Goal: Task Accomplishment & Management: Manage account settings

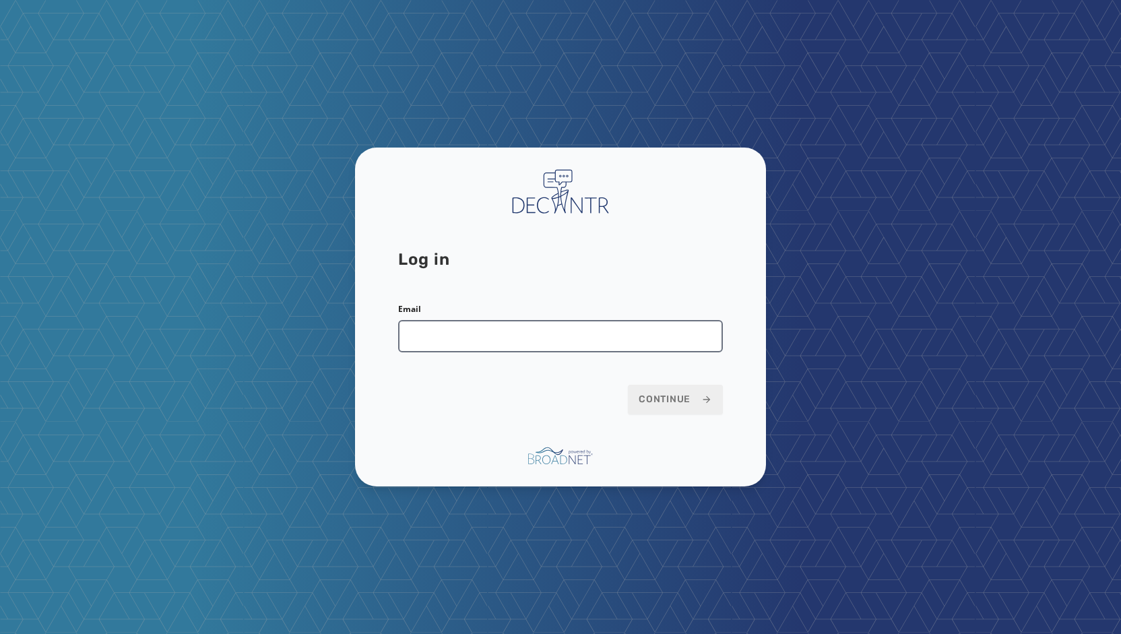
click at [488, 337] on input "Email" at bounding box center [560, 336] width 325 height 32
type input "**********"
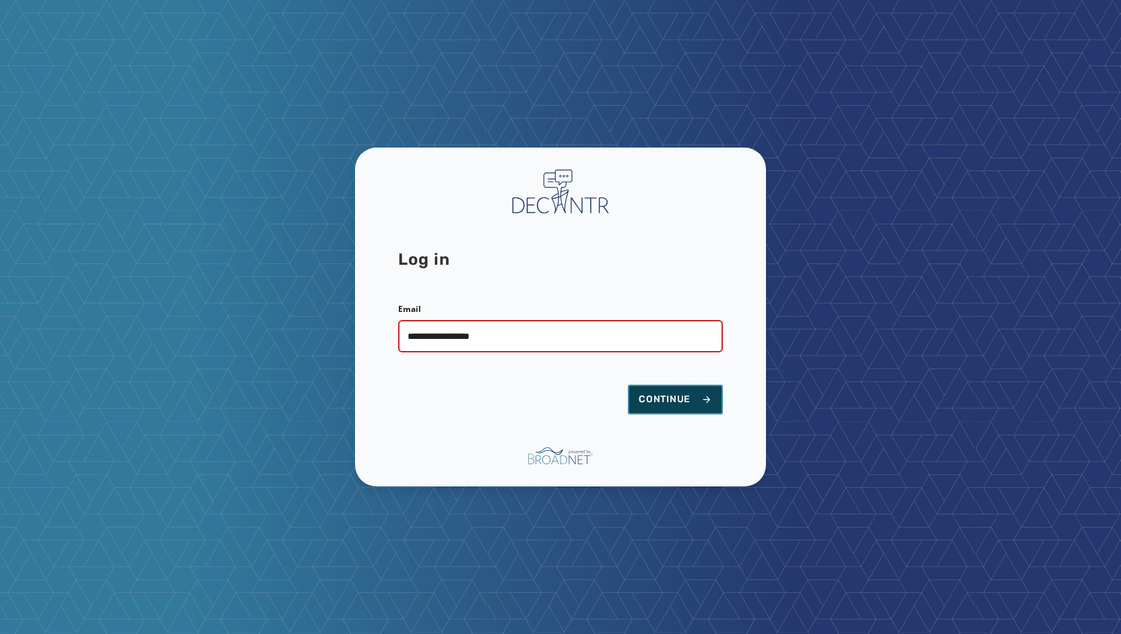
click at [679, 394] on span "Continue" at bounding box center [674, 399] width 73 height 13
click at [671, 401] on span "Continue" at bounding box center [674, 399] width 73 height 13
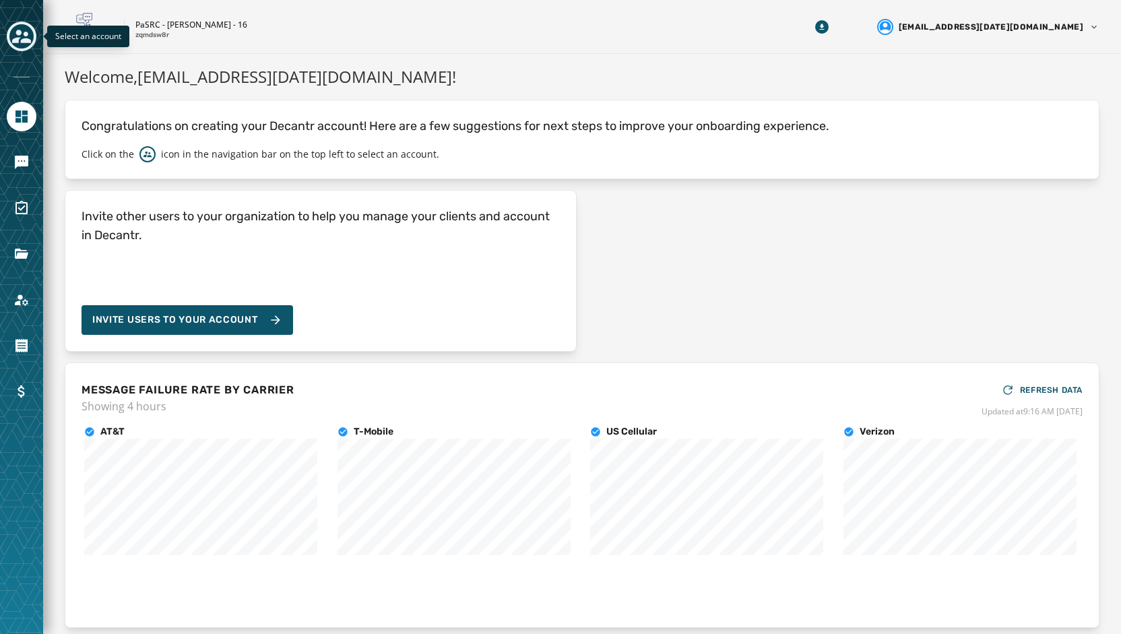
click at [26, 36] on icon "Toggle account select drawer" at bounding box center [21, 36] width 19 height 13
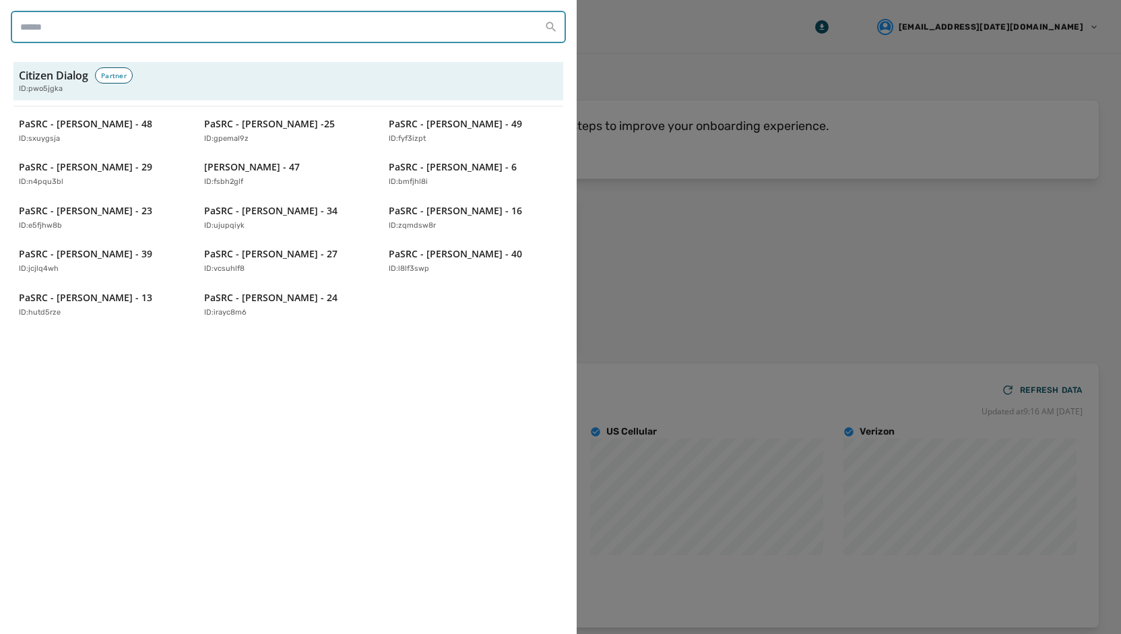
click at [136, 20] on input "search" at bounding box center [288, 27] width 555 height 32
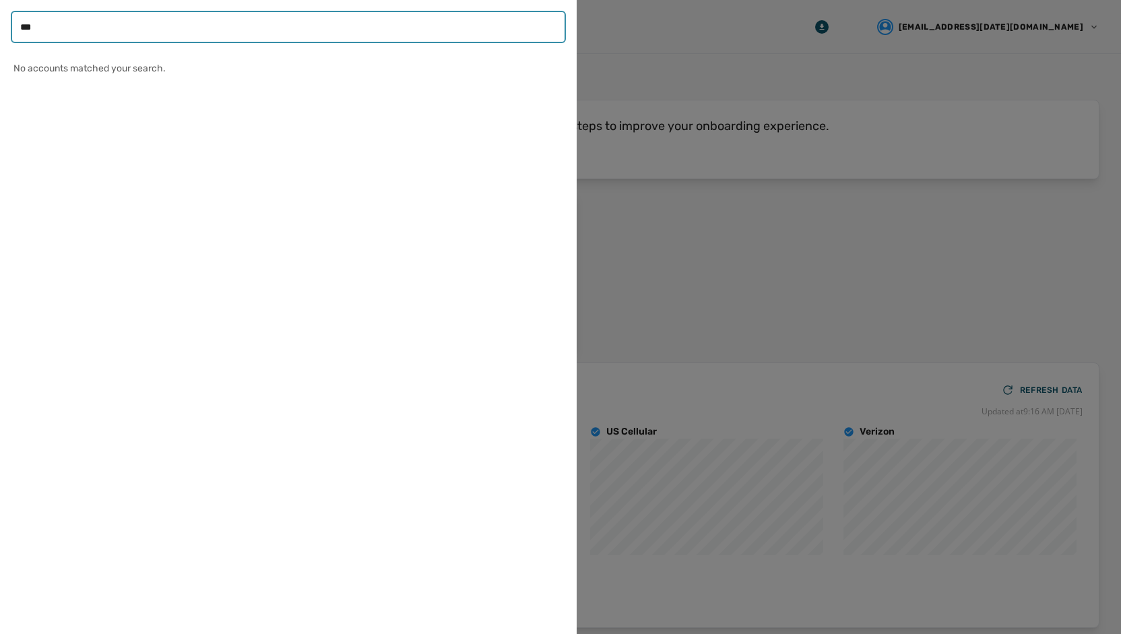
type input "***"
click at [547, 32] on input "***" at bounding box center [288, 27] width 555 height 32
click at [552, 29] on input "***" at bounding box center [288, 27] width 555 height 32
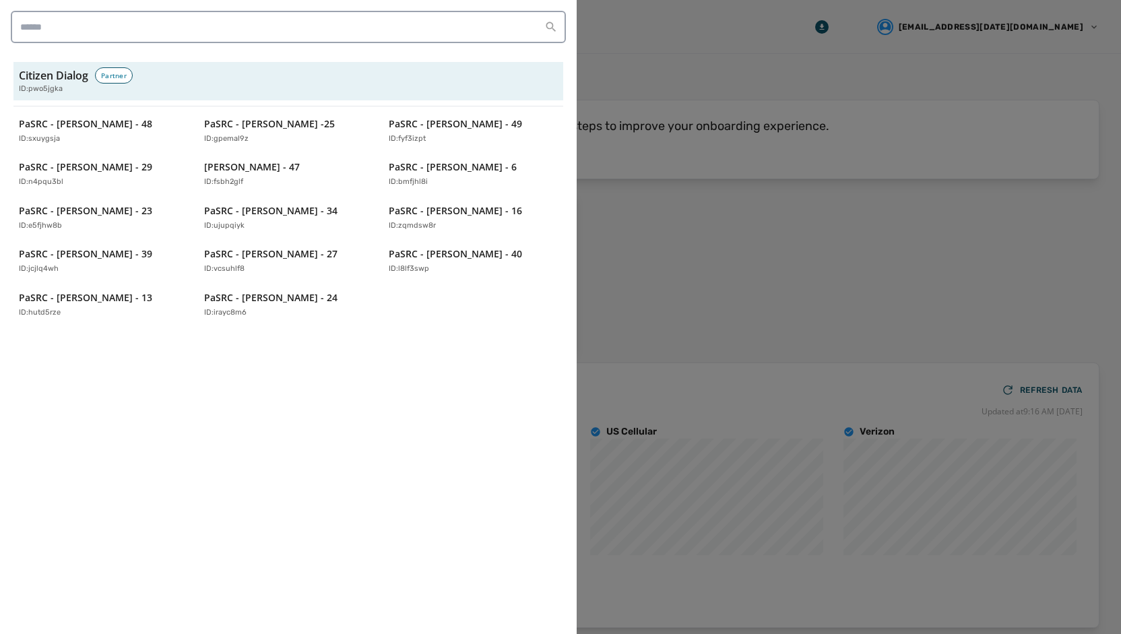
click at [858, 220] on div at bounding box center [560, 317] width 1121 height 634
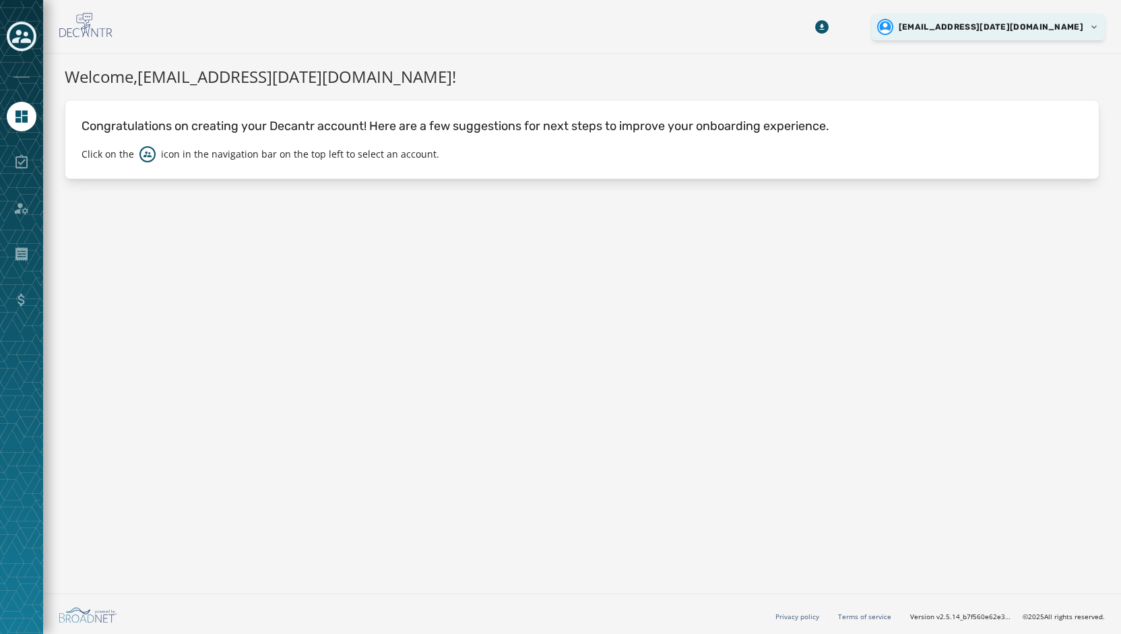
click at [1080, 29] on html "Skip To Main Content estrayer@pasen.gov Welcome, estrayer@pasen.gov ! Congratul…" at bounding box center [560, 317] width 1121 height 634
click at [806, 251] on html "Skip To Main Content estrayer@pasen.gov Welcome, estrayer@pasen.gov ! Congratul…" at bounding box center [560, 317] width 1121 height 634
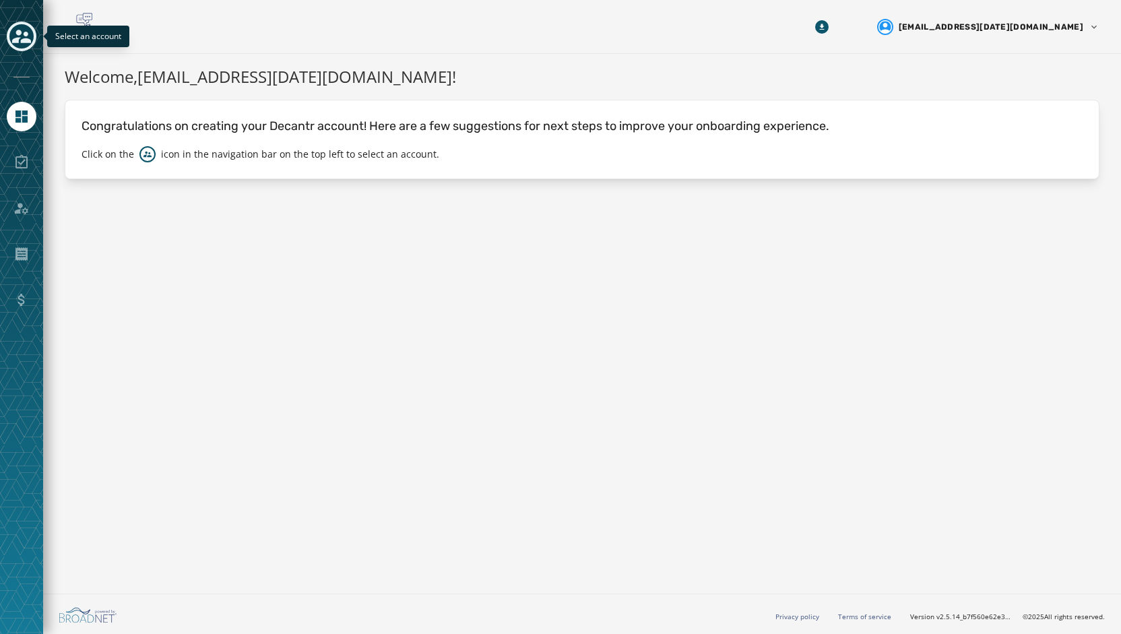
click at [31, 38] on div "Toggle account select drawer" at bounding box center [21, 36] width 24 height 24
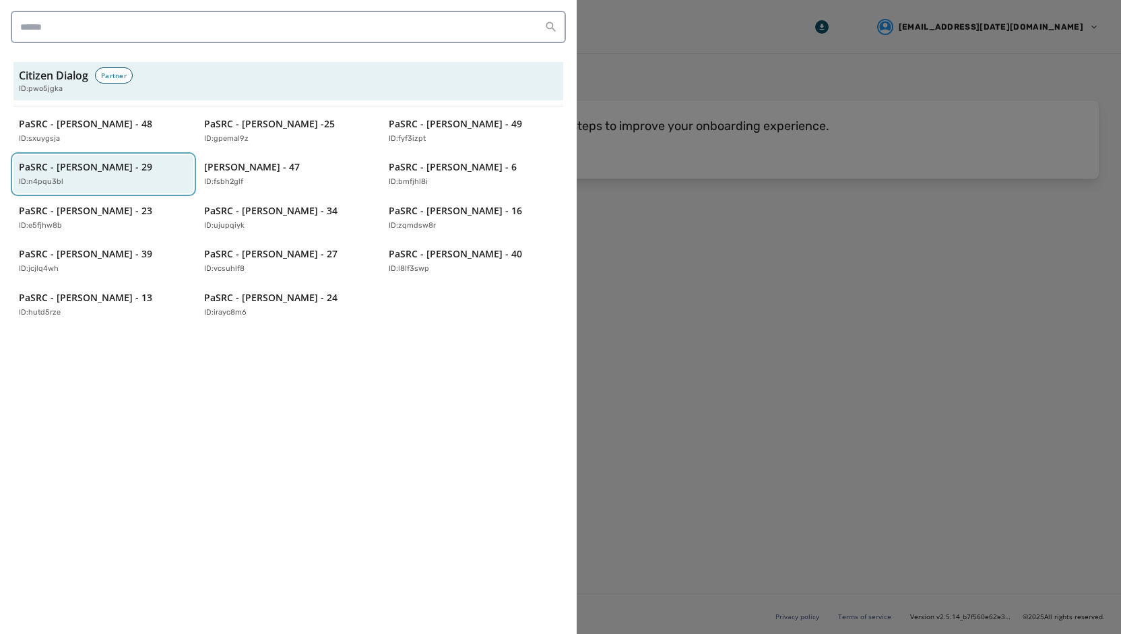
click at [79, 187] on div "ID: n4pqu3bl" at bounding box center [97, 181] width 156 height 11
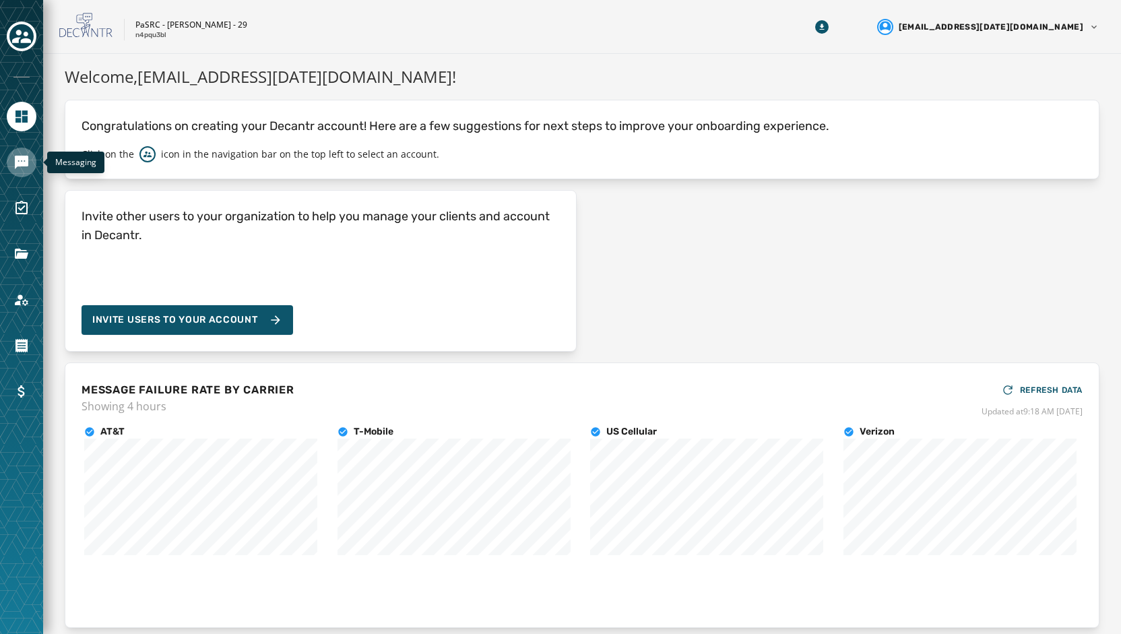
click at [24, 165] on icon "Navigate to Messaging" at bounding box center [21, 162] width 13 height 13
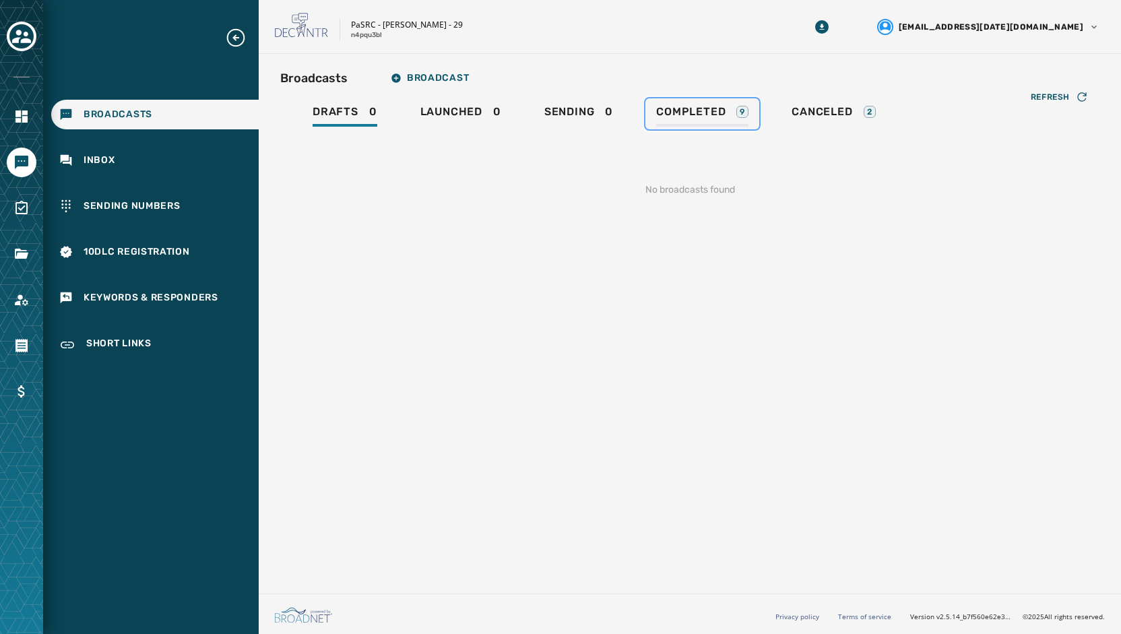
click at [673, 121] on div "Completed 9" at bounding box center [702, 116] width 92 height 22
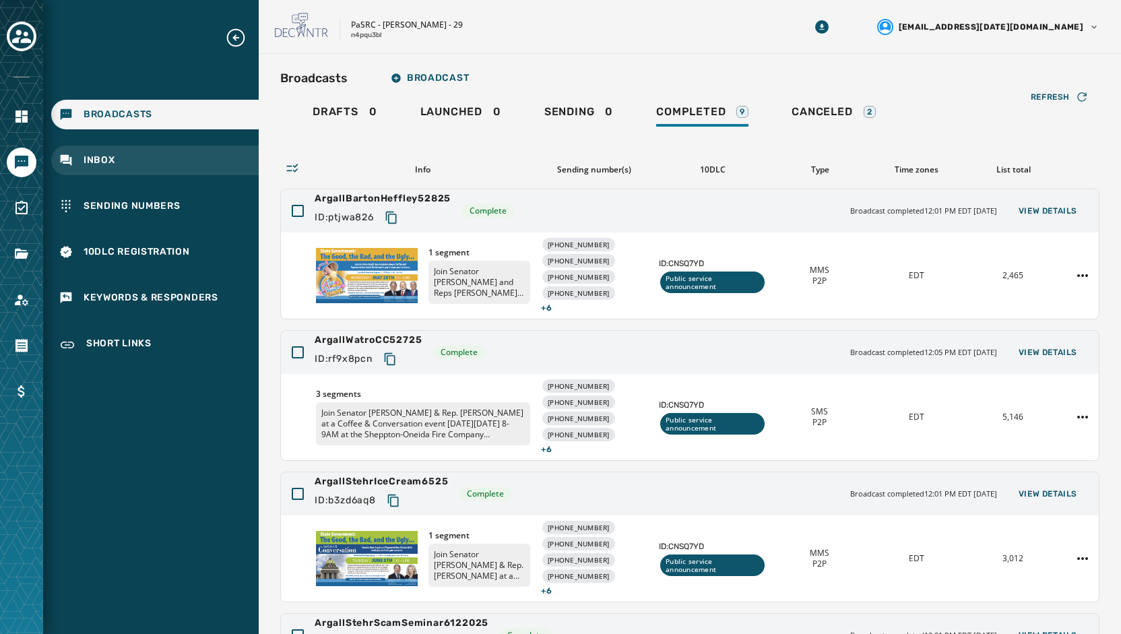
click at [97, 152] on div "Inbox" at bounding box center [154, 160] width 207 height 30
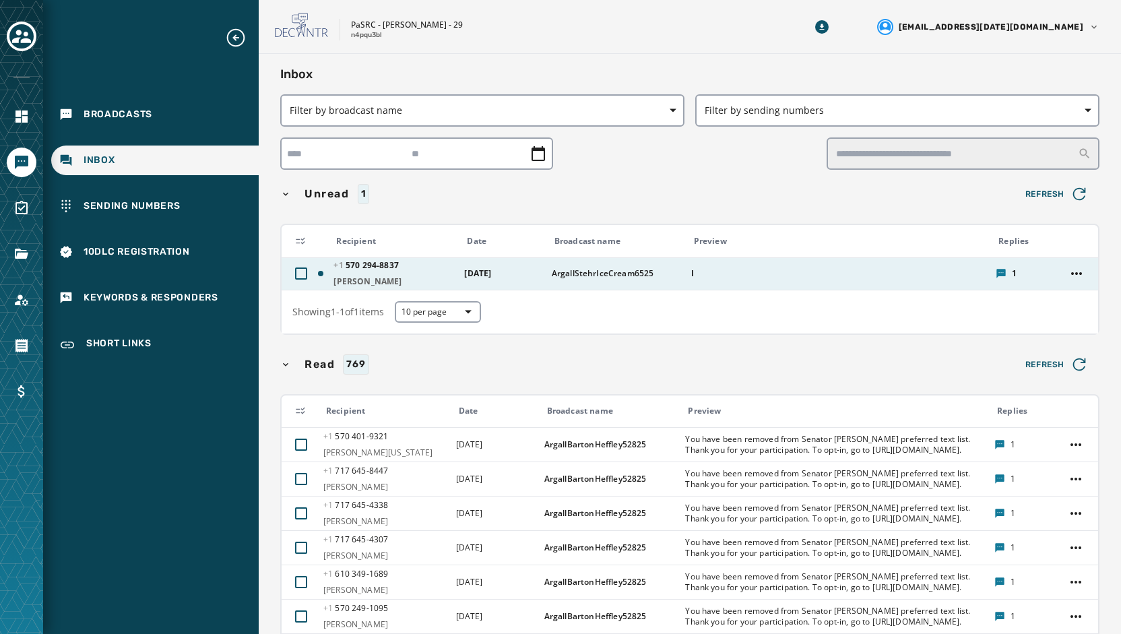
click at [583, 273] on span "ArgallStehrIceCream6525" at bounding box center [617, 273] width 131 height 11
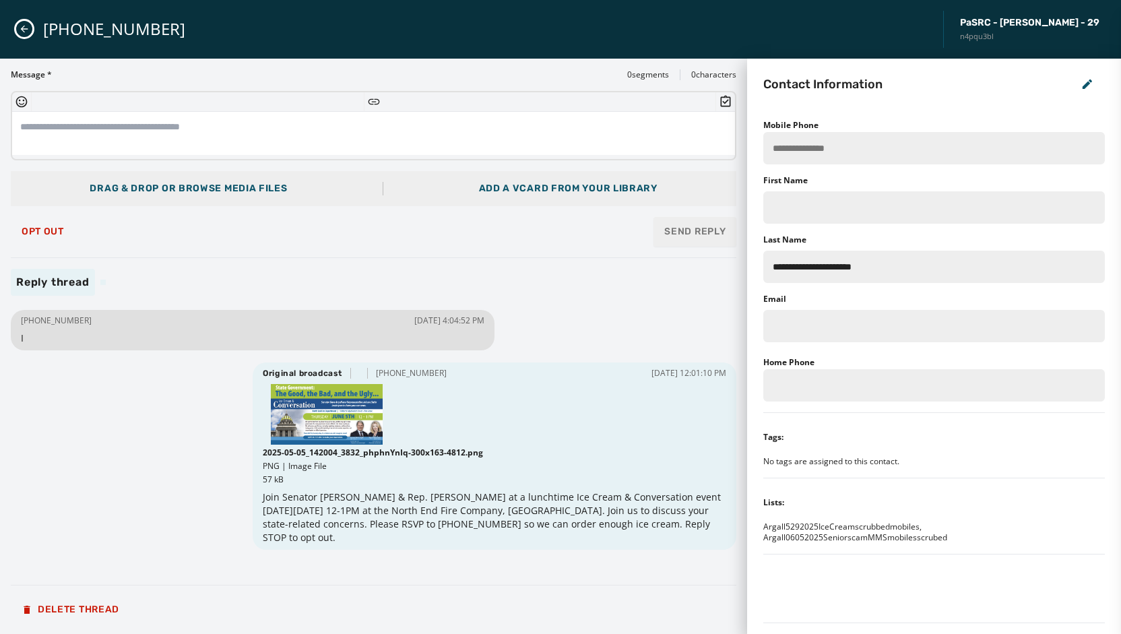
click at [24, 24] on icon "Close admin drawer" at bounding box center [24, 29] width 11 height 11
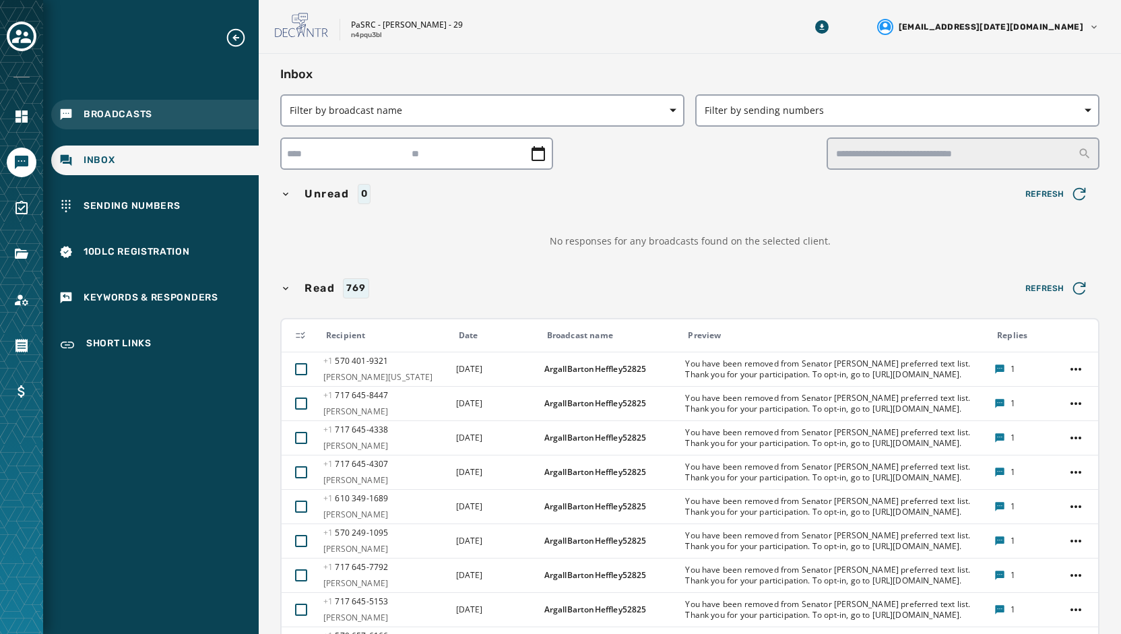
click at [63, 122] on div "Broadcasts" at bounding box center [154, 115] width 207 height 30
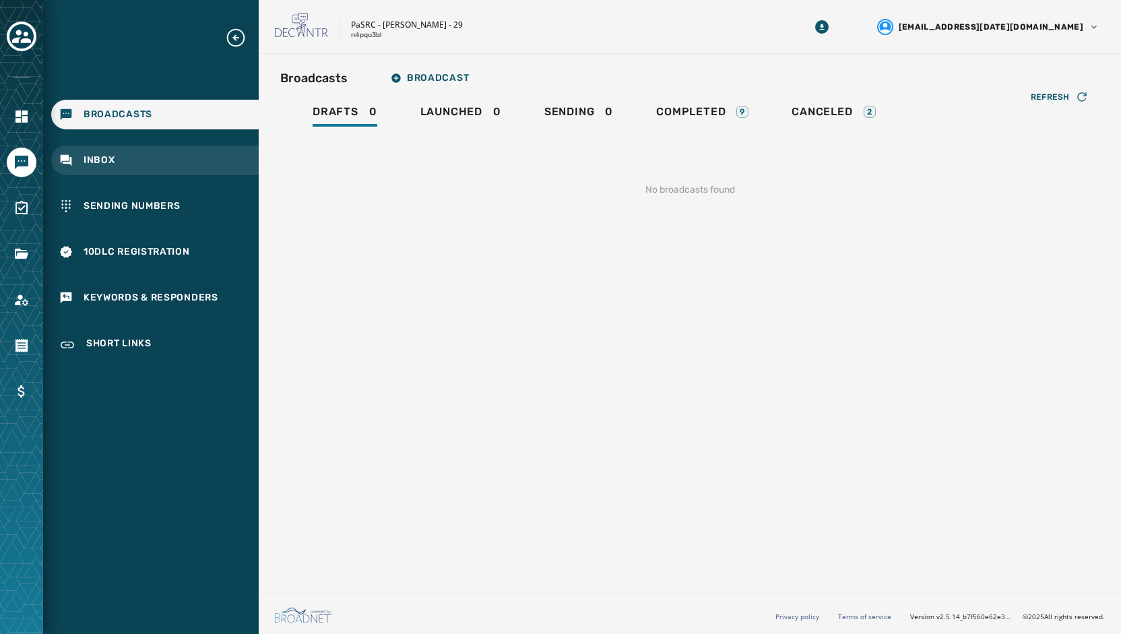
click at [100, 162] on span "Inbox" at bounding box center [100, 160] width 32 height 13
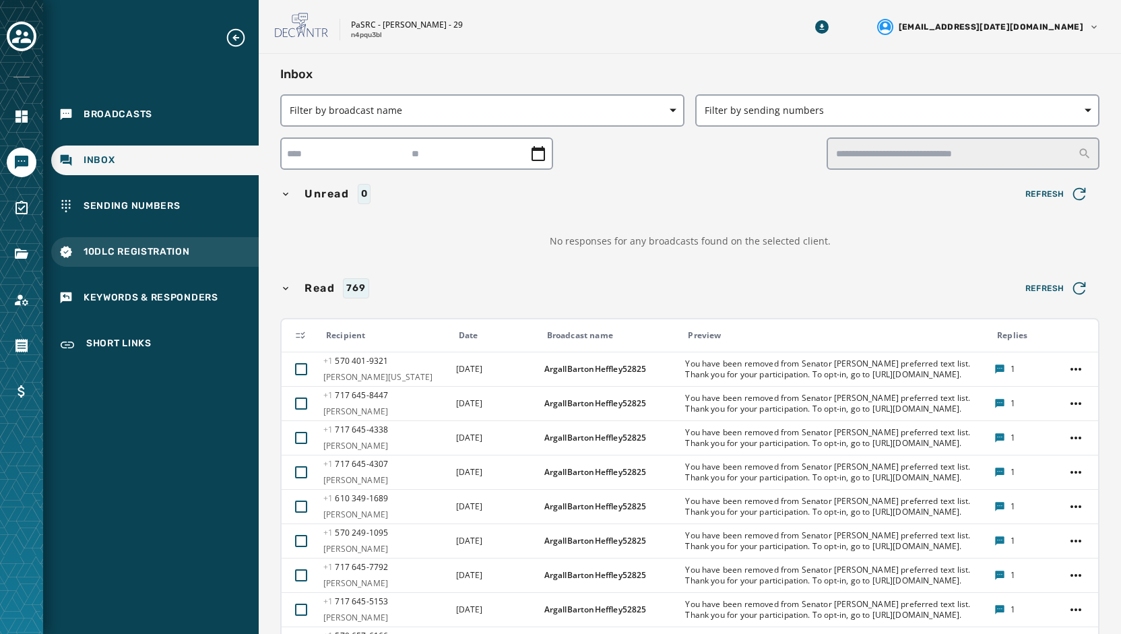
click at [135, 254] on span "10DLC Registration" at bounding box center [137, 251] width 106 height 13
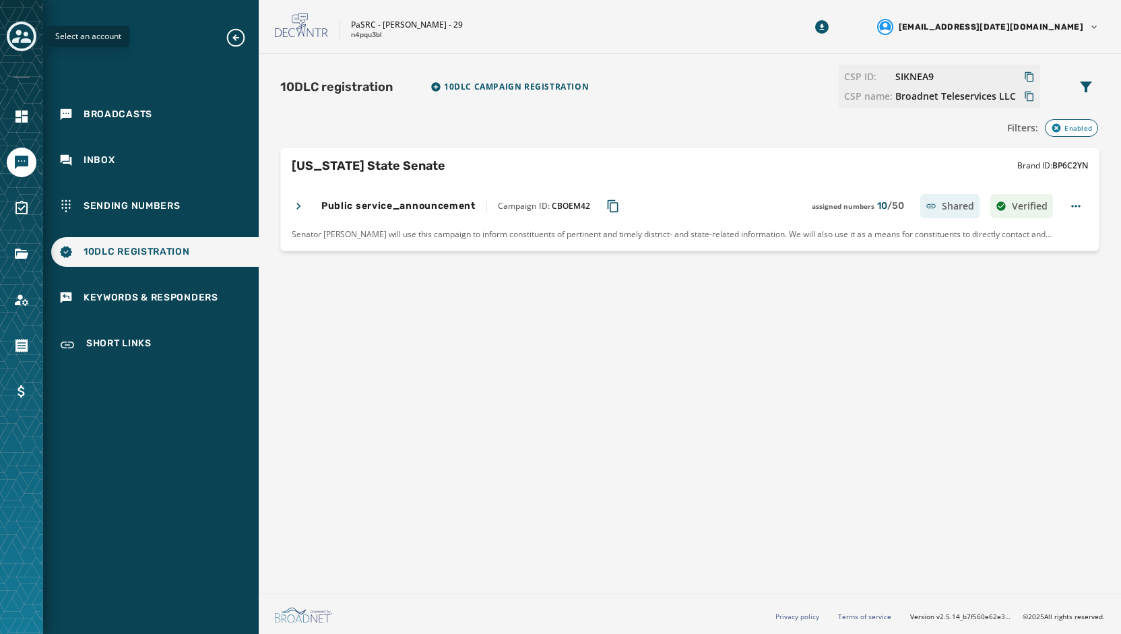
click at [16, 40] on icon "Toggle account select drawer" at bounding box center [21, 36] width 19 height 13
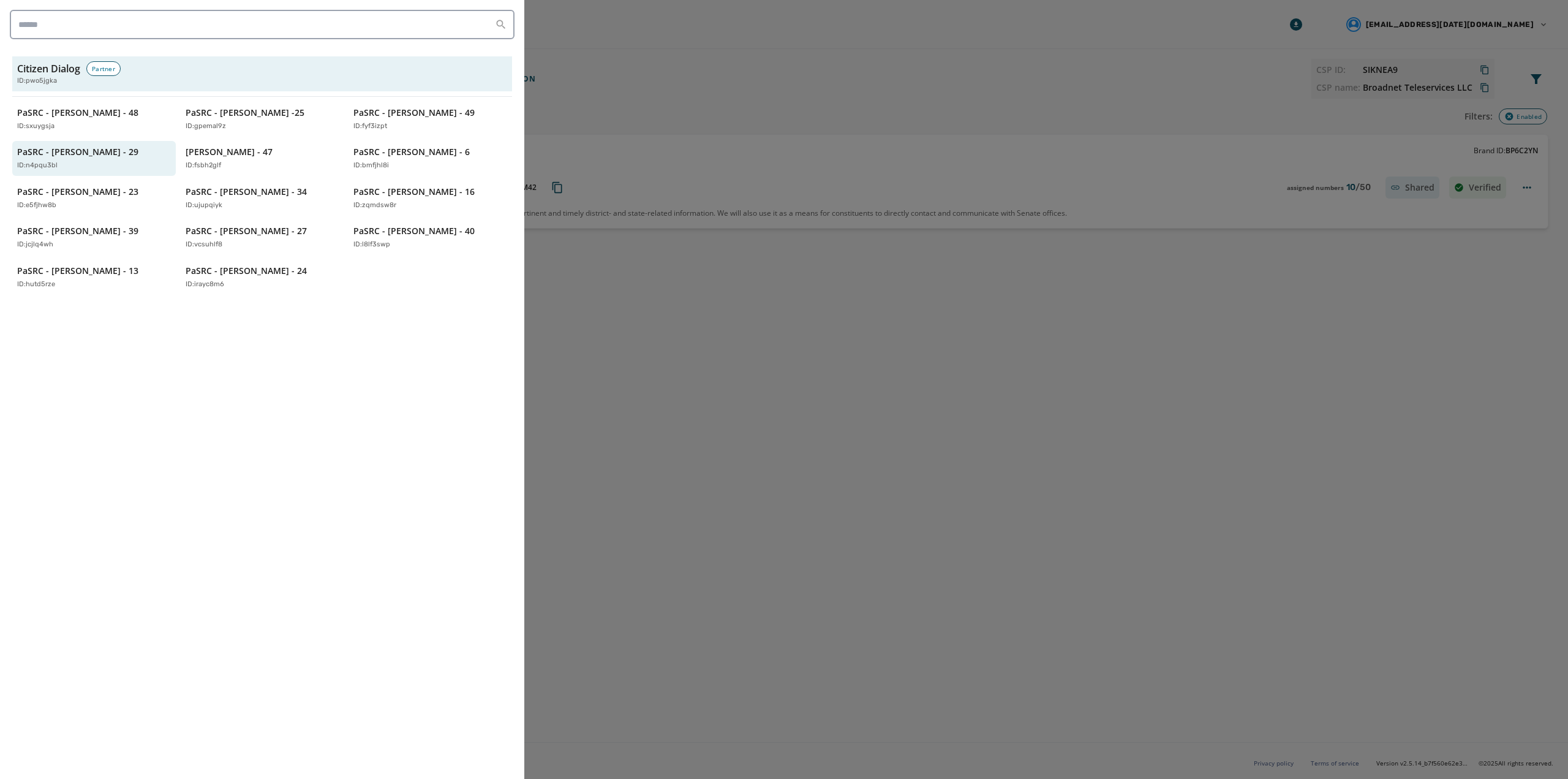
click at [759, 462] on div at bounding box center [784, 390] width 1568 height 779
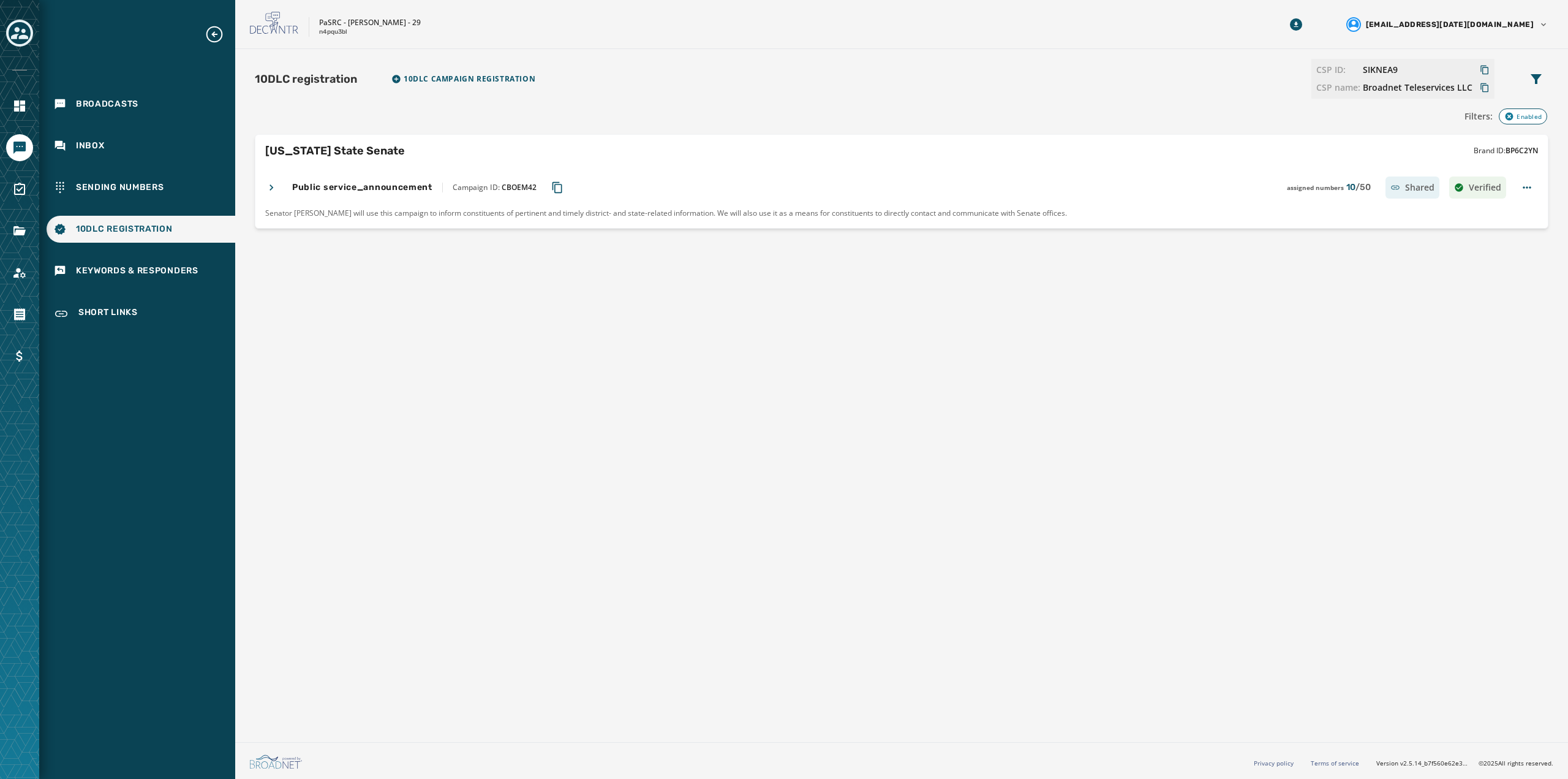
click at [211, 38] on icon "Expand sub nav menu" at bounding box center [215, 35] width 20 height 20
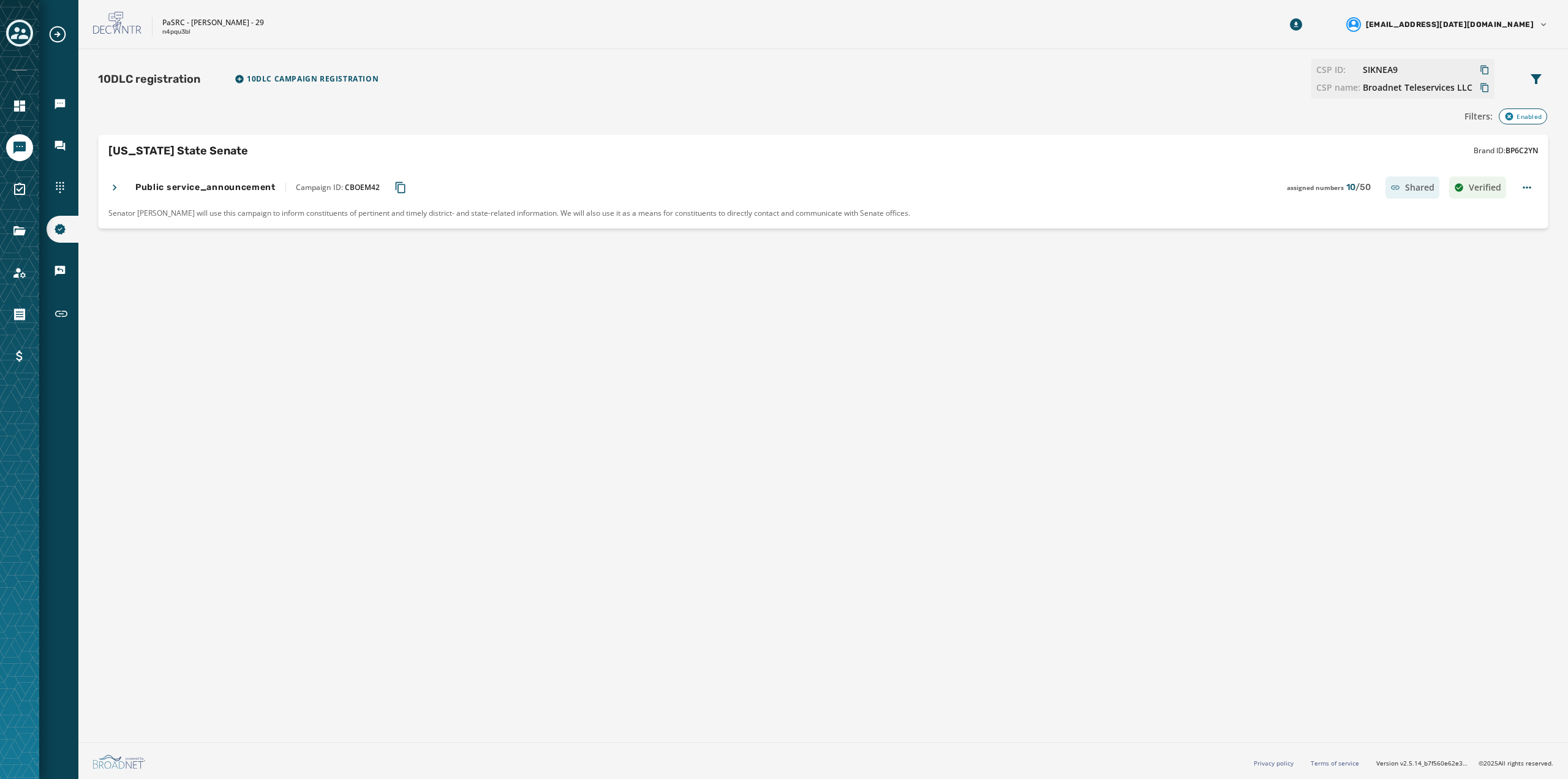
click at [63, 32] on icon "Expand sub nav menu" at bounding box center [58, 35] width 20 height 20
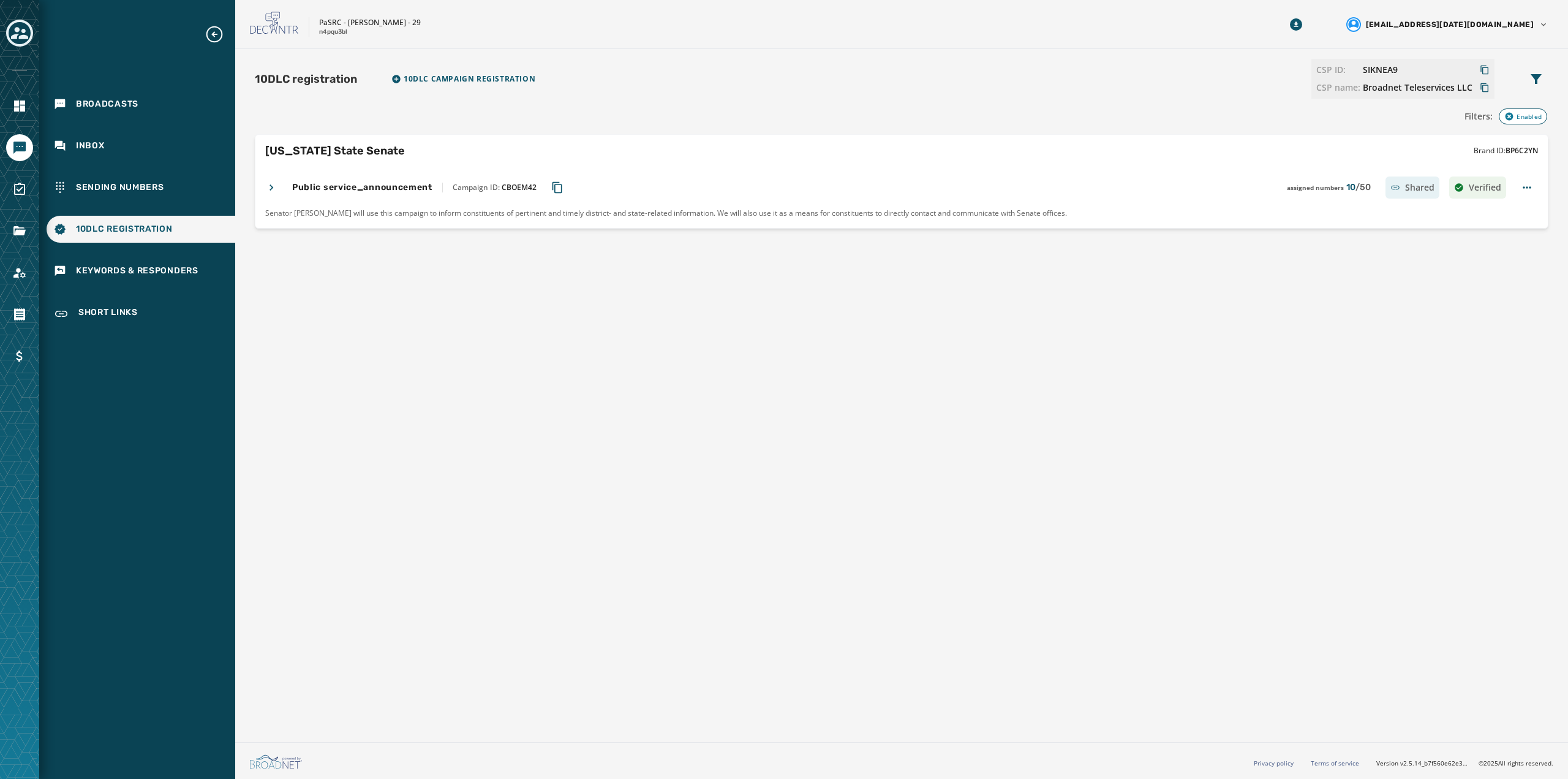
click at [251, 30] on icon at bounding box center [275, 24] width 49 height 24
click at [267, 26] on icon at bounding box center [275, 24] width 49 height 24
click at [1019, 27] on html "Broadcasts Inbox Sending Numbers 10DLC Registration Keywords & Responders Short…" at bounding box center [784, 390] width 1568 height 779
click at [1019, 20] on icon "Download Menu" at bounding box center [1295, 24] width 12 height 12
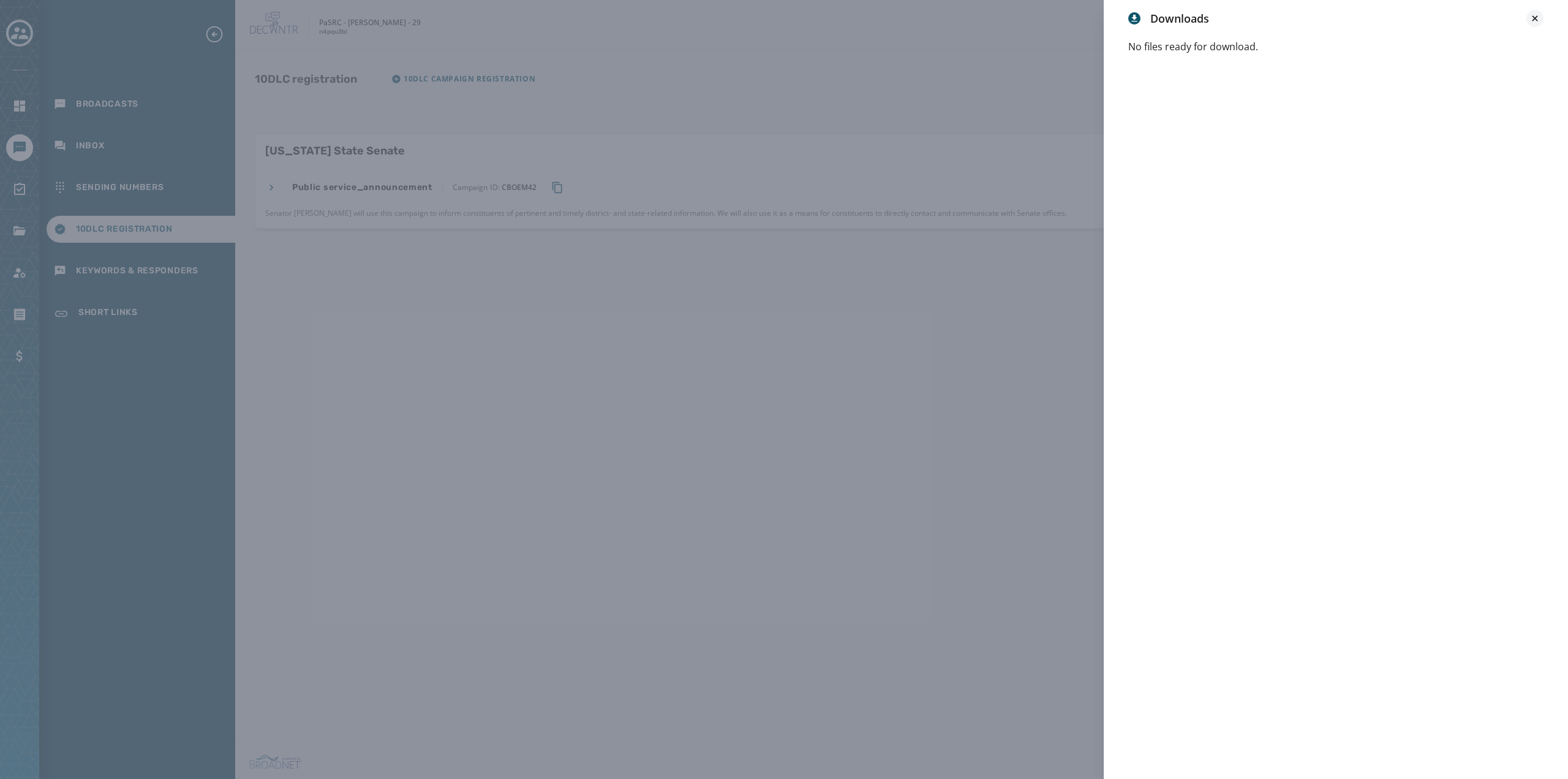
click at [1019, 19] on icon at bounding box center [1534, 18] width 5 height 5
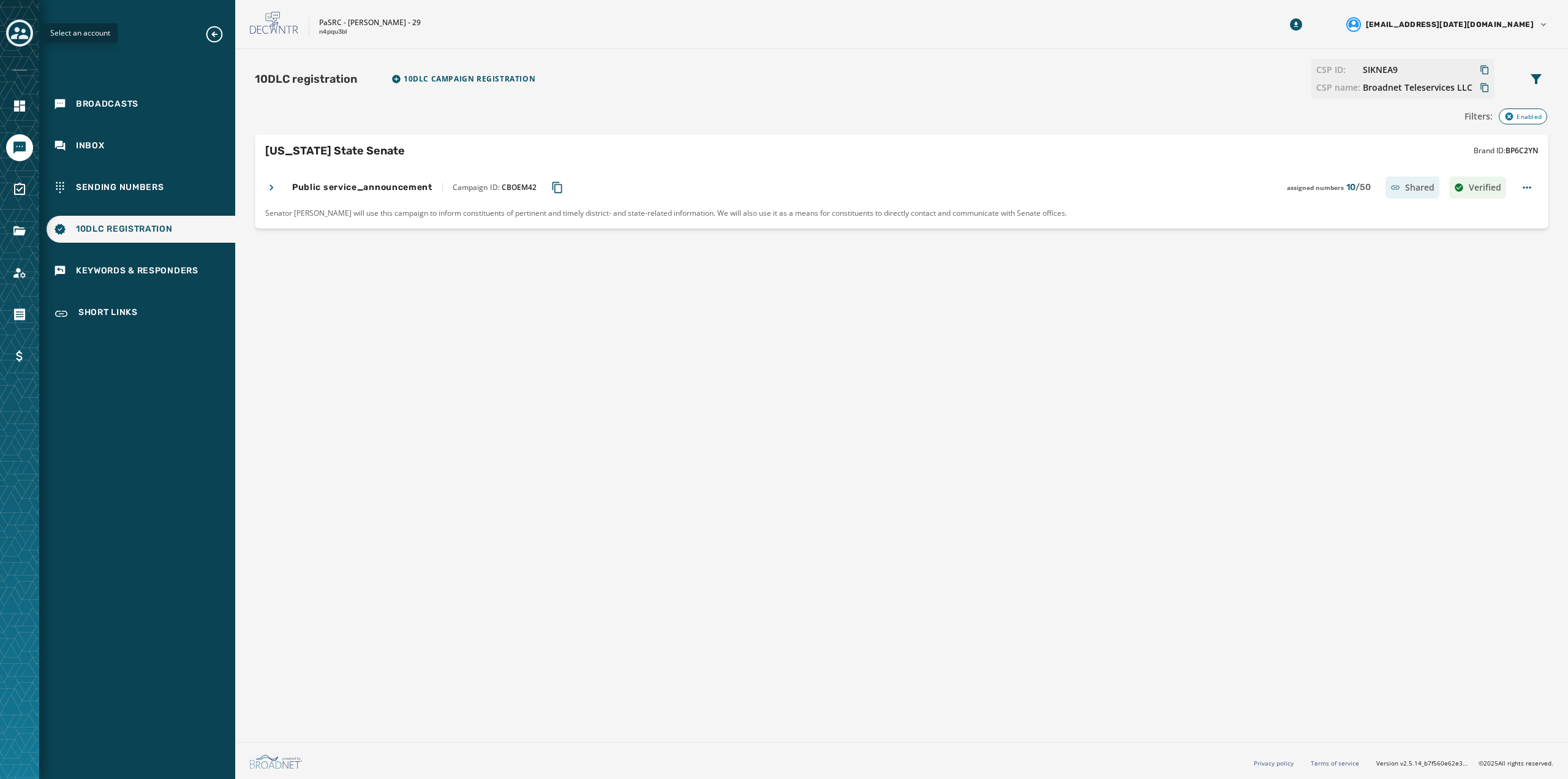
click at [19, 28] on icon "Toggle account select drawer" at bounding box center [19, 33] width 17 height 12
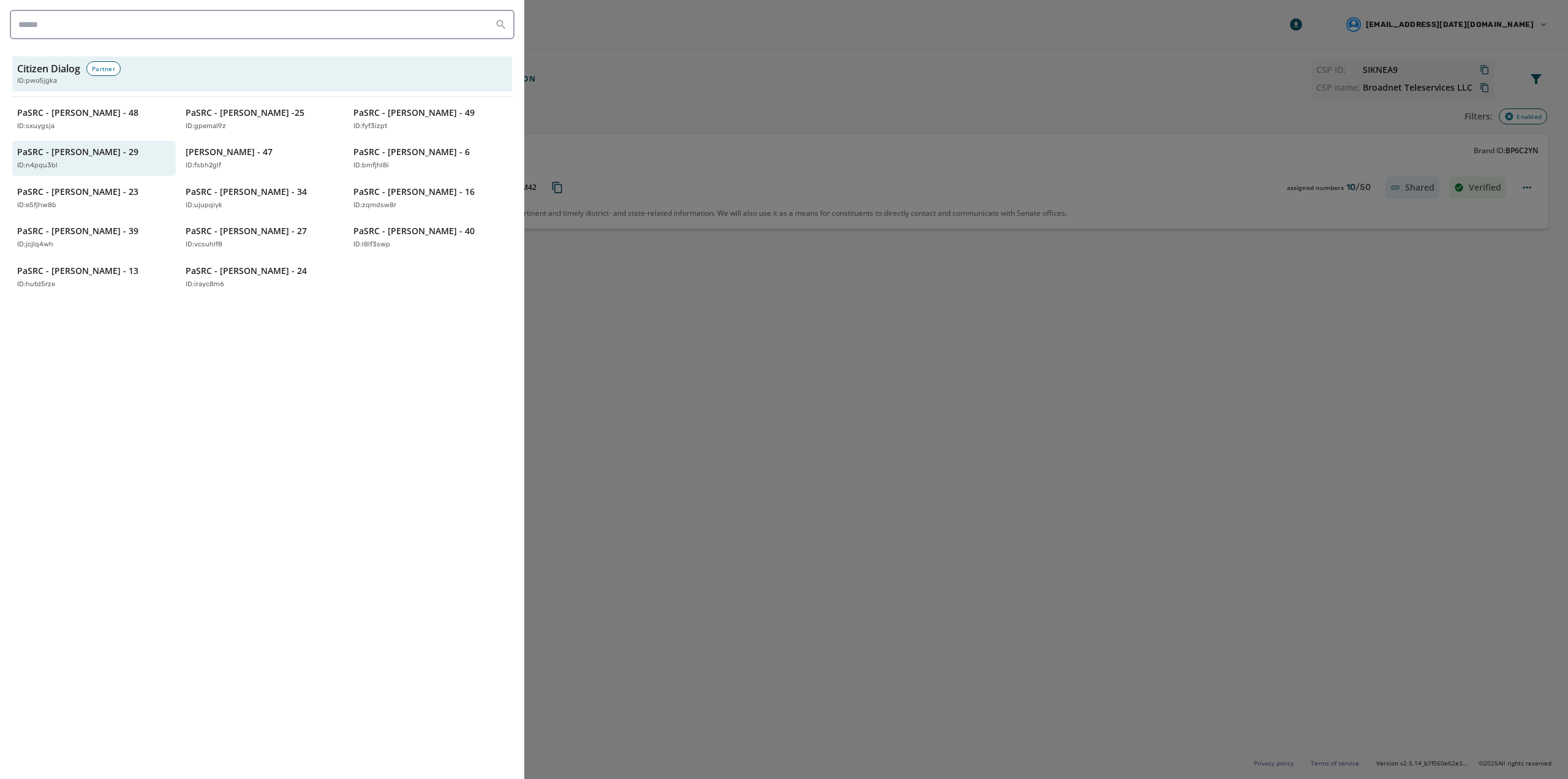
click at [767, 337] on div at bounding box center [784, 390] width 1568 height 779
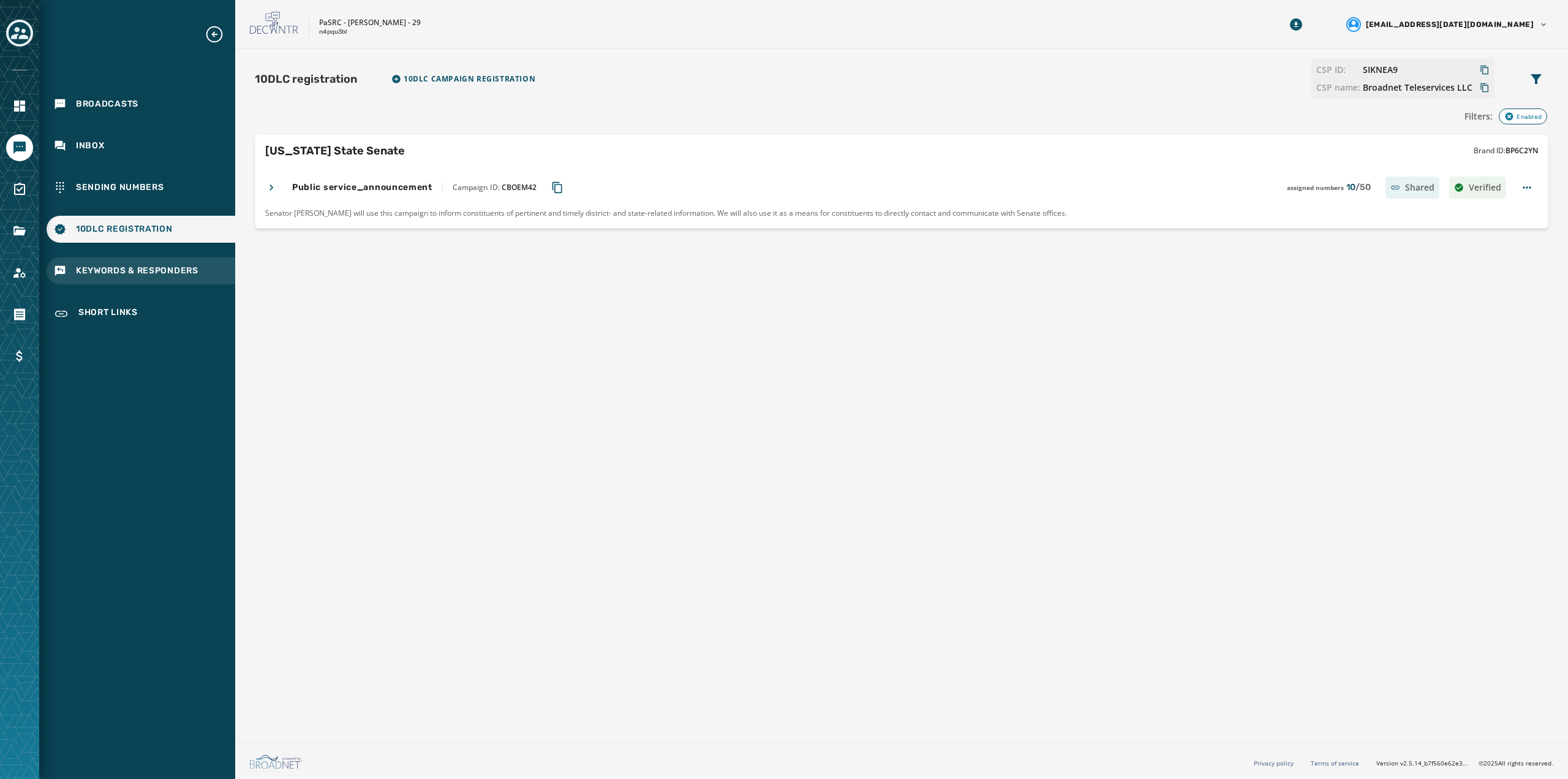
click at [142, 278] on div "Keywords & Responders" at bounding box center [140, 271] width 188 height 27
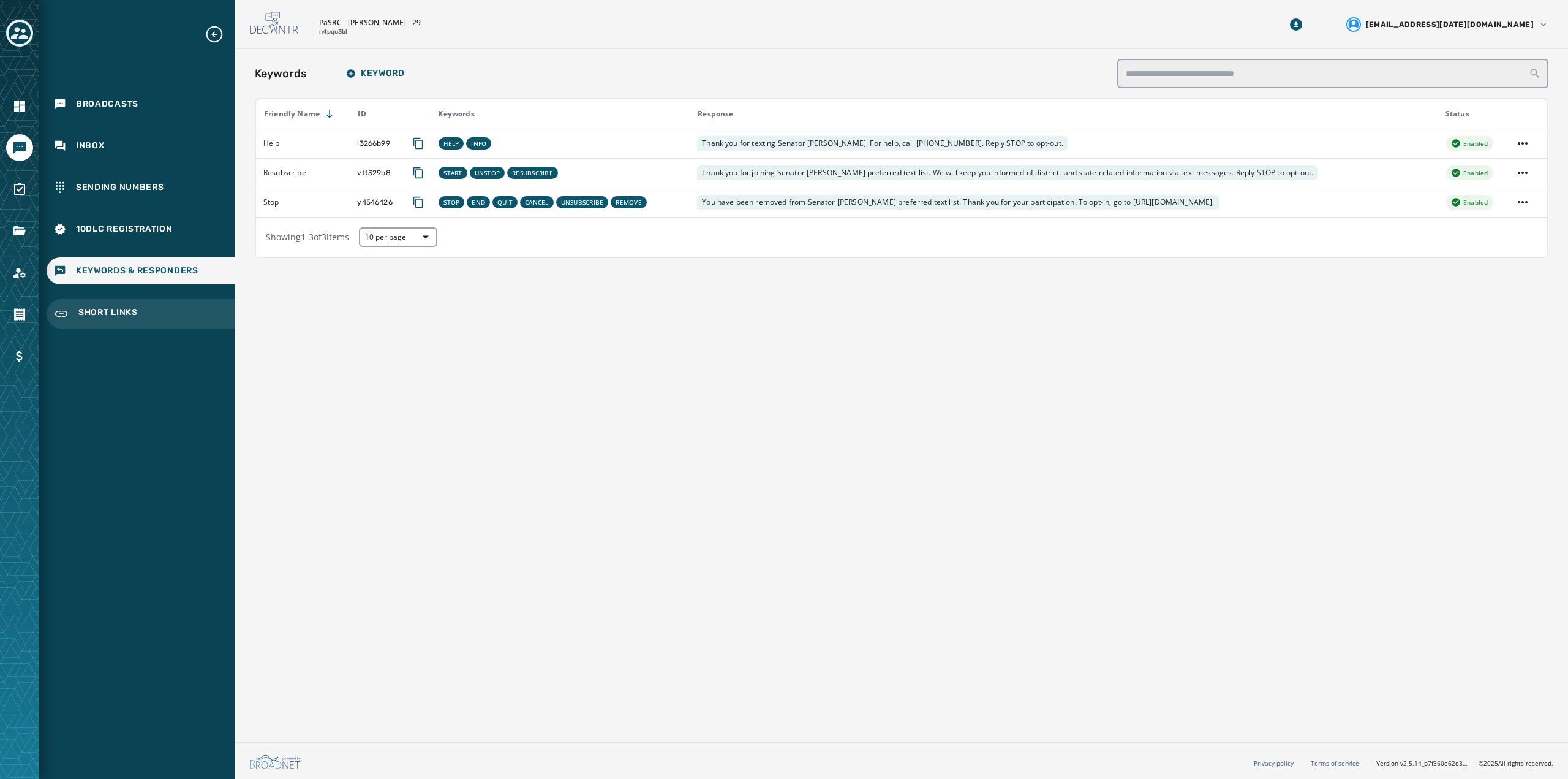
click at [134, 317] on span "Short Links" at bounding box center [107, 314] width 59 height 15
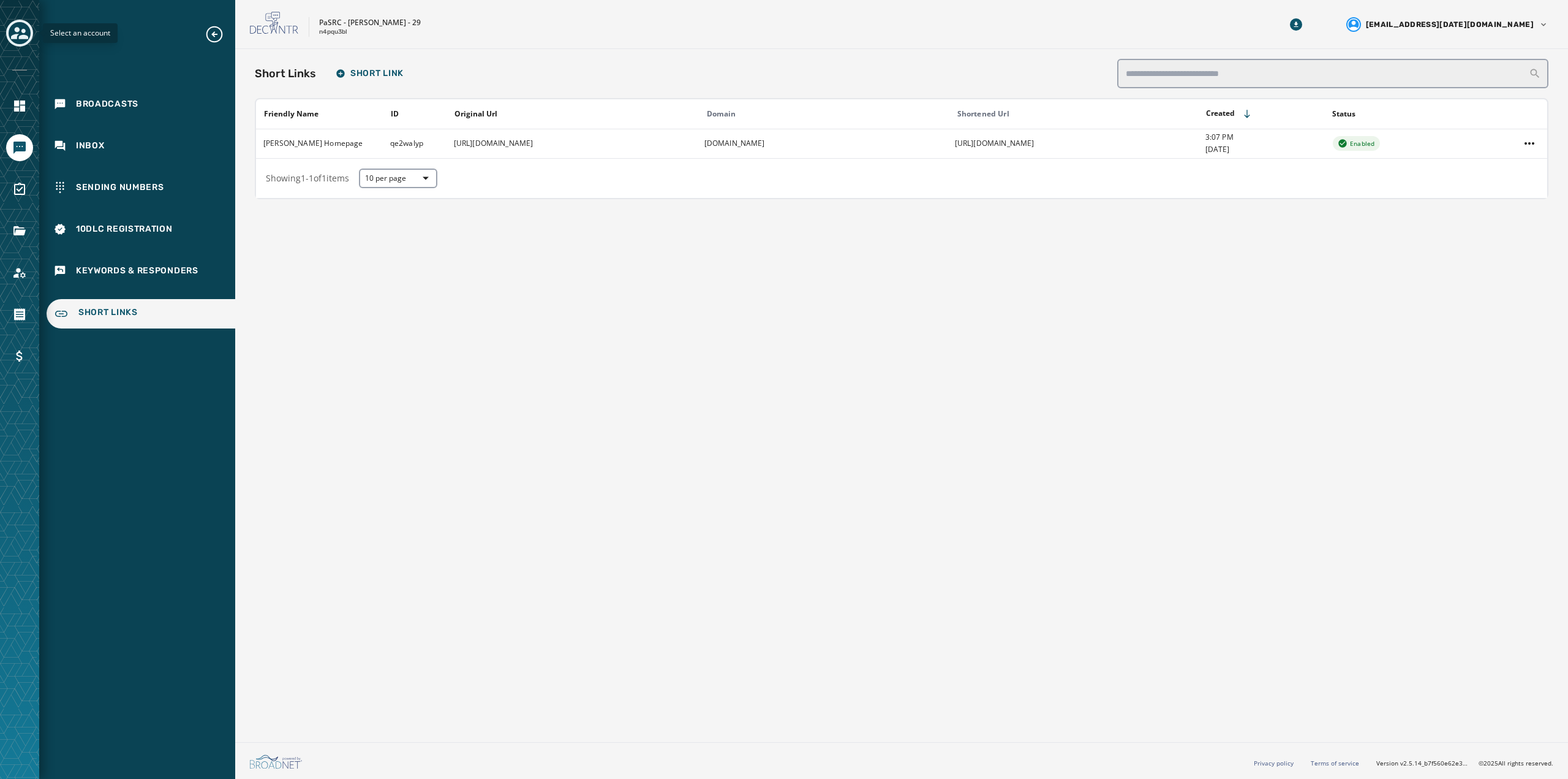
click at [22, 33] on icon "Toggle account select drawer" at bounding box center [19, 33] width 17 height 17
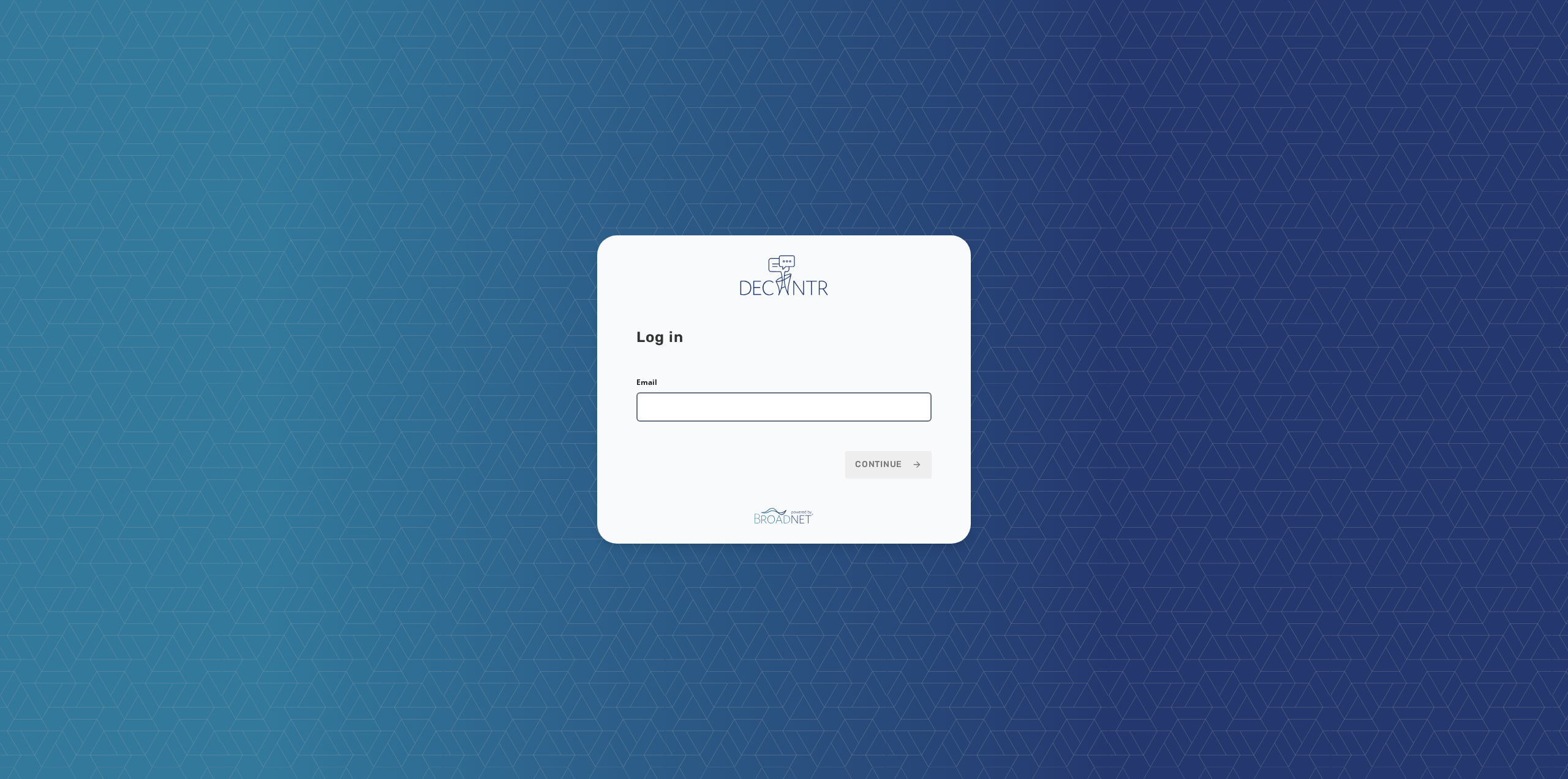
click at [765, 410] on input "Email" at bounding box center [784, 407] width 296 height 29
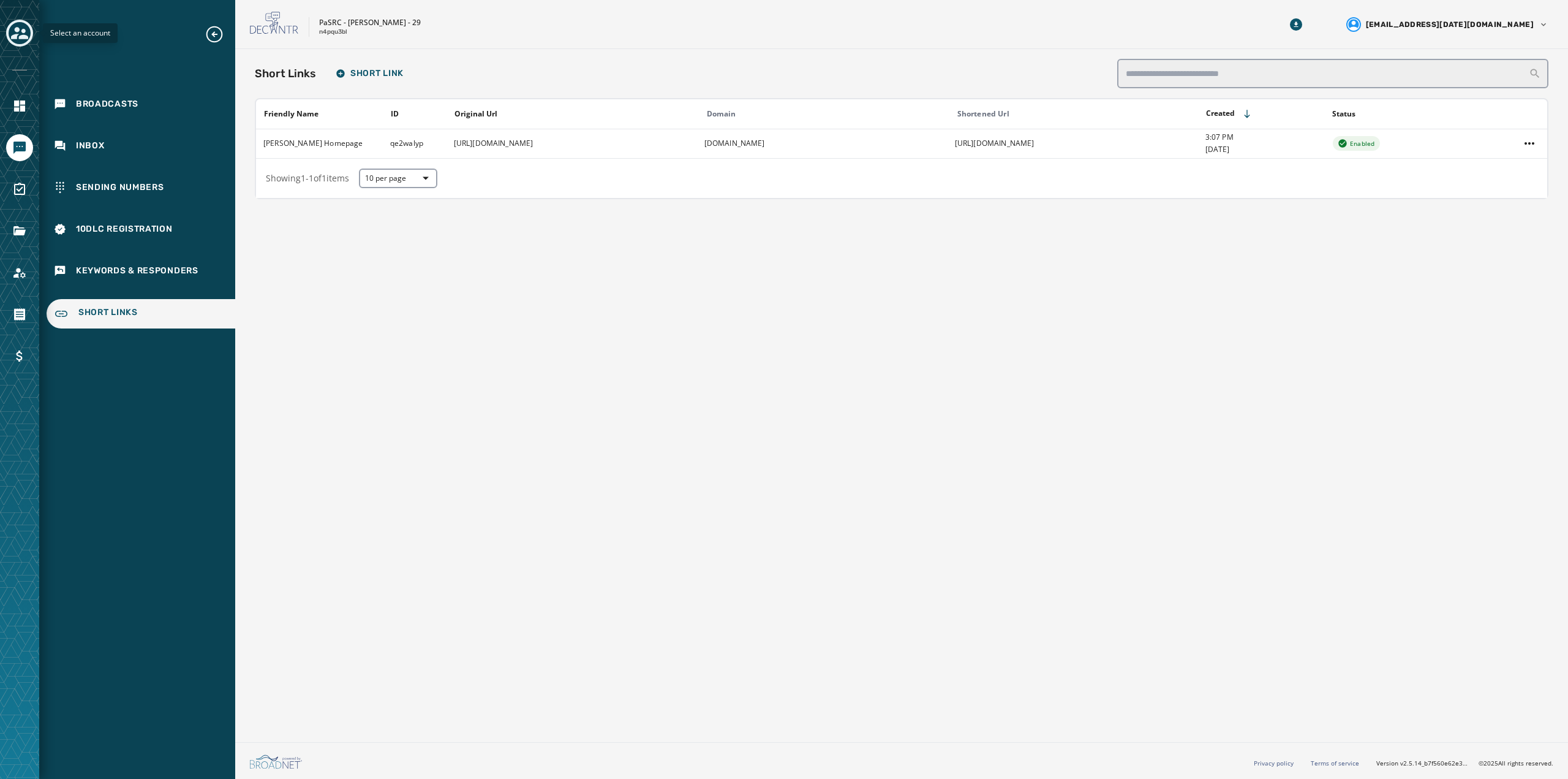
click at [18, 36] on icon "Toggle account select drawer" at bounding box center [19, 33] width 17 height 17
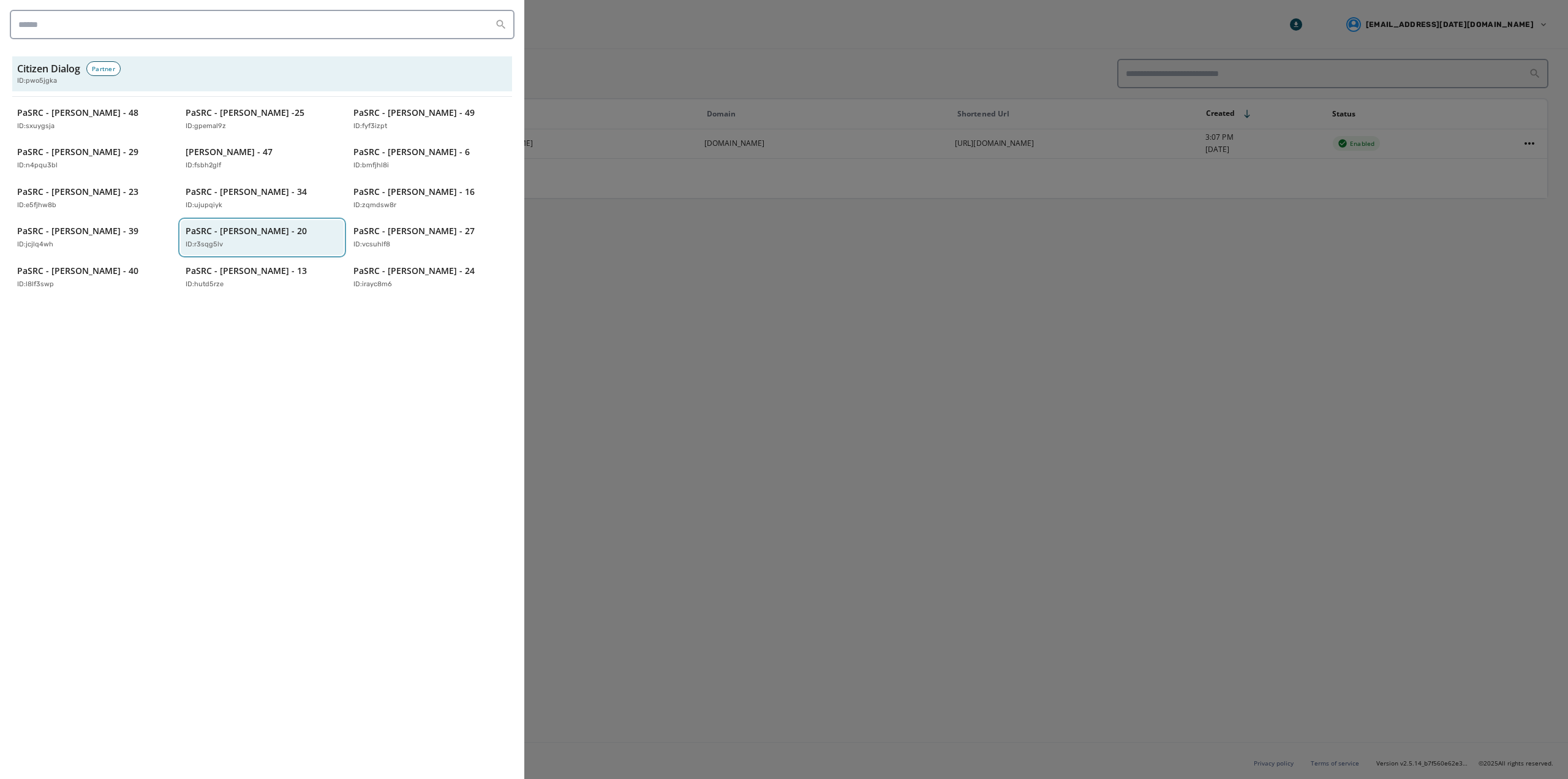
click at [248, 230] on p "PaSRC - Lisa Baker - 20" at bounding box center [246, 230] width 121 height 12
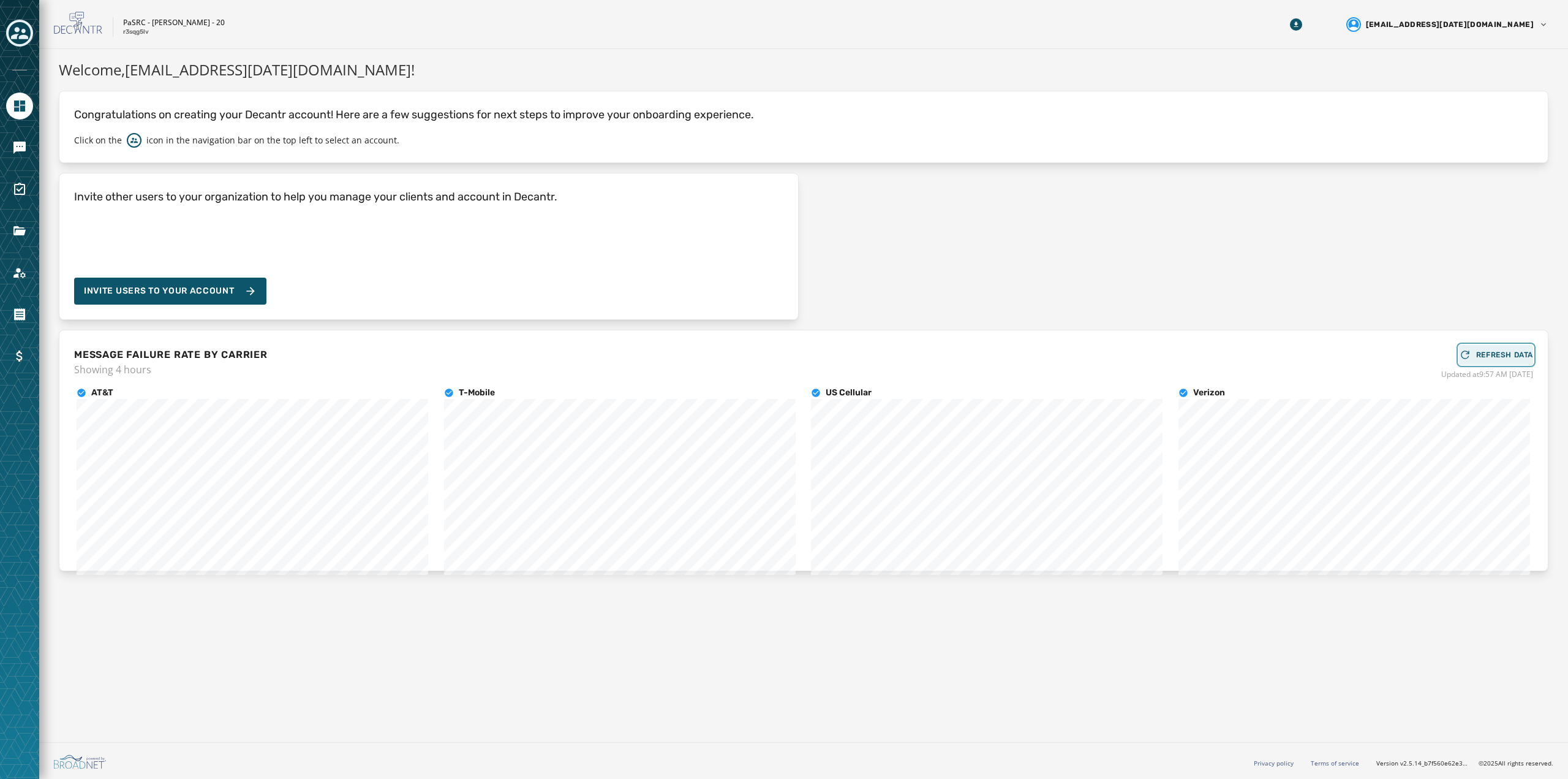
click at [1487, 354] on span "REFRESH DATA" at bounding box center [1504, 355] width 57 height 10
click at [134, 138] on icon at bounding box center [134, 140] width 7 height 7
click at [18, 42] on div "Toggle account select drawer" at bounding box center [19, 33] width 22 height 22
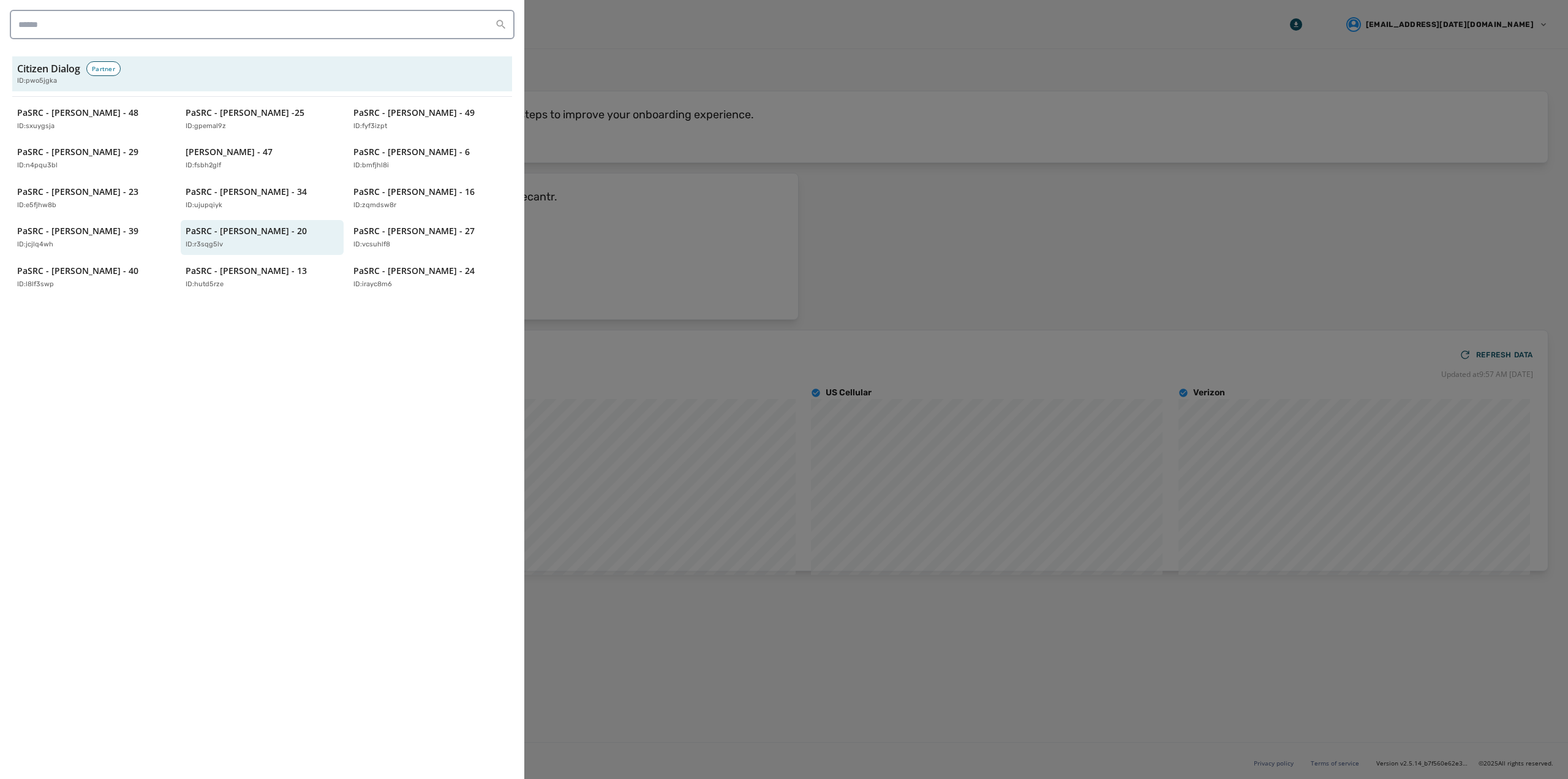
click at [606, 50] on div at bounding box center [784, 390] width 1568 height 779
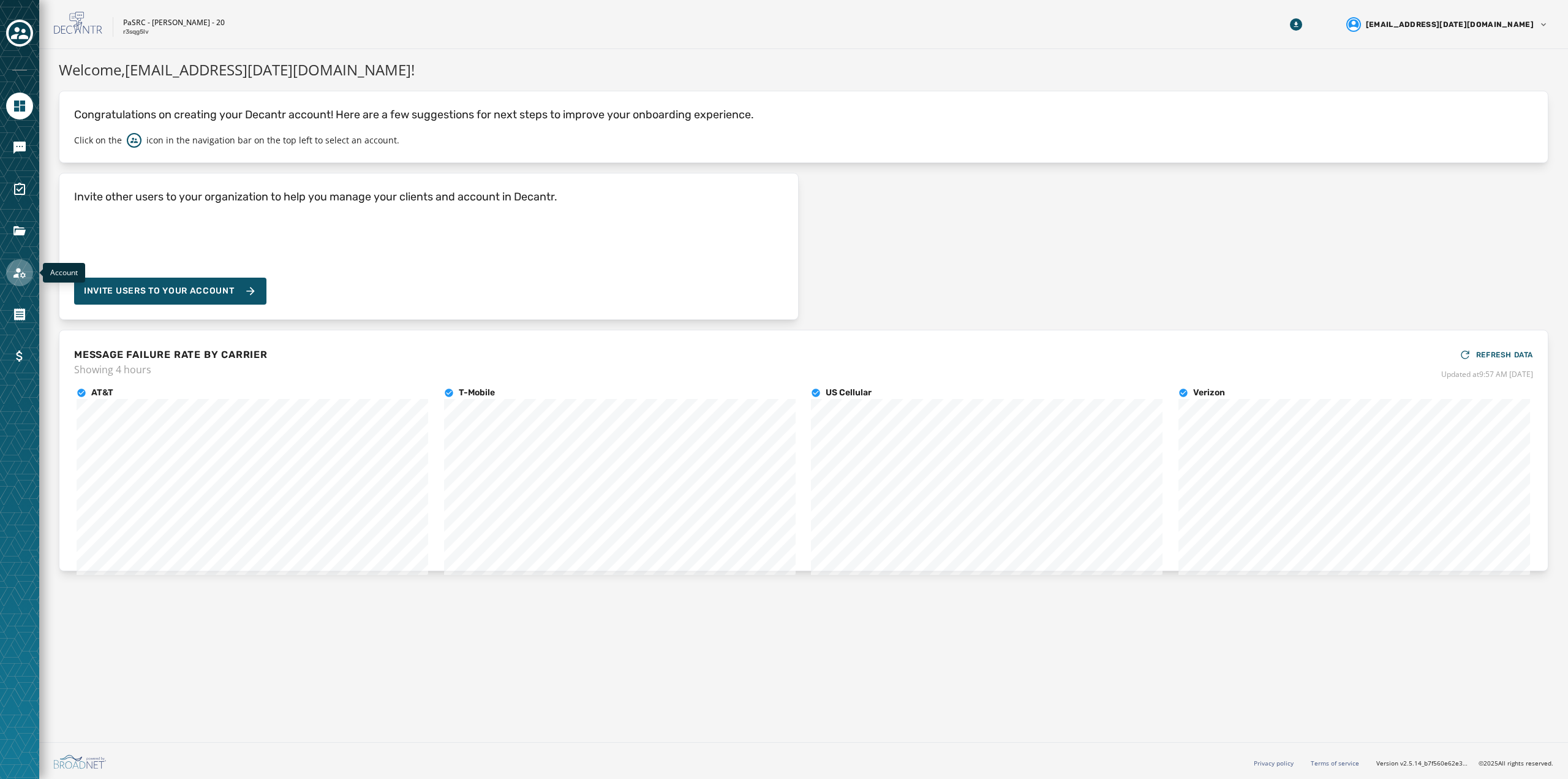
click at [23, 277] on icon "Navigate to Account" at bounding box center [19, 272] width 12 height 10
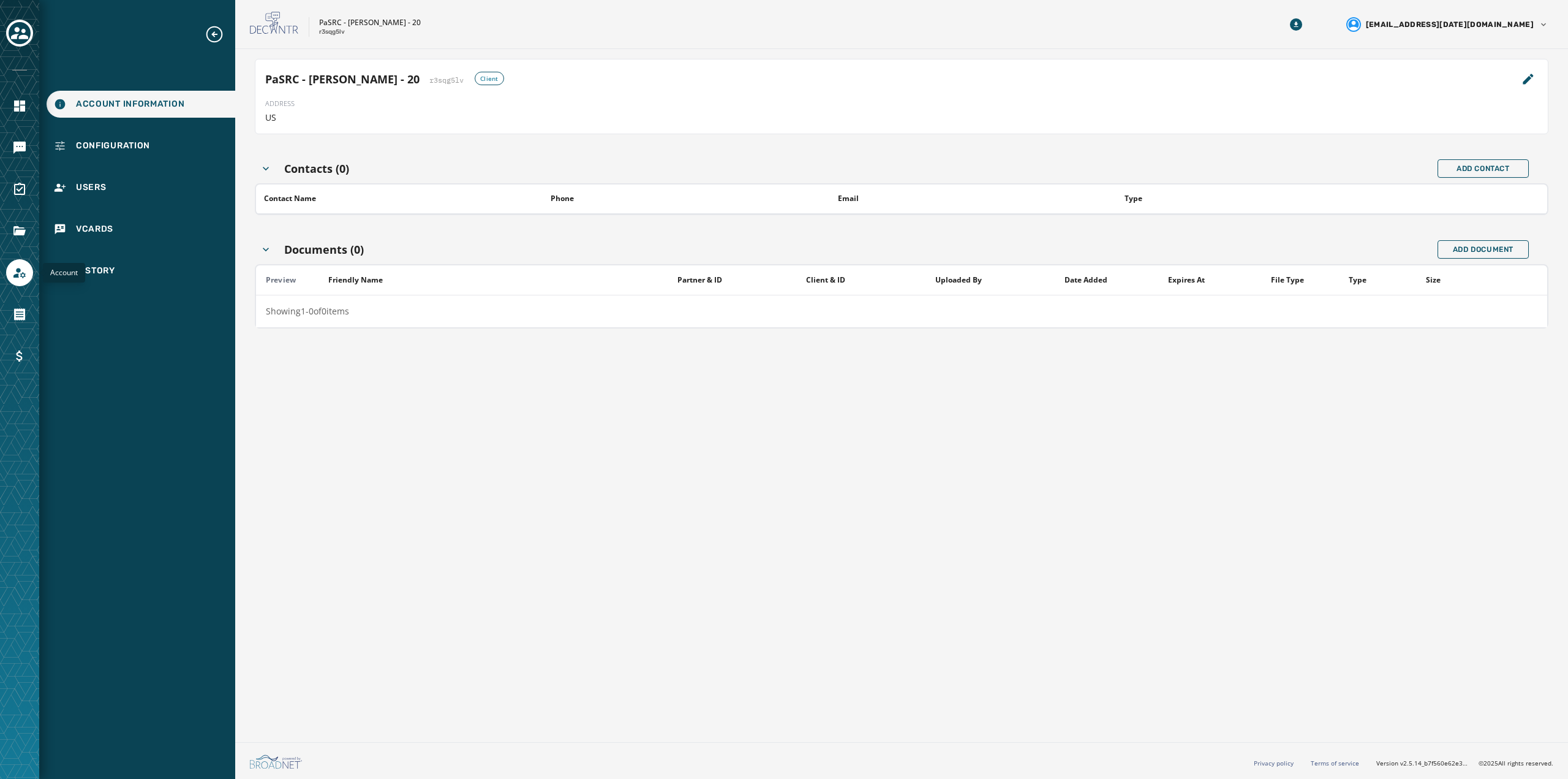
click at [103, 202] on div "Account Information Configuration Users vCards History" at bounding box center [137, 155] width 196 height 260
click at [98, 184] on span "Users" at bounding box center [92, 187] width 31 height 12
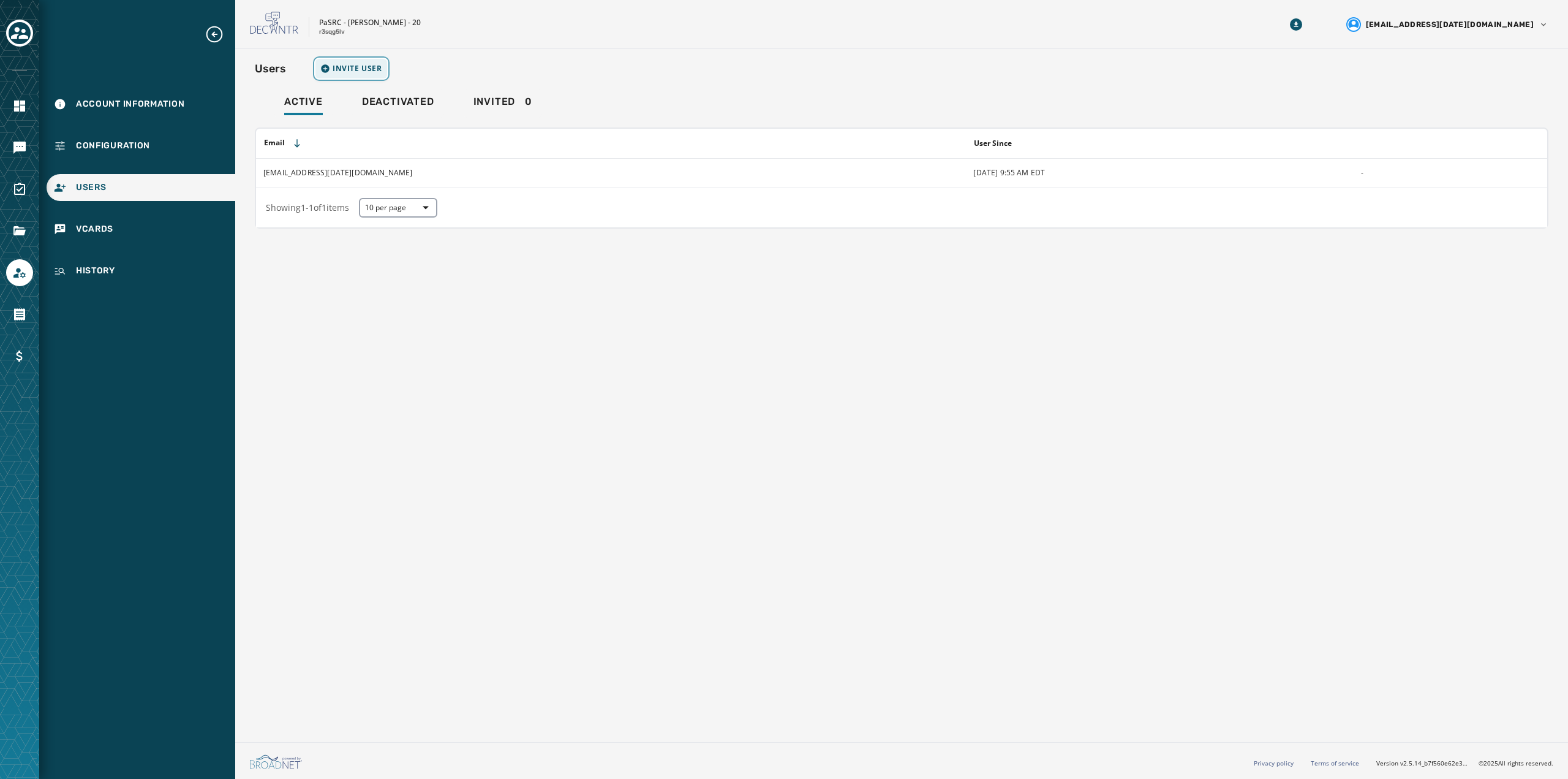
click at [376, 67] on span "Invite User" at bounding box center [357, 68] width 50 height 10
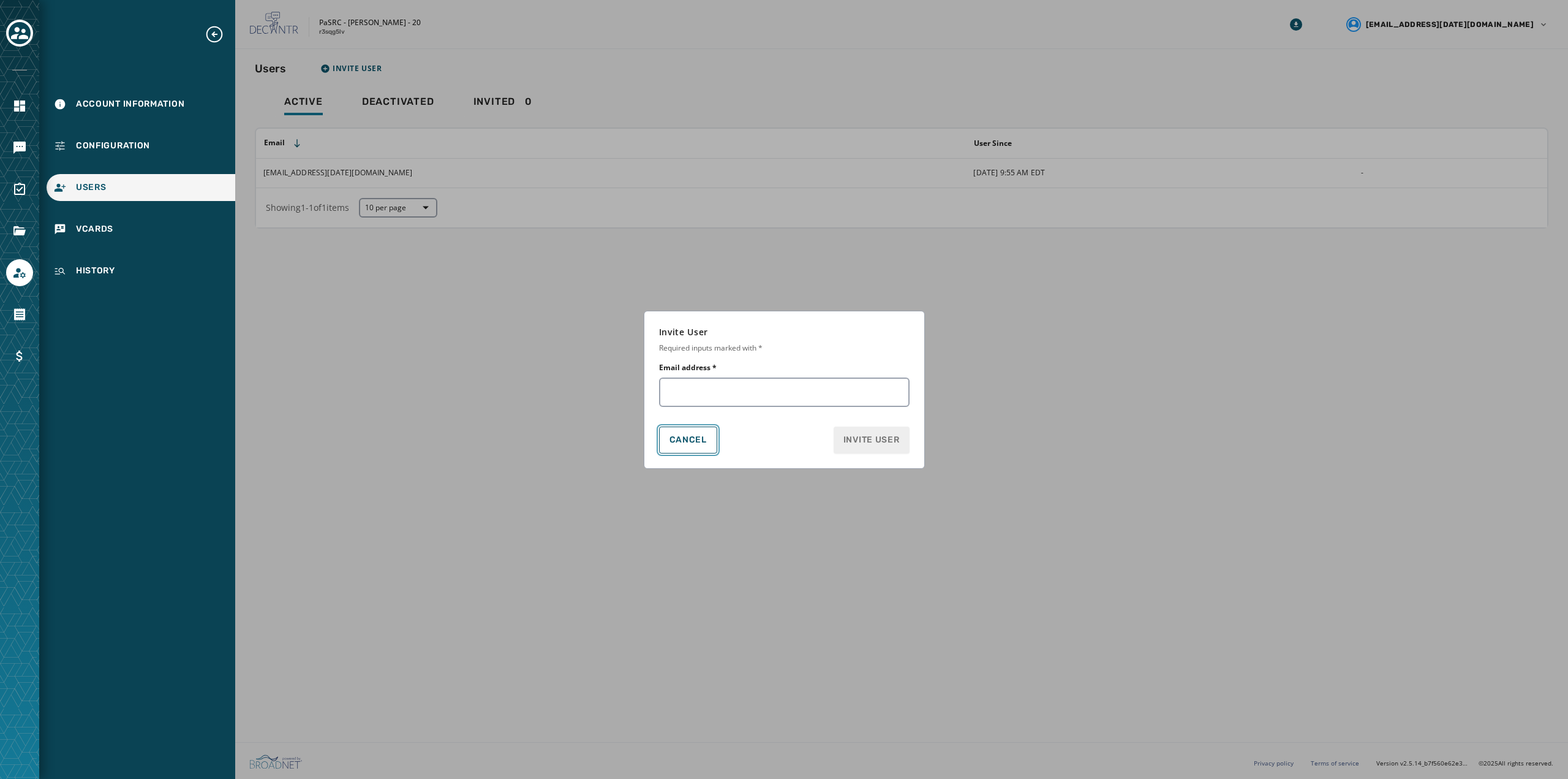
click at [669, 440] on span "Cancel" at bounding box center [688, 440] width 37 height 10
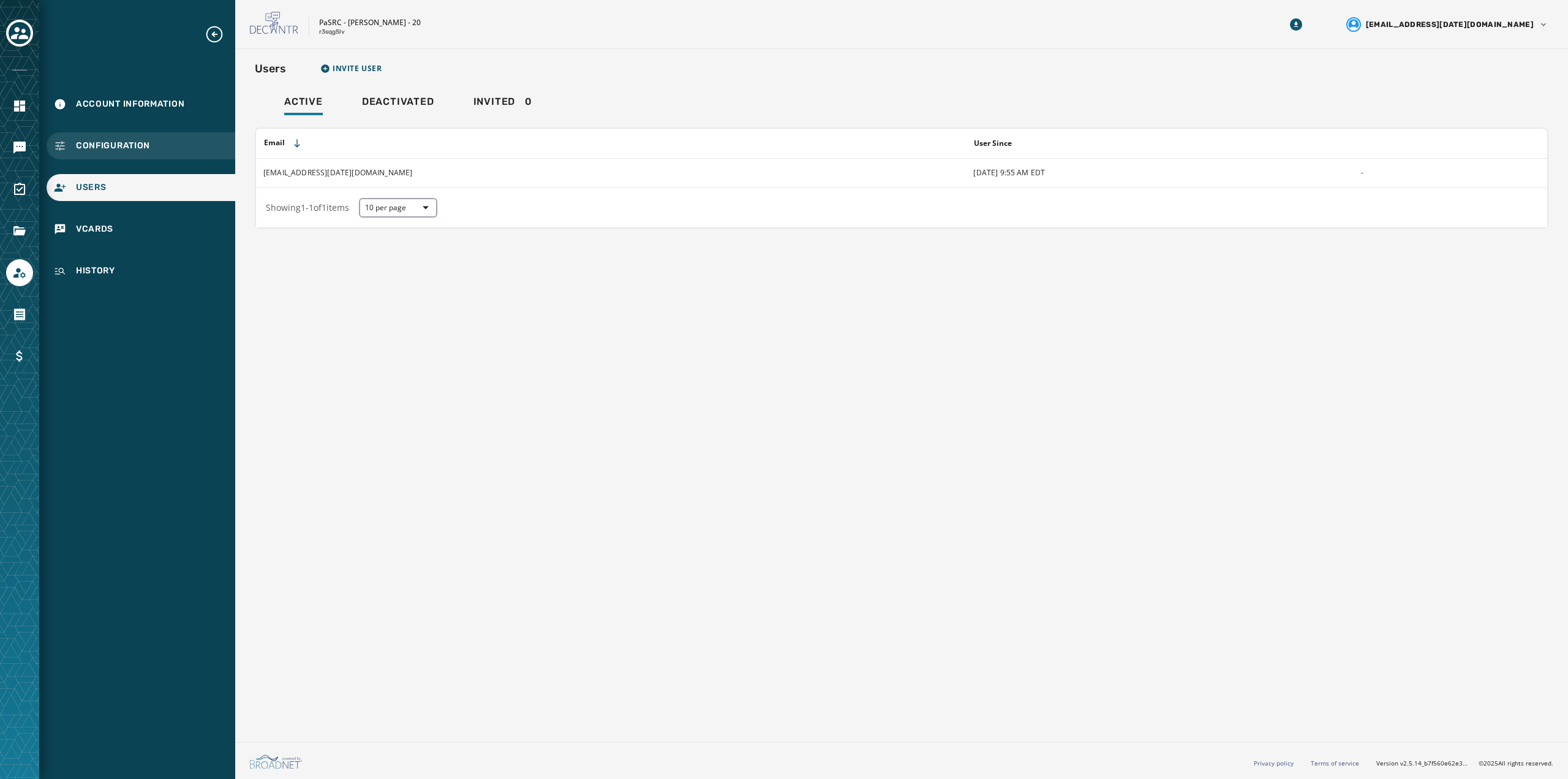
click at [148, 149] on span "Configuration" at bounding box center [113, 146] width 74 height 12
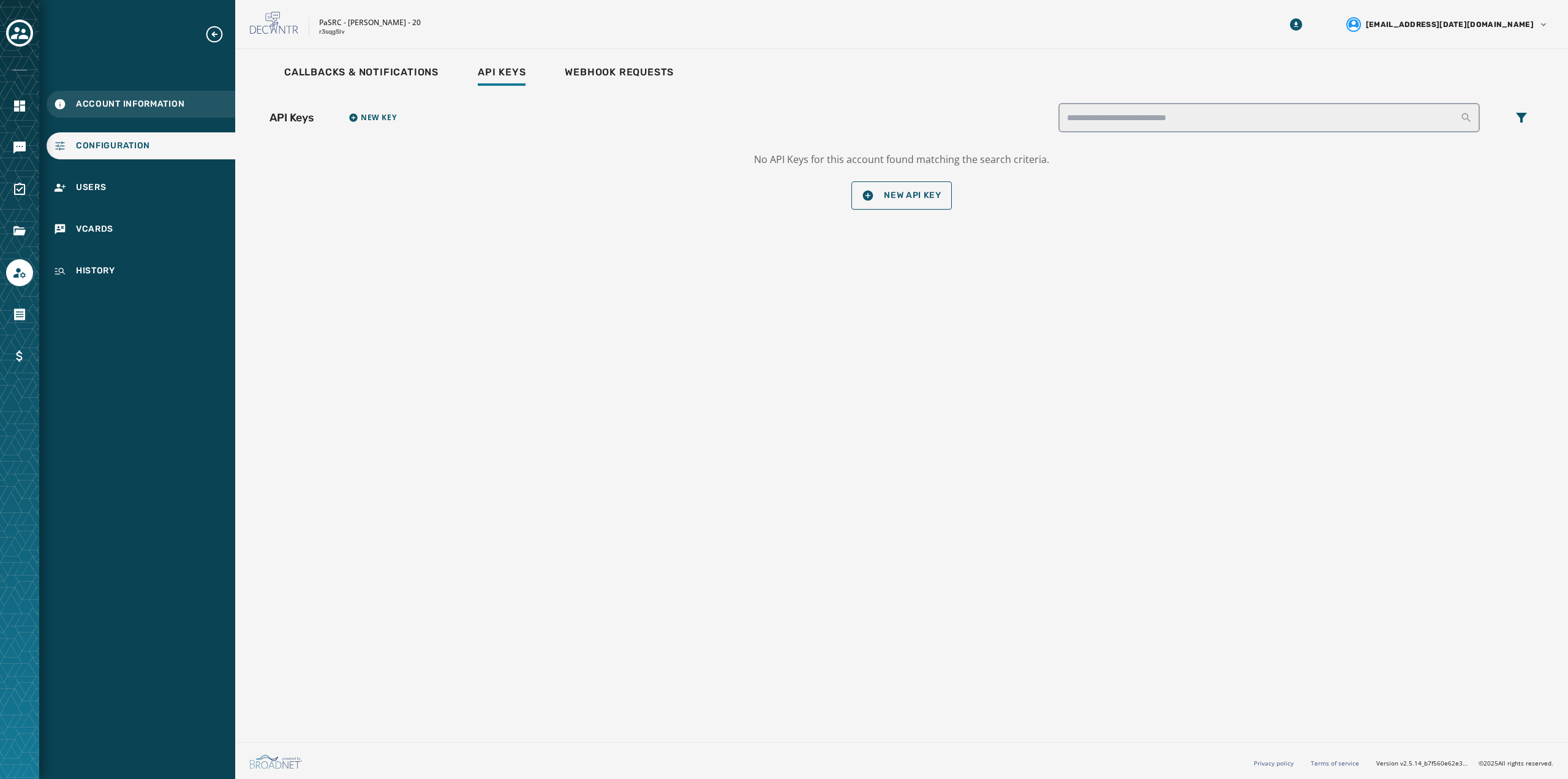
click at [149, 115] on div "Account Information" at bounding box center [140, 105] width 188 height 27
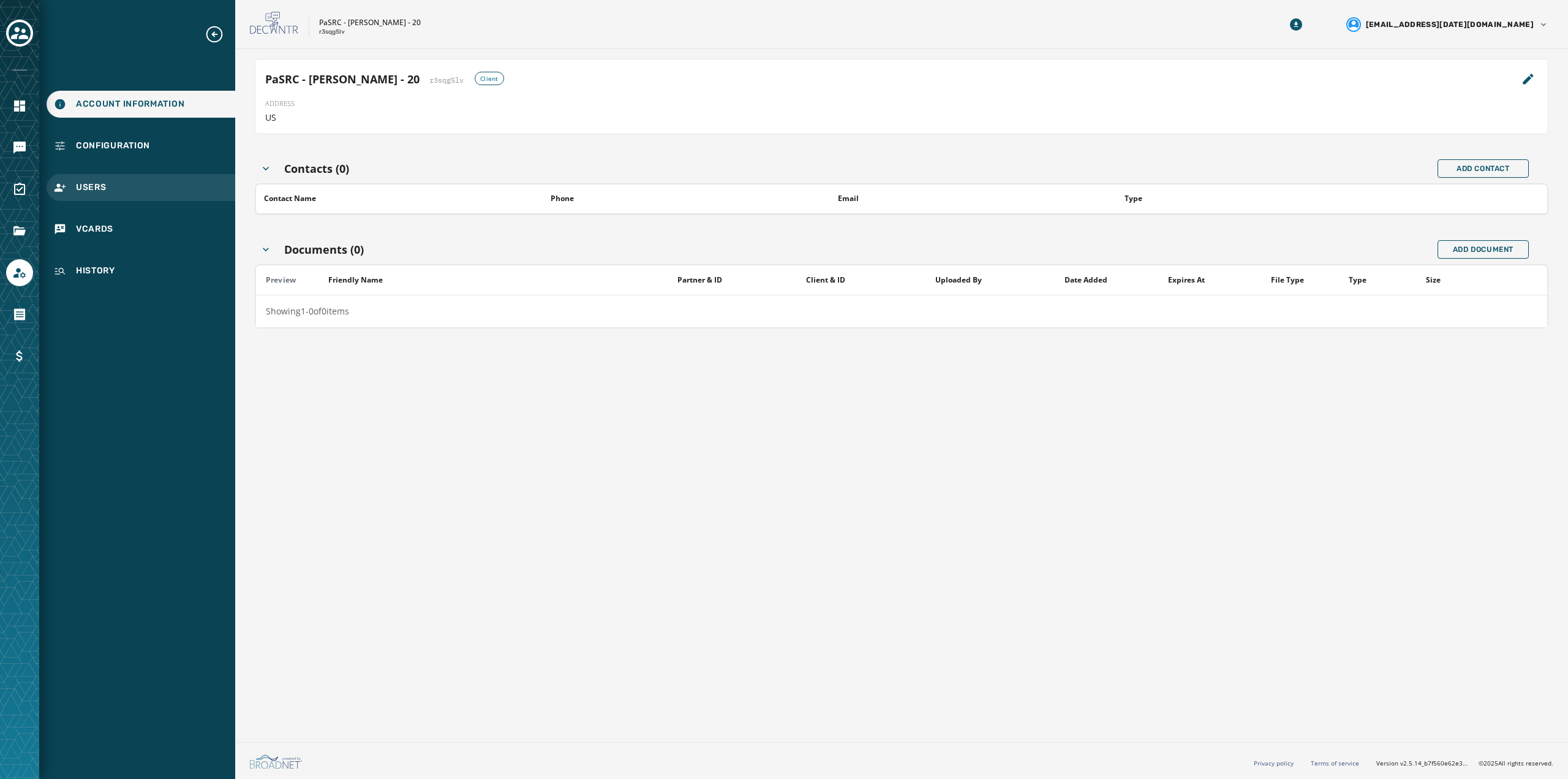
click at [156, 189] on div "Users" at bounding box center [140, 187] width 188 height 27
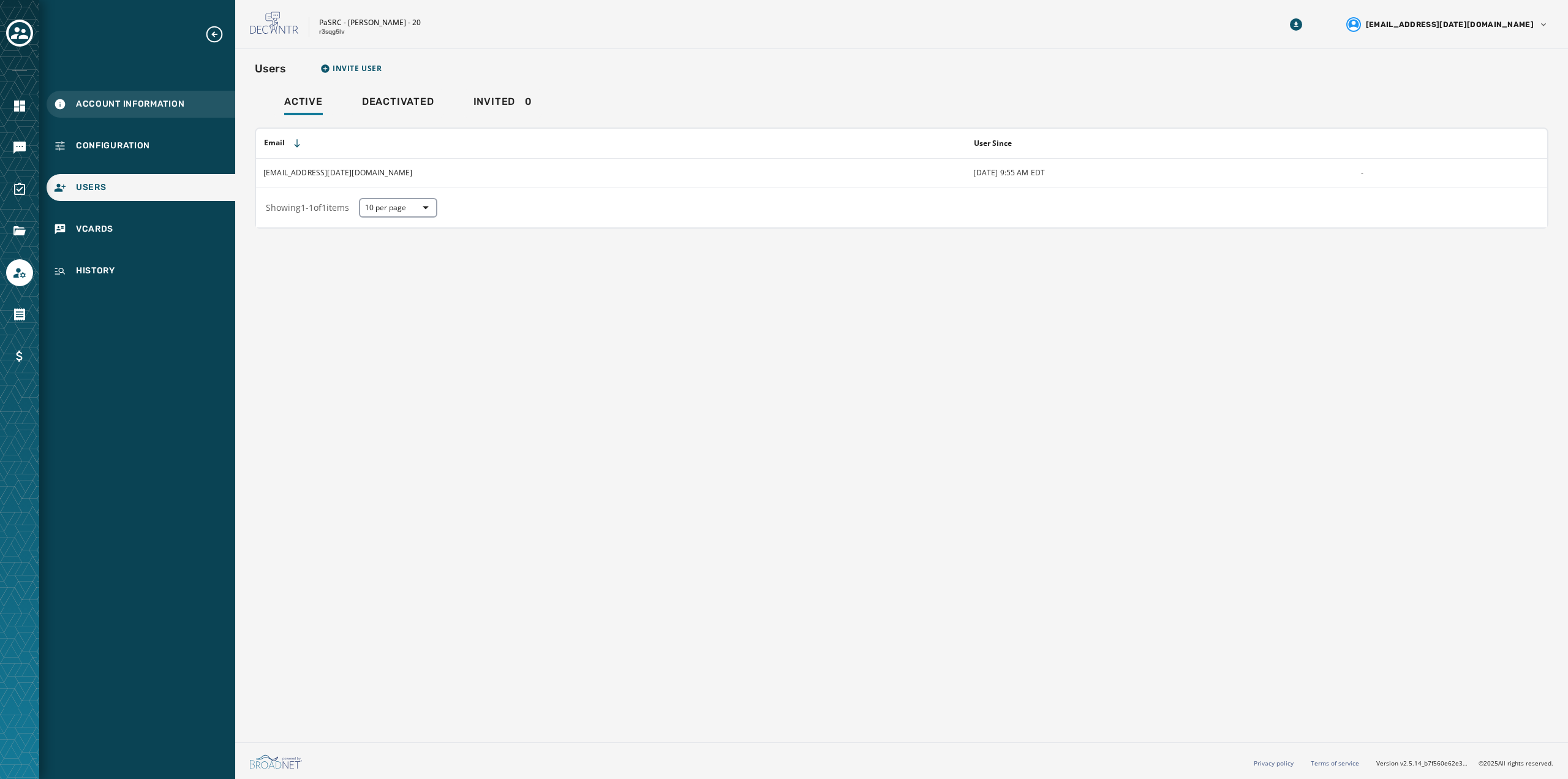
click at [104, 103] on span "Account Information" at bounding box center [130, 104] width 108 height 12
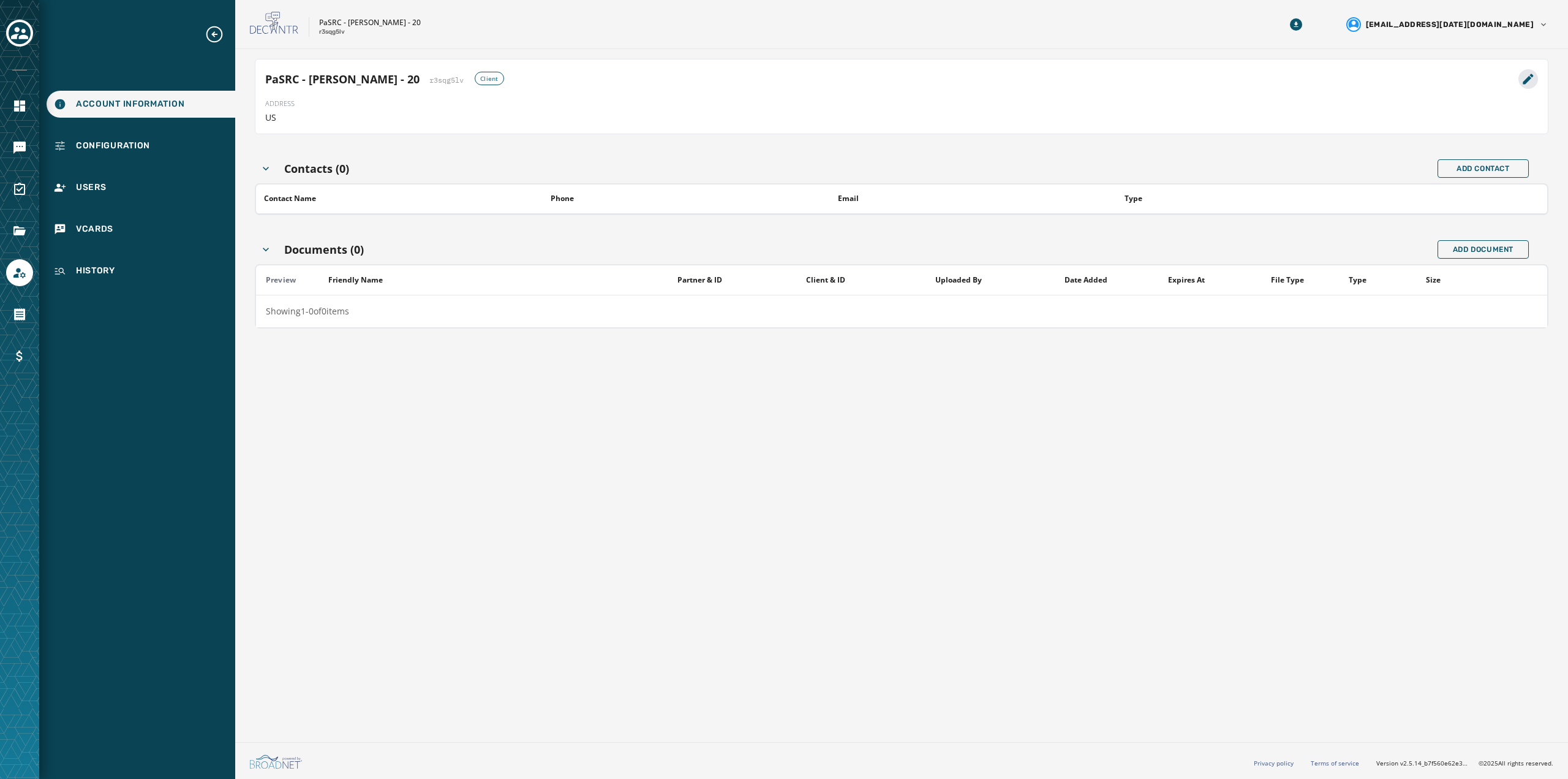
click at [1533, 80] on icon "Edit Partner Details" at bounding box center [1528, 79] width 15 height 15
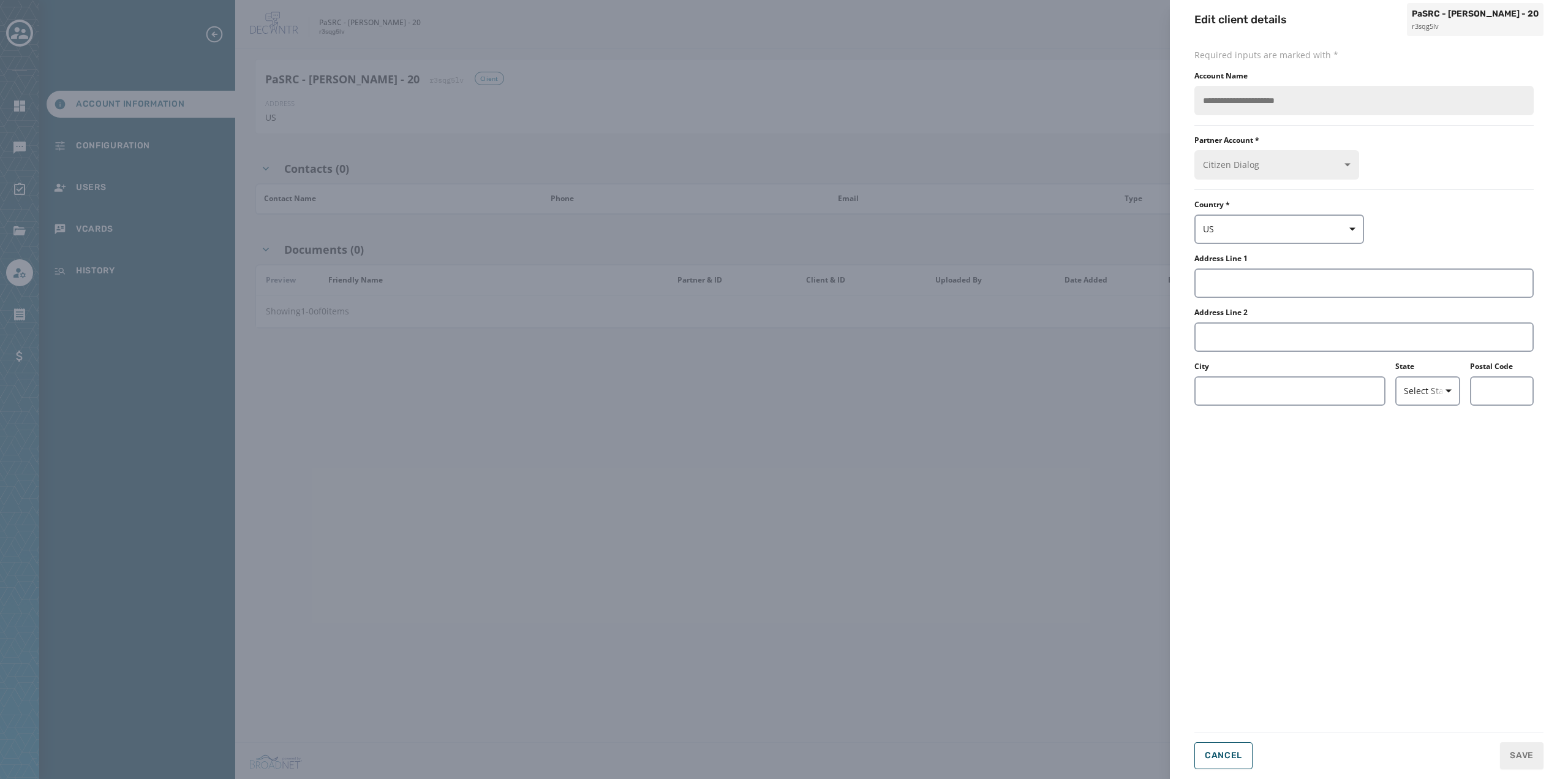
click at [1081, 77] on div "**********" at bounding box center [784, 390] width 1568 height 779
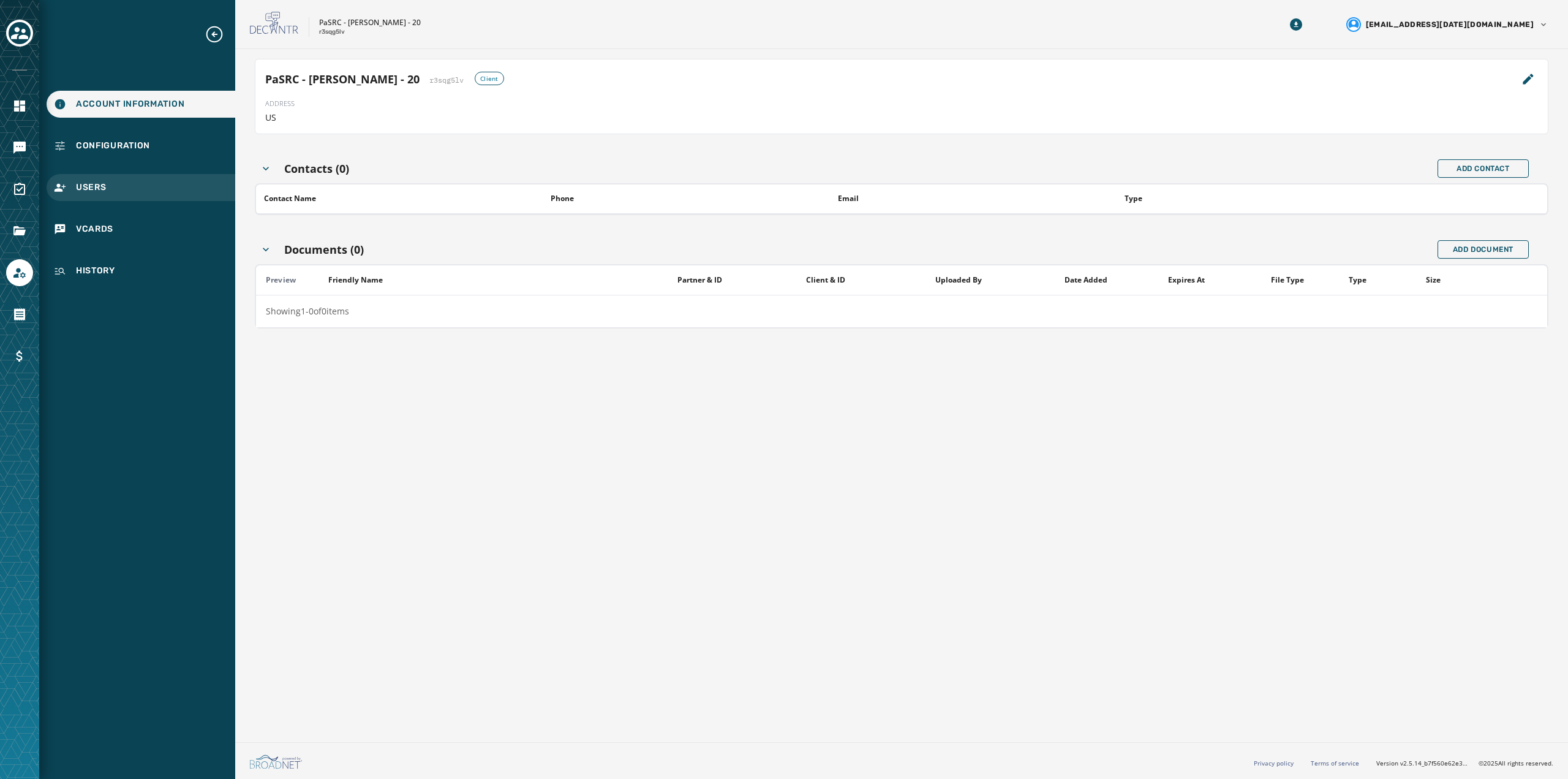
click at [84, 185] on span "Users" at bounding box center [92, 187] width 31 height 12
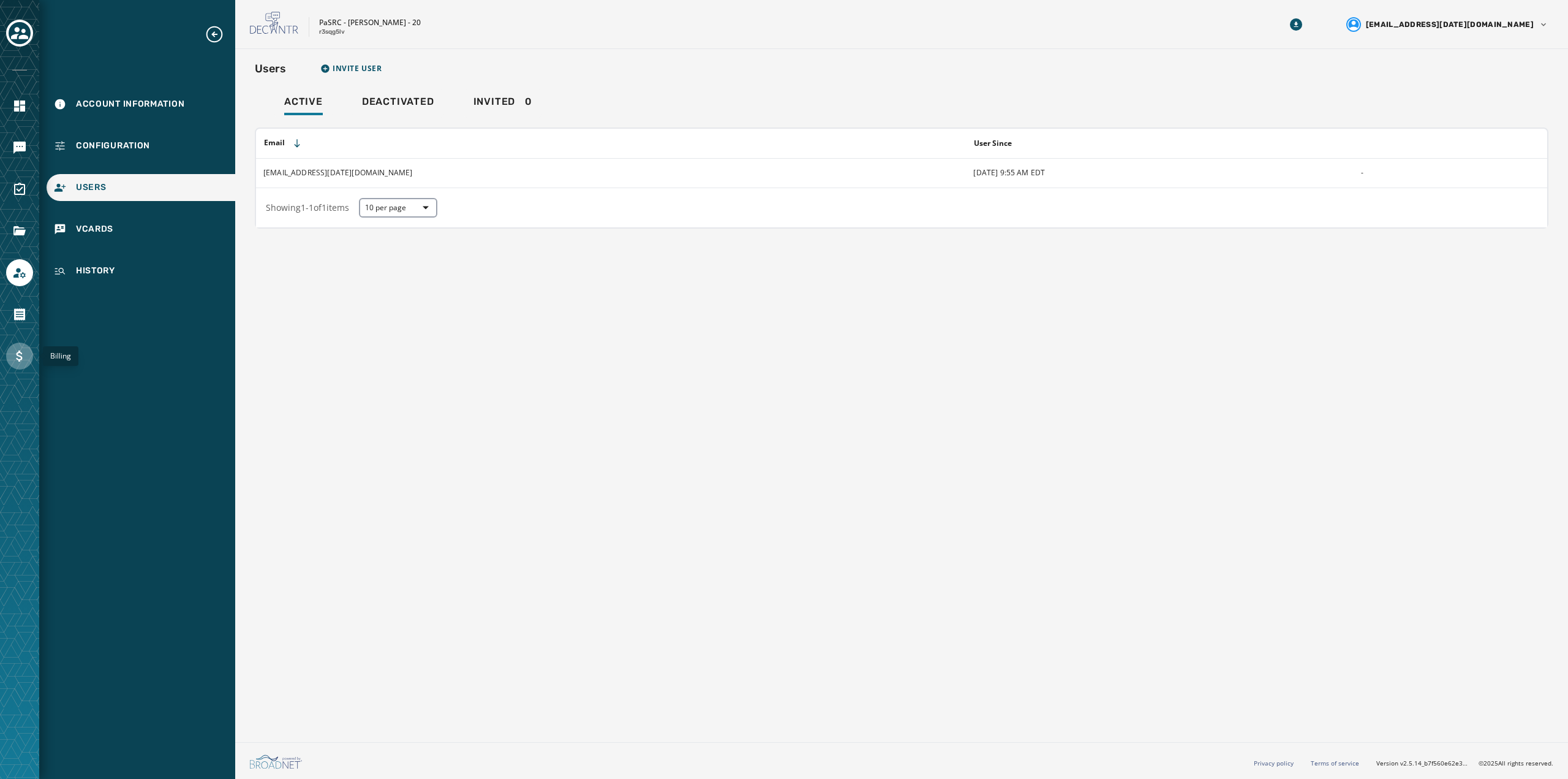
click at [20, 359] on icon "Navigate to Billing" at bounding box center [19, 356] width 6 height 11
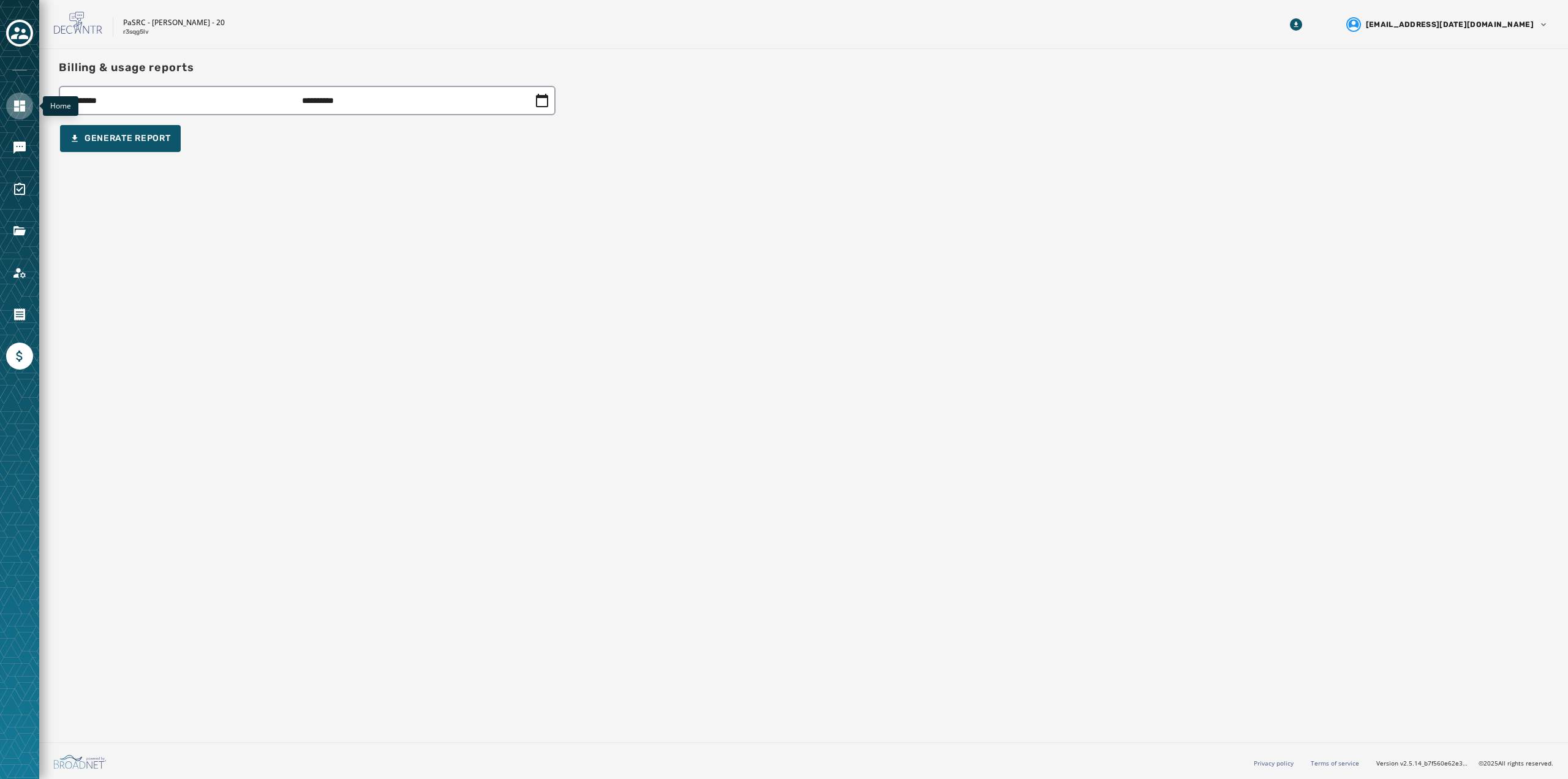
click at [29, 99] on link "Navigate to Home" at bounding box center [20, 106] width 27 height 27
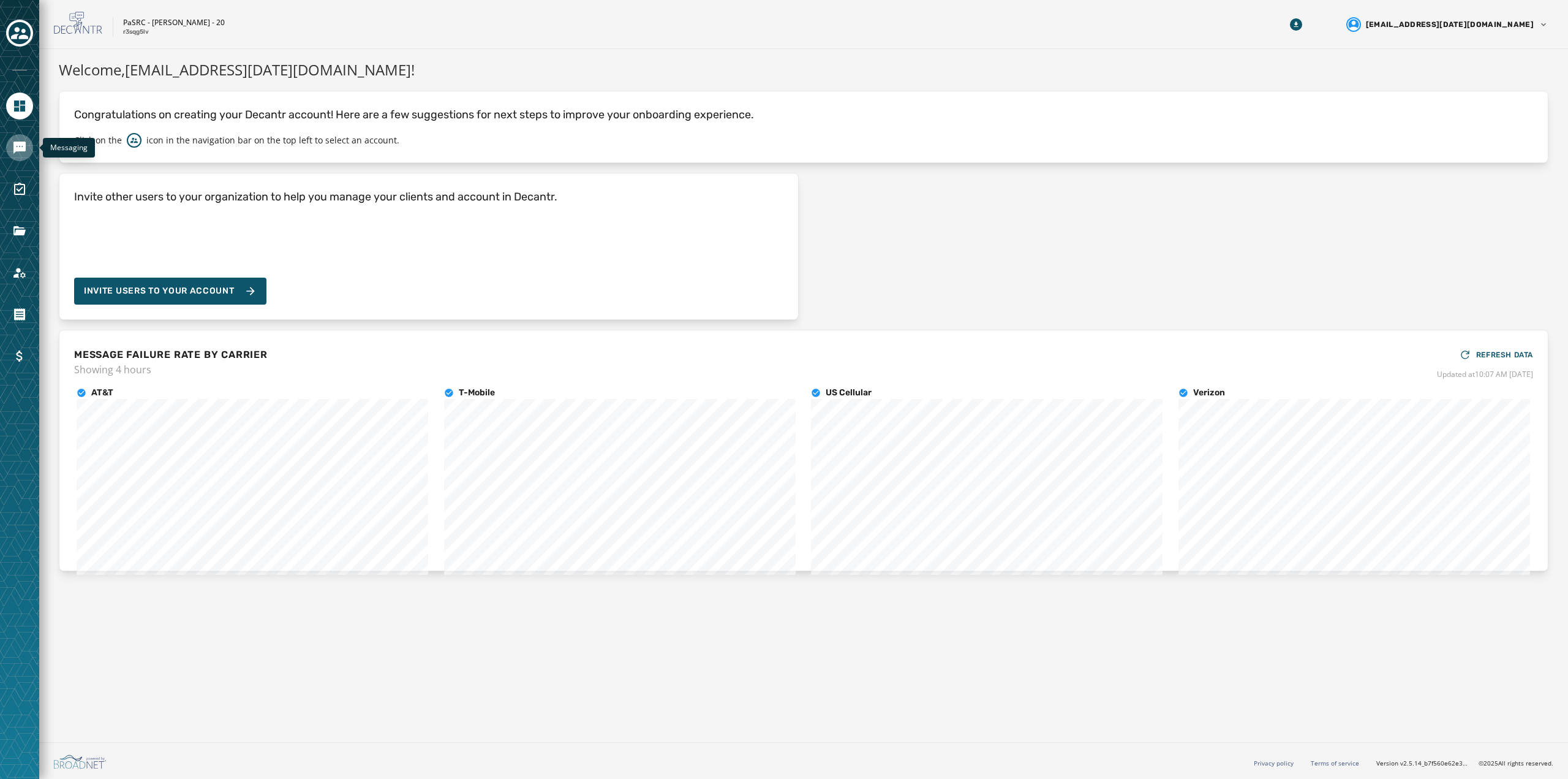
click at [16, 142] on icon "Navigate to Messaging" at bounding box center [19, 147] width 12 height 12
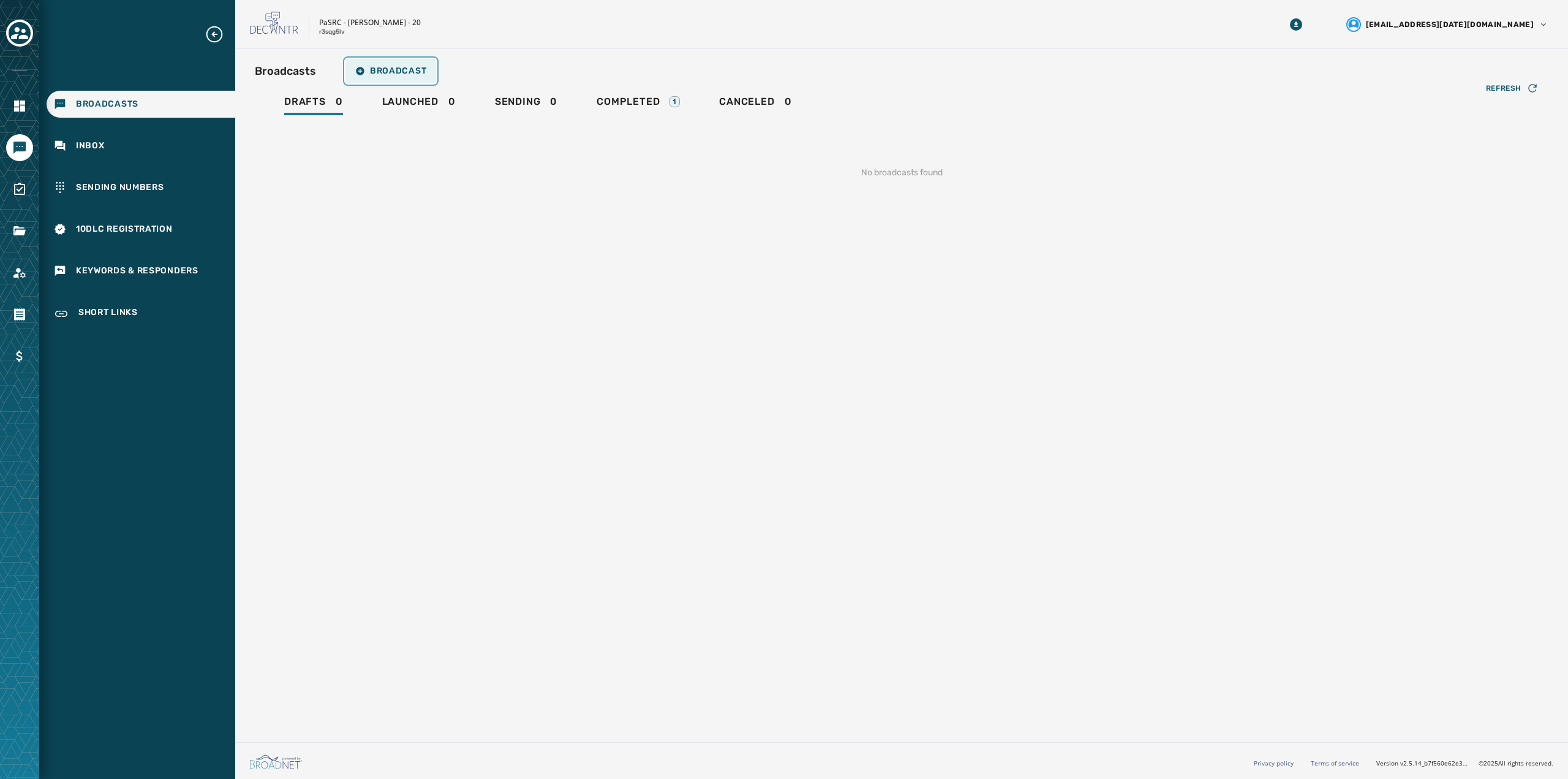
click at [400, 74] on span "Broadcast" at bounding box center [391, 71] width 71 height 10
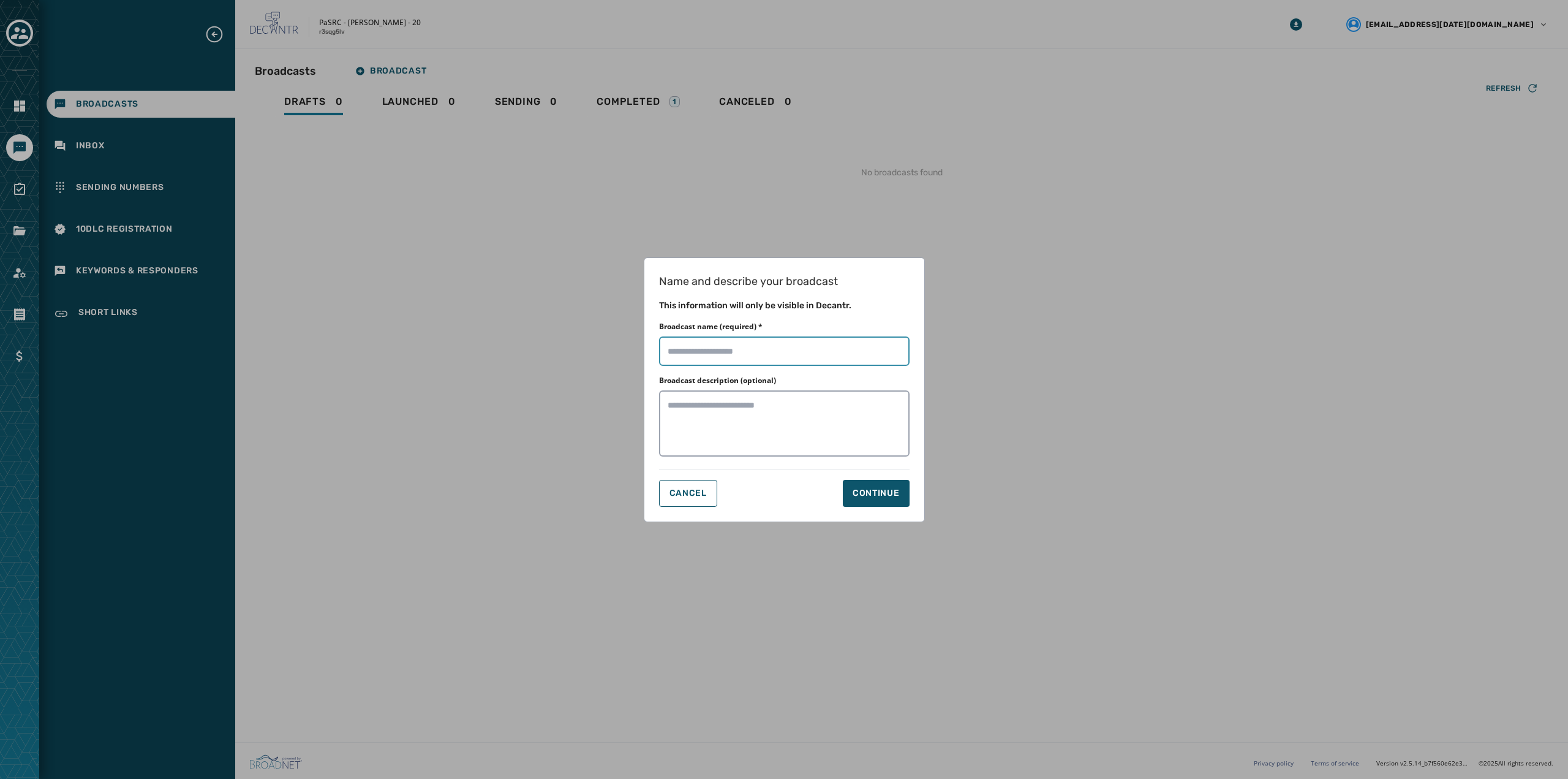
click at [740, 359] on input "Broadcast name (required) *" at bounding box center [784, 351] width 250 height 29
click at [678, 491] on span "Cancel" at bounding box center [688, 493] width 37 height 10
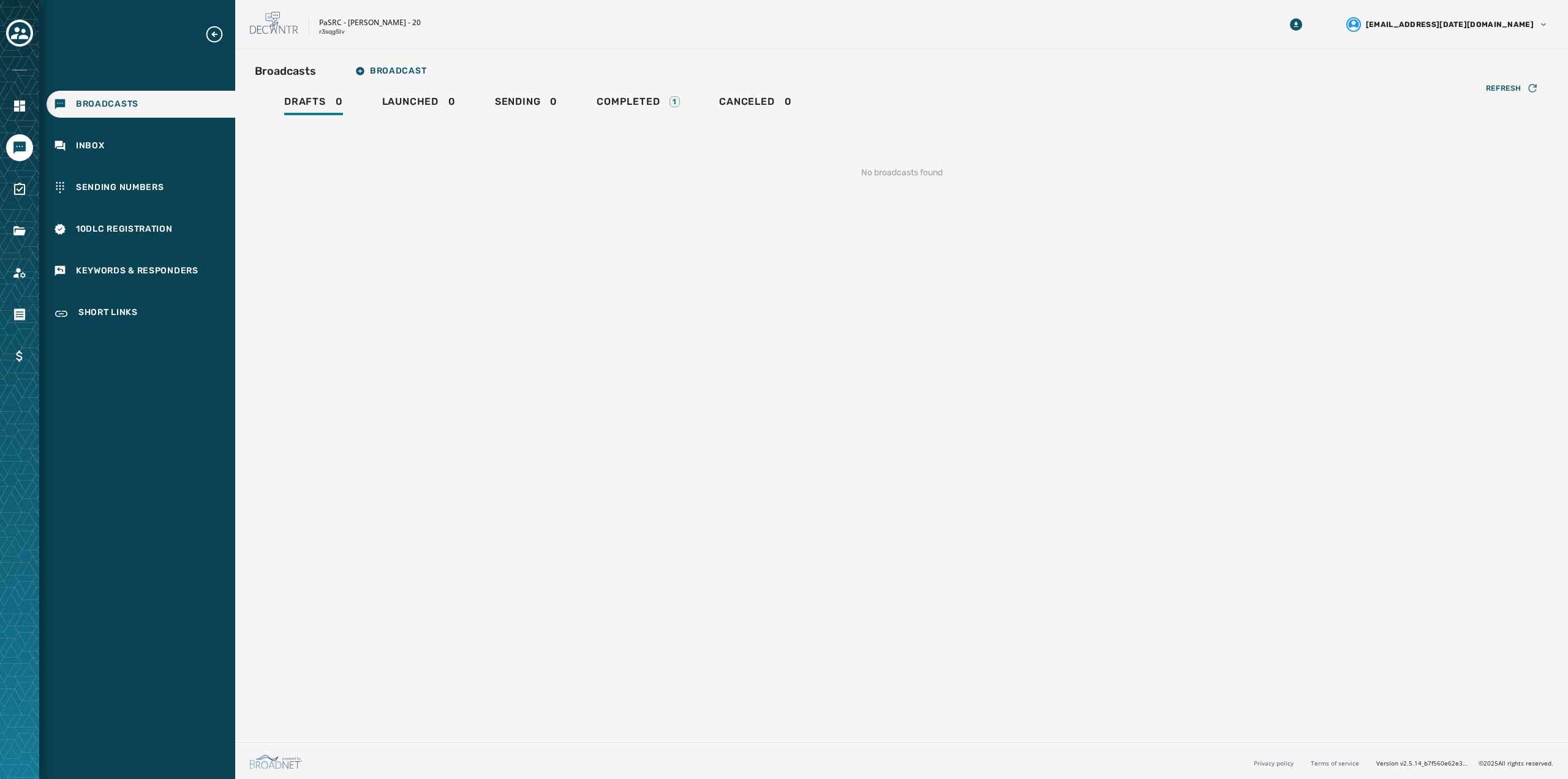
click at [411, 373] on div "Broadcasts Broadcast Drafts 0 Launched 0 Sending 0 Completed 1 Canceled 0 Refre…" at bounding box center [901, 393] width 1332 height 688
click at [1545, 26] on html "Broadcasts Inbox Sending Numbers 10DLC Registration Keywords & Responders Short…" at bounding box center [784, 390] width 1568 height 779
click at [1435, 130] on html "Broadcasts Inbox Sending Numbers 10DLC Registration Keywords & Responders Short…" at bounding box center [784, 390] width 1568 height 779
click at [8, 28] on button "Toggle account select drawer" at bounding box center [20, 34] width 27 height 27
click at [15, 31] on icon "Toggle account select drawer" at bounding box center [19, 33] width 17 height 12
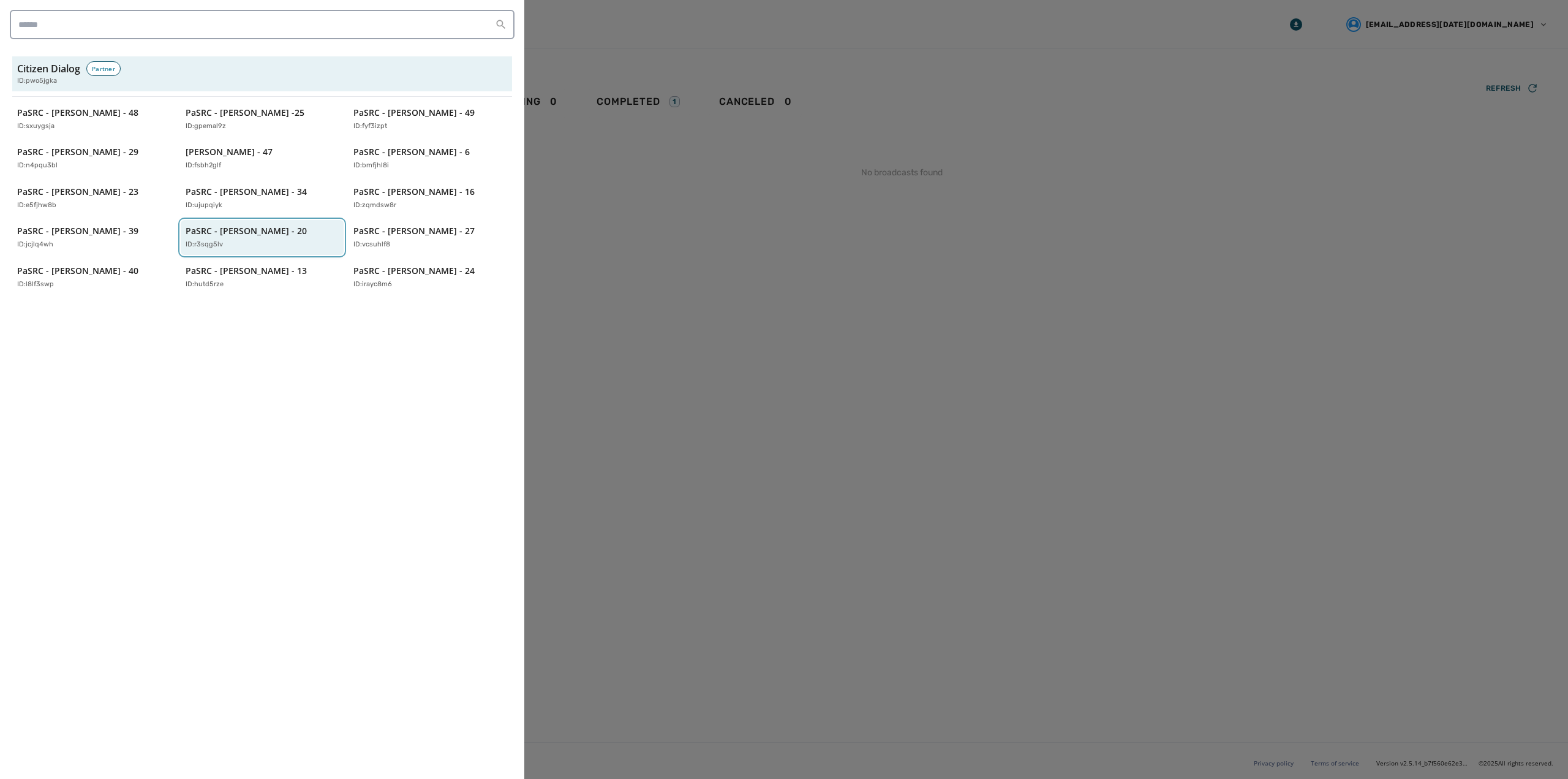
click at [200, 236] on p "PaSRC - [PERSON_NAME] - 20" at bounding box center [246, 230] width 121 height 12
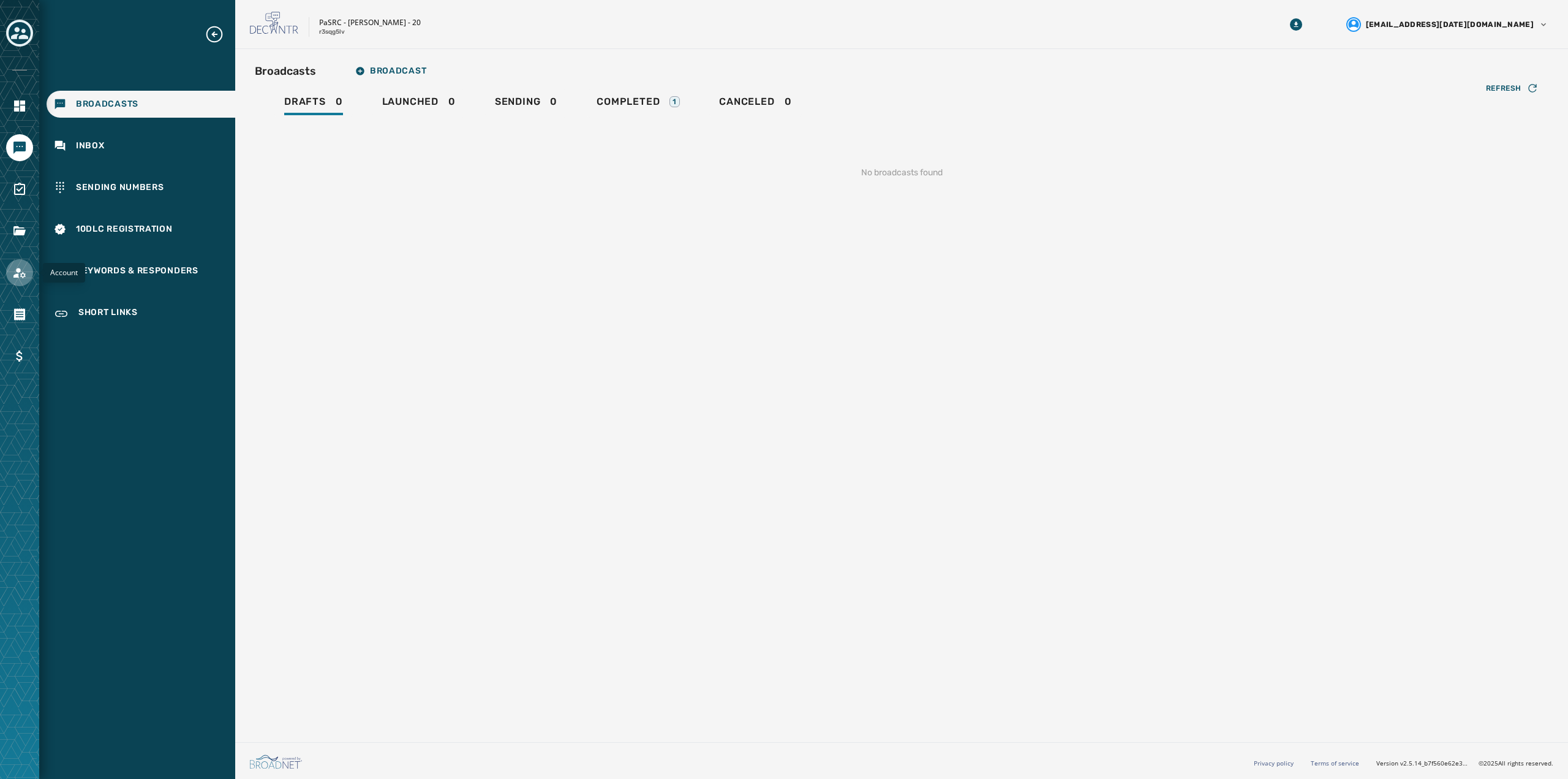
click at [16, 280] on link "Navigate to Account" at bounding box center [20, 273] width 27 height 27
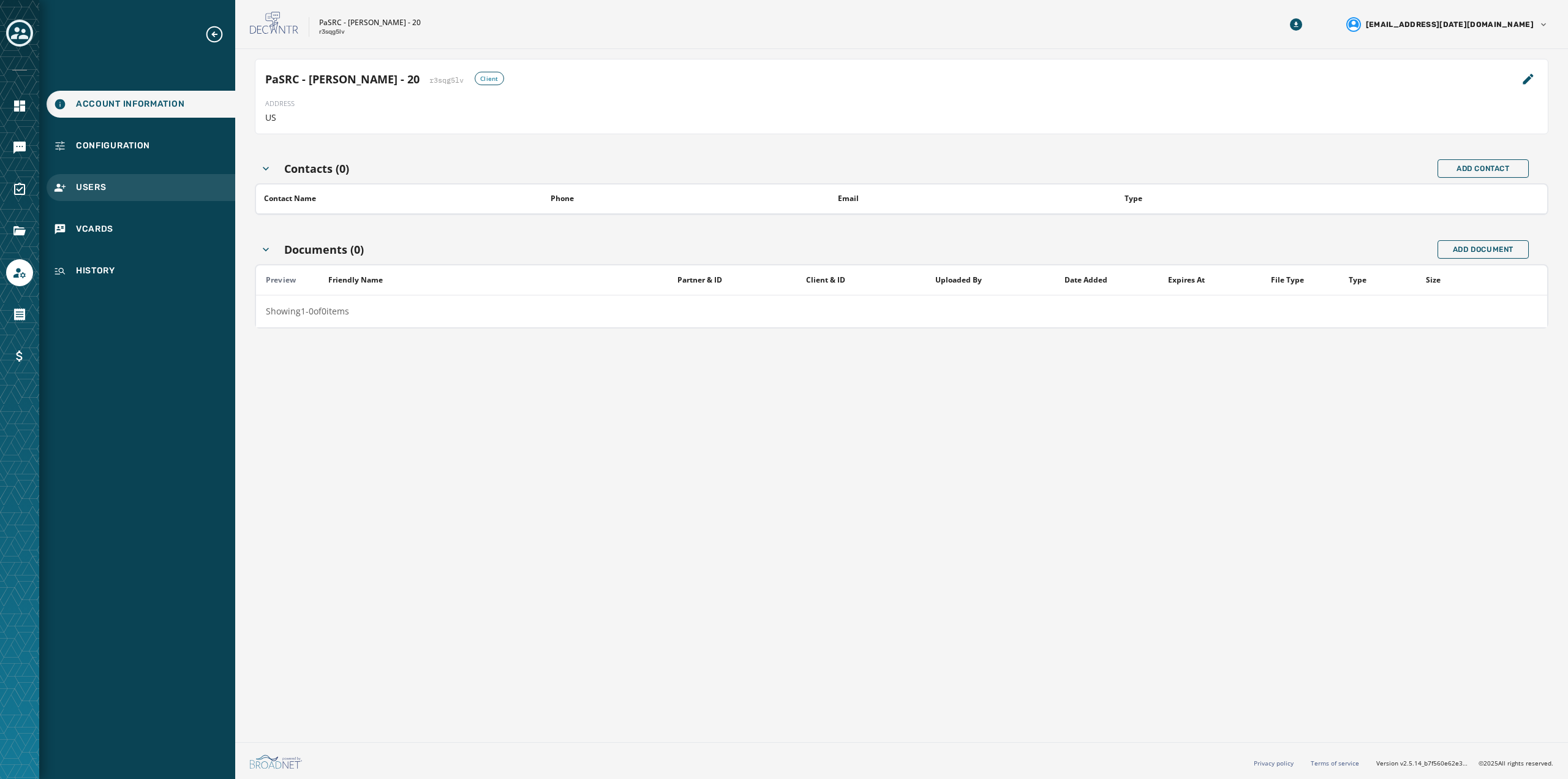
click at [82, 188] on span "Users" at bounding box center [92, 187] width 31 height 12
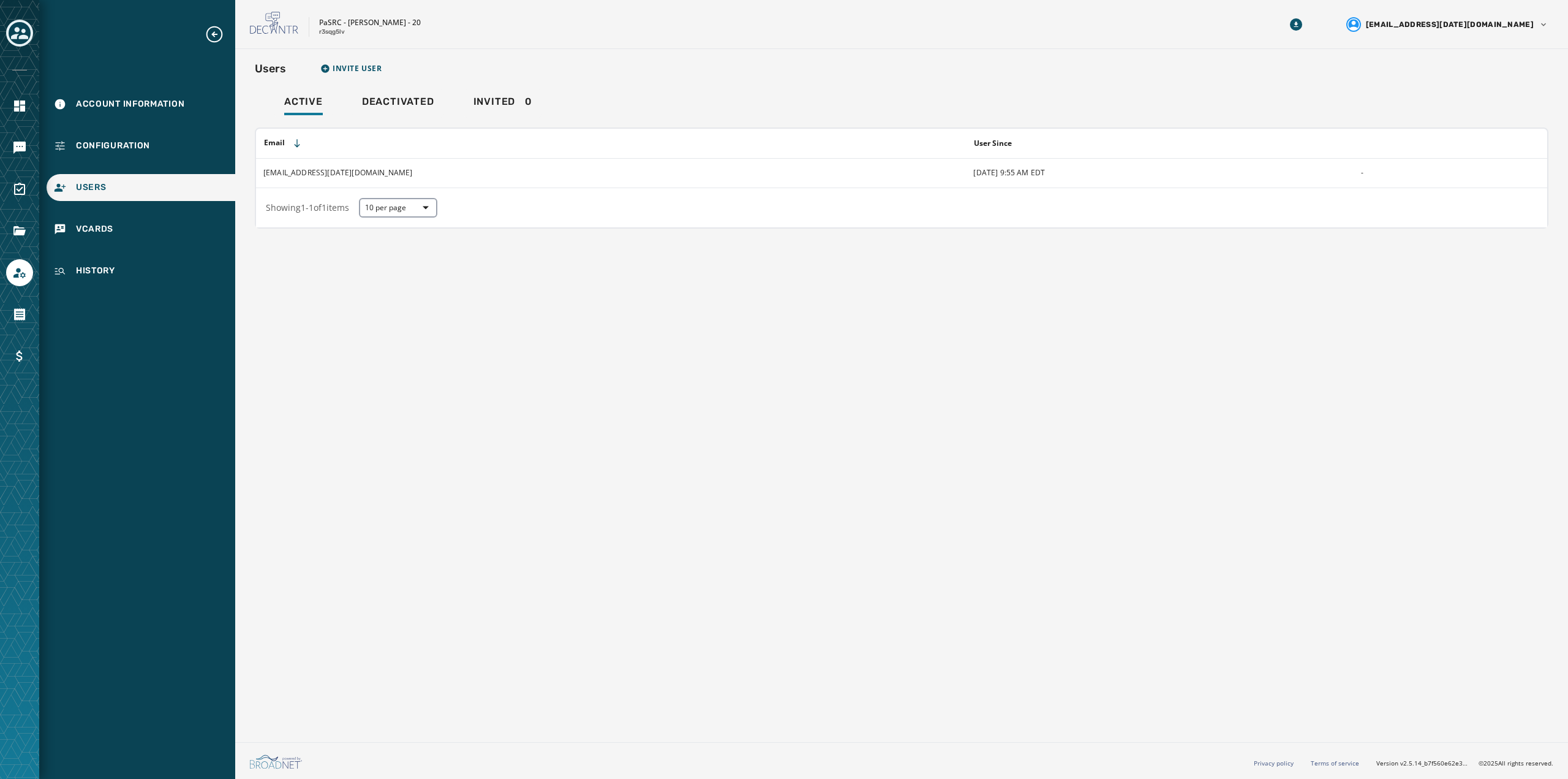
click at [1363, 174] on td "-" at bounding box center [1450, 173] width 194 height 29
click at [1362, 170] on td "-" at bounding box center [1450, 173] width 194 height 29
click at [1343, 181] on tr "estrayer@pasen.gov 10/10/2025 9:55 AM EDT -" at bounding box center [902, 173] width 1292 height 29
click at [12, 96] on link "Navigate to Home" at bounding box center [20, 106] width 27 height 27
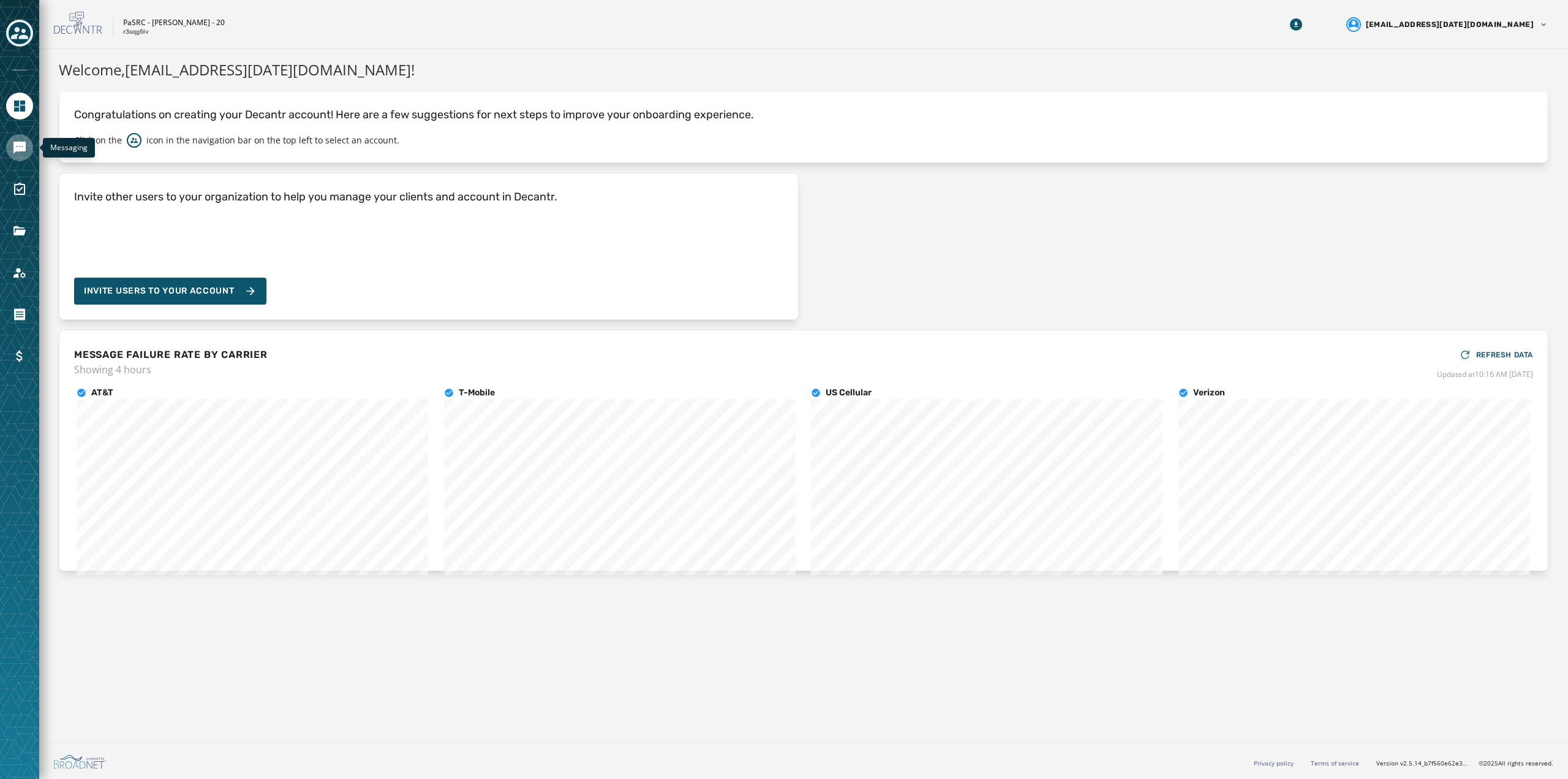
click at [14, 147] on icon "Navigate to Messaging" at bounding box center [19, 147] width 12 height 12
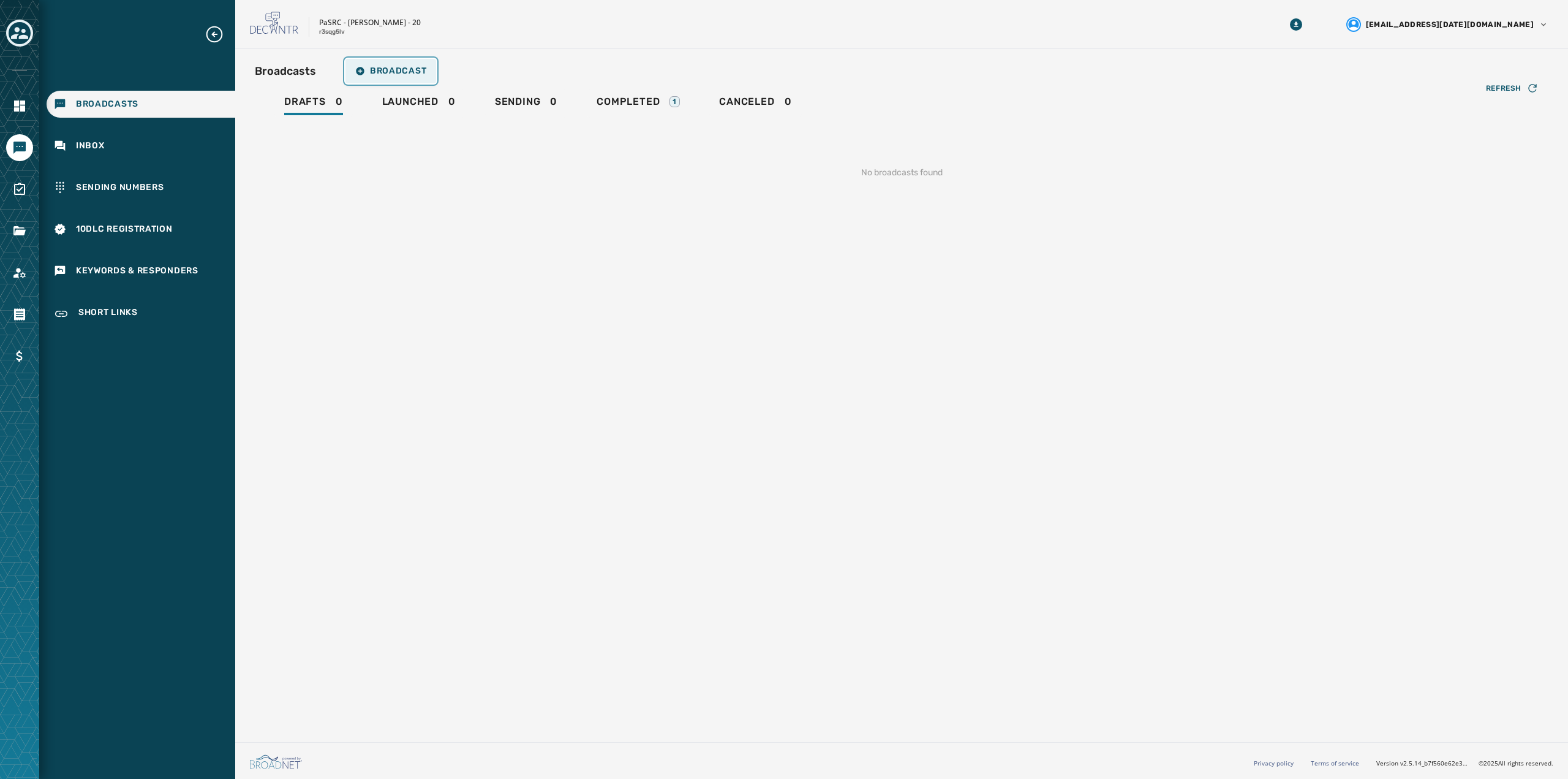
click at [354, 72] on button "Broadcast" at bounding box center [391, 71] width 91 height 25
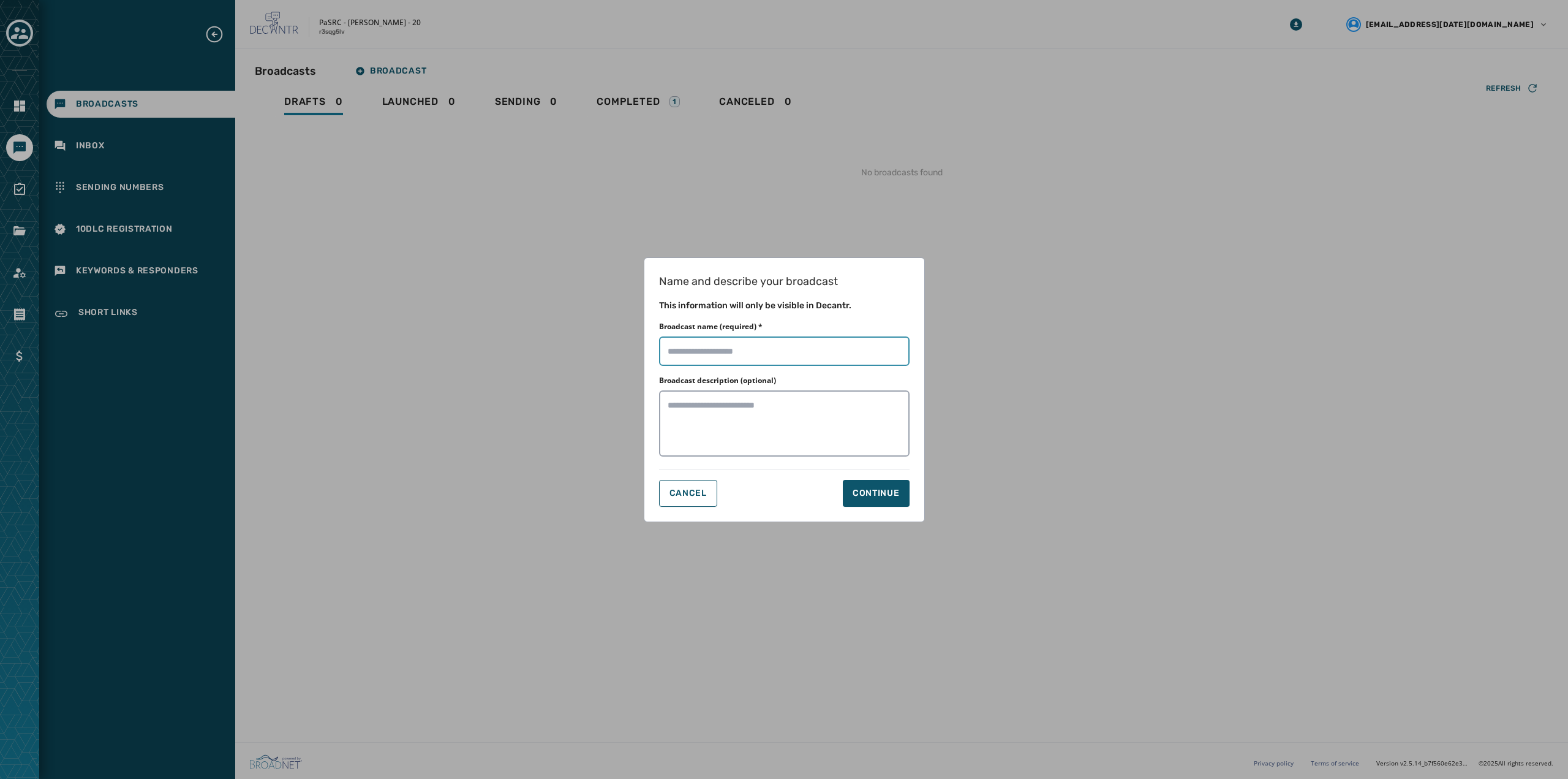
click at [769, 351] on input "Broadcast name (required) *" at bounding box center [784, 351] width 250 height 29
type input "**********"
paste textarea "**********"
type textarea "**********"
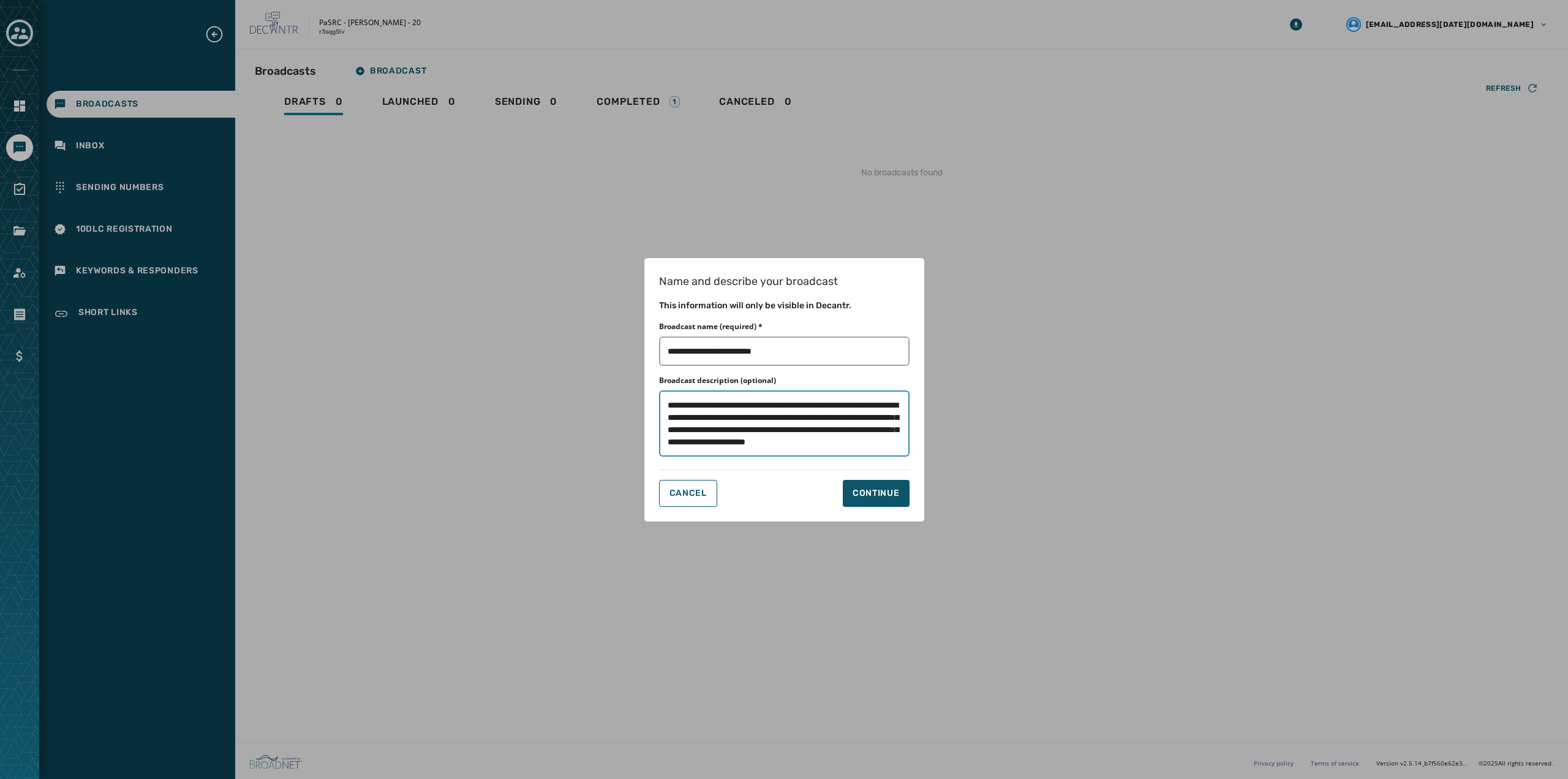
drag, startPoint x: 856, startPoint y: 445, endPoint x: 574, endPoint y: 363, distance: 293.7
click at [574, 363] on div "**********" at bounding box center [784, 390] width 1568 height 779
click at [862, 489] on div "Continue" at bounding box center [876, 492] width 47 height 12
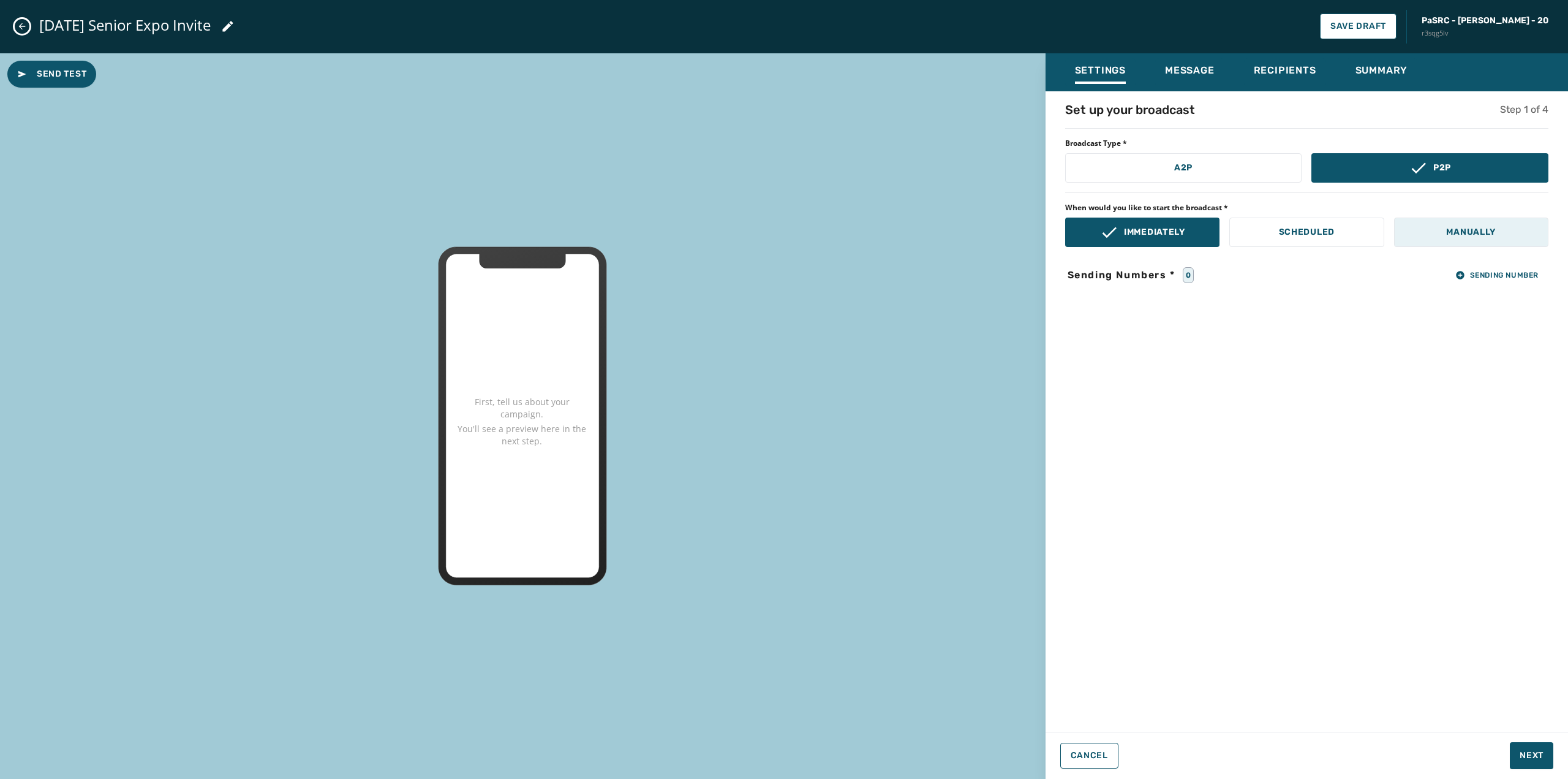
click at [1491, 241] on button "Manually" at bounding box center [1472, 232] width 155 height 29
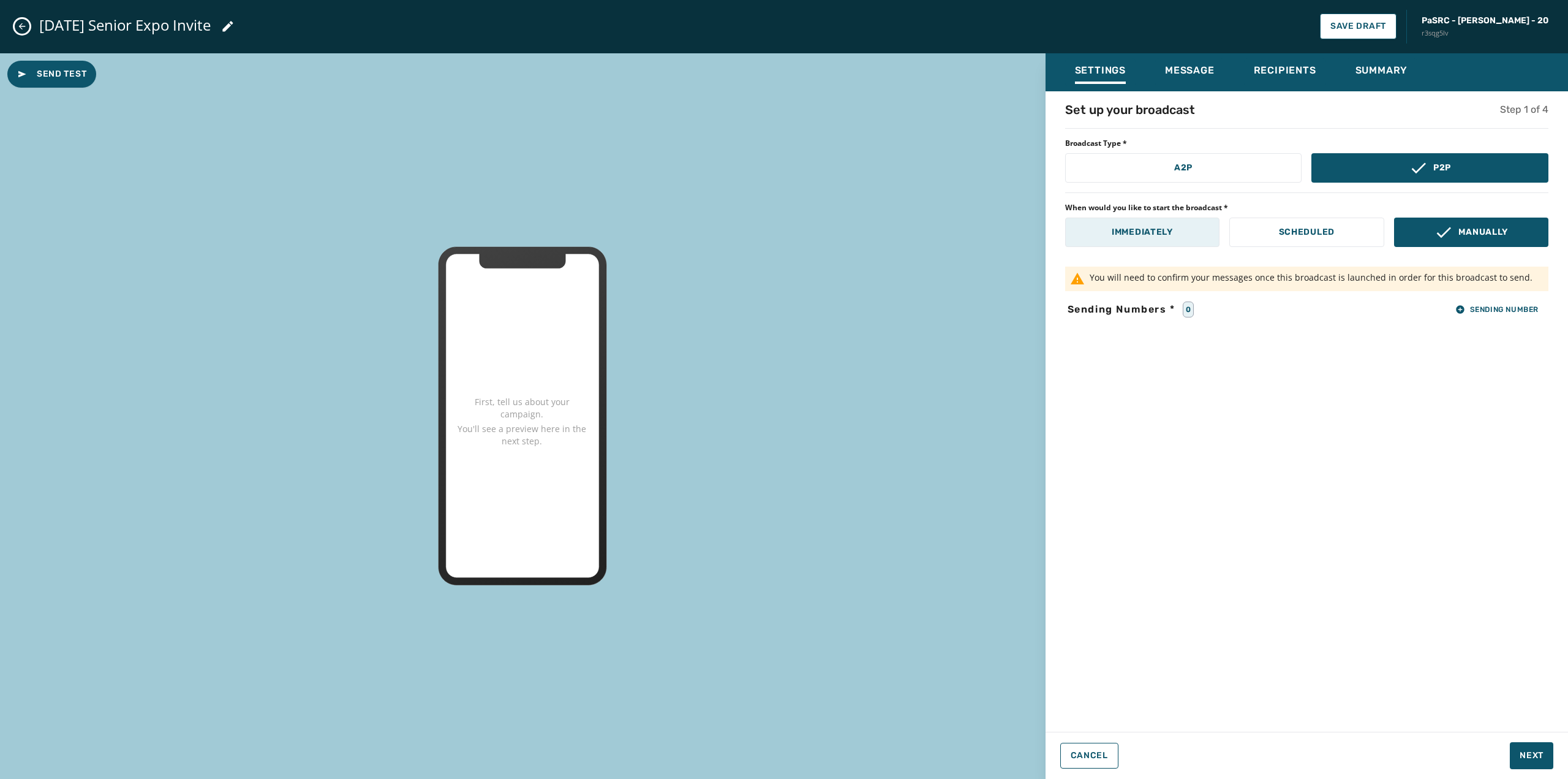
click at [1175, 238] on button "Immediately" at bounding box center [1142, 232] width 155 height 29
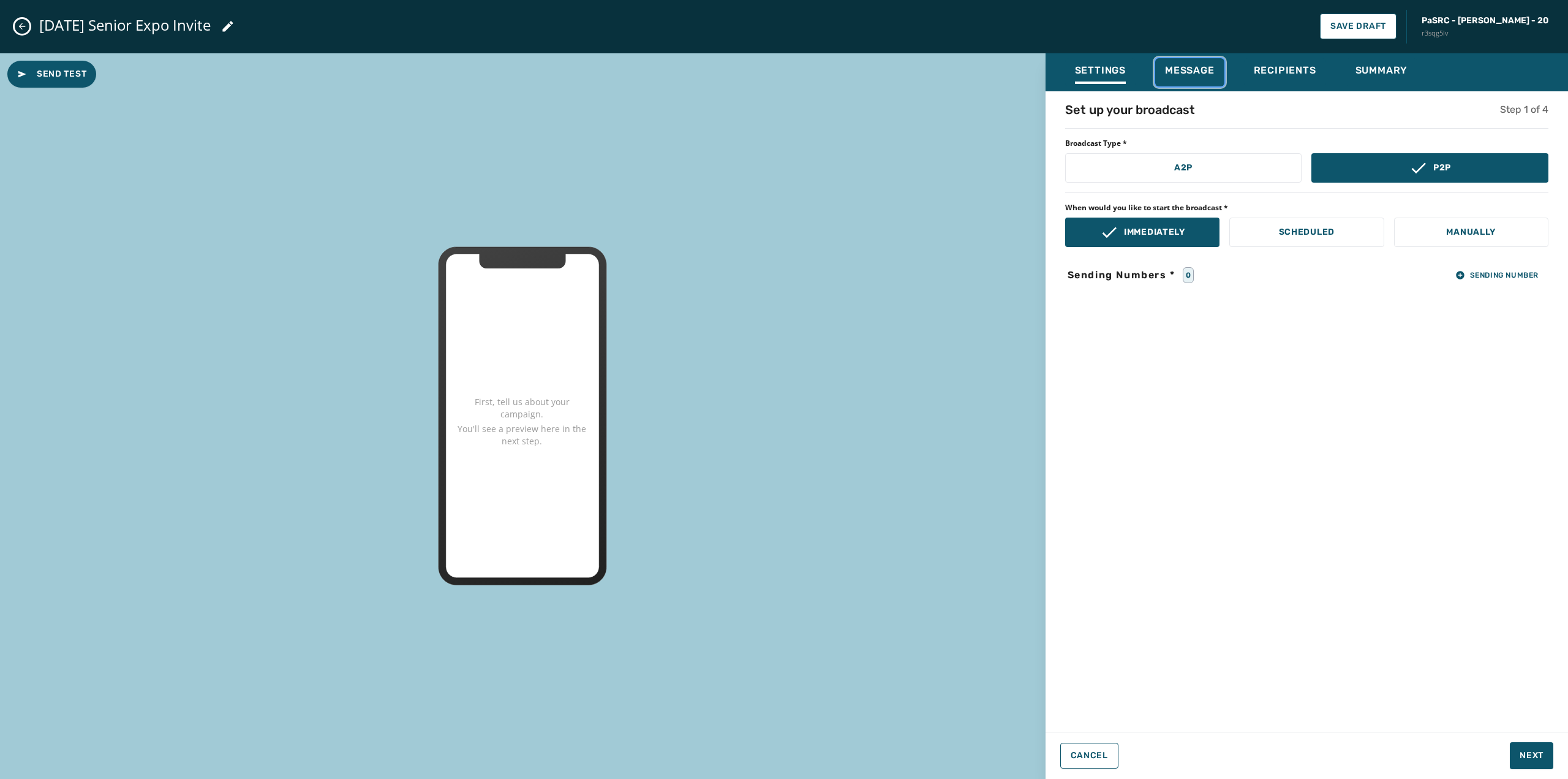
click at [1171, 66] on span "Message" at bounding box center [1190, 70] width 50 height 12
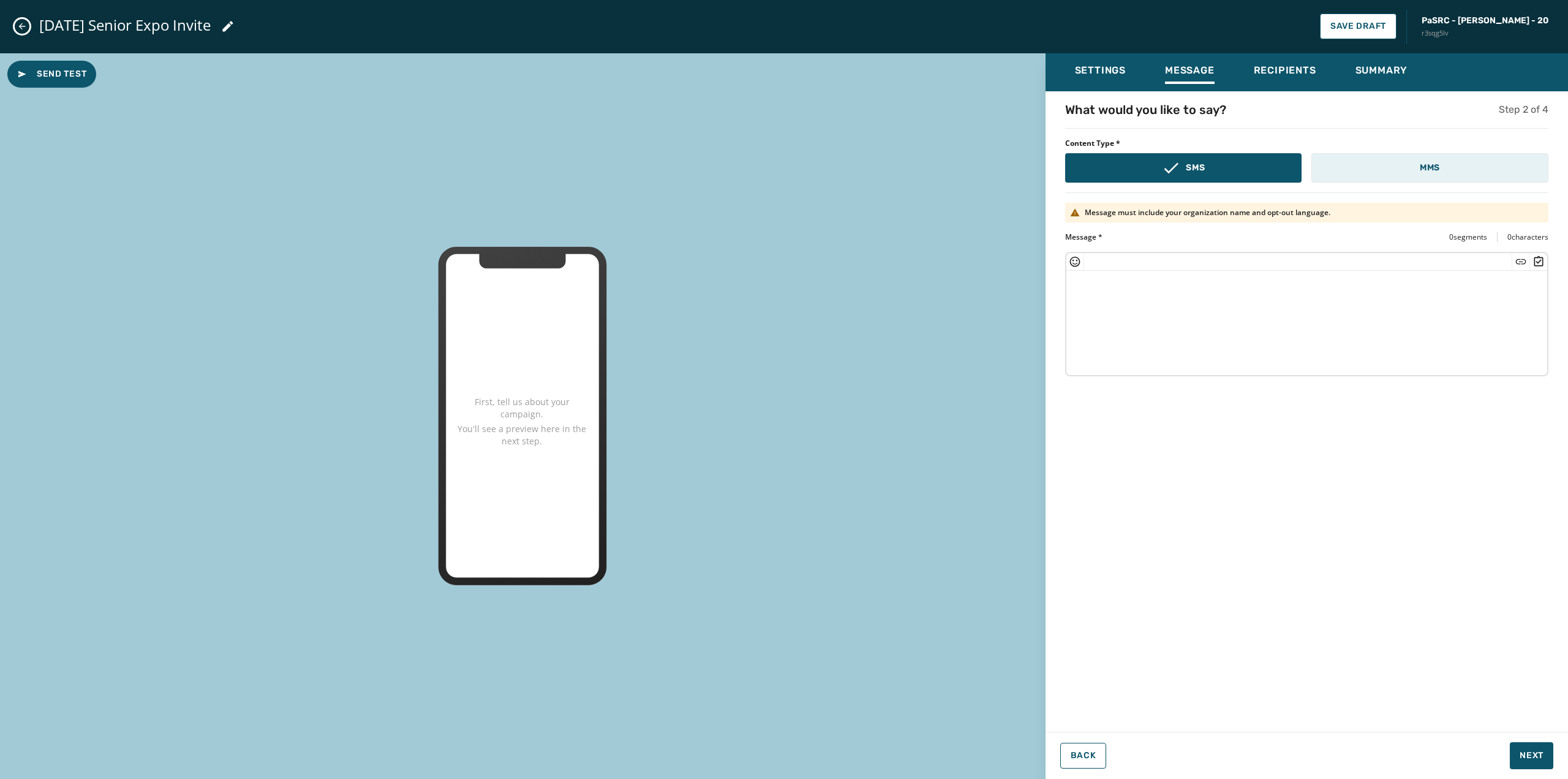
click at [1405, 164] on button "MMS" at bounding box center [1430, 167] width 237 height 29
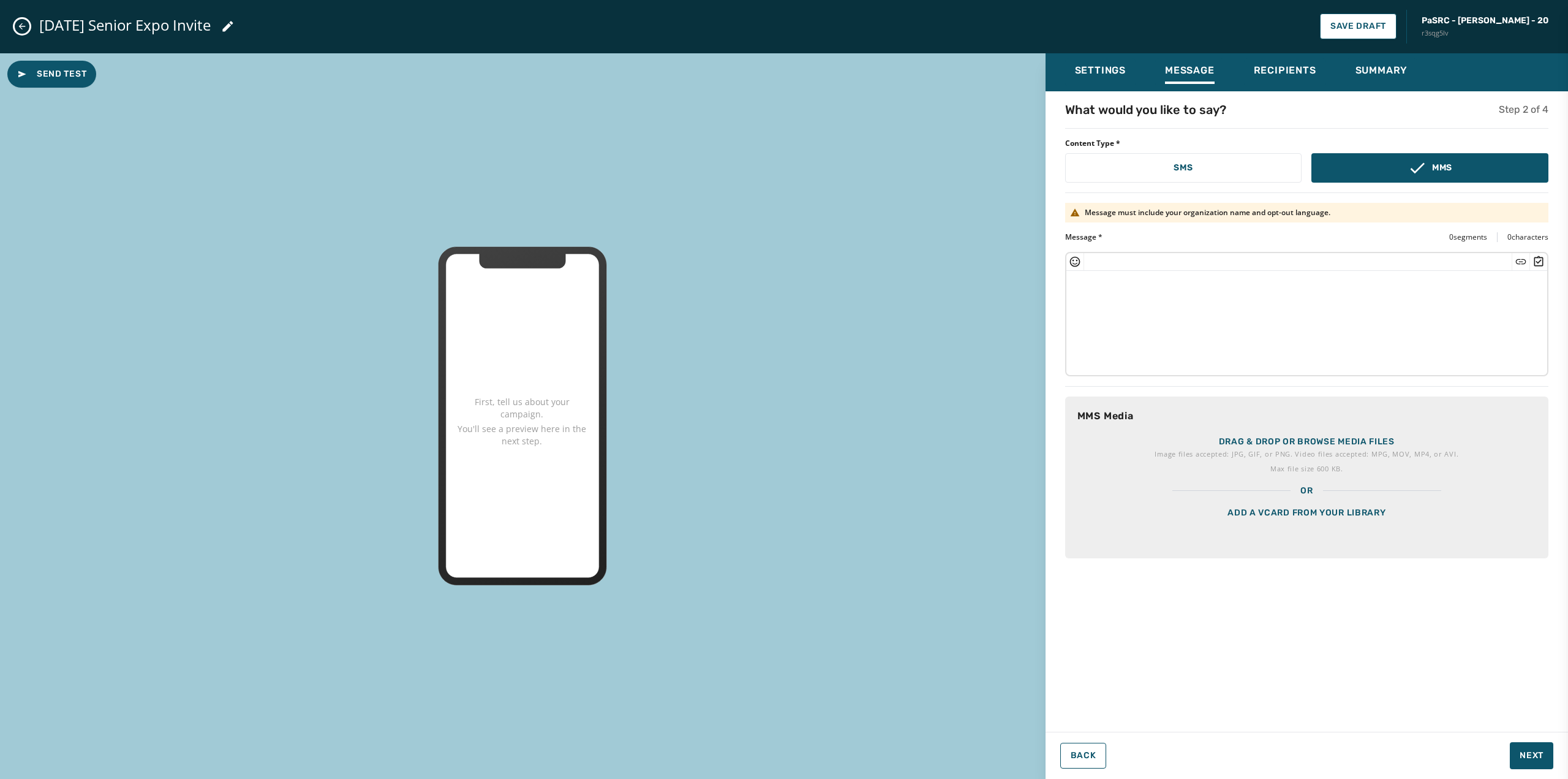
click at [1254, 298] on textarea at bounding box center [1306, 321] width 481 height 100
paste textarea "**********"
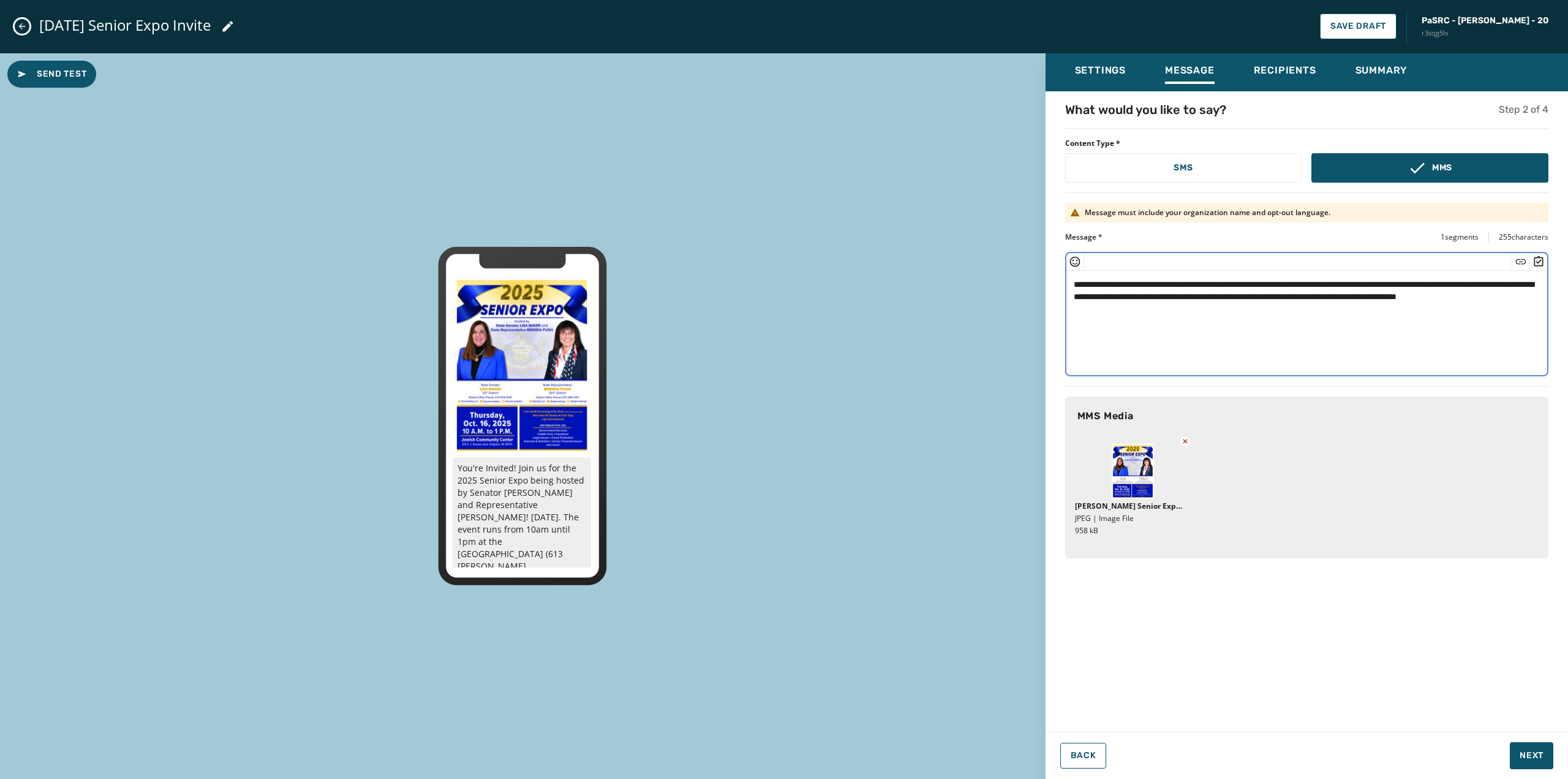
scroll to position [13, 0]
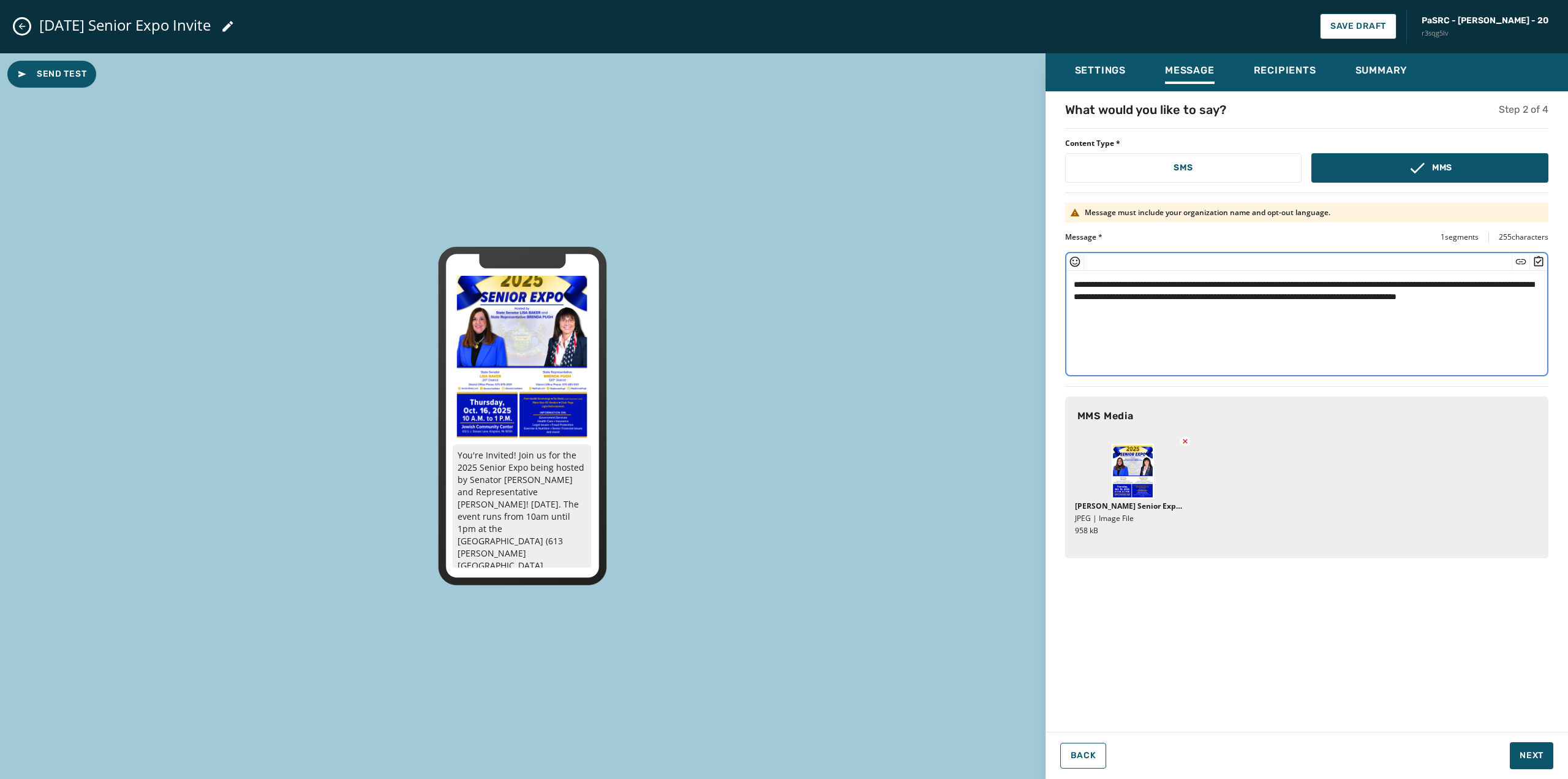
click at [1372, 295] on textarea "**********" at bounding box center [1306, 321] width 481 height 100
click at [1244, 317] on textarea "**********" at bounding box center [1306, 321] width 481 height 100
click at [1329, 292] on textarea "**********" at bounding box center [1306, 321] width 481 height 100
click at [1533, 284] on textarea "**********" at bounding box center [1306, 321] width 481 height 100
drag, startPoint x: 1533, startPoint y: 284, endPoint x: 1331, endPoint y: 282, distance: 202.0
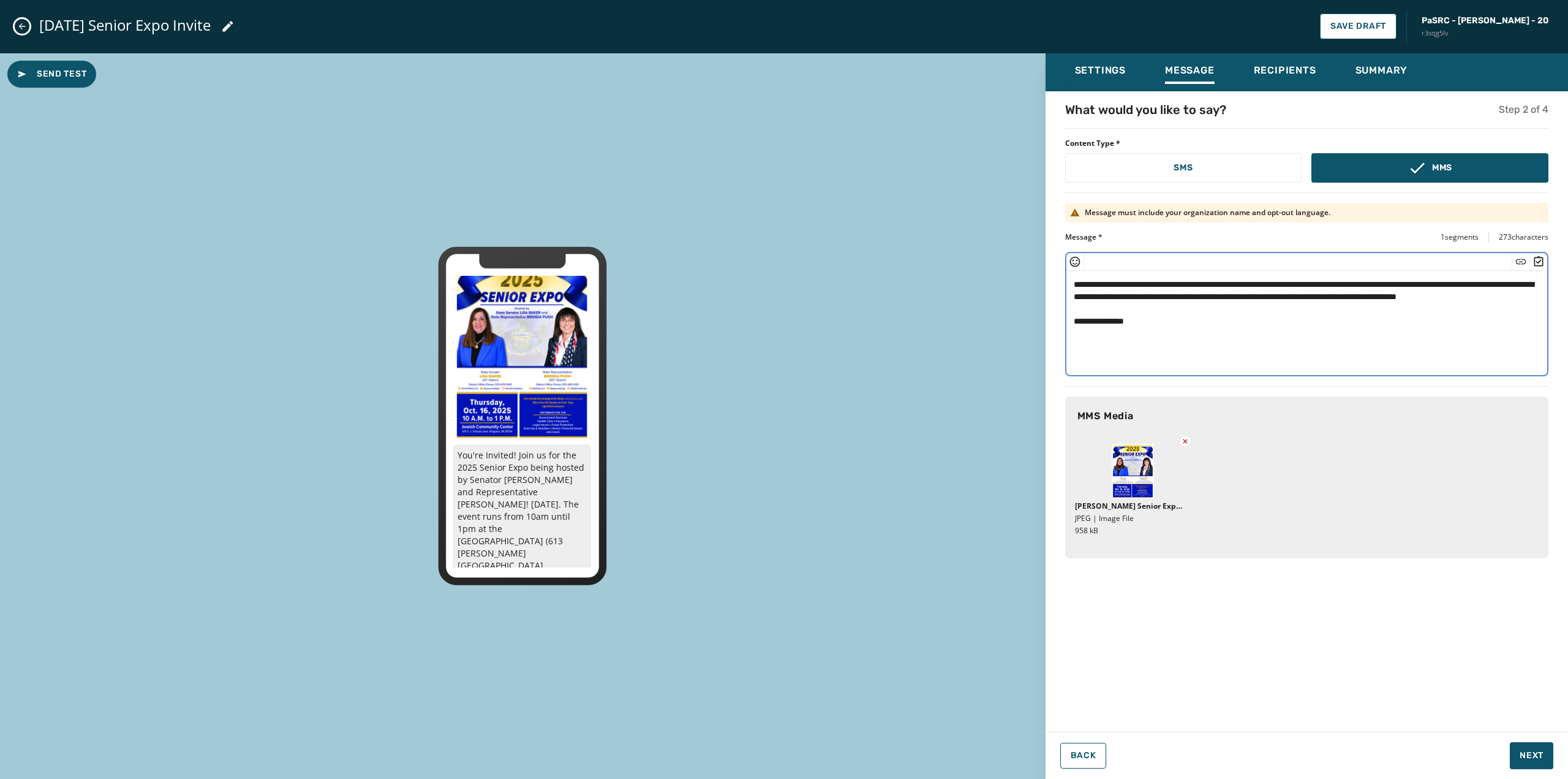
click at [1331, 282] on textarea "**********" at bounding box center [1306, 321] width 481 height 100
drag, startPoint x: 1162, startPoint y: 283, endPoint x: 1132, endPoint y: 281, distance: 30.1
click at [1132, 281] on textarea "**********" at bounding box center [1306, 321] width 481 height 100
paste textarea "**********"
click at [1318, 321] on textarea "**********" at bounding box center [1306, 321] width 481 height 100
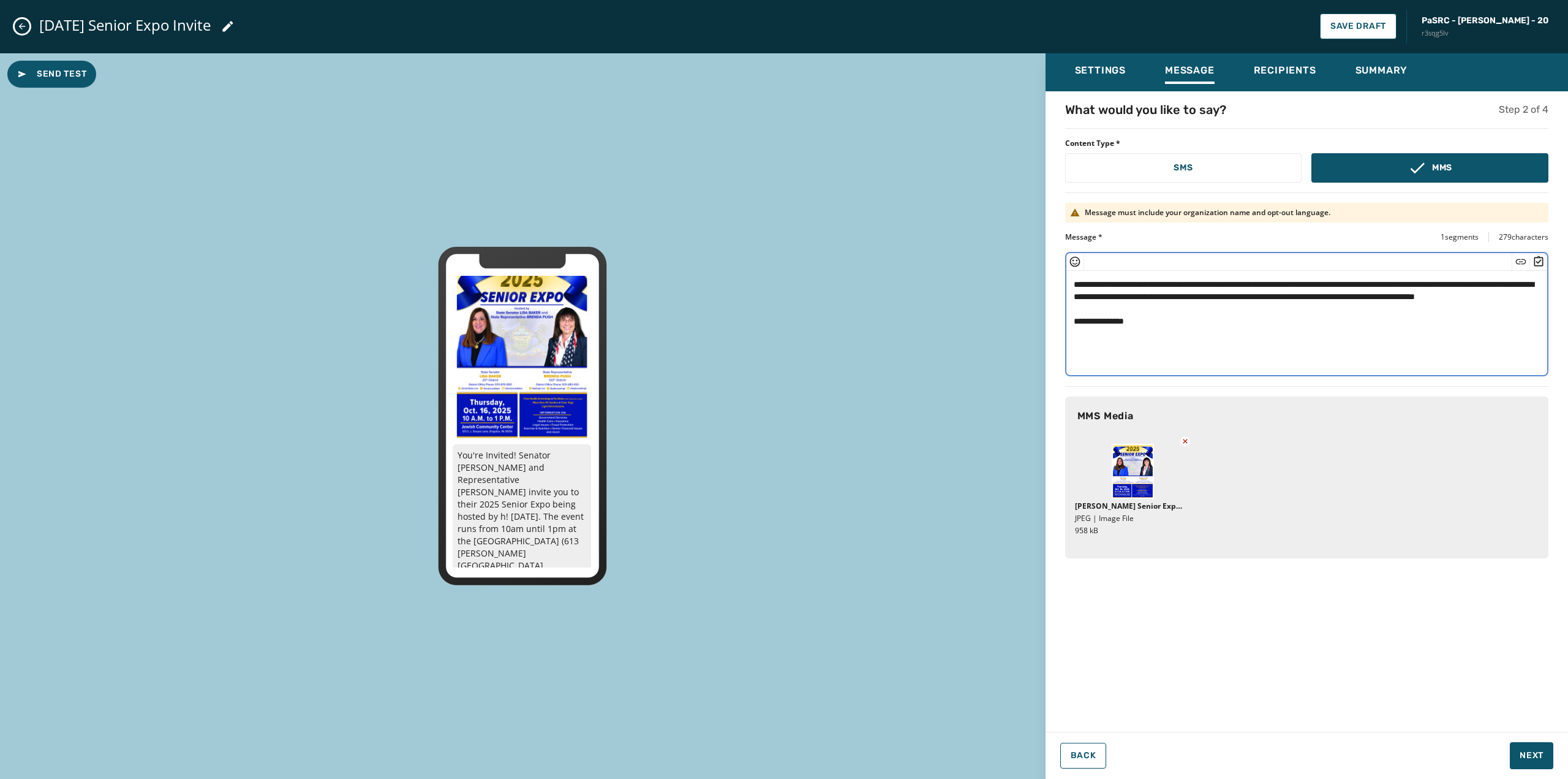
drag, startPoint x: 1091, startPoint y: 297, endPoint x: 1098, endPoint y: 298, distance: 7.1
click at [1091, 296] on textarea "**********" at bounding box center [1306, 321] width 481 height 100
click at [1492, 283] on textarea "**********" at bounding box center [1306, 321] width 481 height 100
drag, startPoint x: 1230, startPoint y: 296, endPoint x: 1185, endPoint y: 296, distance: 45.0
click at [1185, 296] on textarea "**********" at bounding box center [1306, 321] width 481 height 100
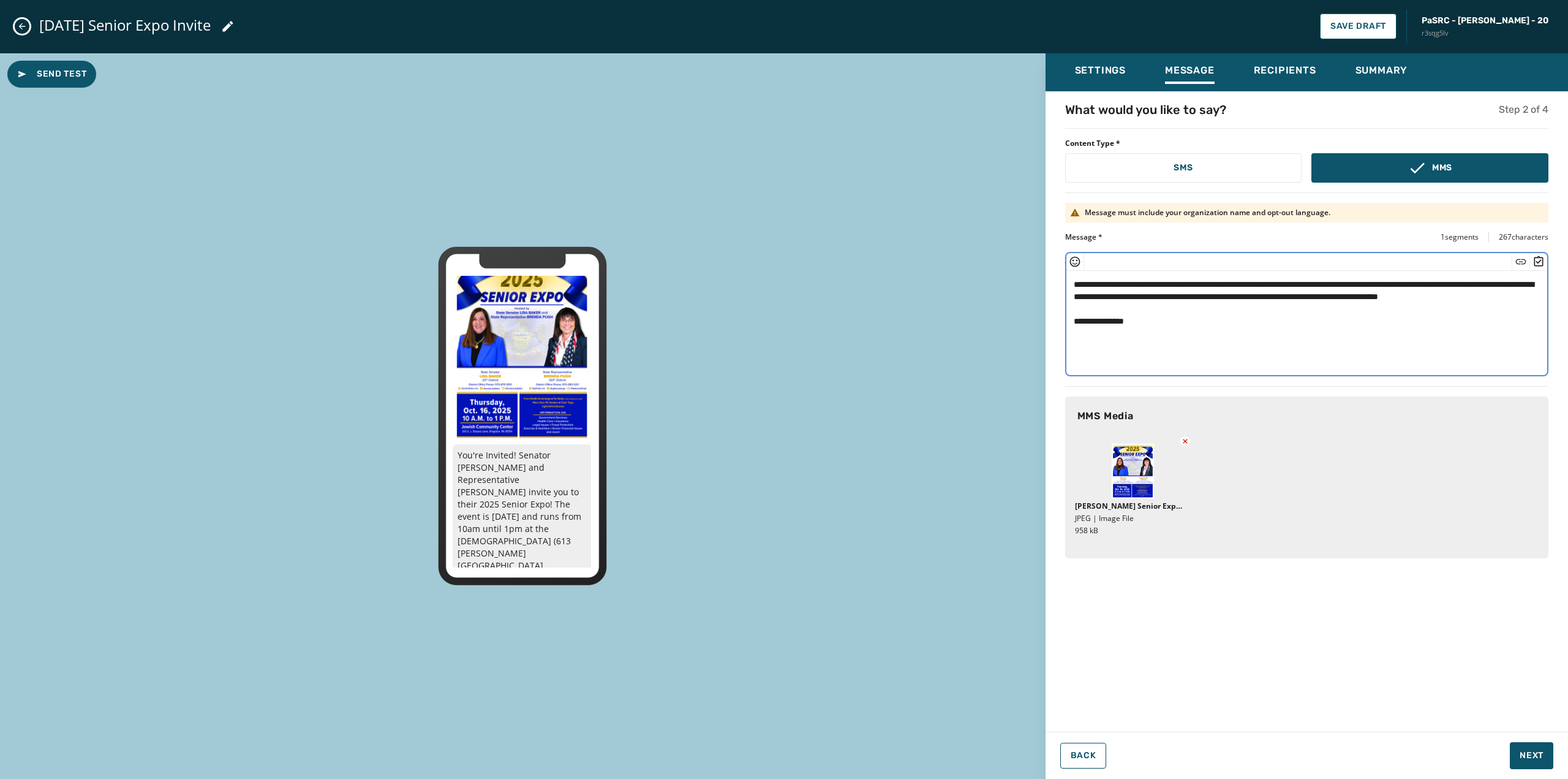
click at [1202, 311] on textarea "**********" at bounding box center [1306, 321] width 481 height 100
click at [1167, 310] on textarea "**********" at bounding box center [1306, 321] width 481 height 100
type textarea "**********"
click at [1533, 754] on span "Next" at bounding box center [1532, 755] width 24 height 12
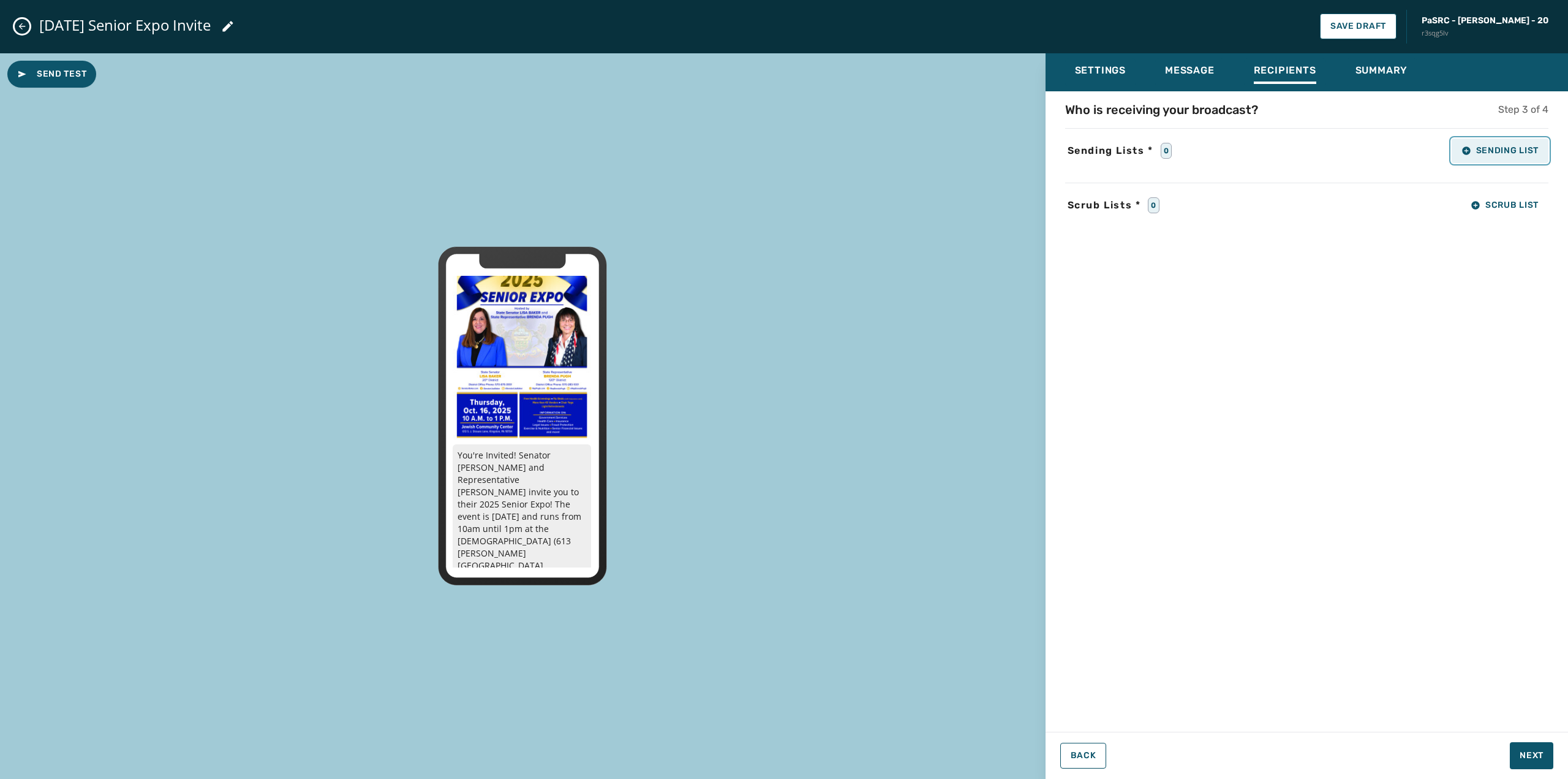
click at [1494, 149] on span "Sending List" at bounding box center [1500, 150] width 77 height 10
click at [1488, 249] on span "Manage Send Lists" at bounding box center [1477, 249] width 95 height 10
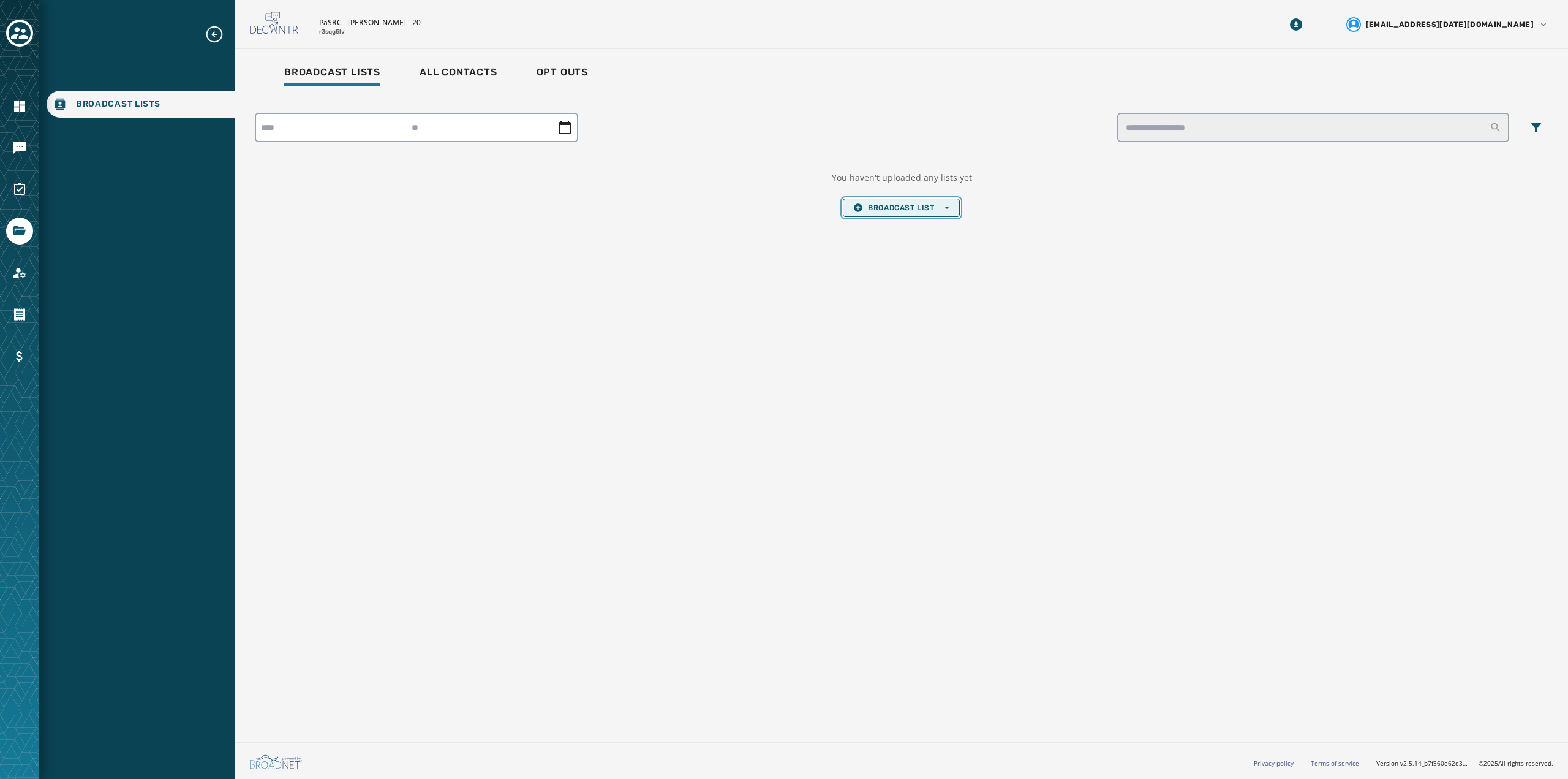
click at [890, 206] on span "Broadcast List Open options" at bounding box center [900, 207] width 95 height 10
click at [893, 224] on span "Upload List" at bounding box center [900, 226] width 95 height 10
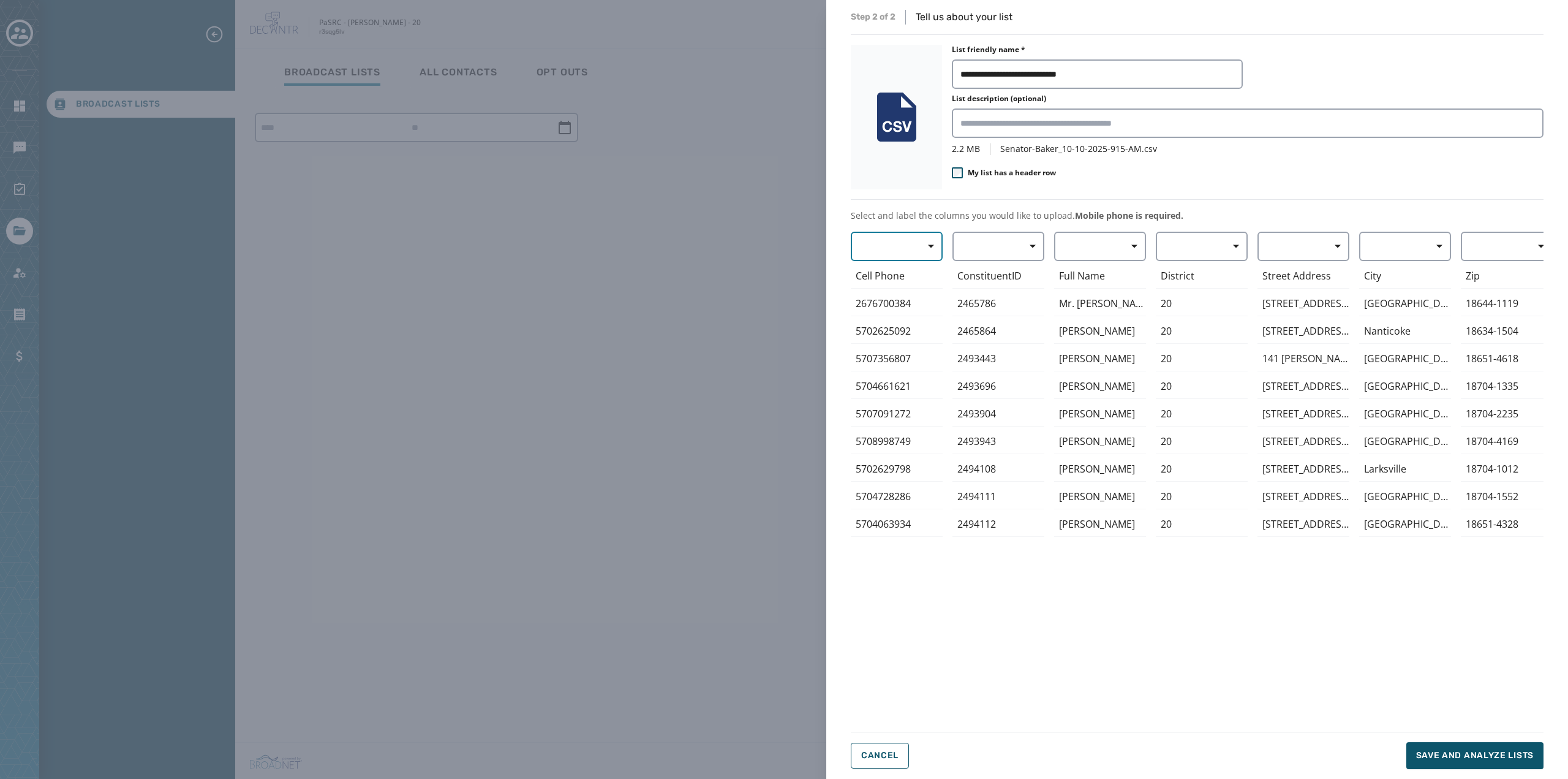
click at [912, 248] on span "button" at bounding box center [927, 246] width 29 height 25
click at [897, 276] on span "Mobile Phone" at bounding box center [894, 274] width 56 height 12
click at [990, 246] on button "button" at bounding box center [998, 247] width 92 height 29
click at [993, 248] on button "button" at bounding box center [998, 247] width 92 height 29
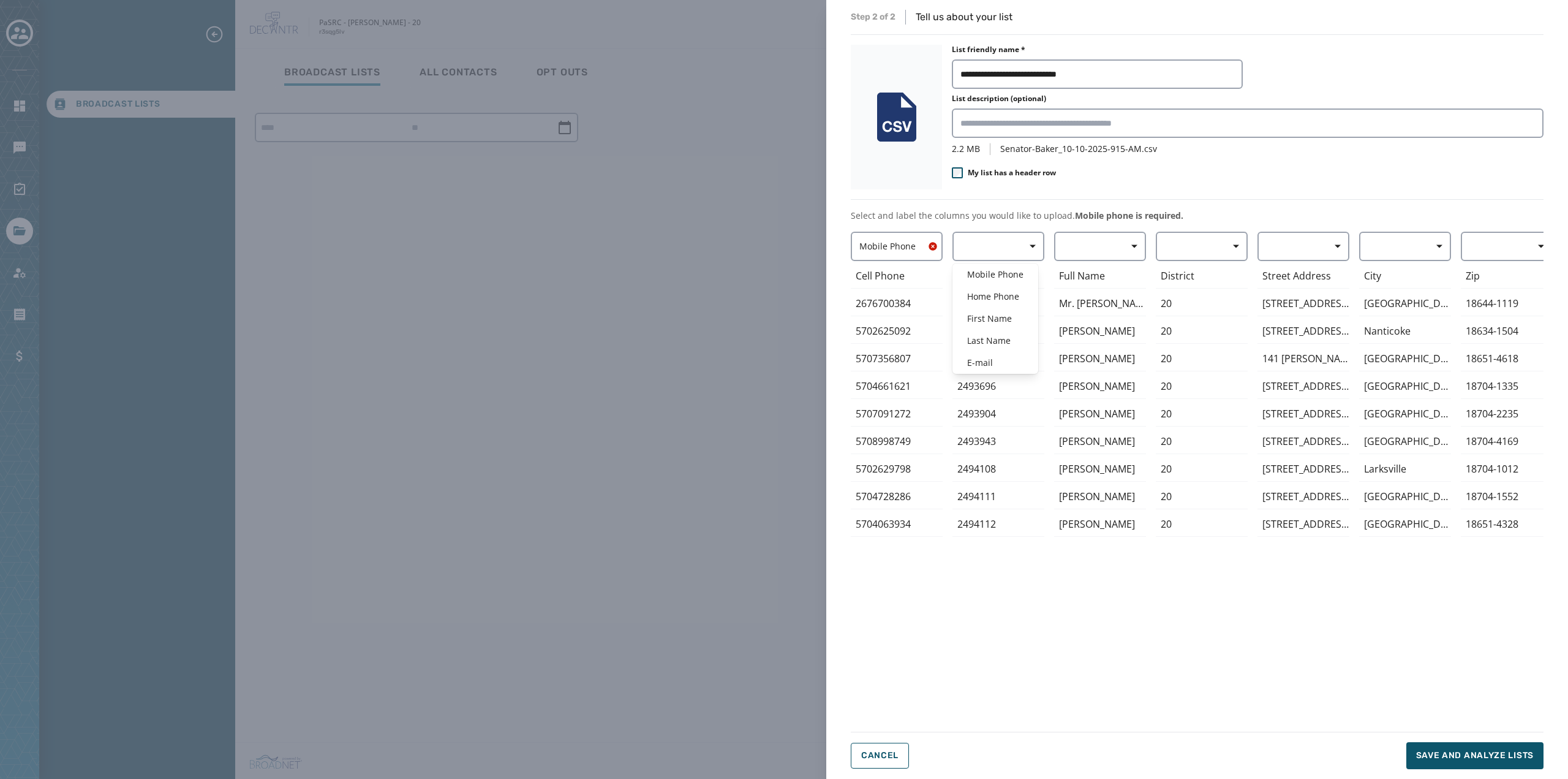
click at [1075, 257] on div "Mobile Phone Cell Phone 2676700384 5702625092 5707356807 5704661621 5707091272 …" at bounding box center [1197, 474] width 693 height 485
click at [1080, 248] on button "button" at bounding box center [1100, 247] width 92 height 29
click at [1078, 608] on div "Mobile Phone Home Phone First Name Last Name E-mail Full Name Mr. [PERSON_NAME]…" at bounding box center [1100, 474] width 92 height 485
click at [1084, 250] on button "button" at bounding box center [1100, 247] width 92 height 29
click at [1098, 321] on span "First Name" at bounding box center [1097, 318] width 56 height 12
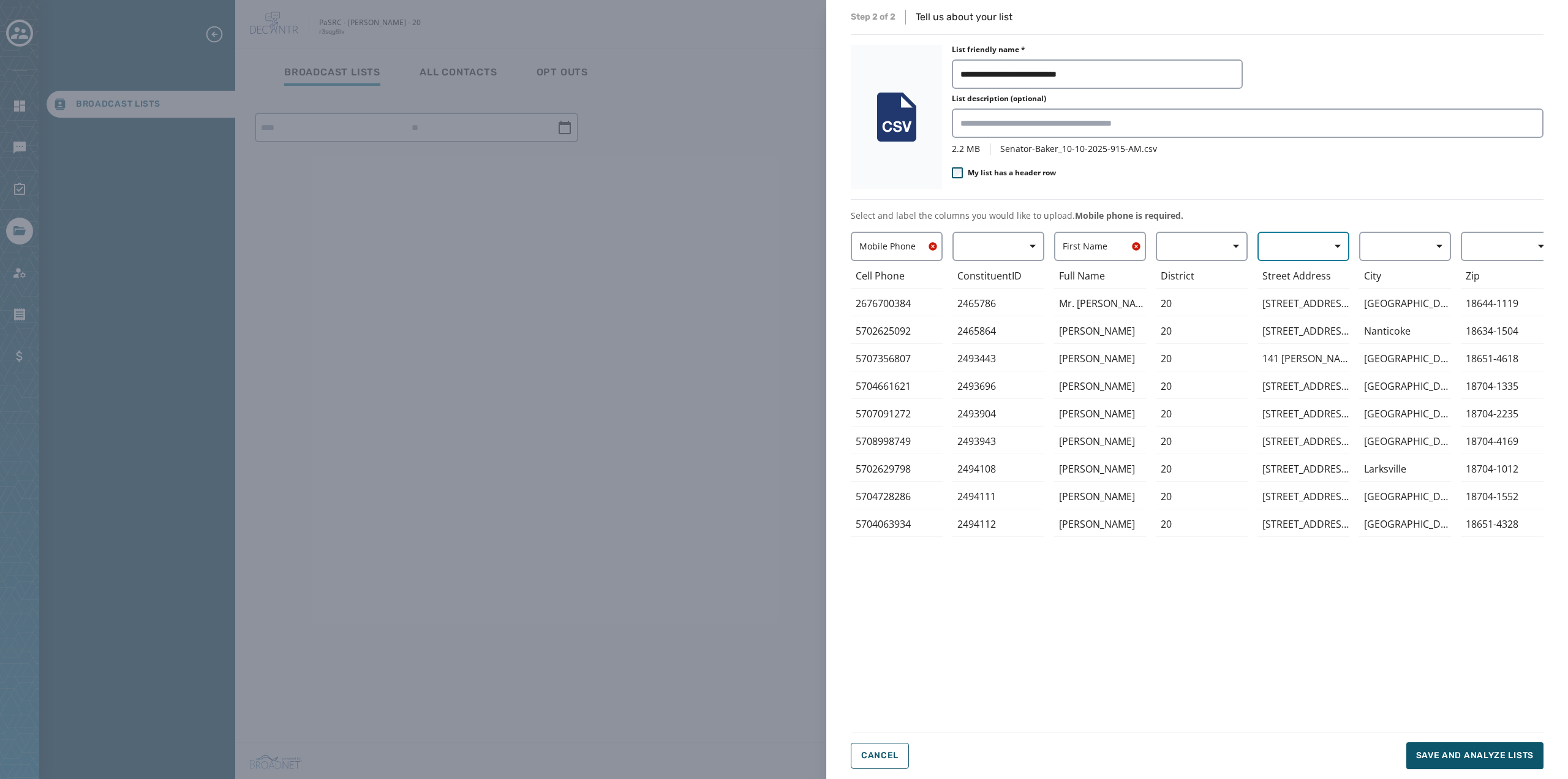
click at [1305, 244] on button "button" at bounding box center [1303, 247] width 92 height 29
click at [1252, 592] on div "Mobile Phone Cell Phone 2676700384 5702625092 5707356807 5704661621 5707091272 …" at bounding box center [1197, 474] width 693 height 485
click at [1436, 754] on span "Save and analyze lists" at bounding box center [1474, 755] width 117 height 12
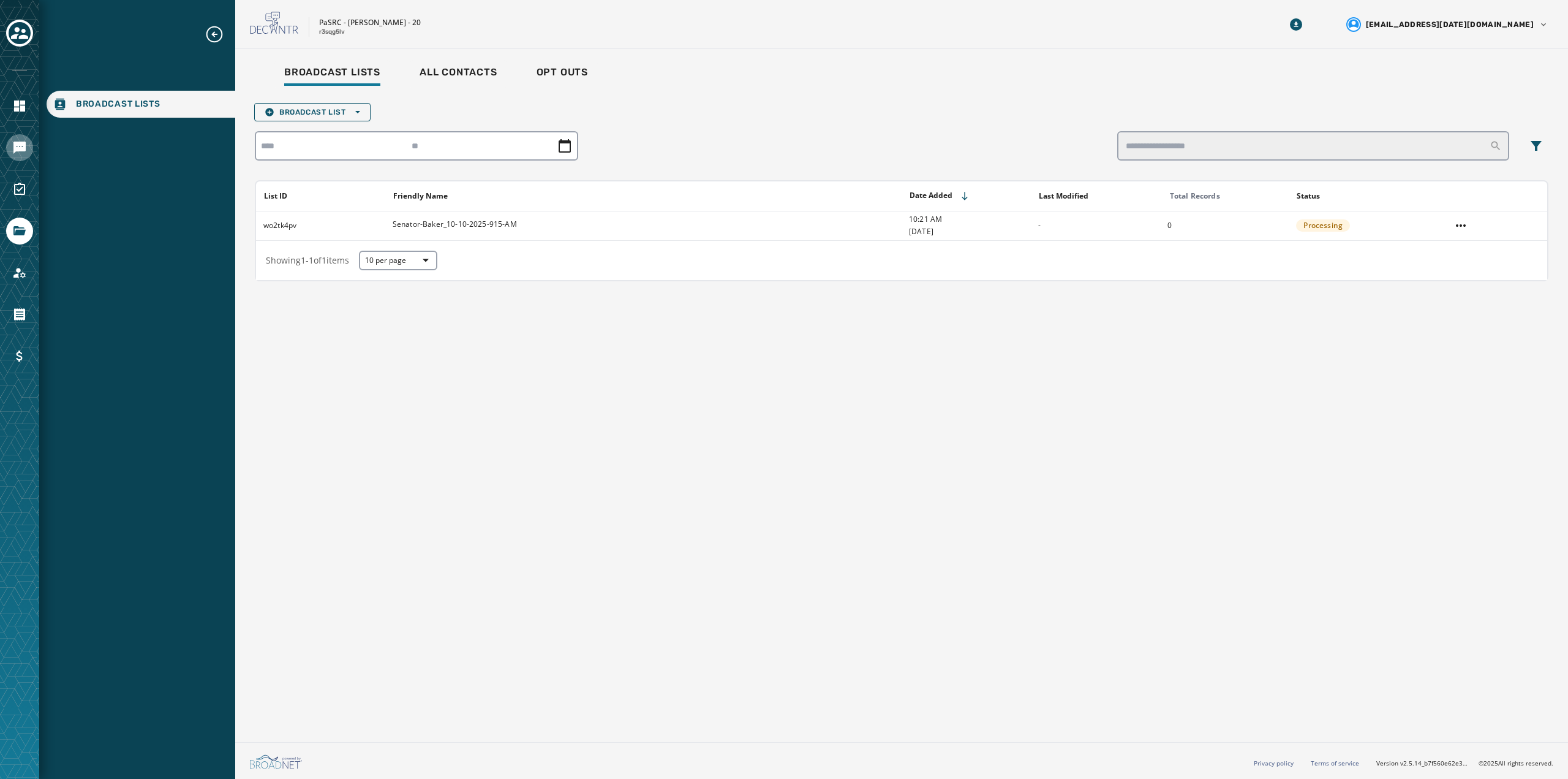
click at [15, 149] on icon "Navigate to Messaging" at bounding box center [19, 147] width 12 height 12
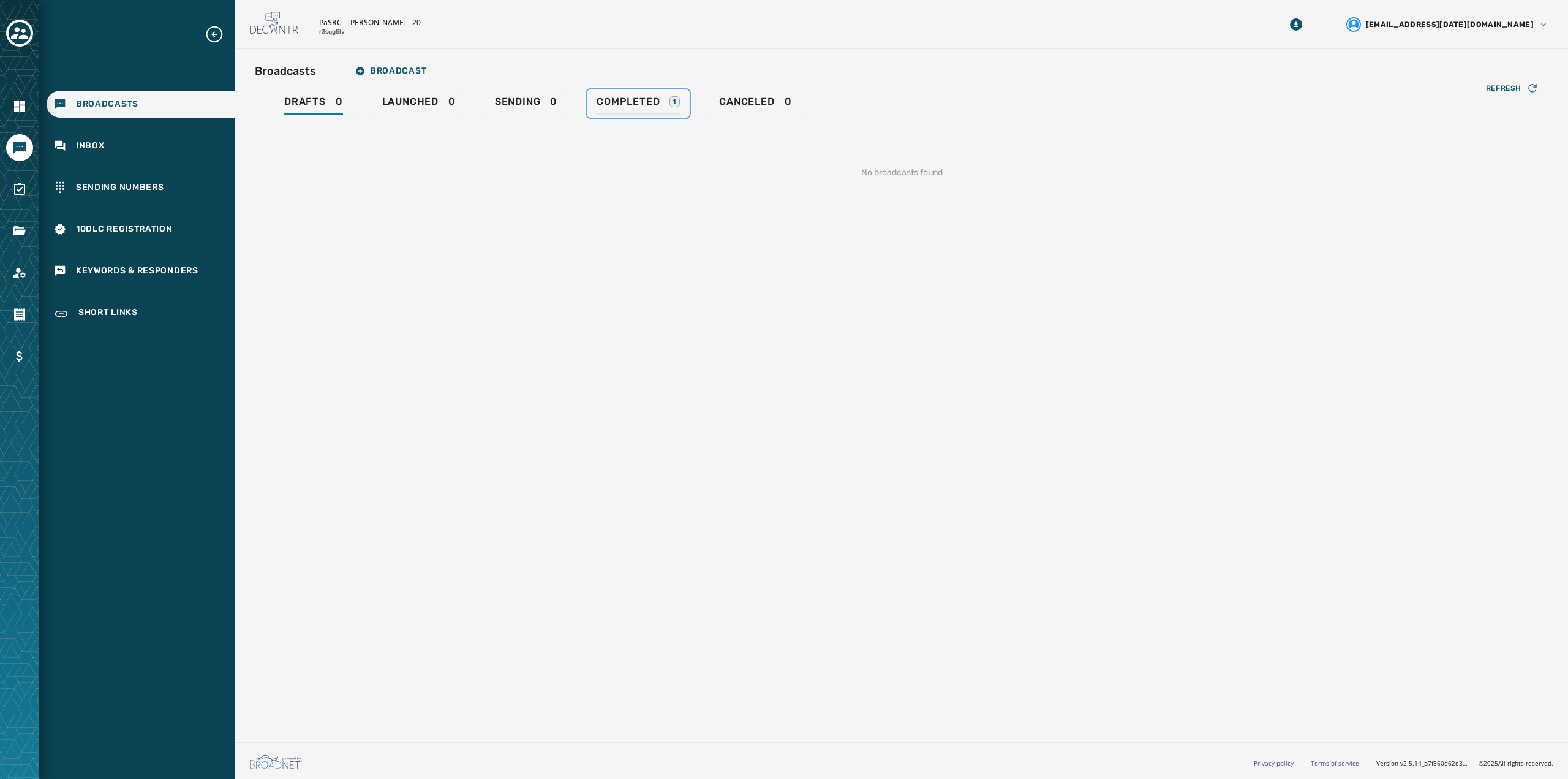
click at [640, 104] on span "Completed" at bounding box center [628, 101] width 63 height 12
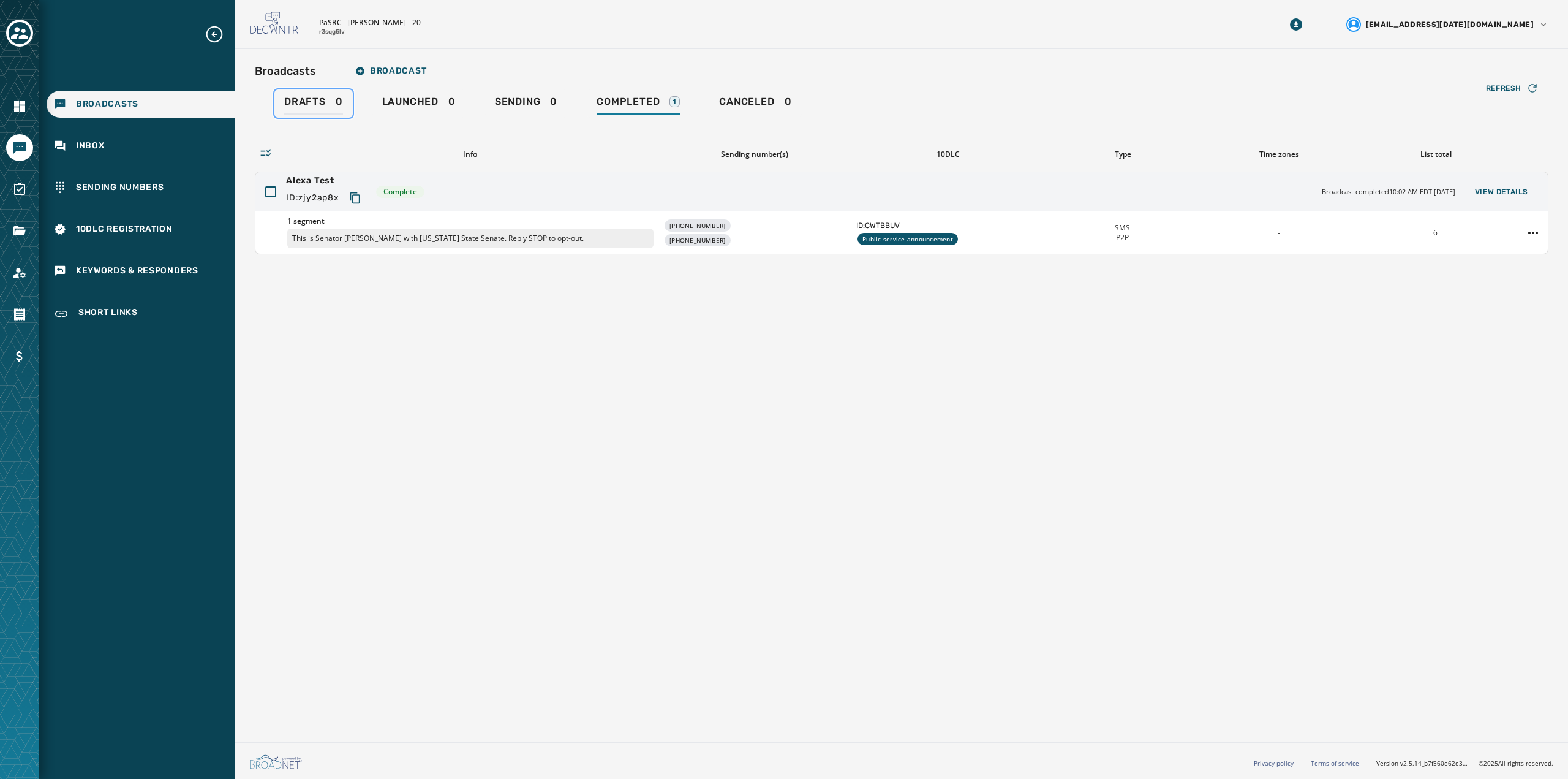
click at [323, 105] on span "Drafts" at bounding box center [305, 101] width 42 height 12
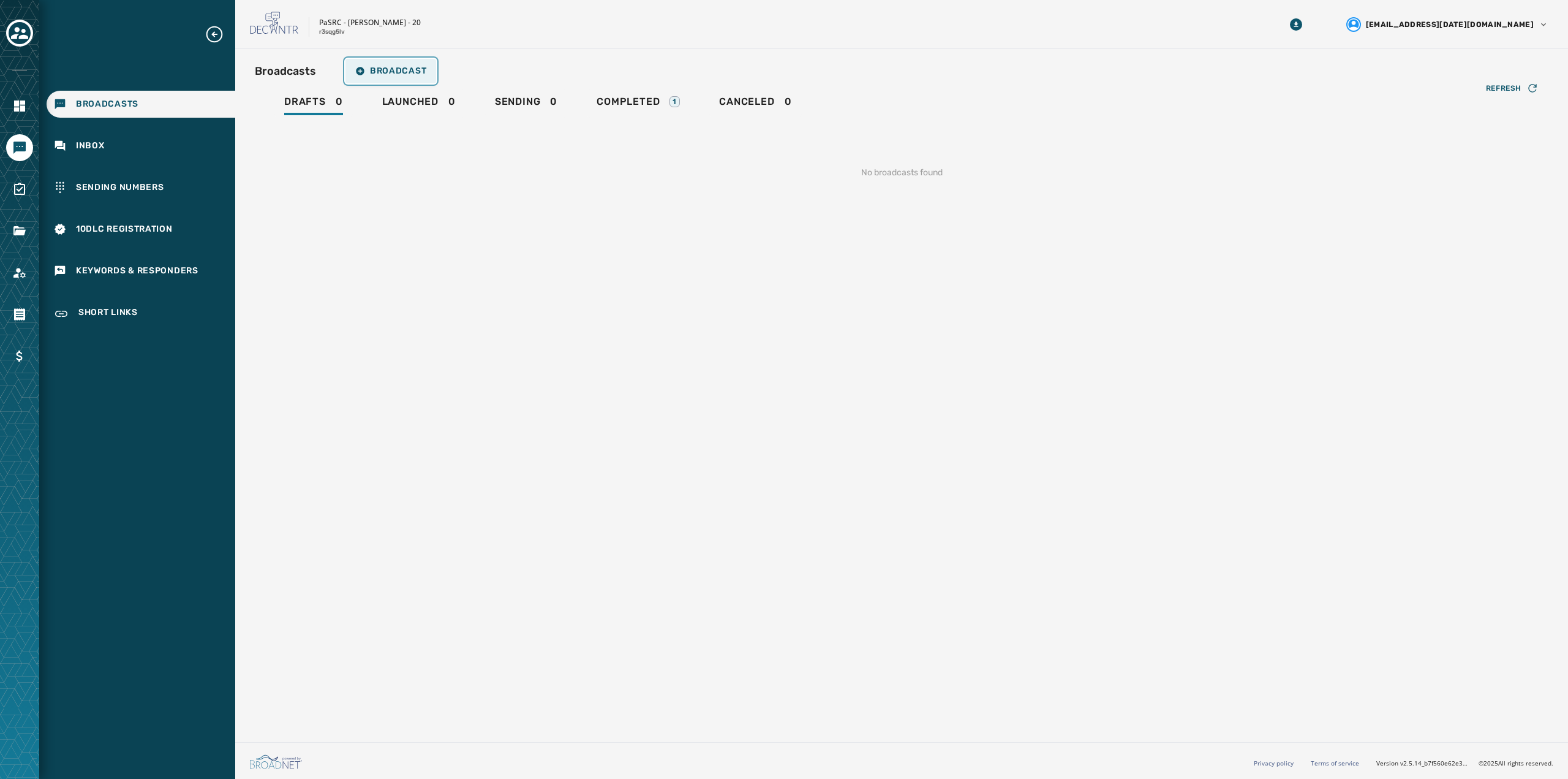
click at [400, 65] on button "Broadcast" at bounding box center [391, 71] width 91 height 25
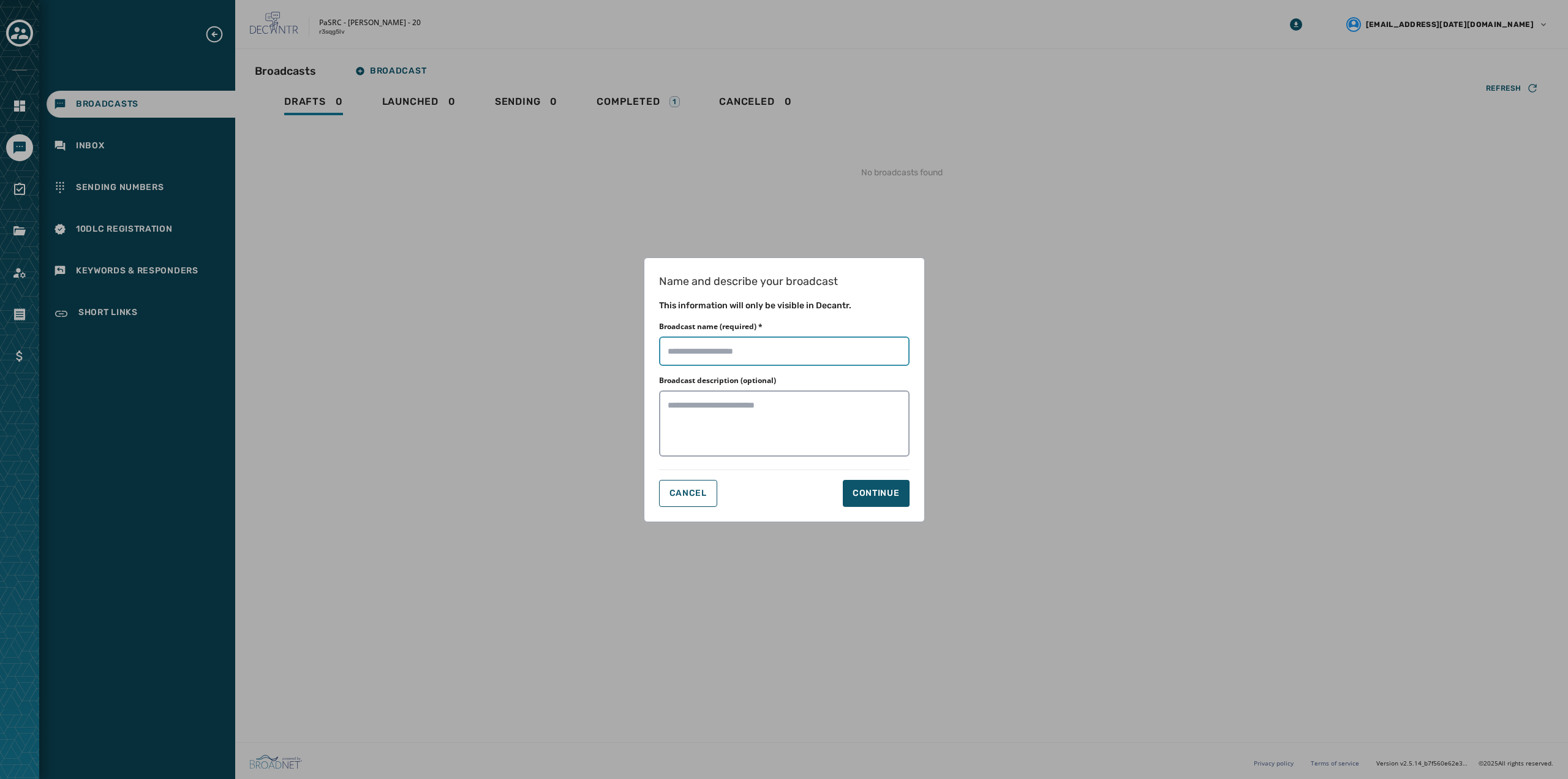
click at [699, 343] on input "Broadcast name (required) *" at bounding box center [784, 351] width 250 height 29
type input "**********"
click at [868, 497] on div "Continue" at bounding box center [876, 492] width 47 height 12
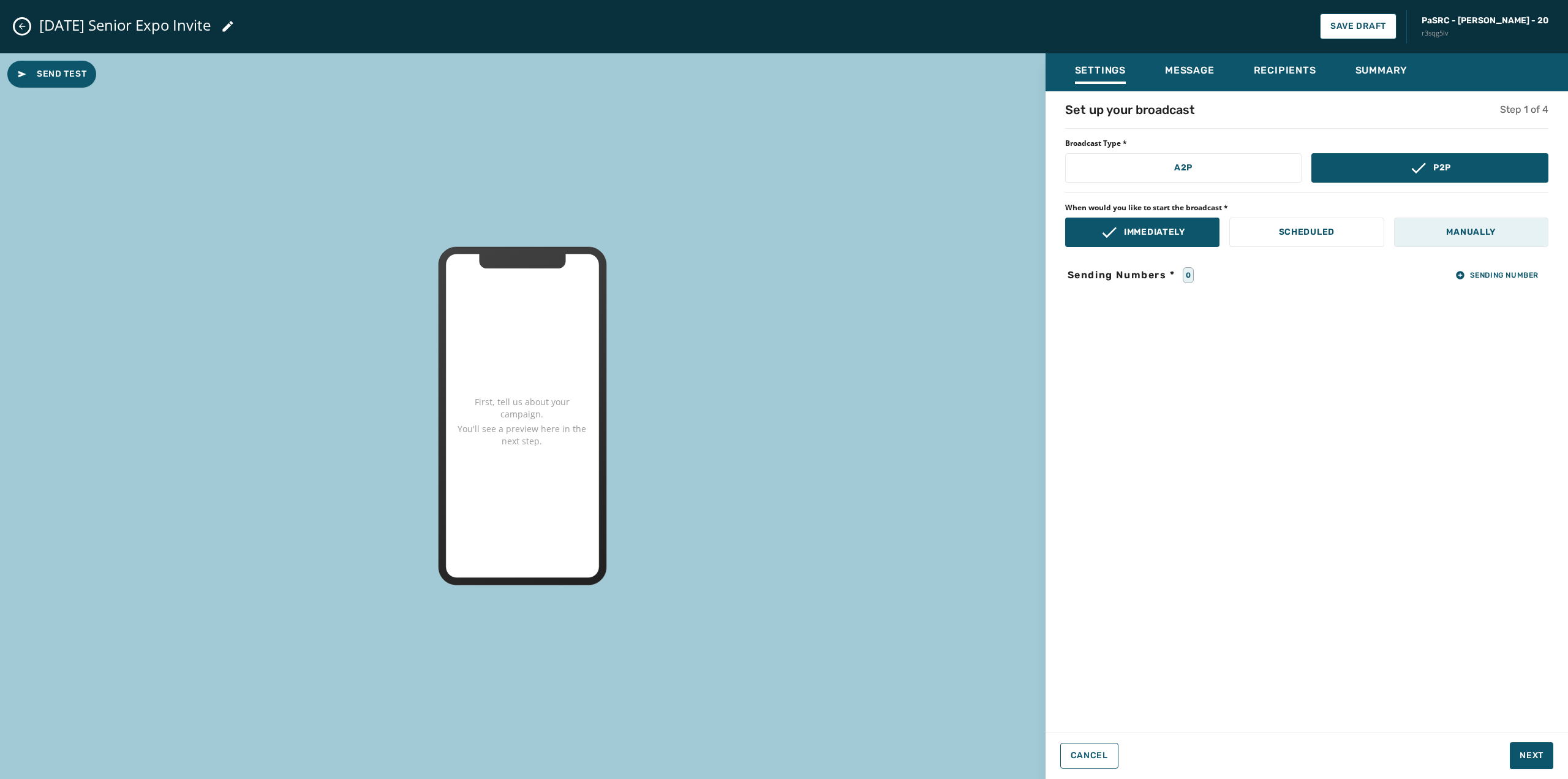
click at [1423, 236] on button "Manually" at bounding box center [1472, 232] width 155 height 29
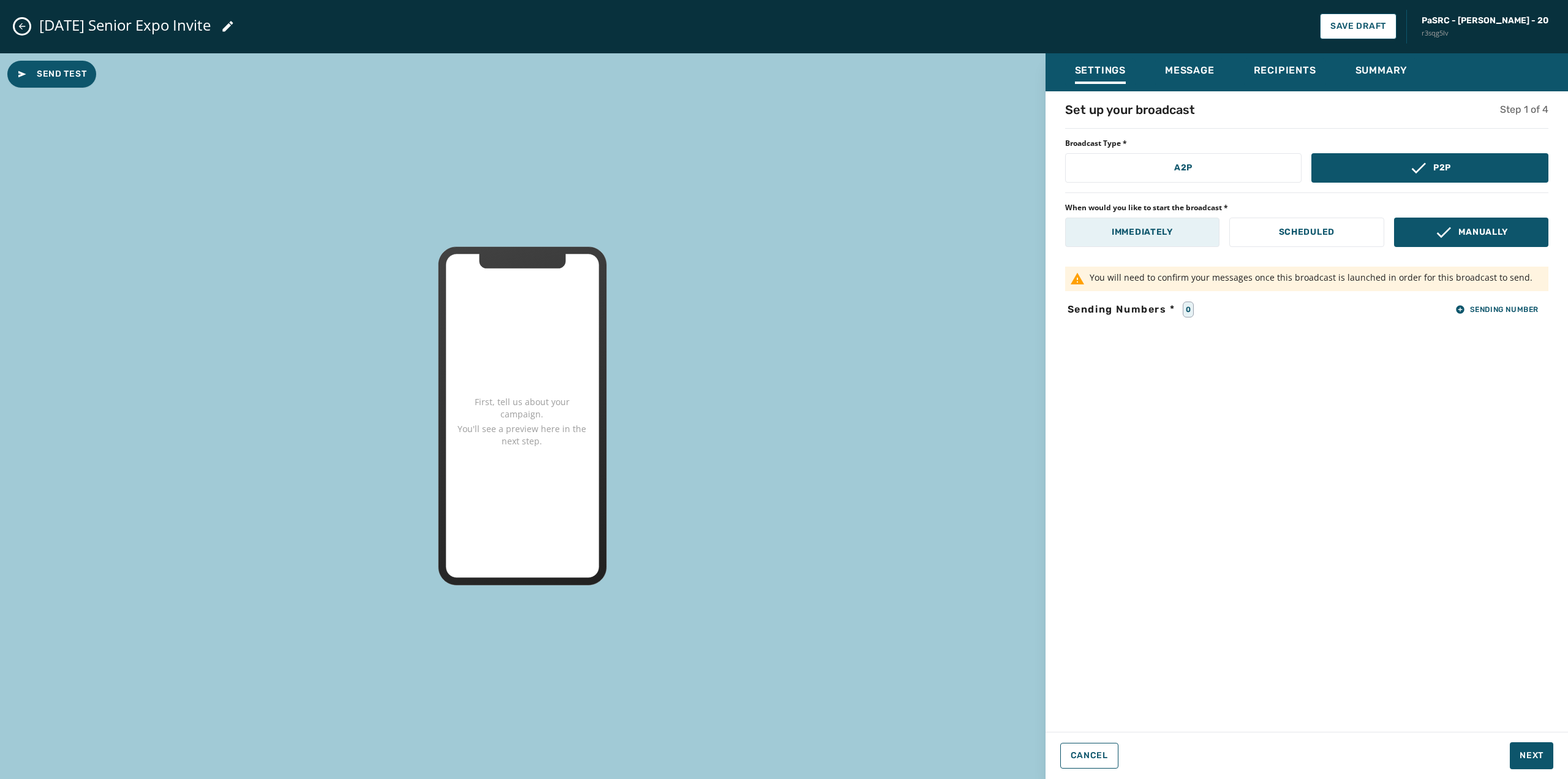
click at [1121, 229] on p "Immediately" at bounding box center [1141, 232] width 61 height 12
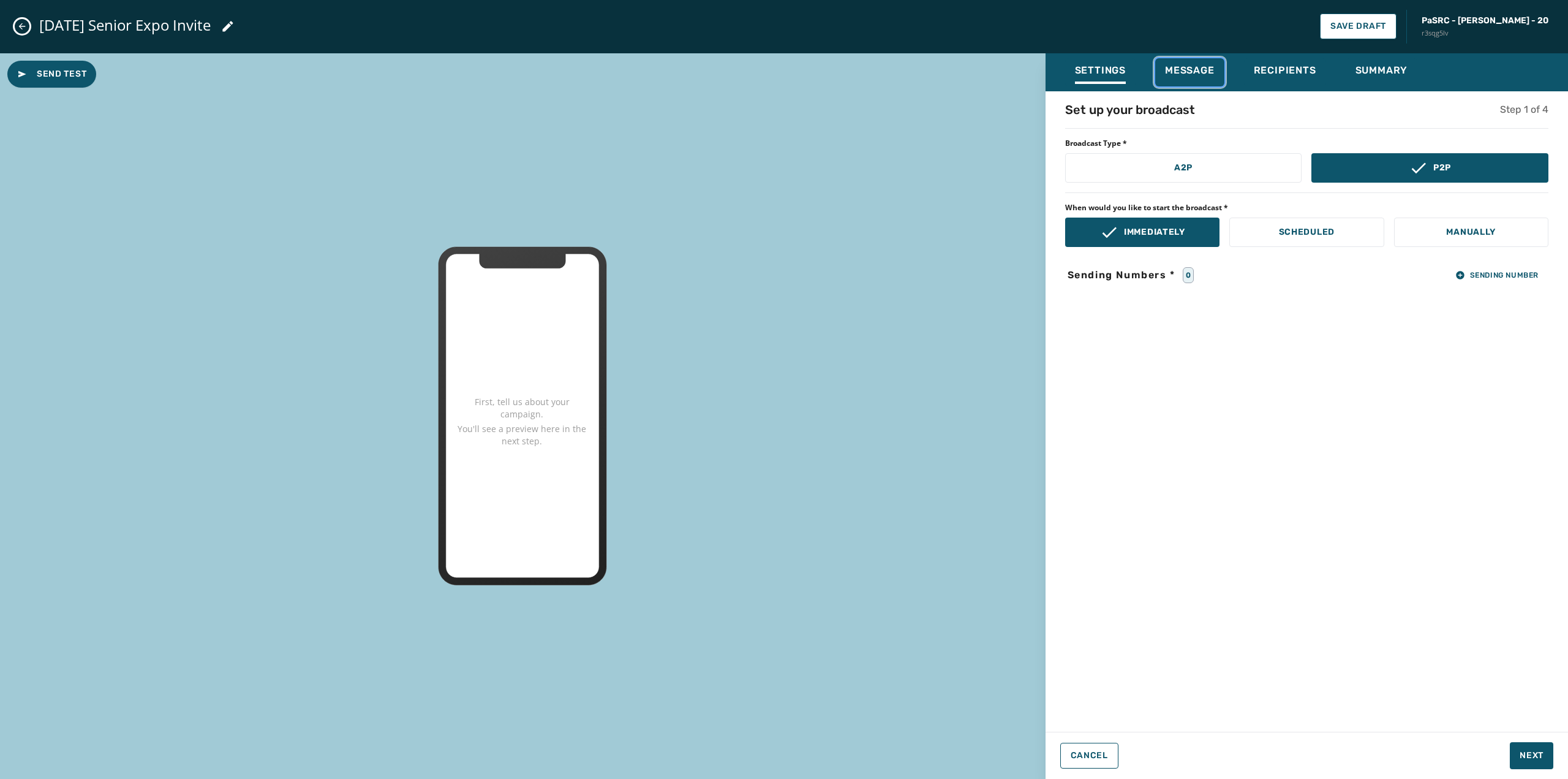
click at [1171, 58] on button "Message" at bounding box center [1190, 72] width 69 height 28
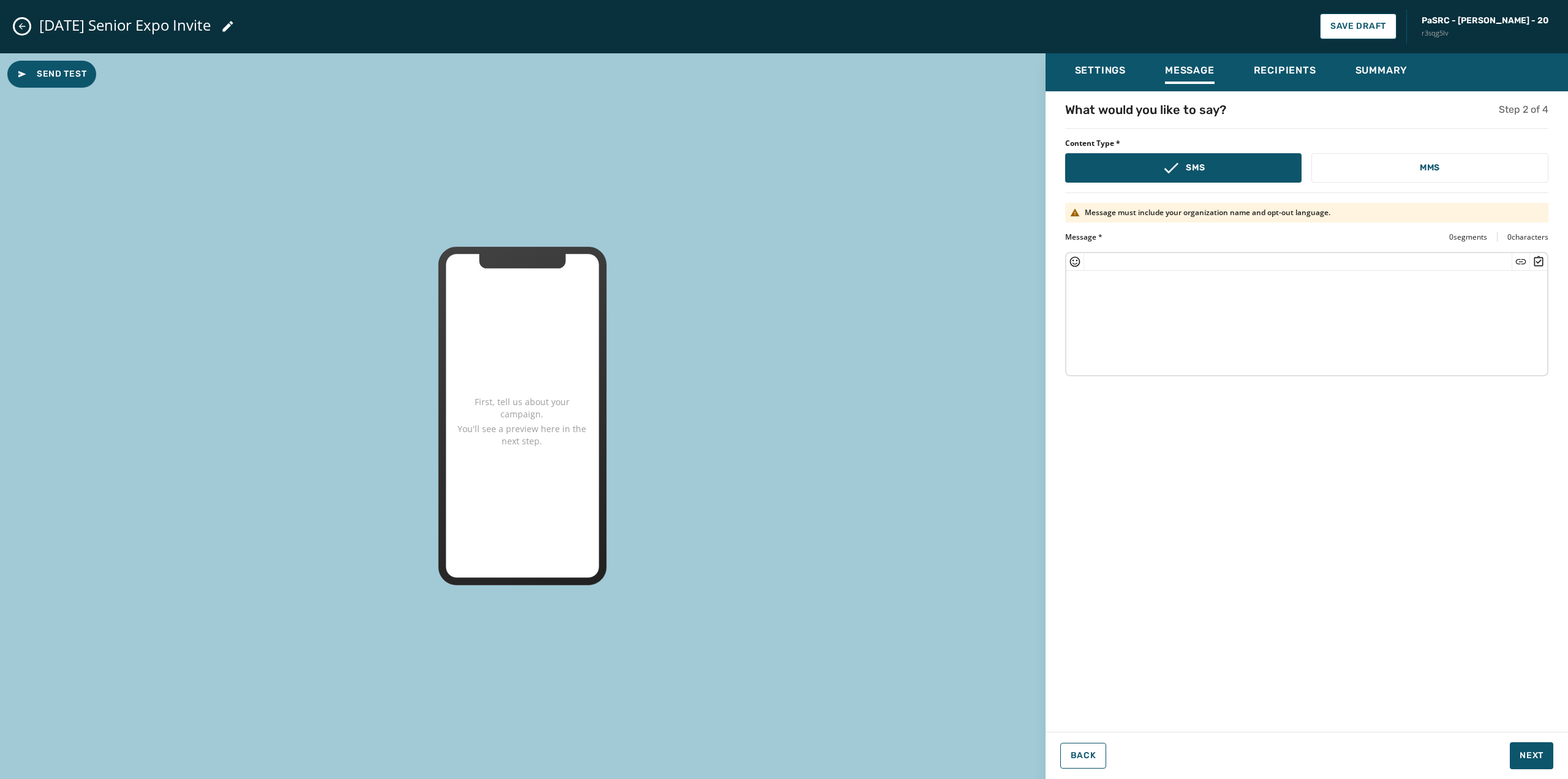
click at [1196, 337] on textarea at bounding box center [1306, 321] width 481 height 100
paste textarea "**********"
type textarea "**********"
drag, startPoint x: 1292, startPoint y: 296, endPoint x: 1005, endPoint y: 296, distance: 287.0
click at [1006, 296] on div "**********" at bounding box center [784, 417] width 1568 height 726
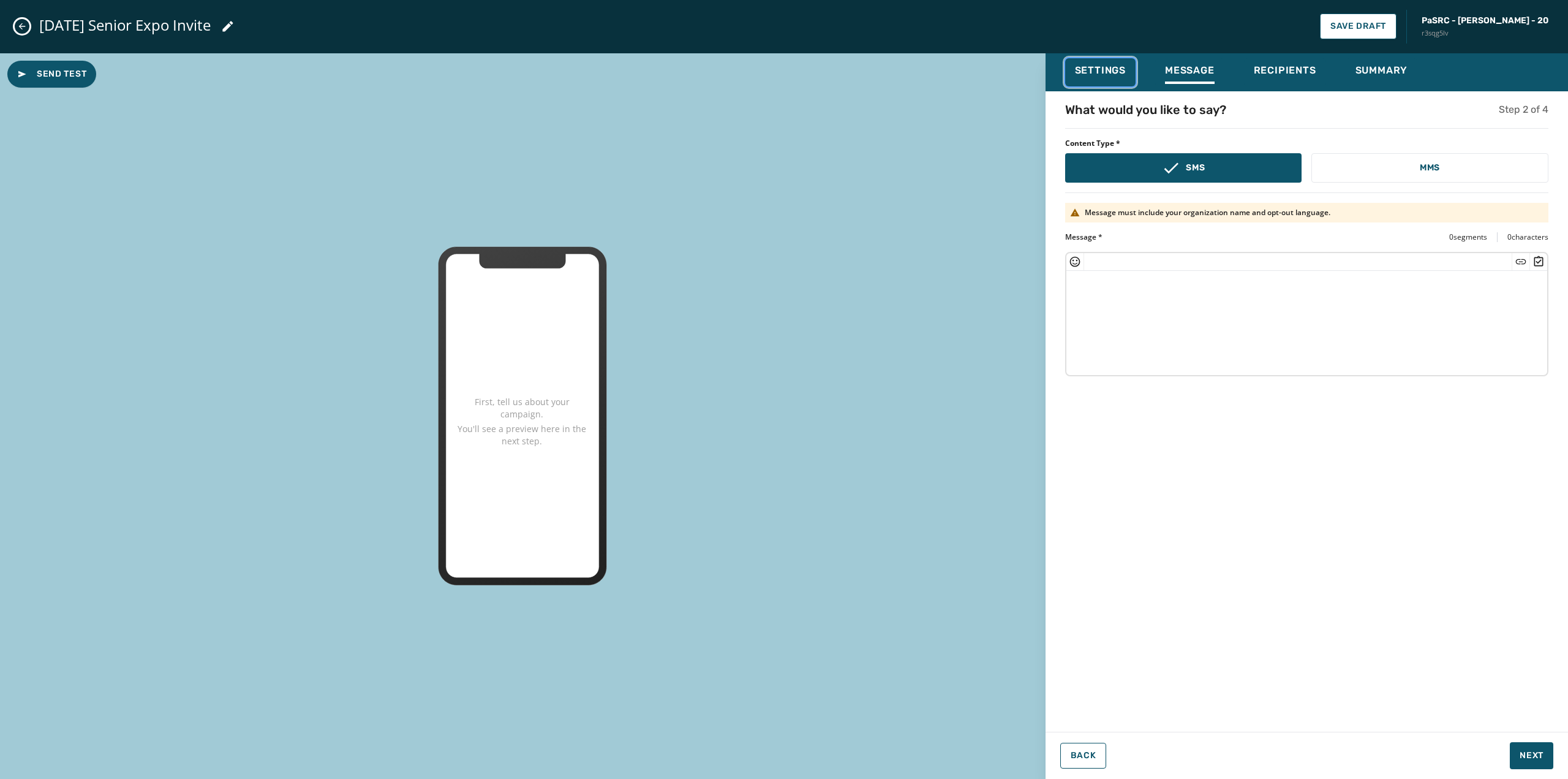
click at [1093, 76] on span "Settings" at bounding box center [1101, 70] width 51 height 12
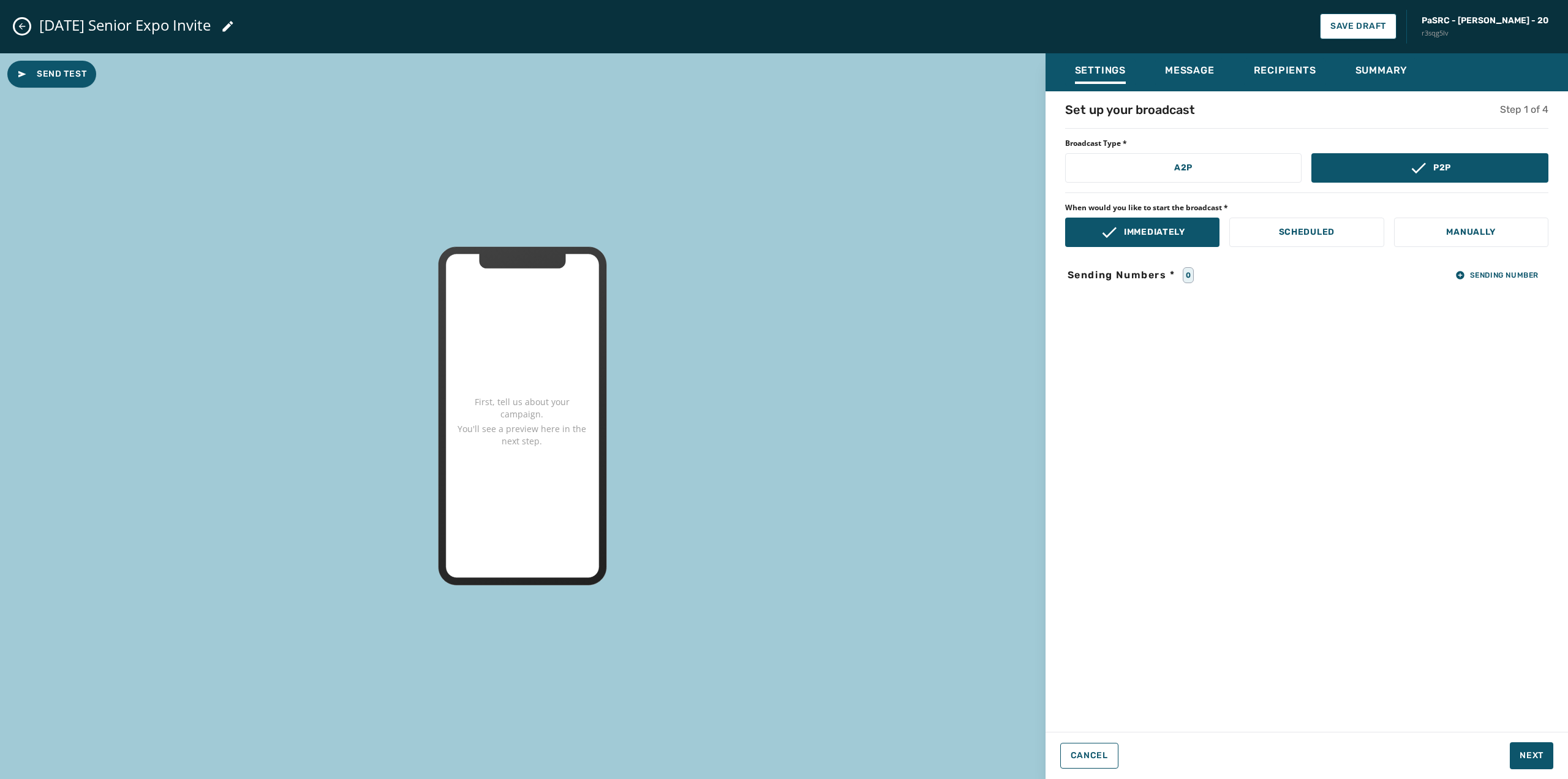
click at [27, 25] on button "Close admin drawer" at bounding box center [22, 26] width 15 height 15
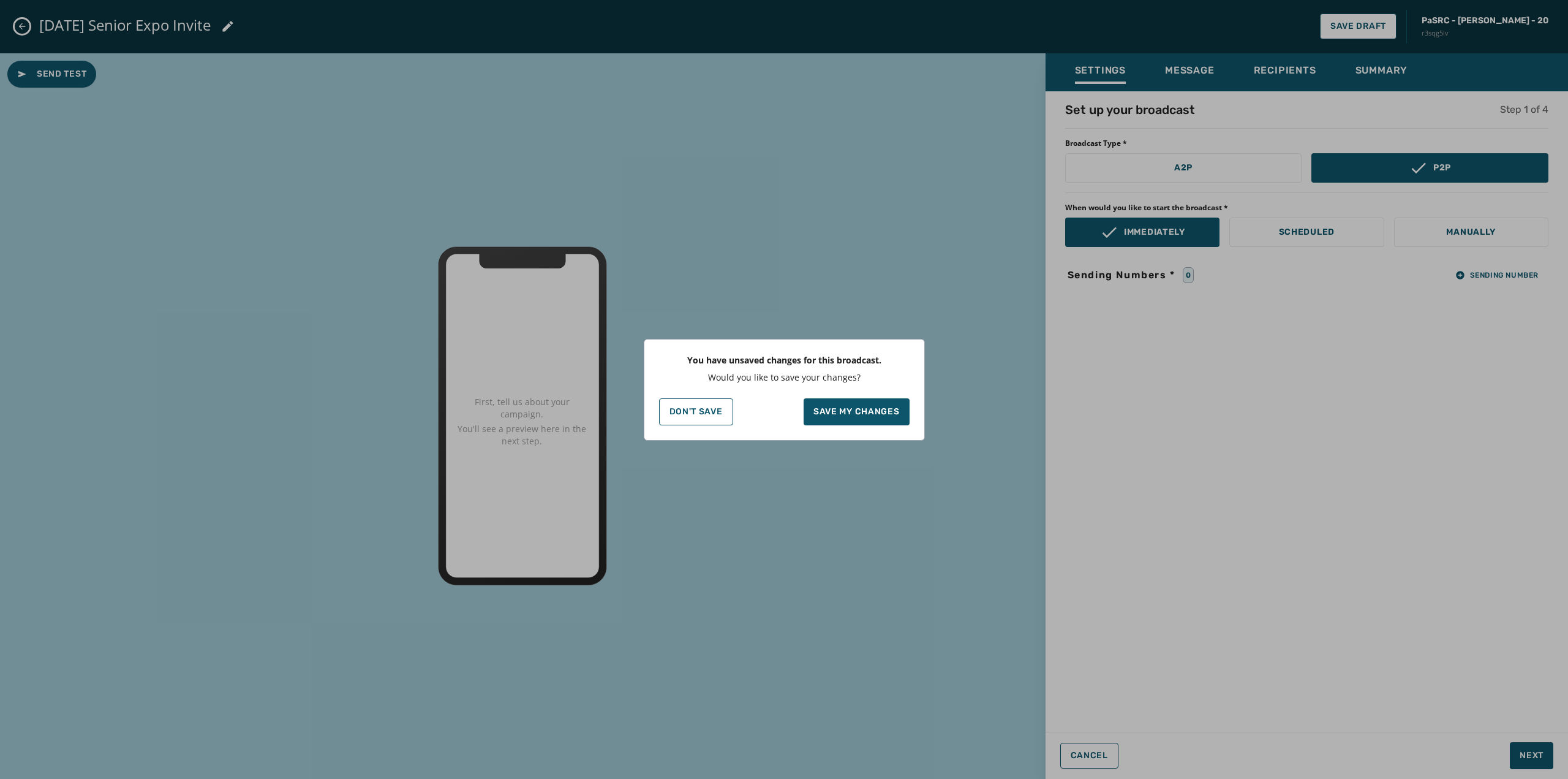
click at [843, 308] on div "You have unsaved changes for this broadcast. Would you like to save your change…" at bounding box center [784, 390] width 1568 height 779
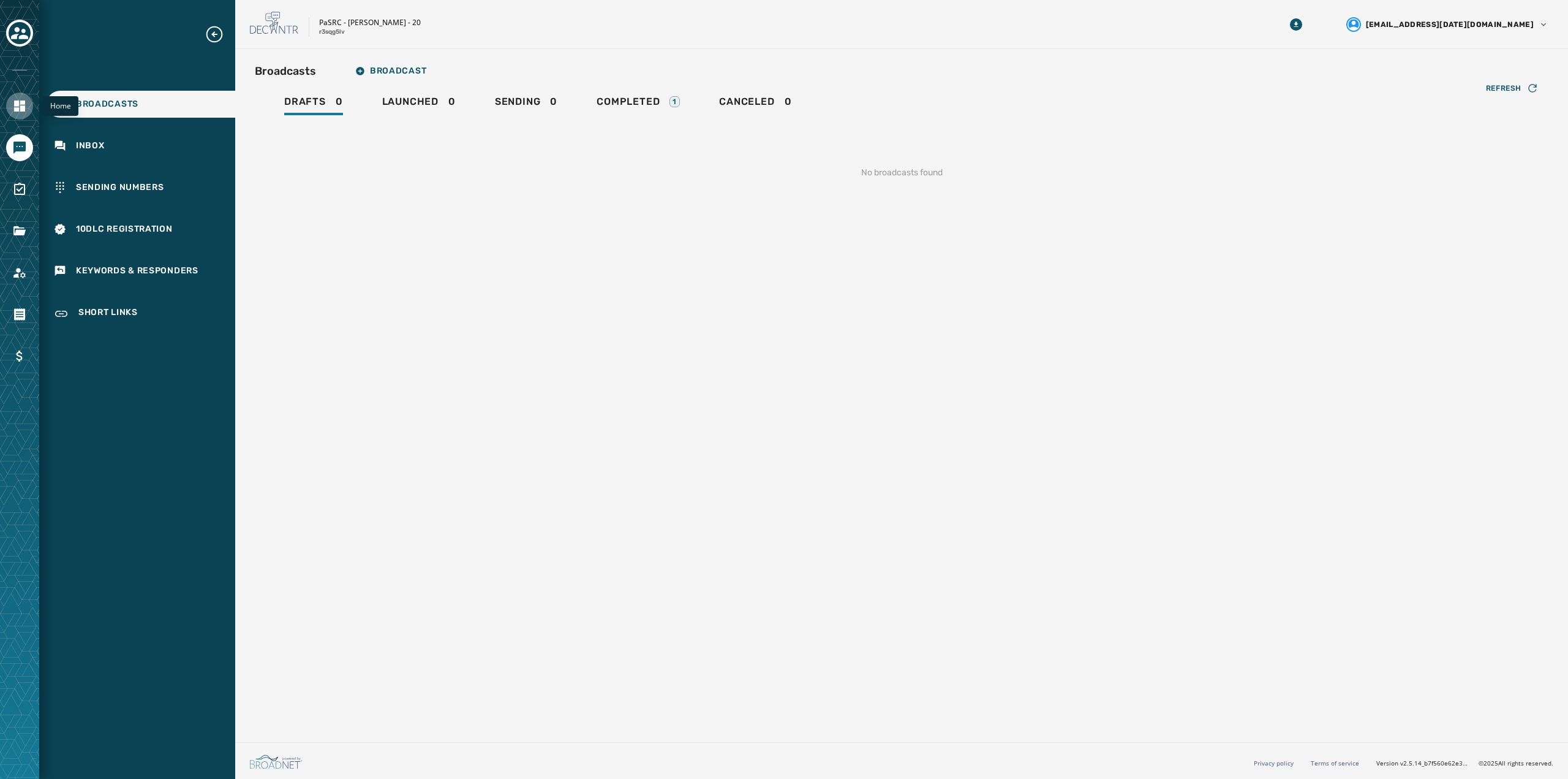
click at [22, 112] on icon "Navigate to Home" at bounding box center [19, 106] width 11 height 11
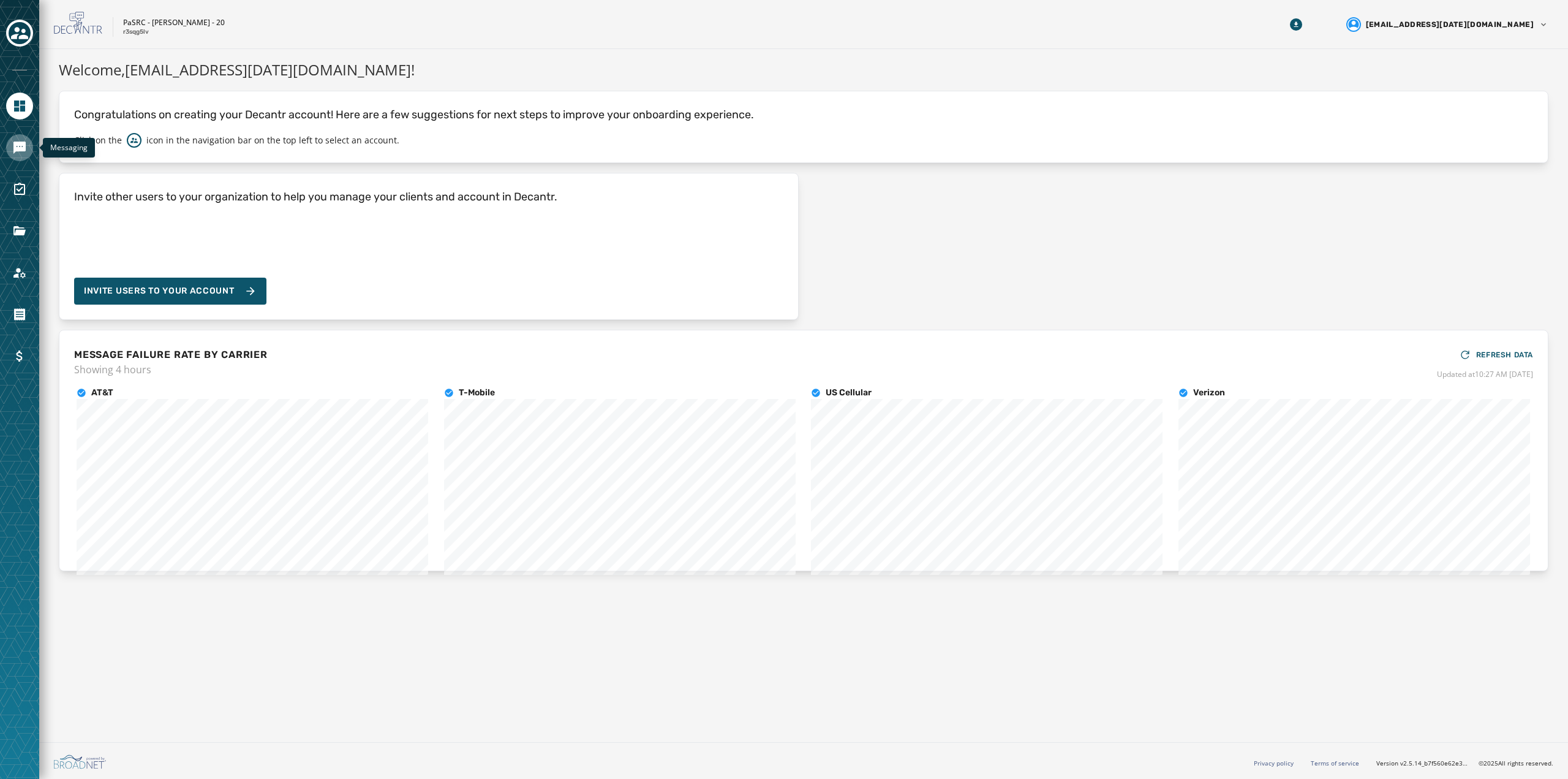
click at [23, 147] on icon "Navigate to Messaging" at bounding box center [19, 147] width 12 height 12
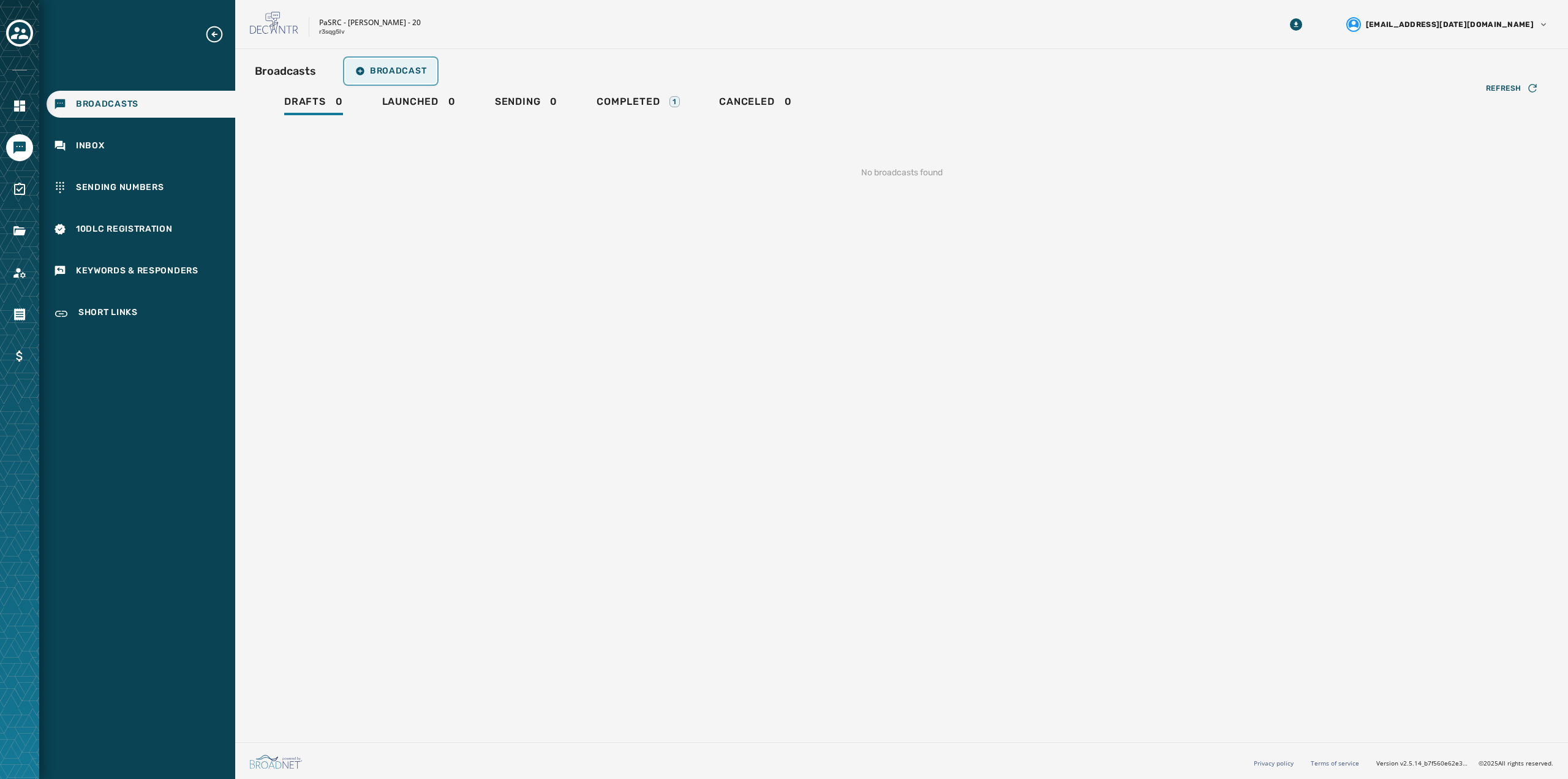
click at [400, 74] on span "Broadcast" at bounding box center [391, 71] width 71 height 10
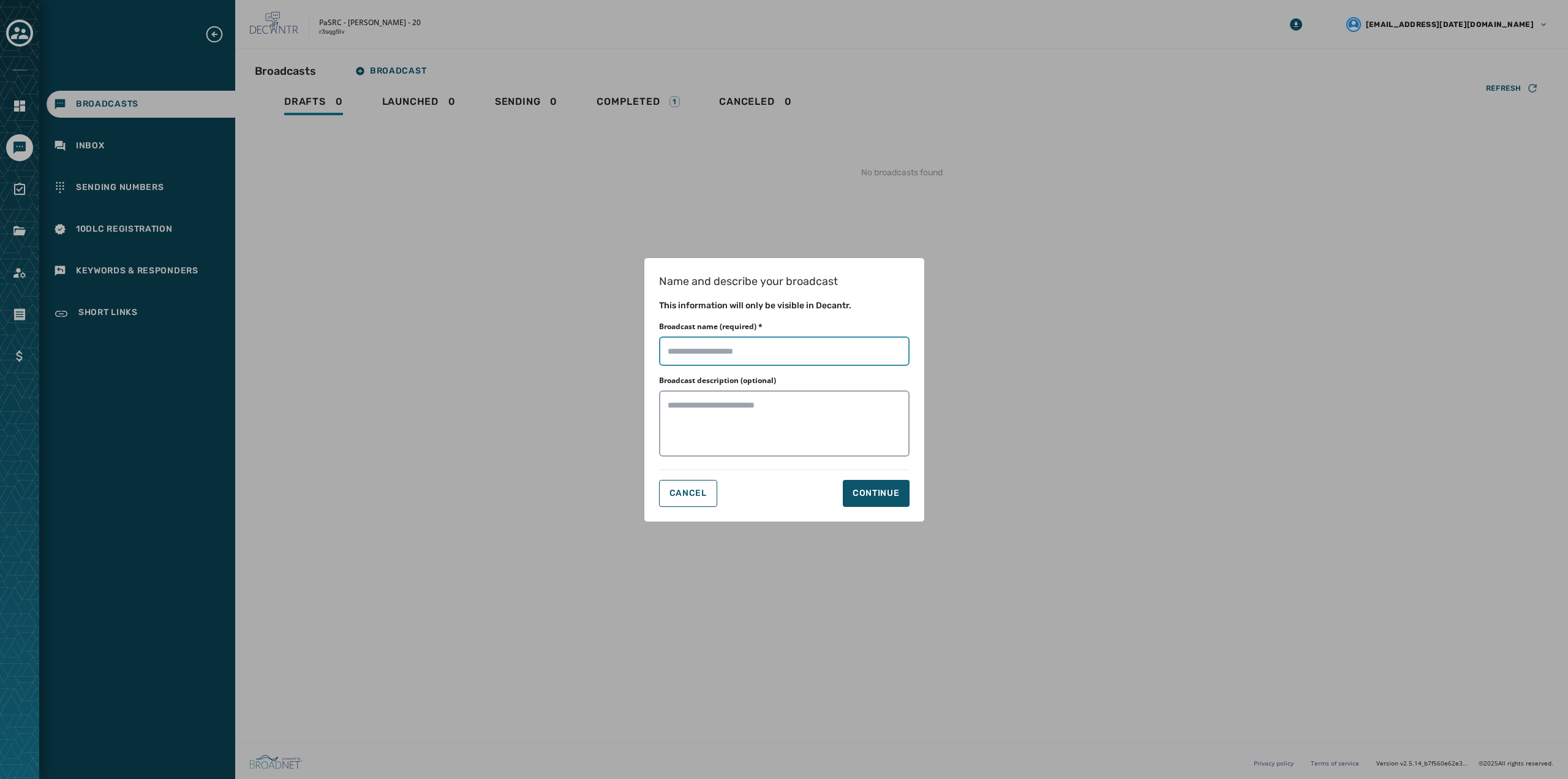
click at [718, 352] on input "Broadcast name (required) *" at bounding box center [784, 351] width 250 height 29
type input "**********"
click at [875, 502] on button "Continue" at bounding box center [876, 493] width 66 height 27
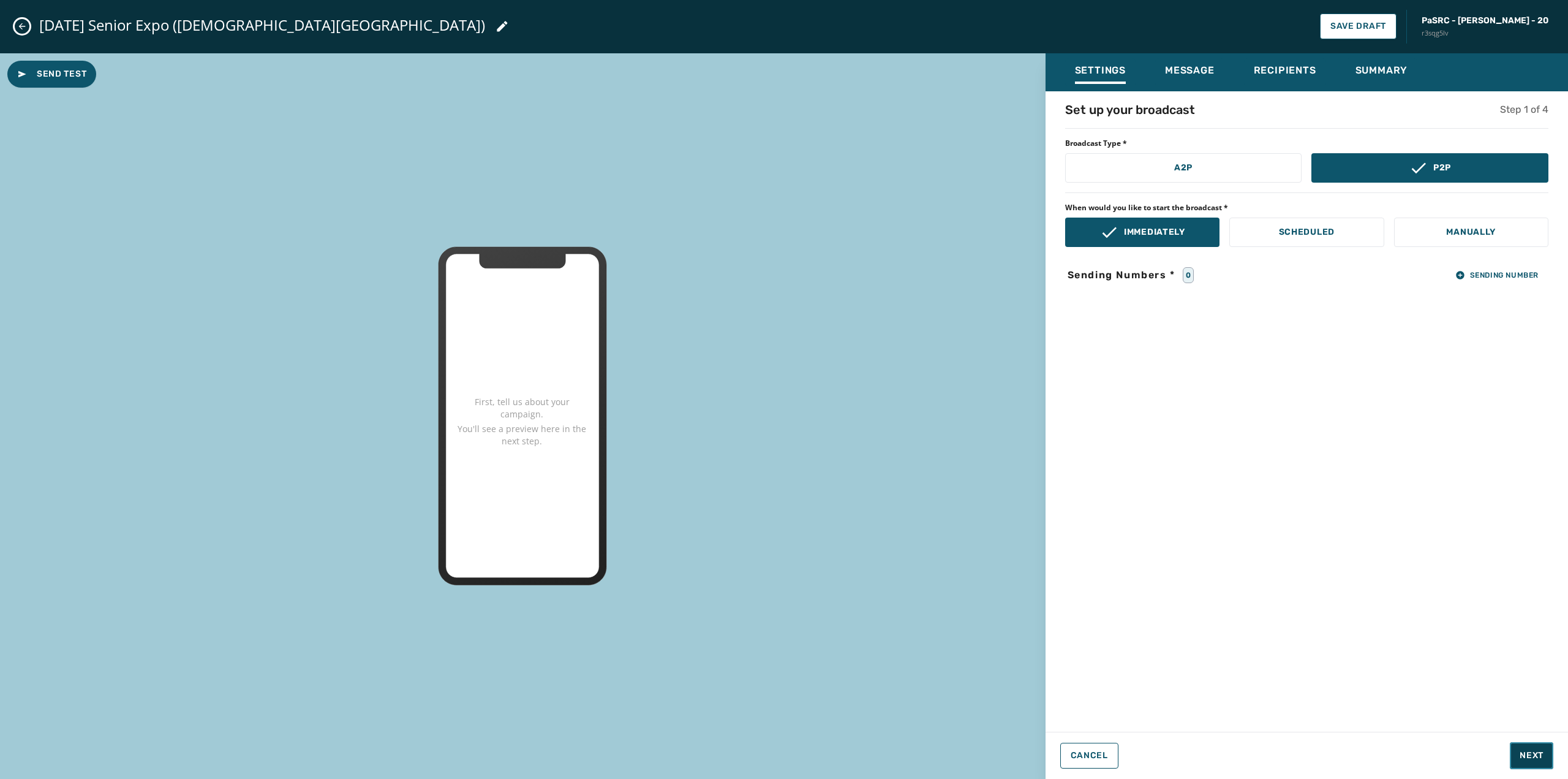
click at [1526, 752] on span "Next" at bounding box center [1532, 755] width 24 height 12
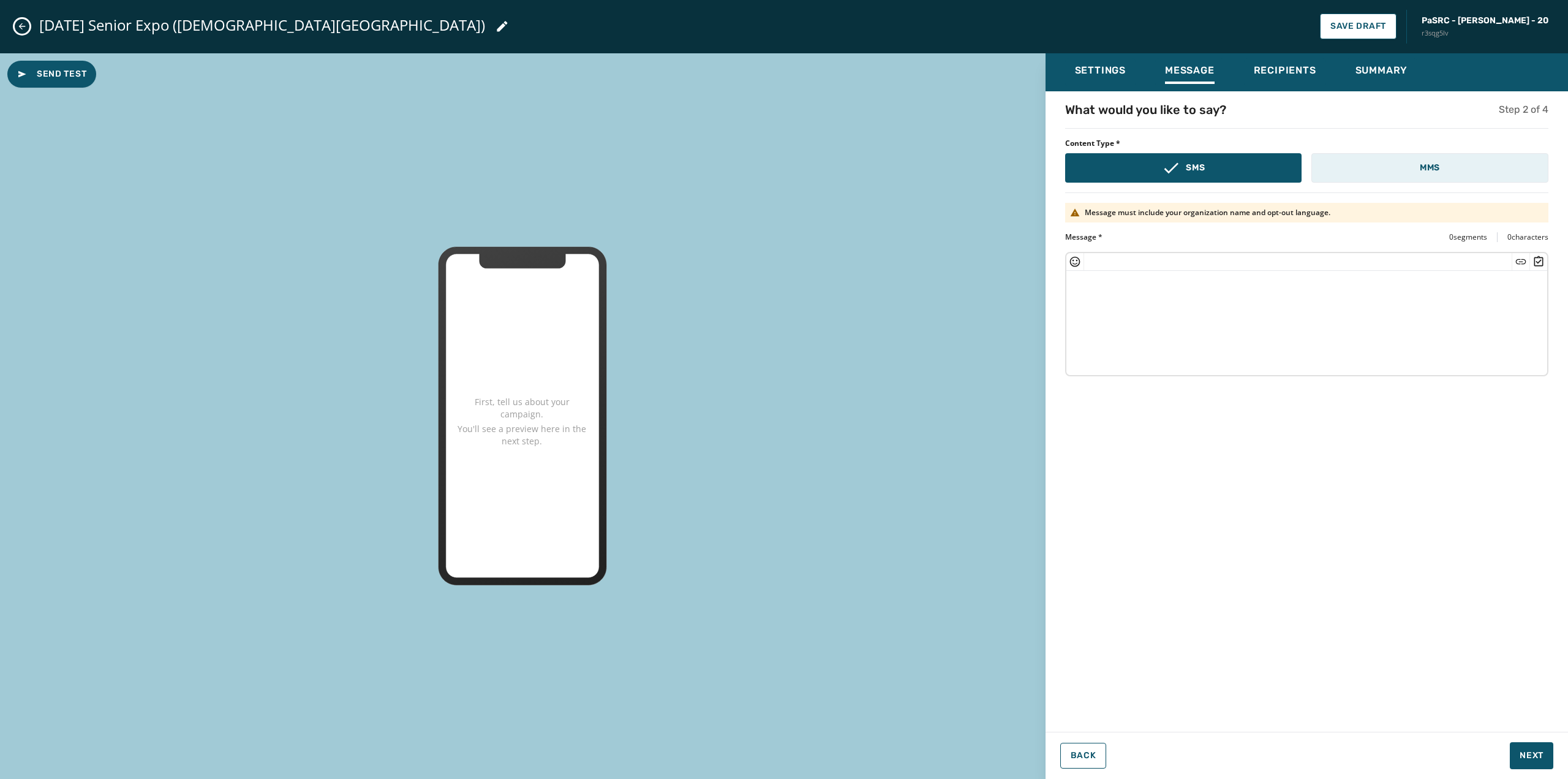
click at [1434, 164] on p "MMS" at bounding box center [1430, 167] width 20 height 12
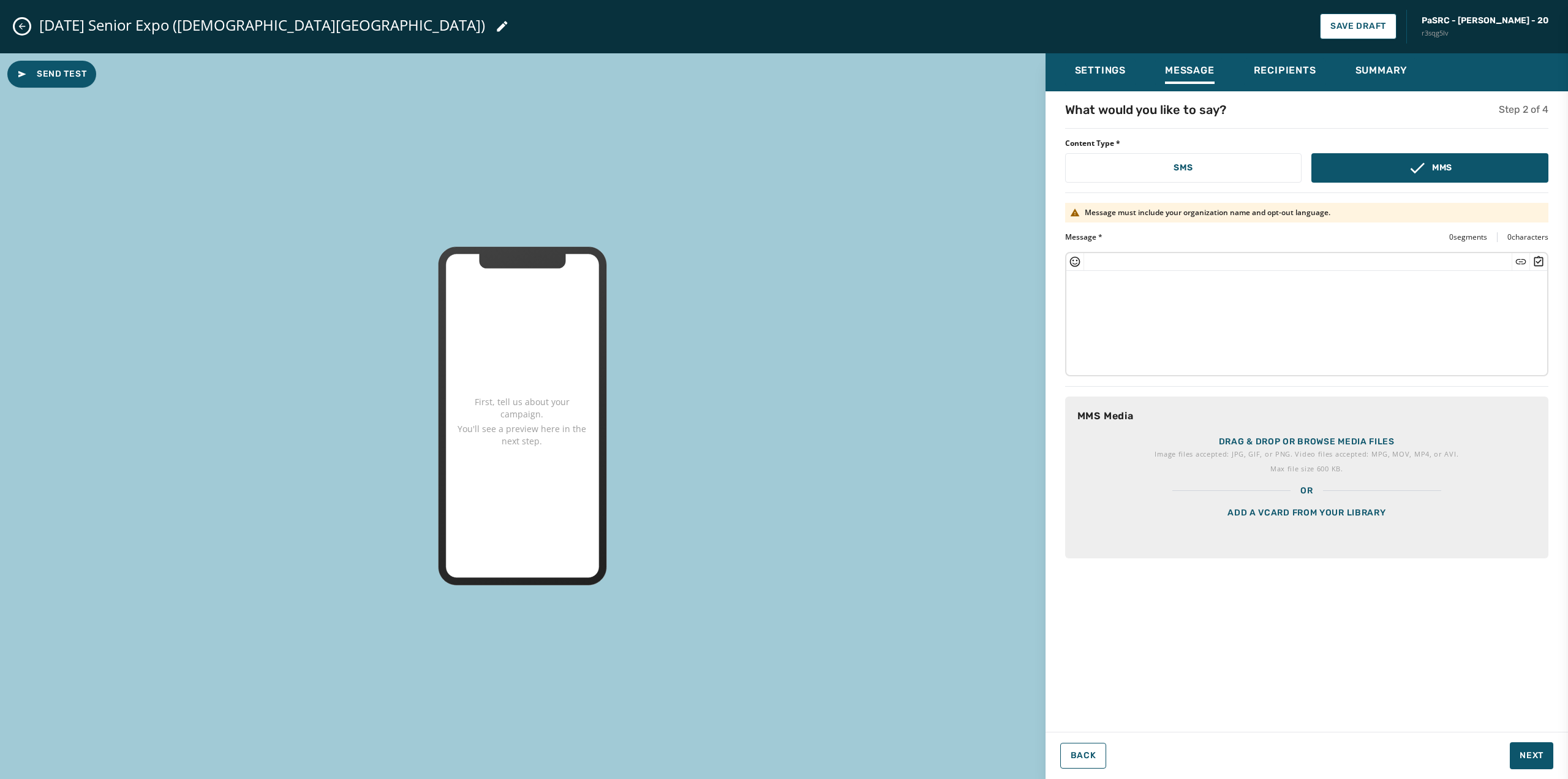
click at [1289, 299] on textarea at bounding box center [1306, 321] width 481 height 100
paste textarea "**********"
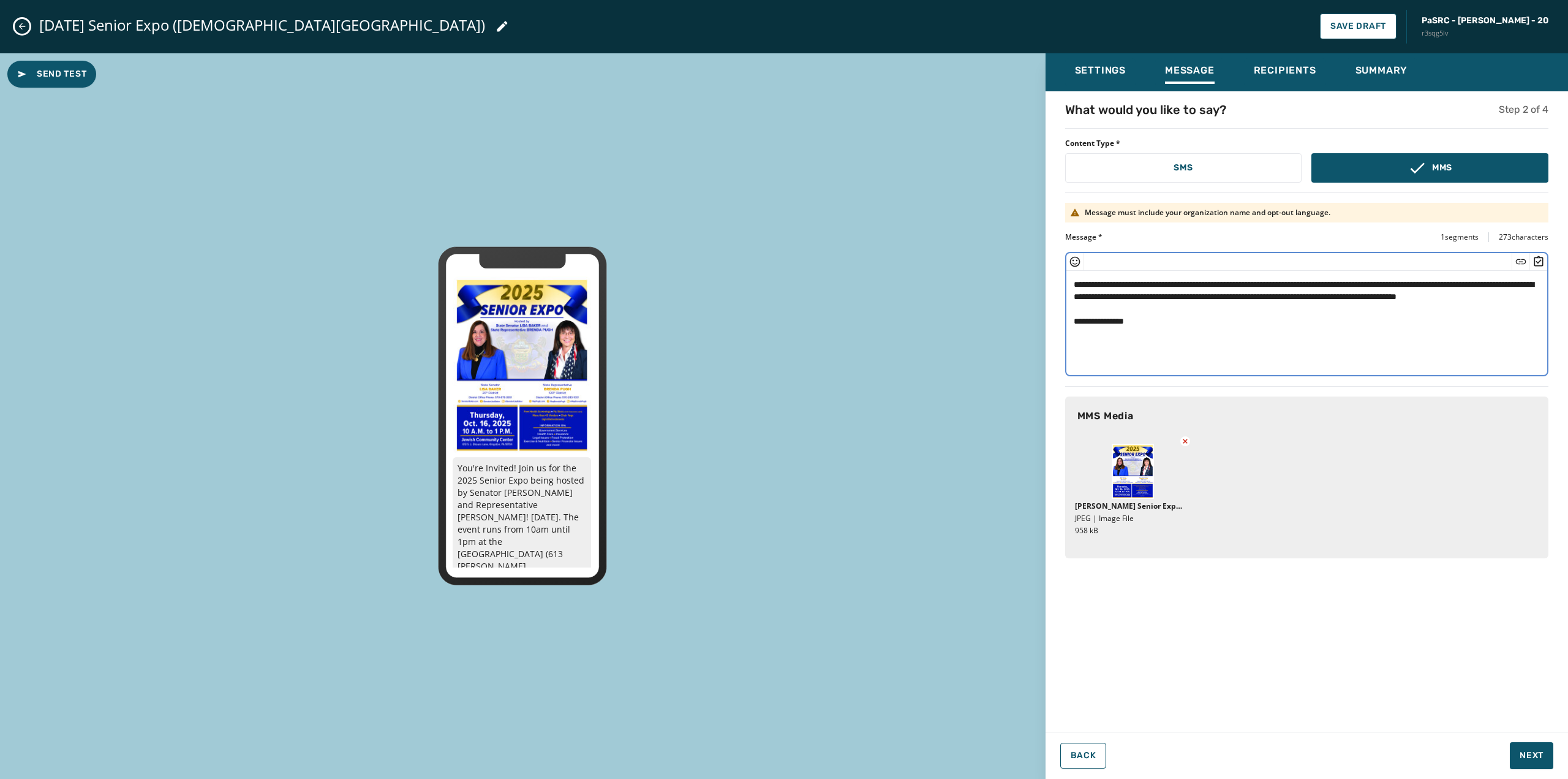
click at [1146, 339] on textarea "**********" at bounding box center [1306, 321] width 481 height 100
click at [1111, 333] on textarea "**********" at bounding box center [1306, 321] width 481 height 100
click at [1237, 317] on textarea "**********" at bounding box center [1306, 321] width 481 height 100
type textarea "**********"
click at [1521, 759] on span "Next" at bounding box center [1532, 755] width 24 height 12
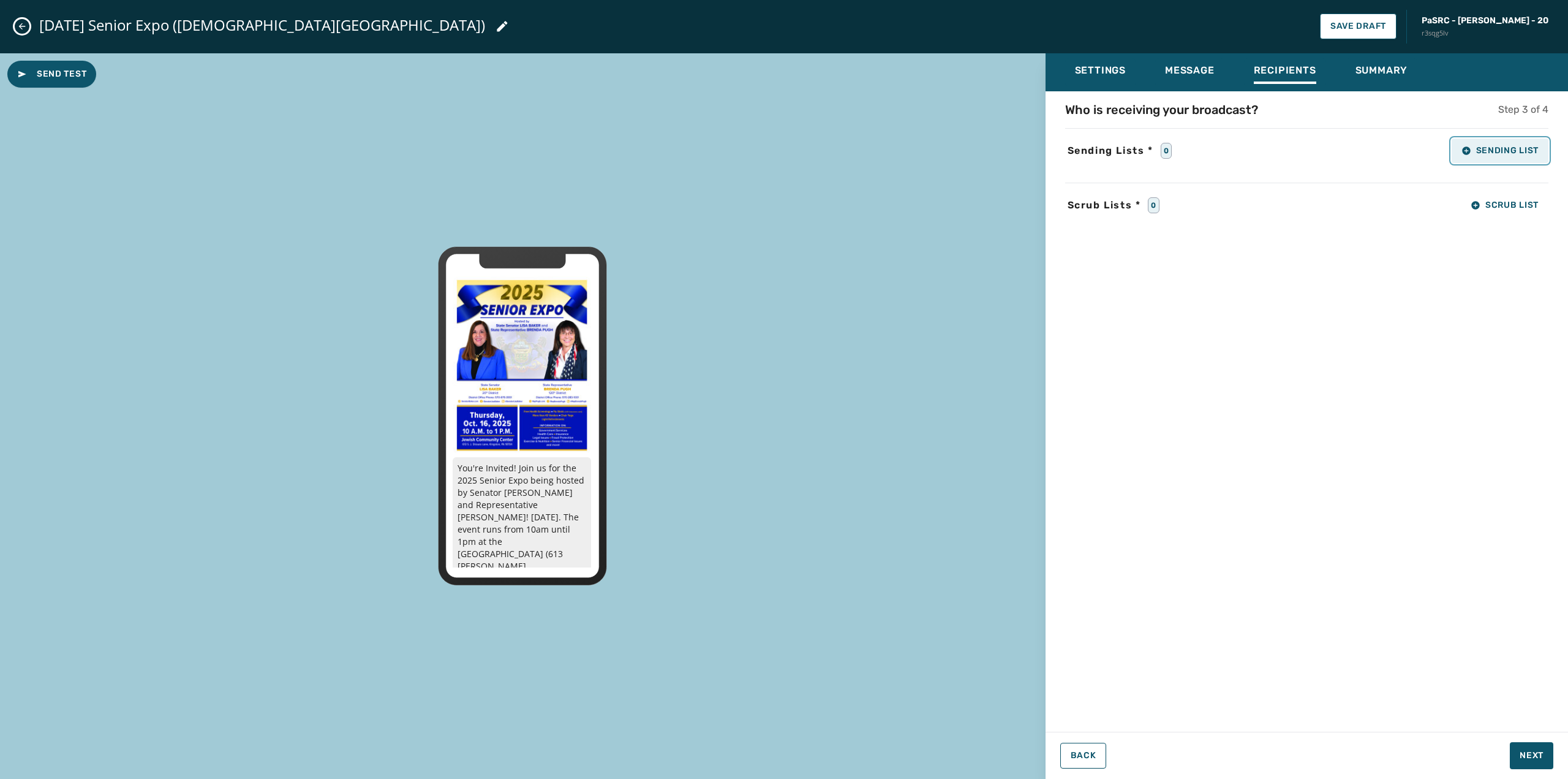
click at [1479, 152] on span "Sending List" at bounding box center [1500, 150] width 77 height 10
click at [1181, 303] on div "Who is receiving your broadcast? Step 3 of 4 Sending Lists * 0 Sending List Sen…" at bounding box center [1307, 408] width 522 height 613
click at [1104, 74] on span "Settings" at bounding box center [1101, 70] width 51 height 12
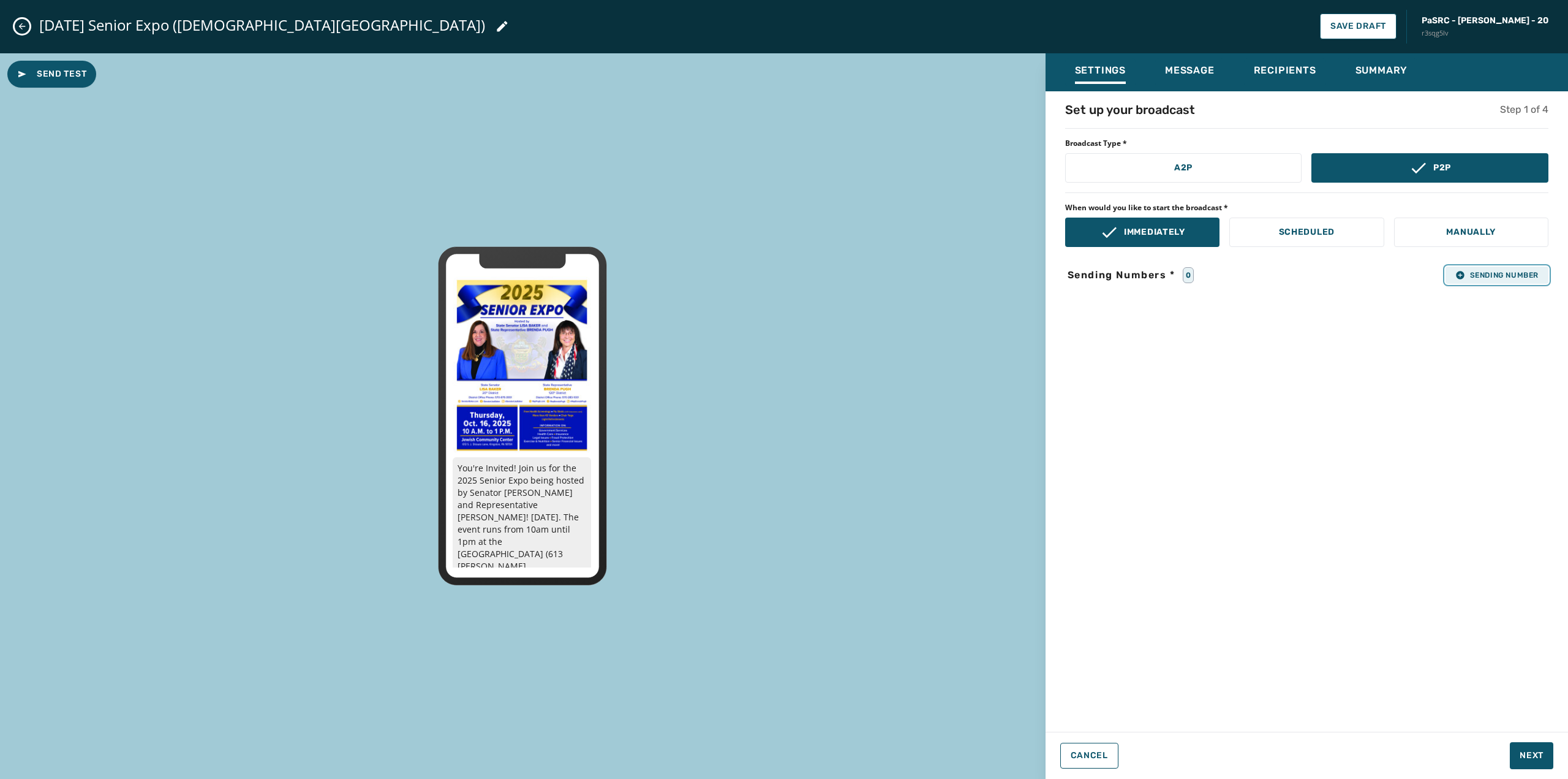
click at [1468, 273] on span "Sending Number" at bounding box center [1497, 275] width 84 height 10
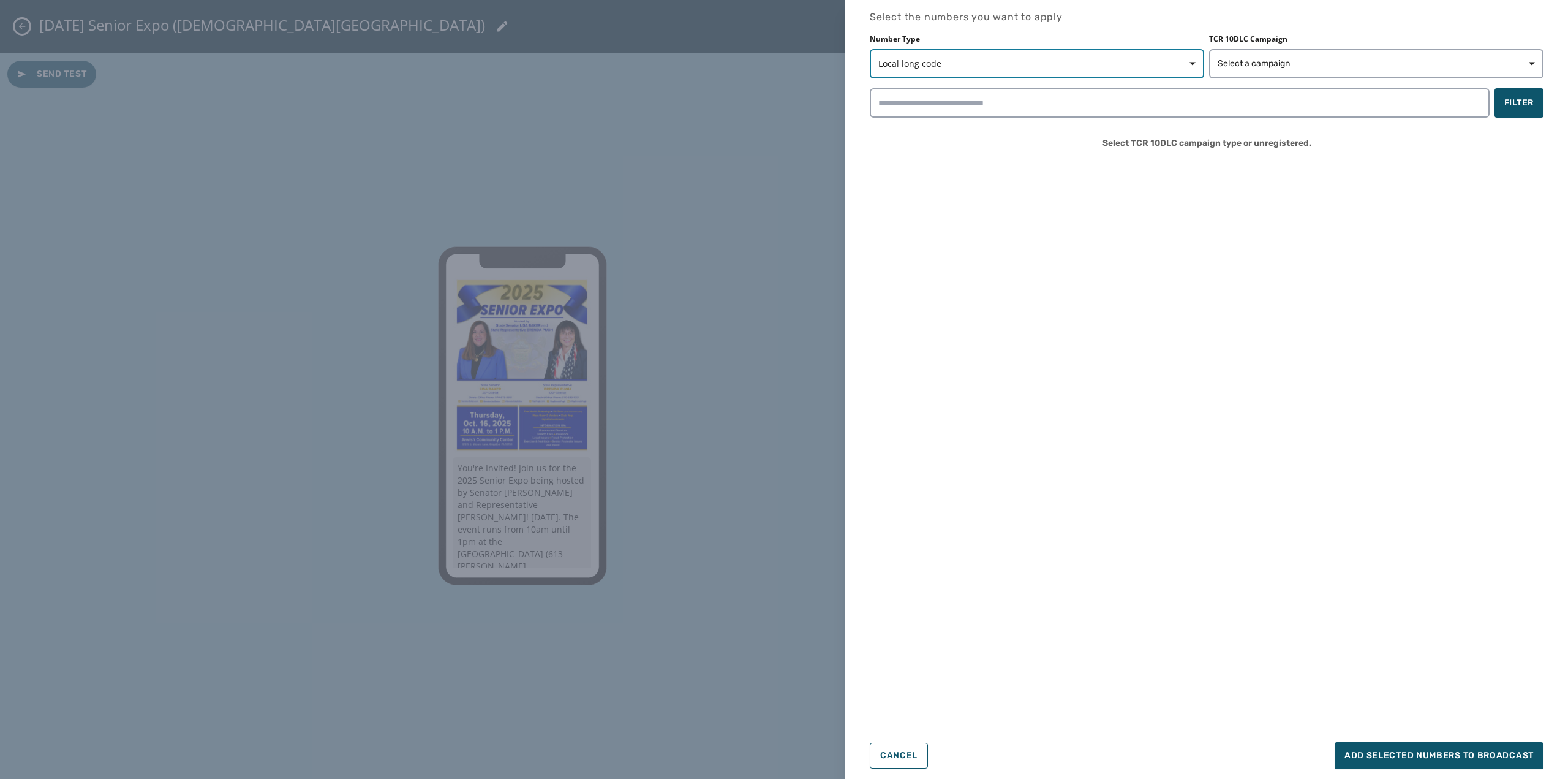
click at [1124, 66] on span "Local long code" at bounding box center [1037, 63] width 317 height 12
click at [1125, 70] on button "Local long code" at bounding box center [1037, 64] width 335 height 29
click at [1126, 70] on button "Local long code" at bounding box center [1037, 64] width 335 height 29
click at [1260, 74] on button "Select a campaign" at bounding box center [1376, 64] width 335 height 29
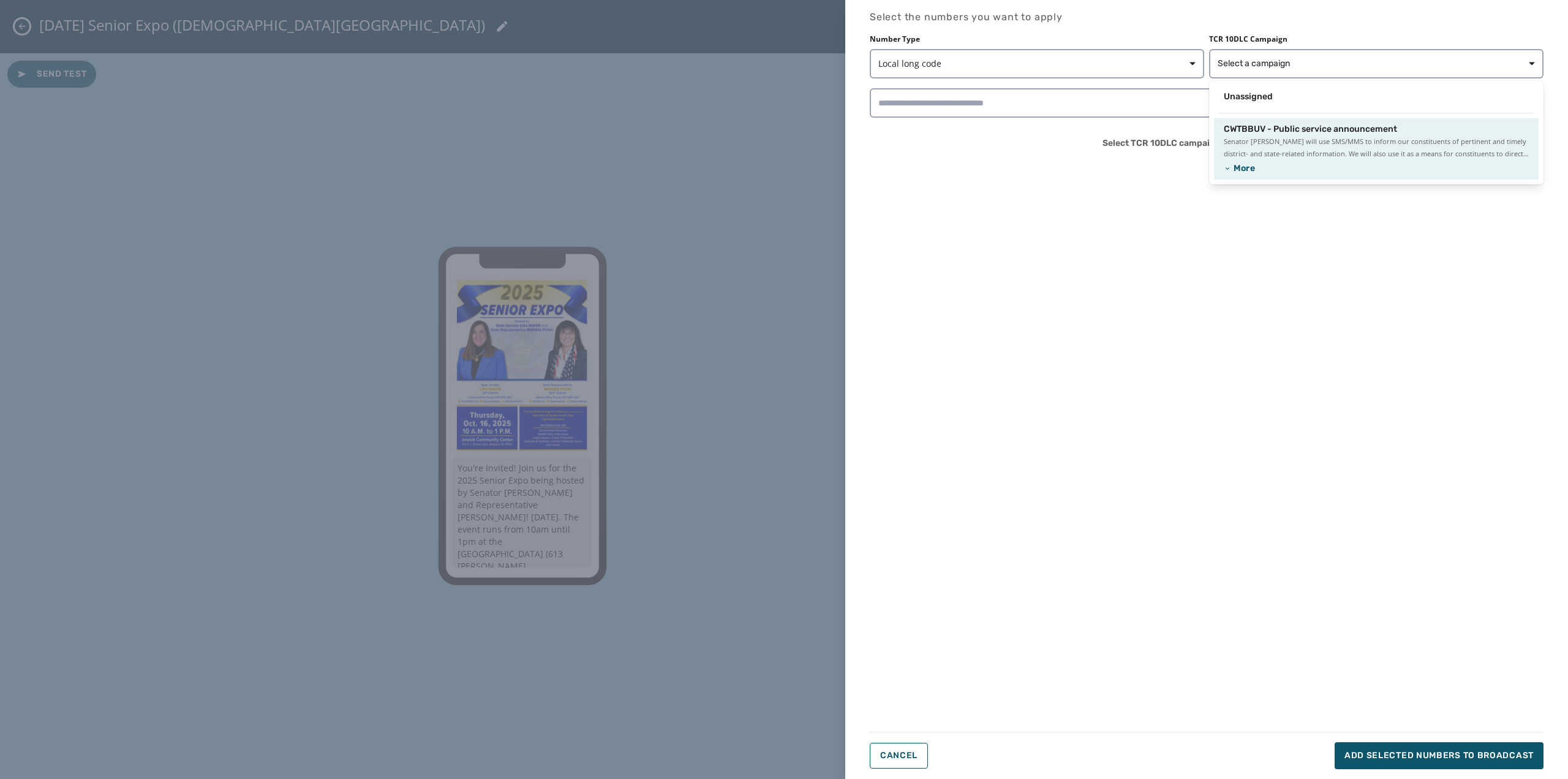
click at [1267, 133] on span "CWTBBUV - Public service announcement" at bounding box center [1311, 128] width 174 height 12
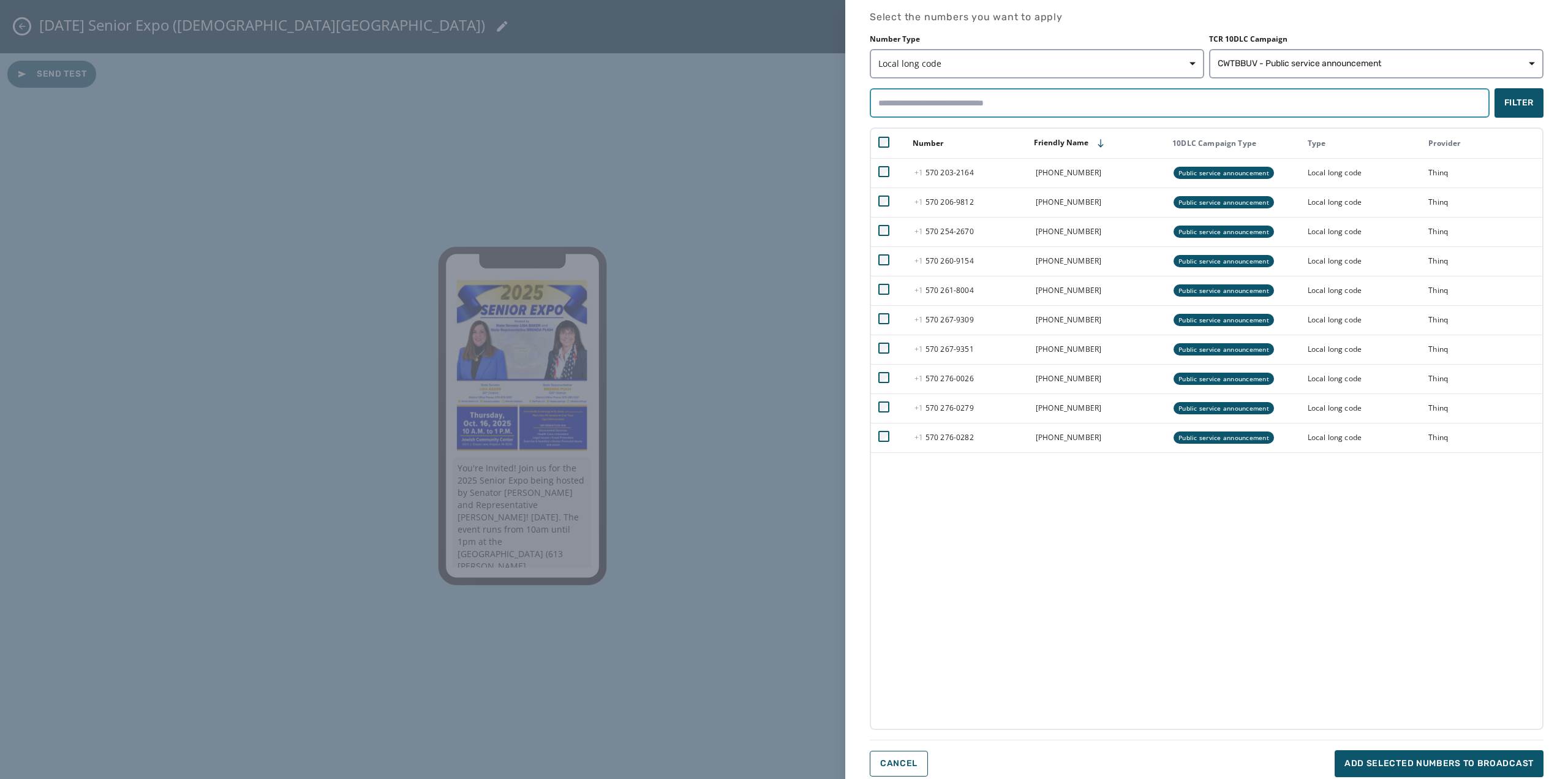
click at [1039, 105] on input "search" at bounding box center [1180, 103] width 620 height 29
click at [1132, 576] on div "Number Friendly Name 10DLC Campaign Type Type Provider [PHONE_NUMBER] - 2164 [P…" at bounding box center [1206, 429] width 674 height 602
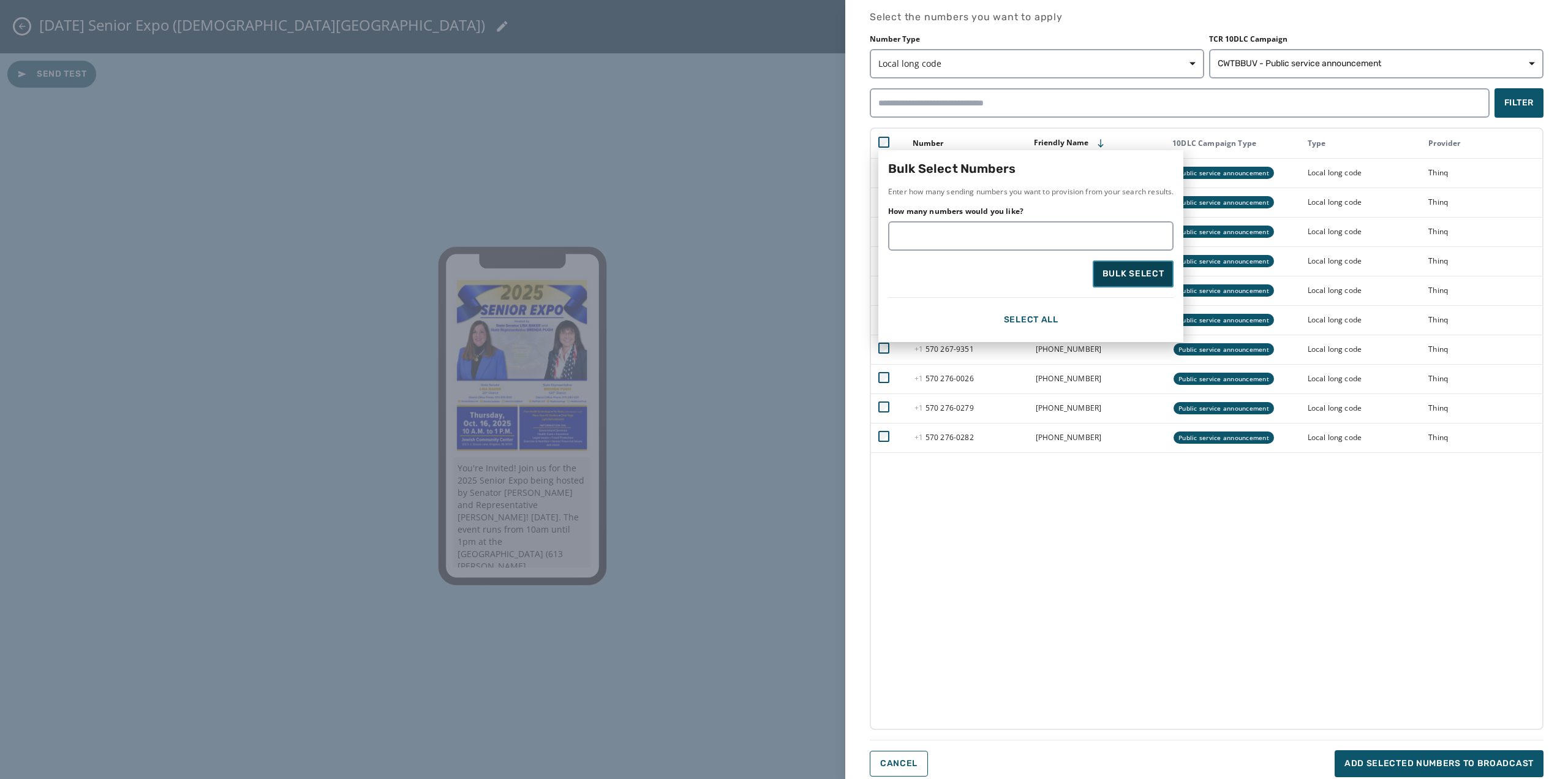
click at [1119, 284] on button "Bulk Select" at bounding box center [1133, 274] width 82 height 27
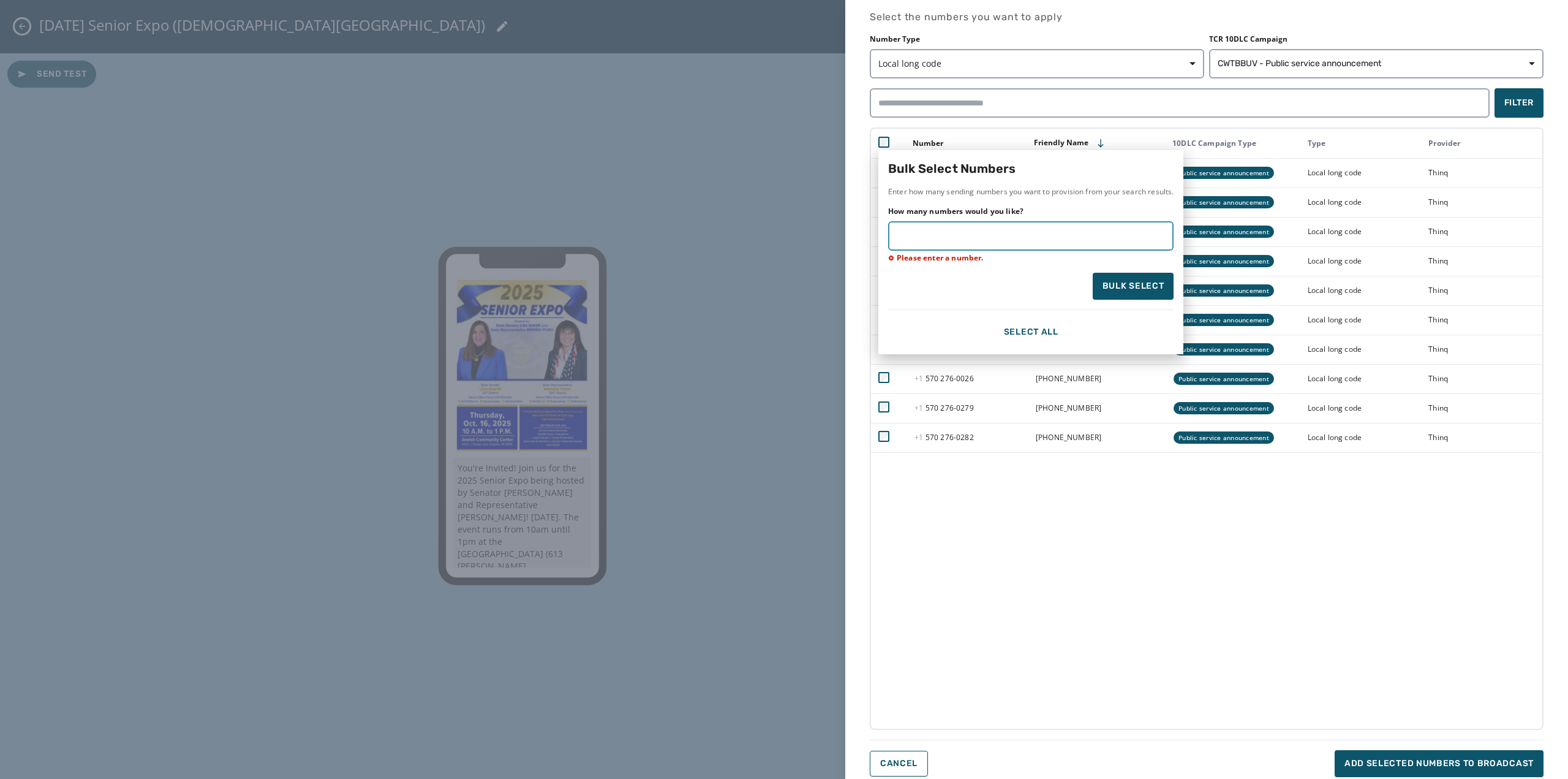
click at [978, 243] on input "How many numbers would you like?" at bounding box center [1031, 236] width 286 height 29
click at [1163, 234] on input "*" at bounding box center [1031, 236] width 286 height 29
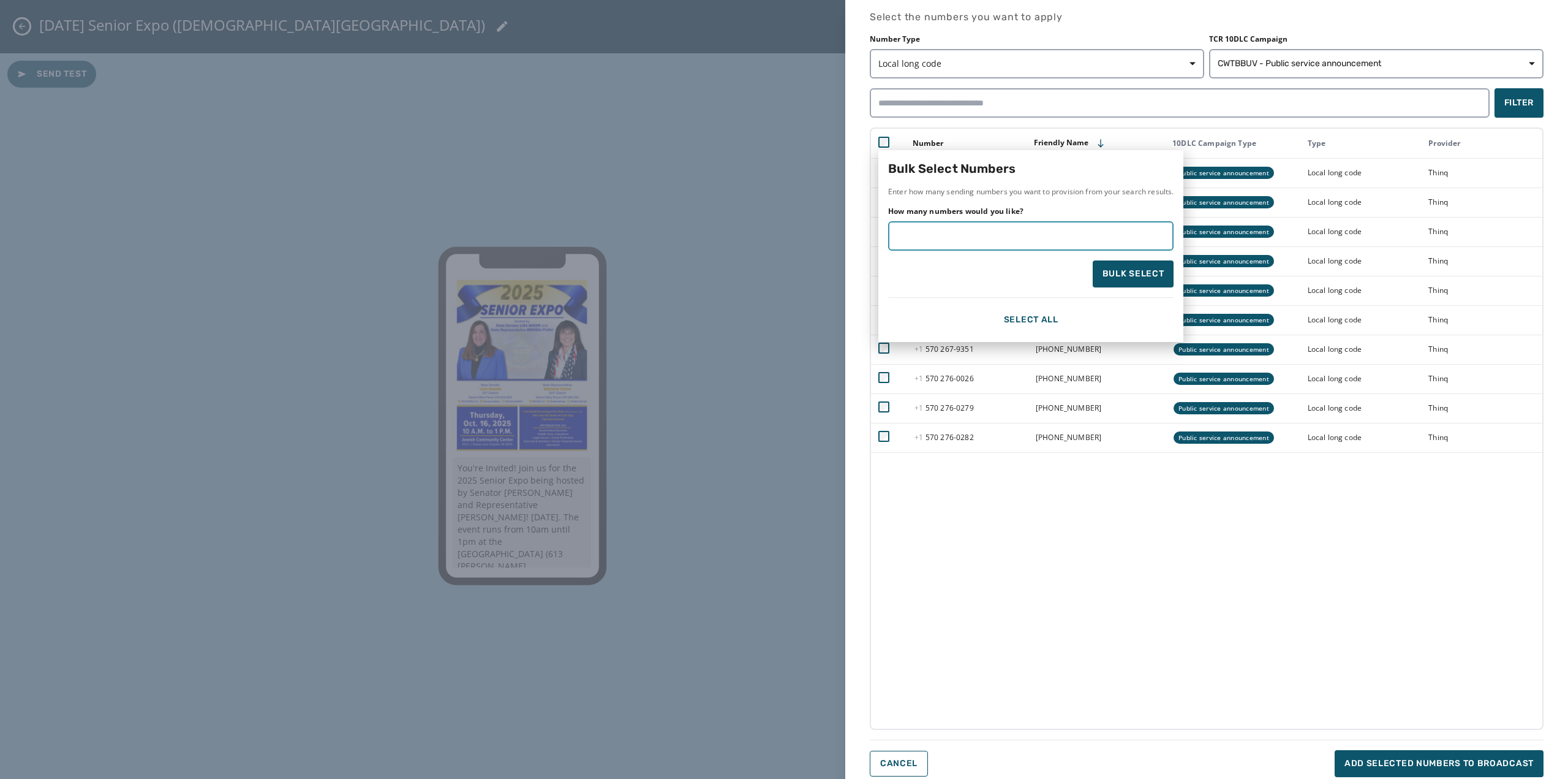
click at [1163, 233] on input "*" at bounding box center [1031, 236] width 286 height 29
type input "*"
click at [1163, 232] on input "*" at bounding box center [1031, 236] width 286 height 29
click at [1132, 280] on button "Bulk Select" at bounding box center [1133, 274] width 82 height 27
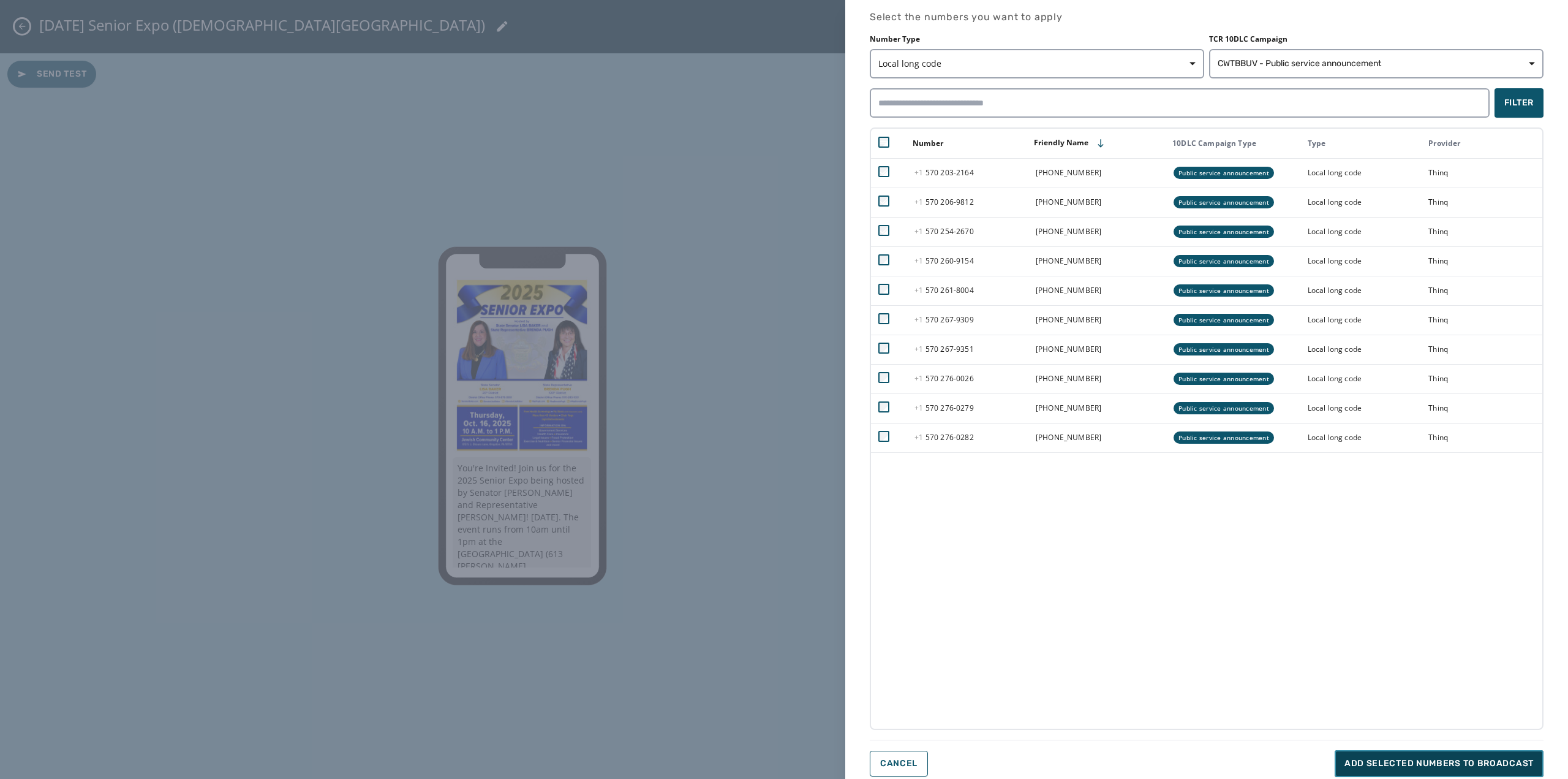
click at [1403, 763] on span "Add selected numbers to broadcast" at bounding box center [1439, 763] width 189 height 12
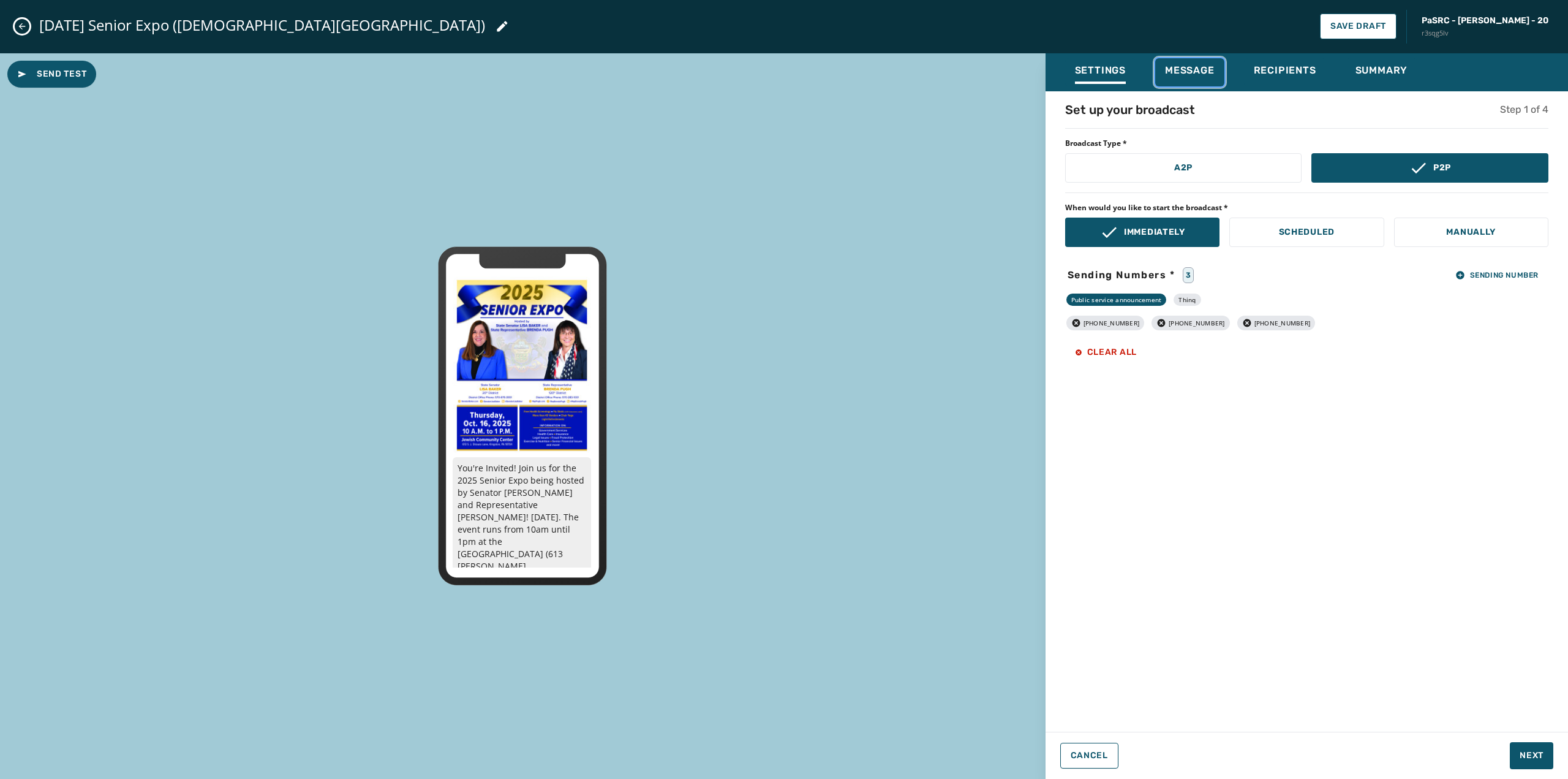
click at [1178, 65] on span "Message" at bounding box center [1190, 70] width 50 height 12
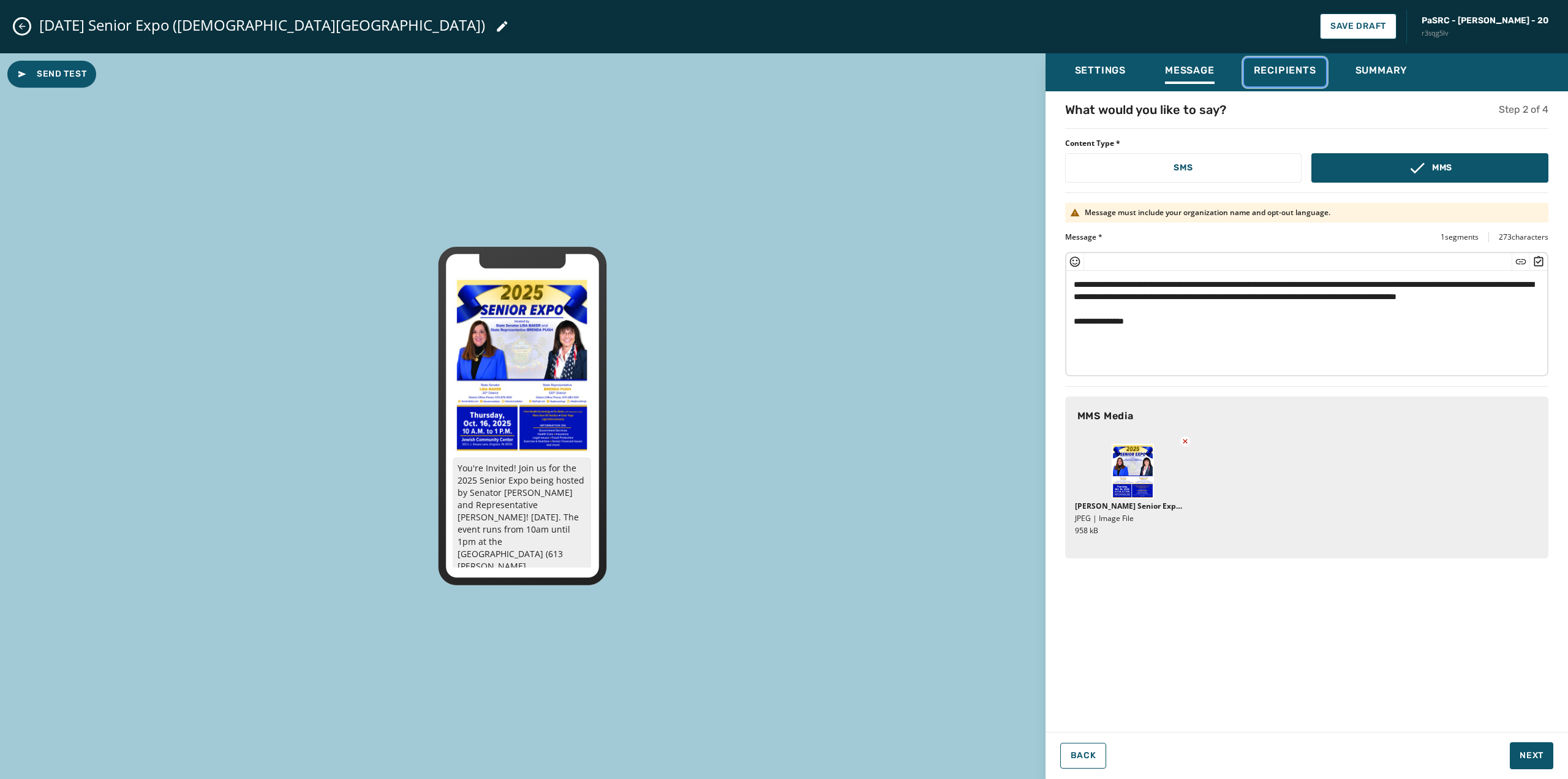
click at [1279, 68] on span "Recipients" at bounding box center [1285, 70] width 63 height 12
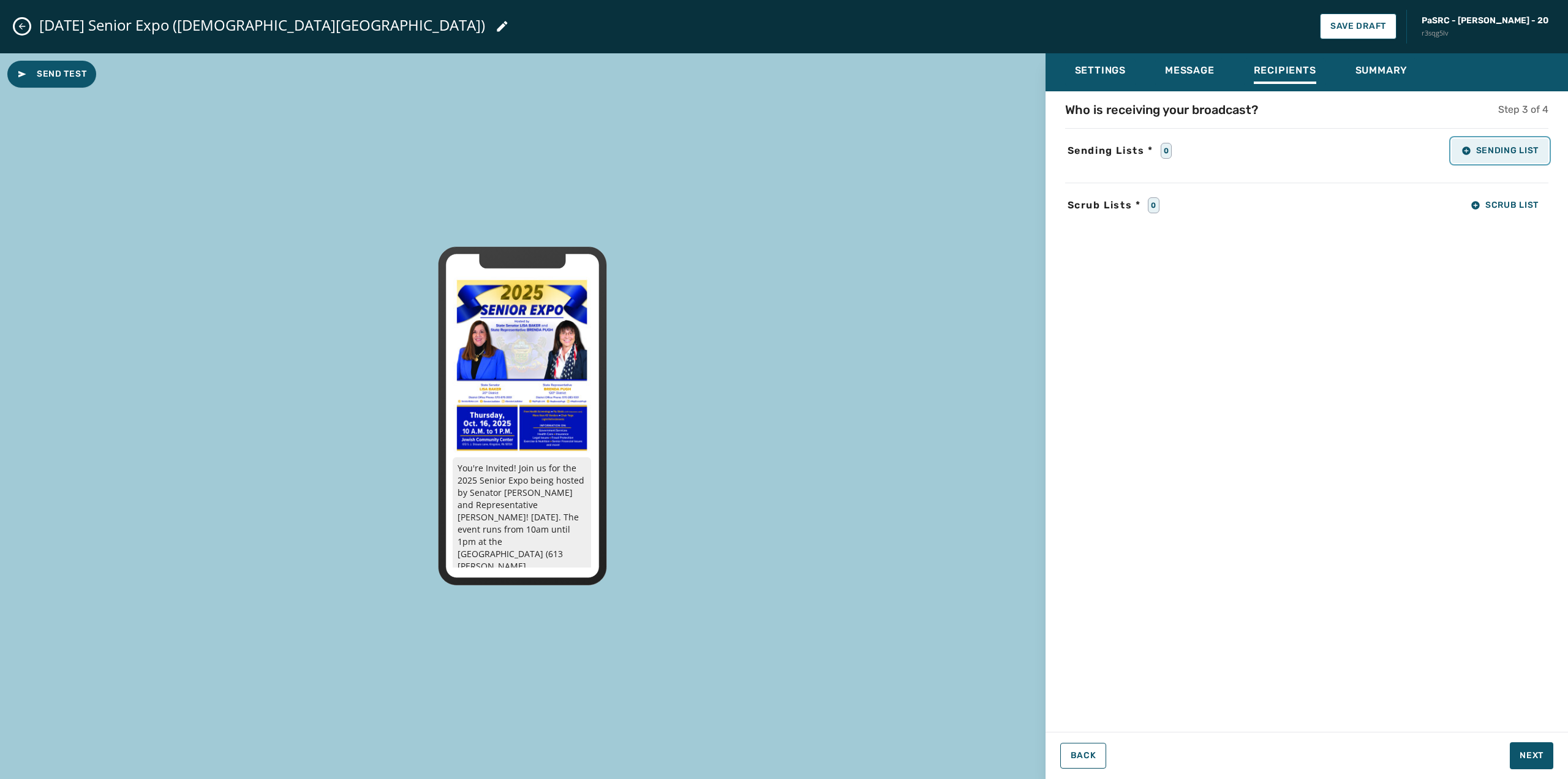
click at [1464, 151] on icon "button" at bounding box center [1466, 150] width 8 height 8
click at [1362, 215] on div at bounding box center [1357, 215] width 11 height 11
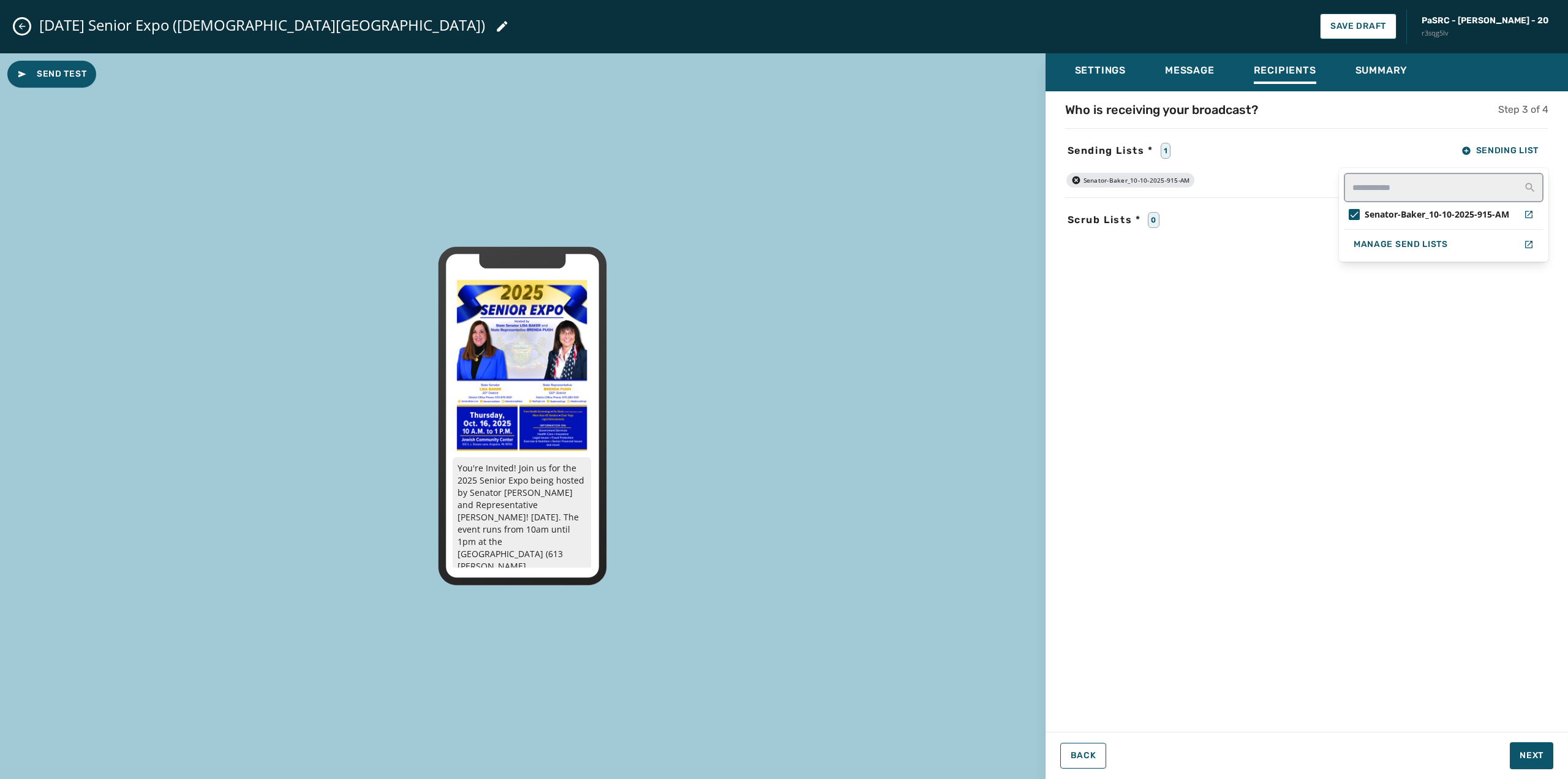
click at [1257, 288] on div "Who is receiving your broadcast? Step 3 of 4 Sending Lists * 1 Sending List Sen…" at bounding box center [1307, 408] width 522 height 613
click at [1477, 218] on icon "button" at bounding box center [1475, 219] width 8 height 8
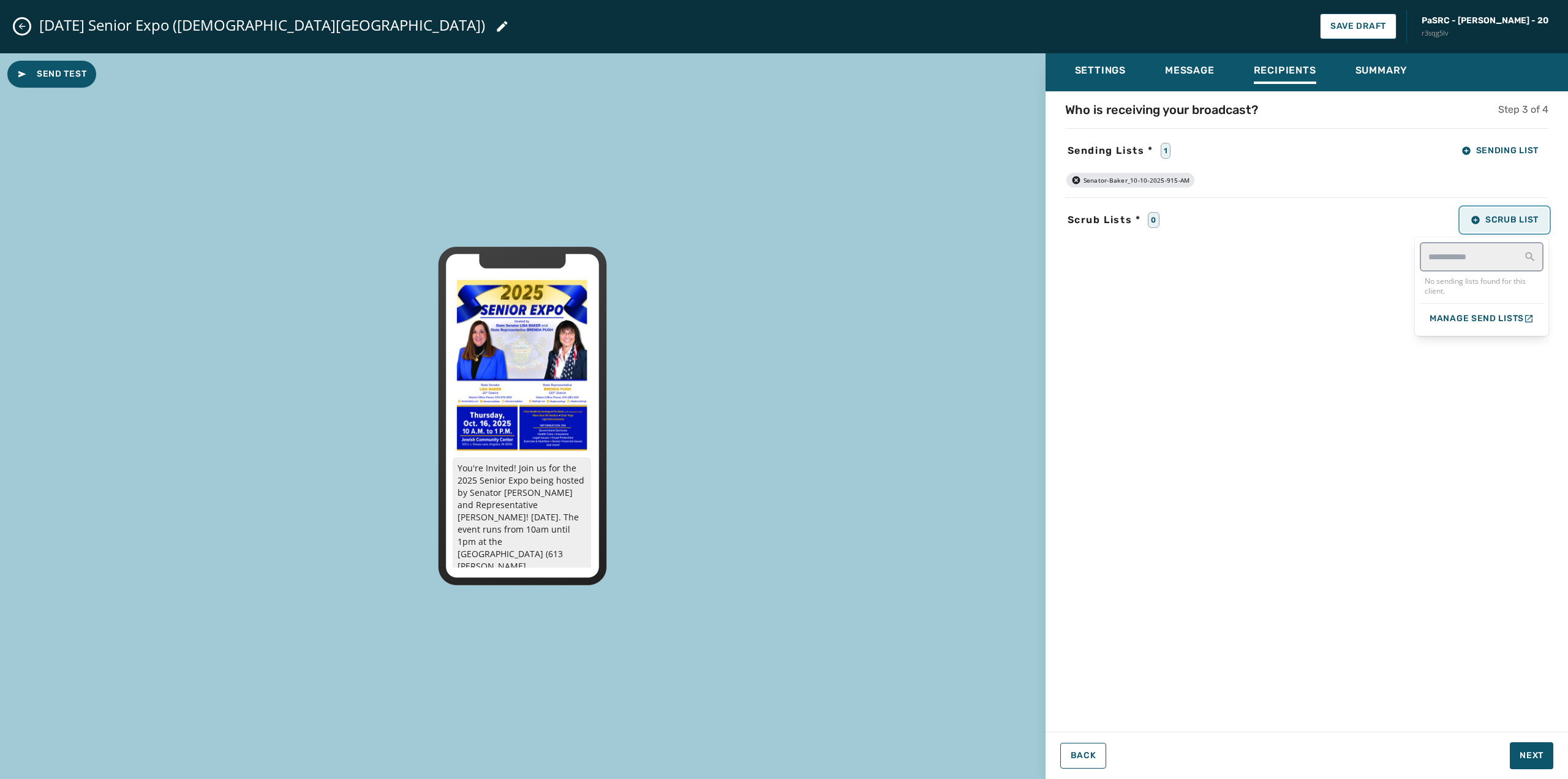
click at [1476, 218] on icon "button" at bounding box center [1475, 219] width 8 height 8
click at [1385, 268] on div "Who is receiving your broadcast? Step 3 of 4 Sending Lists * 1 Sending List Sen…" at bounding box center [1307, 408] width 522 height 613
click at [1540, 759] on span "Next" at bounding box center [1532, 755] width 24 height 12
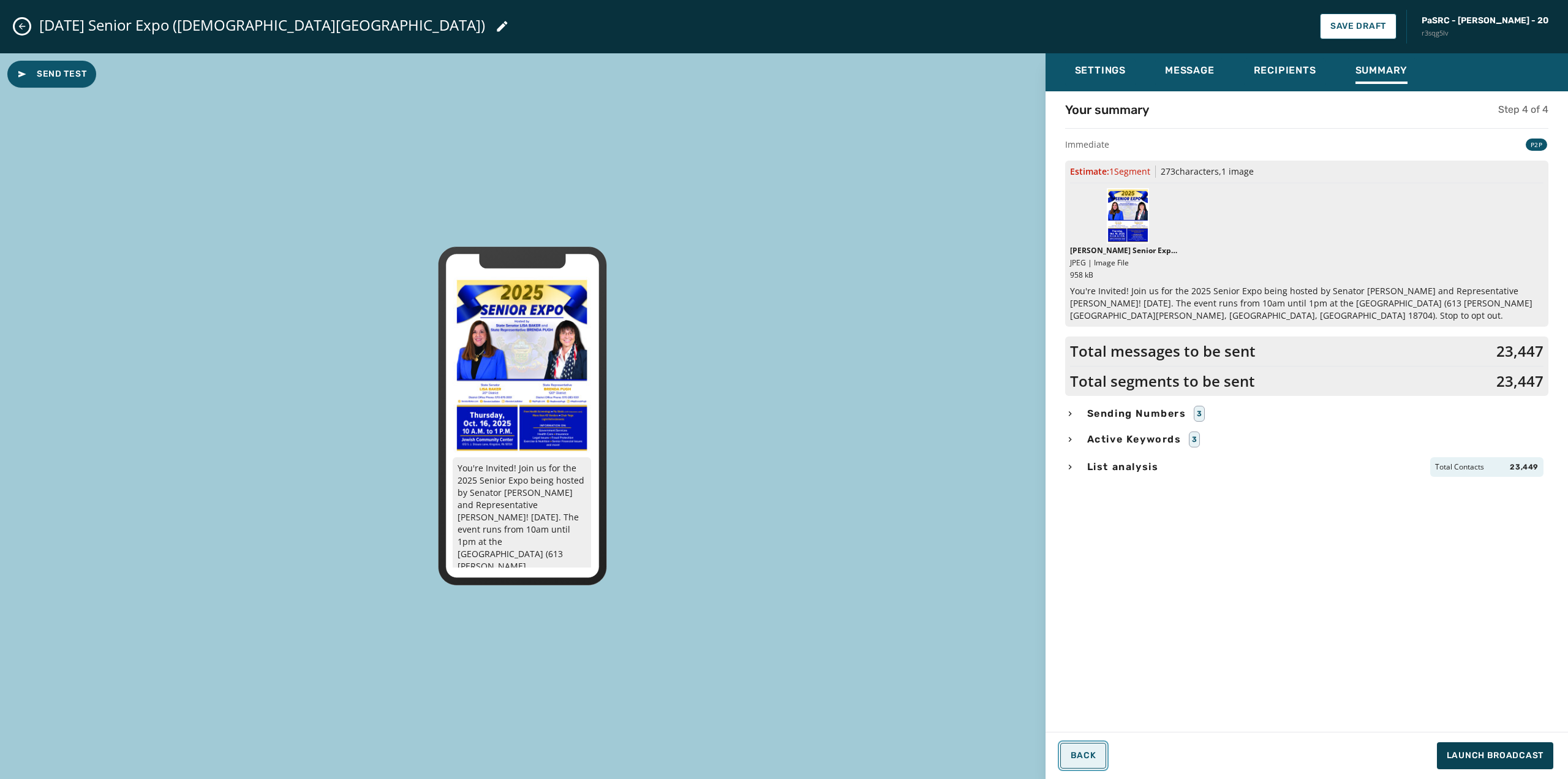
click at [1099, 759] on button "Back" at bounding box center [1083, 755] width 46 height 25
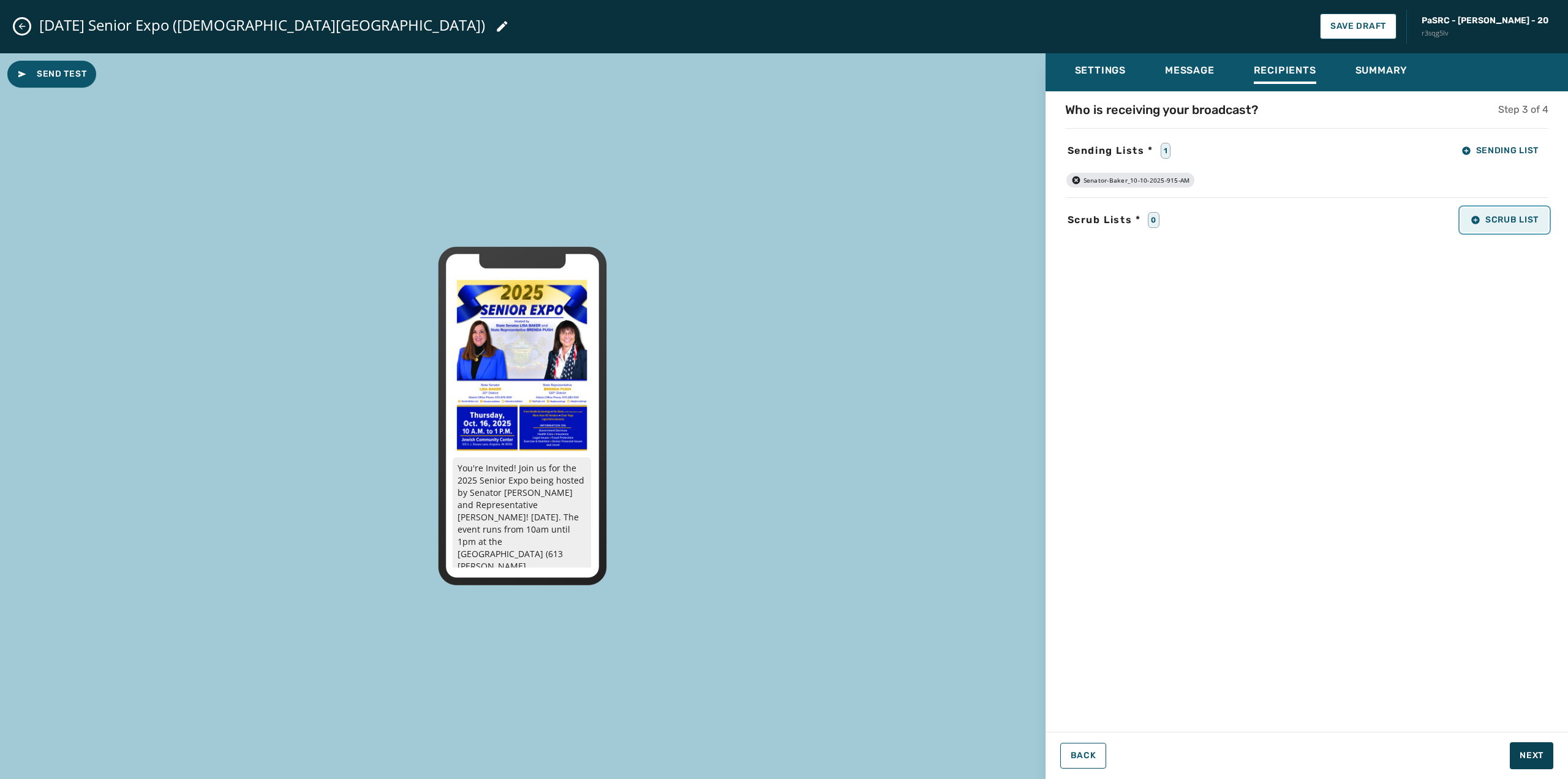
click at [1497, 217] on span "Scrub List" at bounding box center [1504, 219] width 68 height 10
click at [1461, 257] on input "text" at bounding box center [1482, 257] width 124 height 29
click at [1452, 253] on input "text" at bounding box center [1482, 257] width 124 height 29
click at [1364, 324] on div "Who is receiving your broadcast? Step 3 of 4 Sending Lists * 1 Sending List Sen…" at bounding box center [1307, 408] width 522 height 613
click at [1494, 211] on button "Scrub List" at bounding box center [1504, 219] width 87 height 25
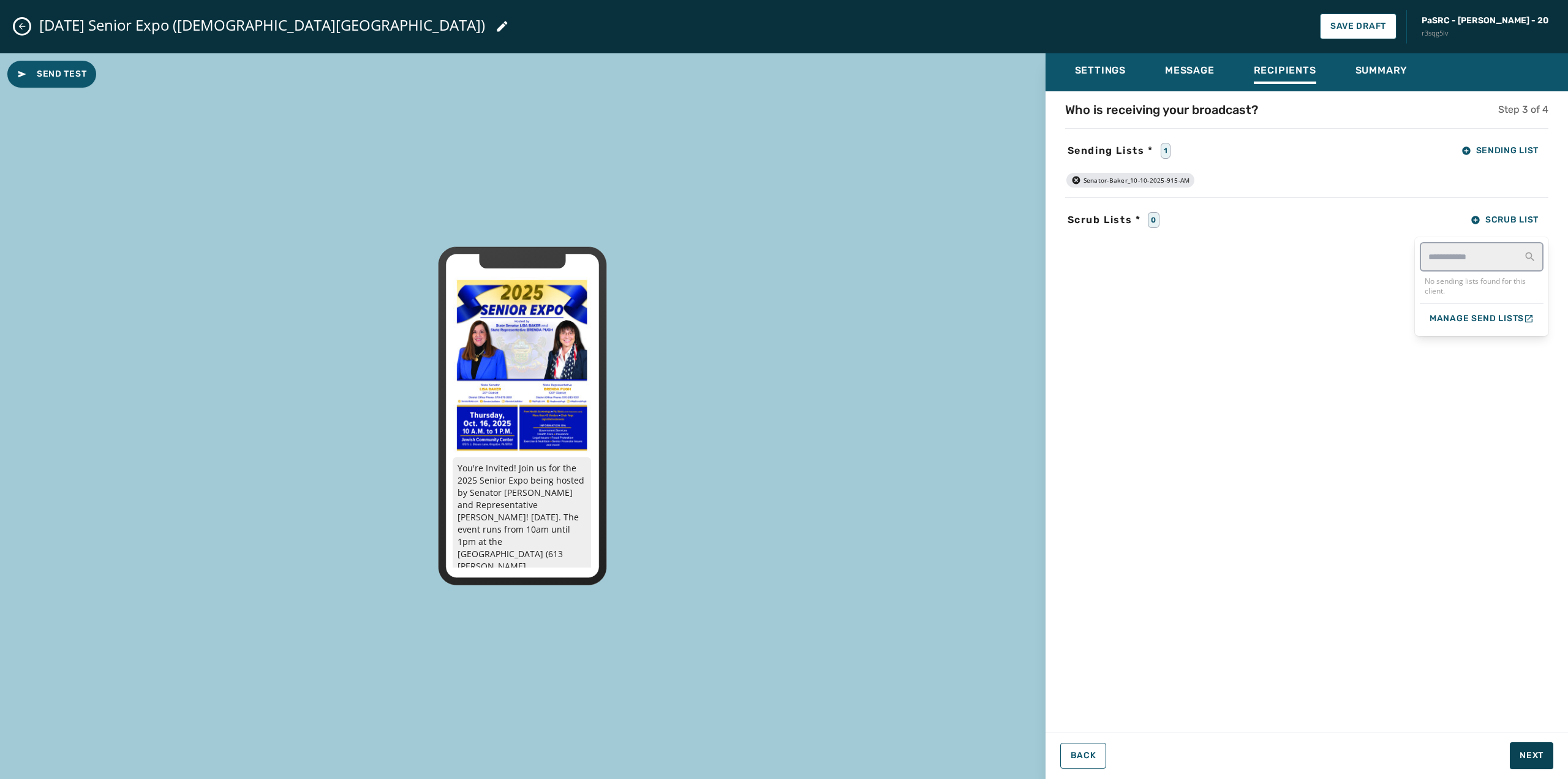
click at [1346, 278] on div "Who is receiving your broadcast? Step 3 of 4 Sending Lists * 1 Sending List Sen…" at bounding box center [1307, 408] width 522 height 613
click at [1470, 222] on button "Scrub List" at bounding box center [1504, 219] width 87 height 25
click at [1333, 269] on div "Who is receiving your broadcast? Step 3 of 4 Sending Lists * 1 Sending List Sen…" at bounding box center [1307, 408] width 522 height 613
click at [1535, 763] on button "Next" at bounding box center [1532, 756] width 44 height 27
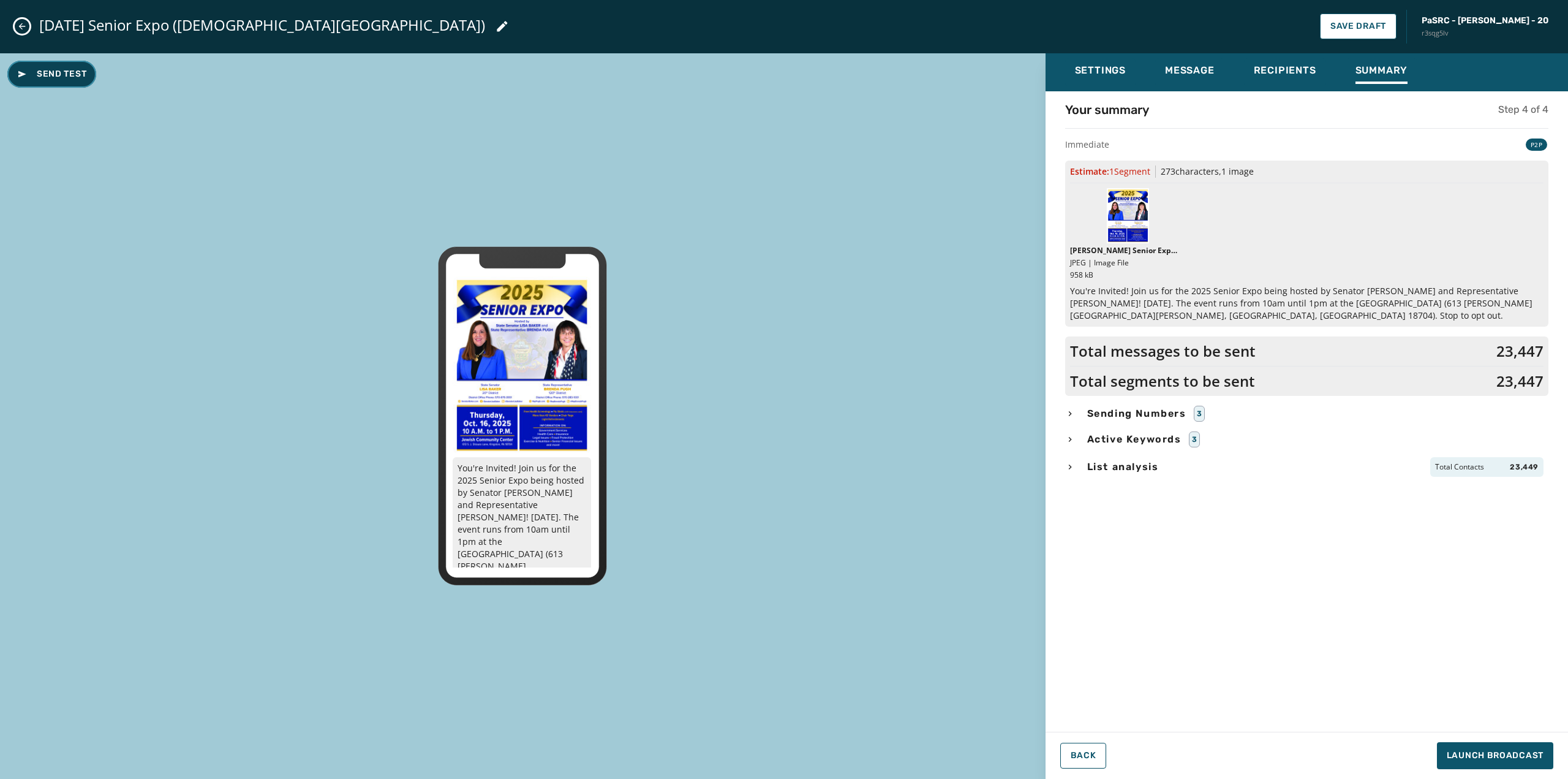
click at [61, 84] on button "Send Test" at bounding box center [52, 75] width 89 height 27
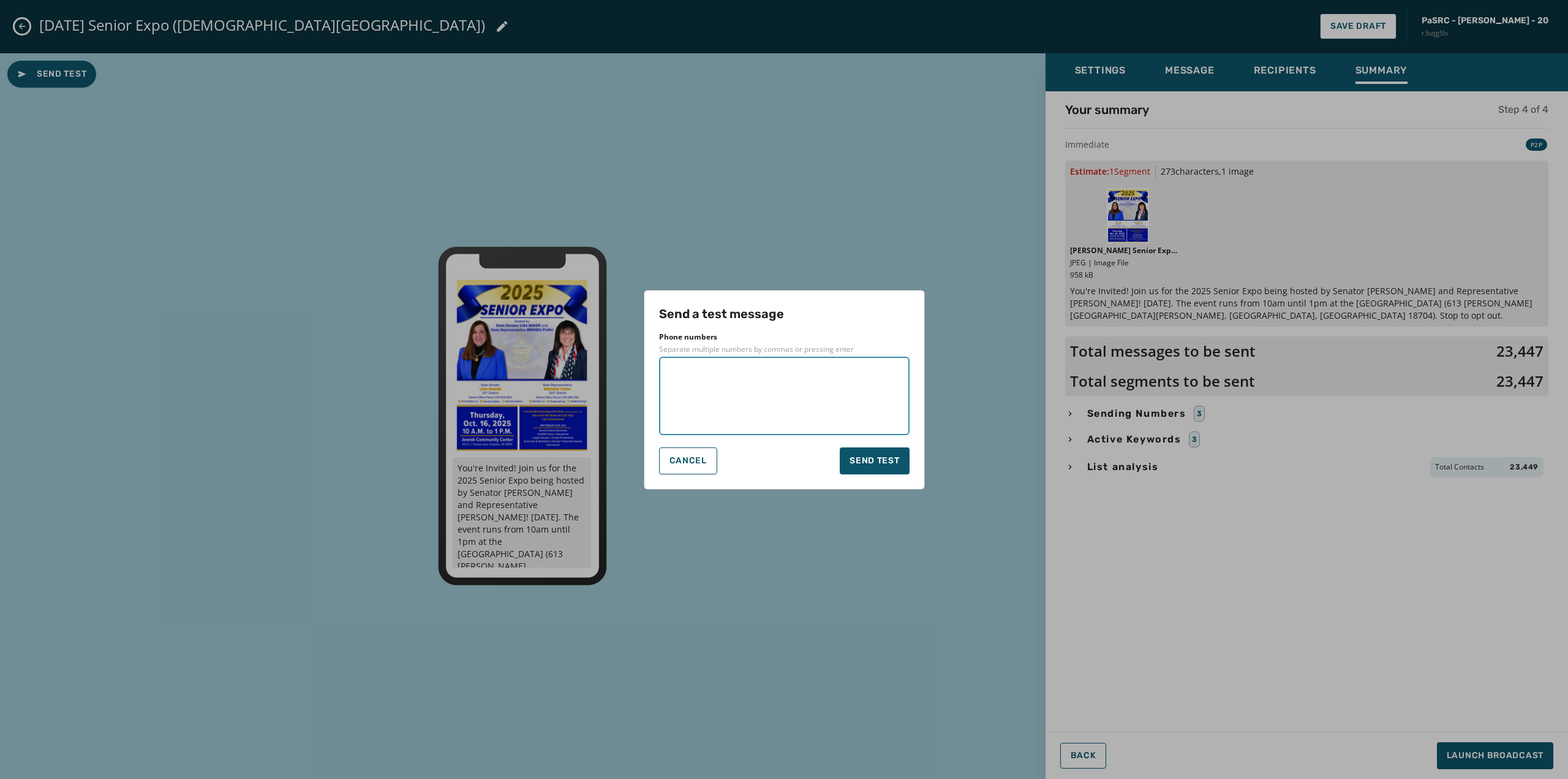
click at [731, 396] on textarea at bounding box center [784, 395] width 234 height 61
type textarea "**********"
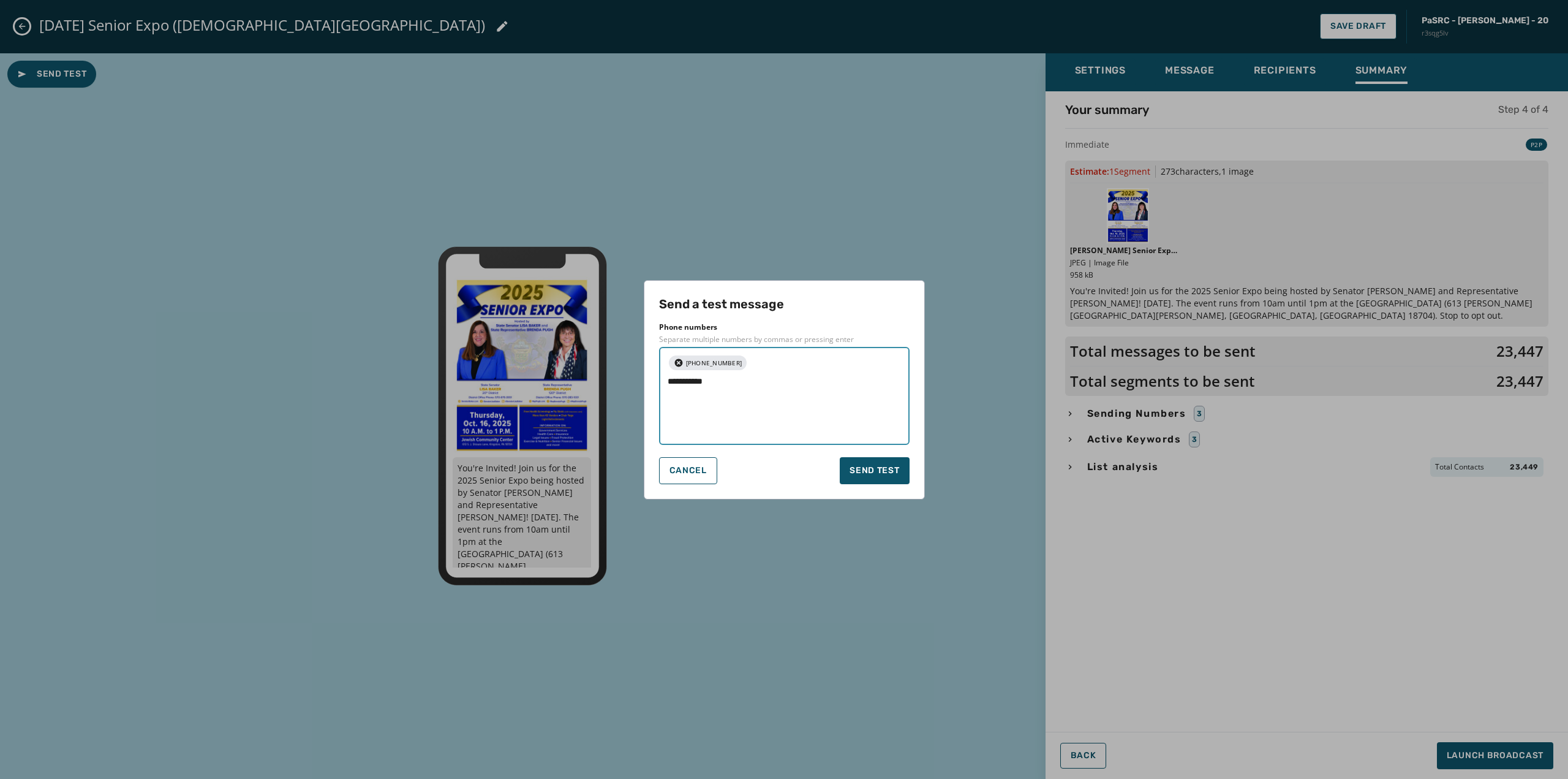
type textarea "**********"
click at [869, 474] on span "Send test" at bounding box center [874, 470] width 50 height 12
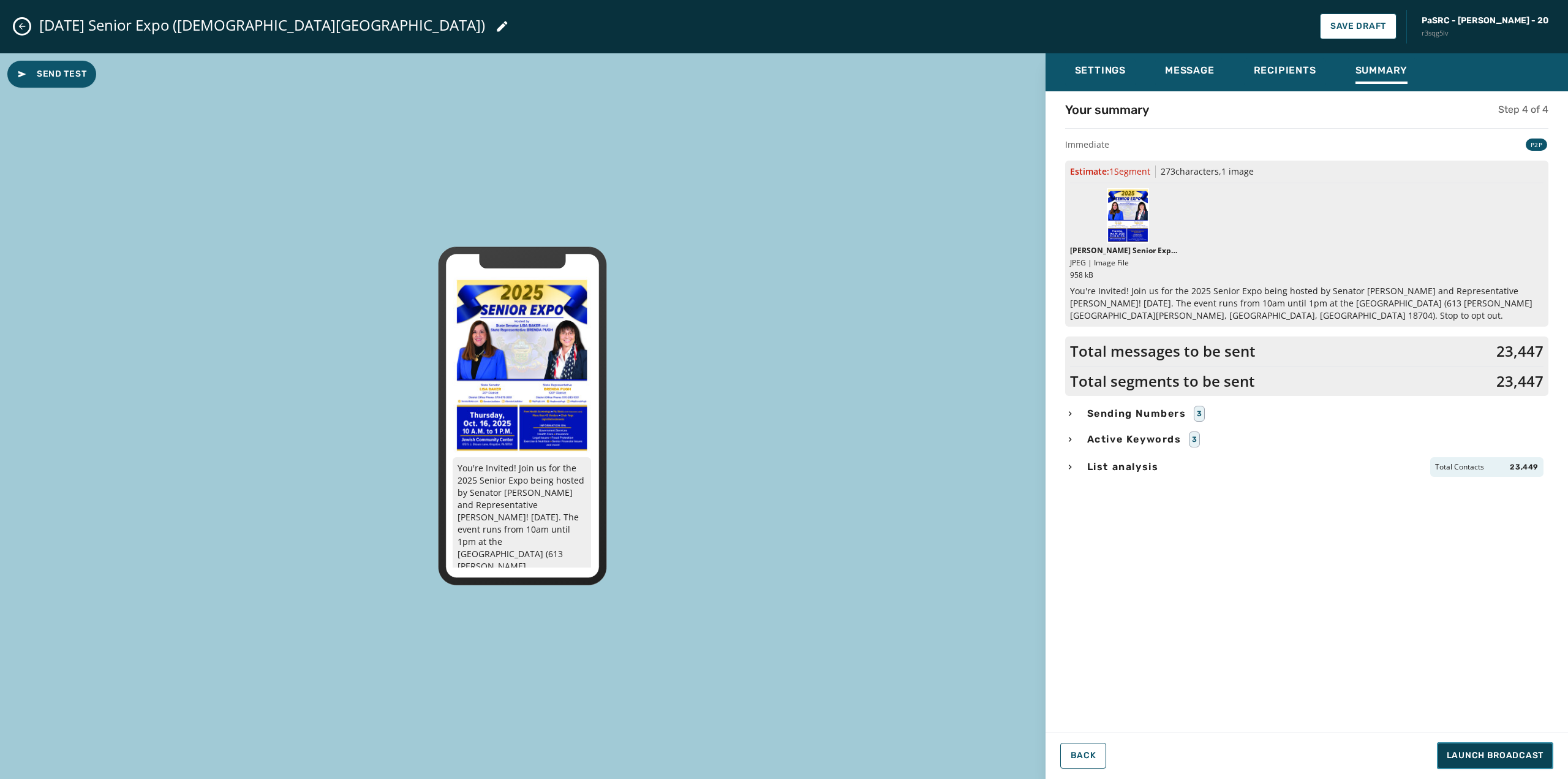
click at [1468, 755] on span "Launch Broadcast" at bounding box center [1495, 755] width 96 height 12
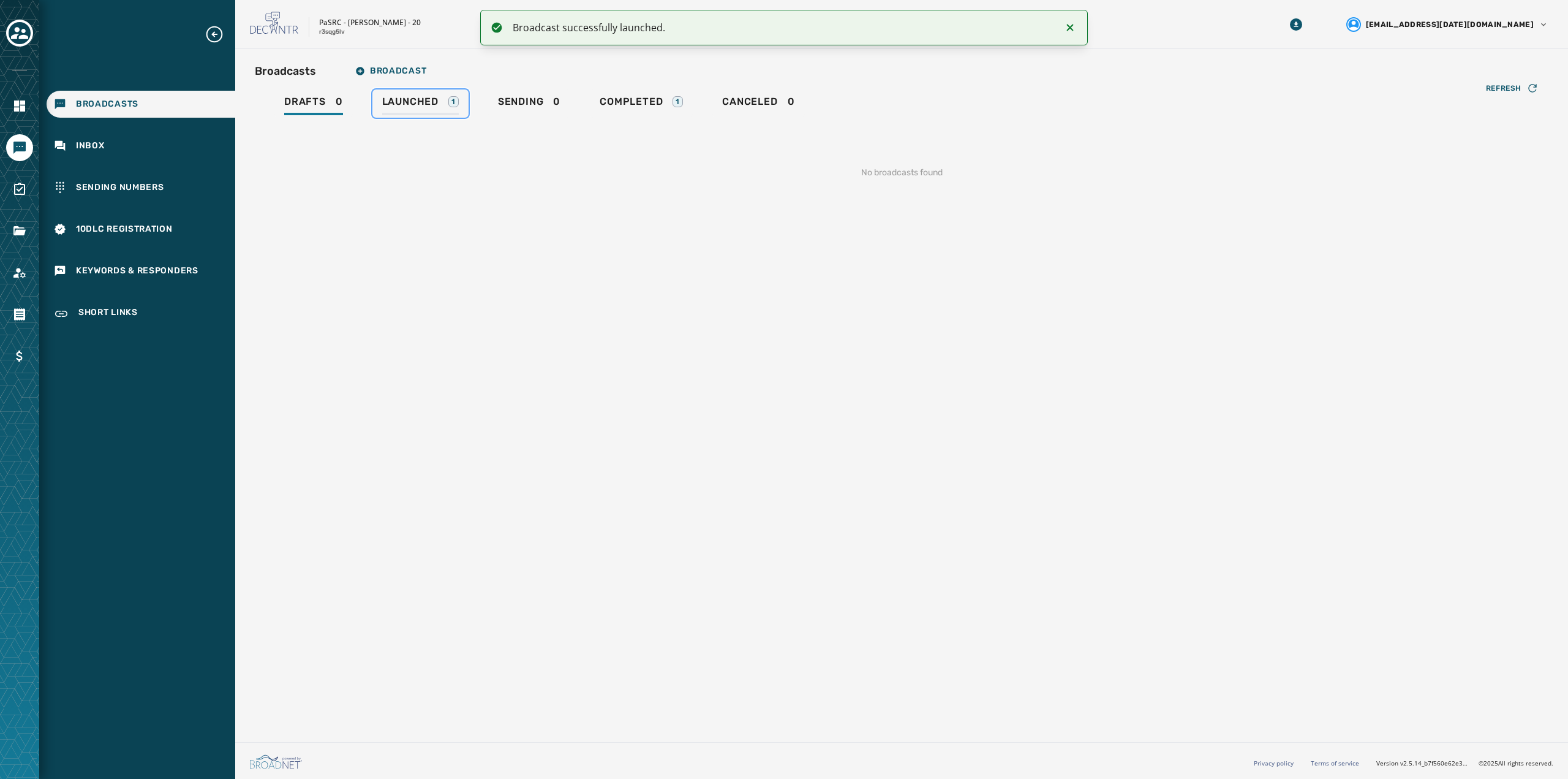
click at [419, 103] on span "Launched" at bounding box center [410, 101] width 56 height 12
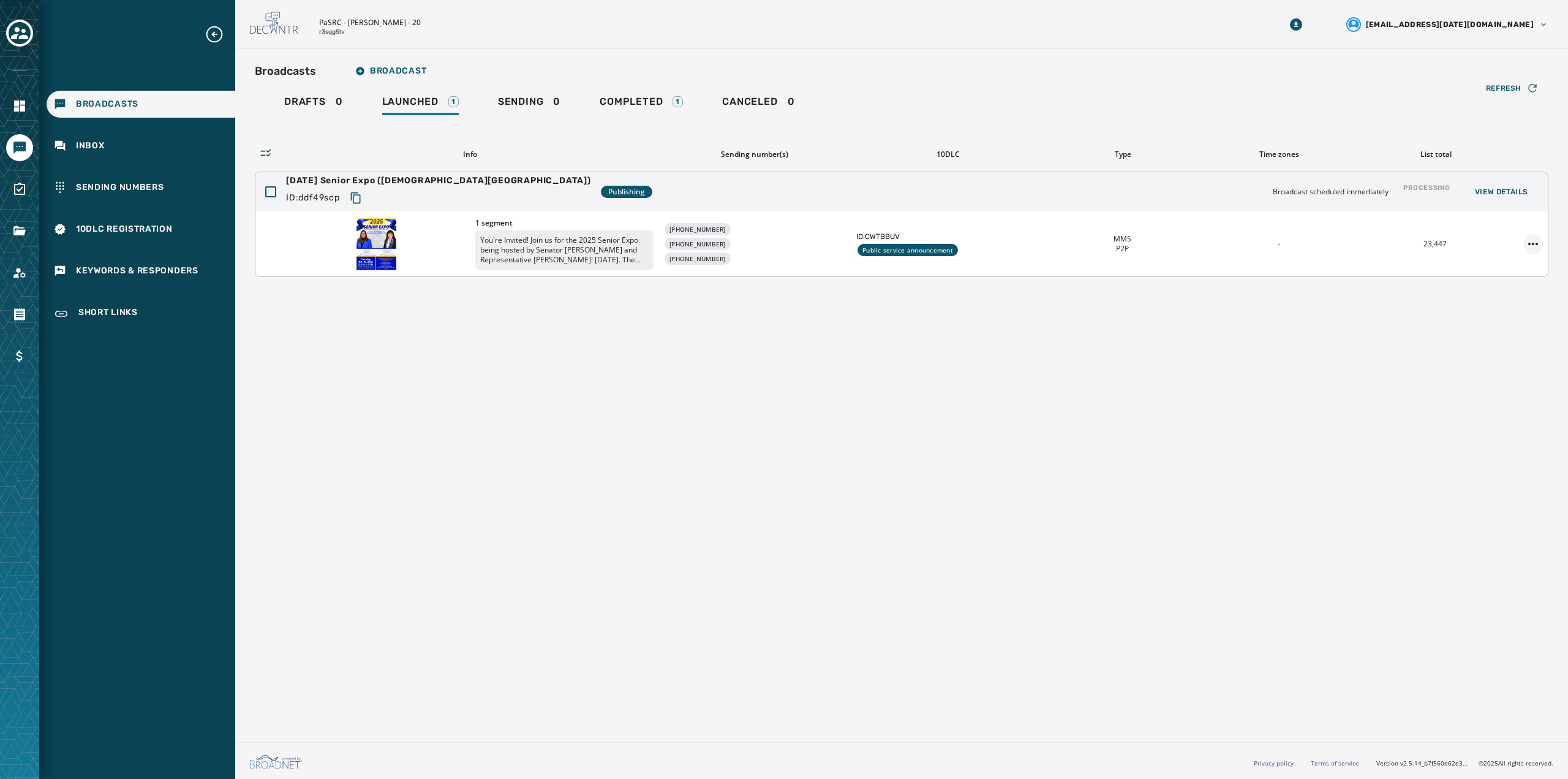
click at [1535, 243] on html "Broadcasts Inbox Sending Numbers 10DLC Registration Keywords & Responders Short…" at bounding box center [784, 390] width 1568 height 779
click at [1342, 339] on html "Broadcasts Inbox Sending Numbers 10DLC Registration Keywords & Responders Short…" at bounding box center [784, 390] width 1568 height 779
click at [1491, 192] on span "View Details" at bounding box center [1502, 191] width 54 height 10
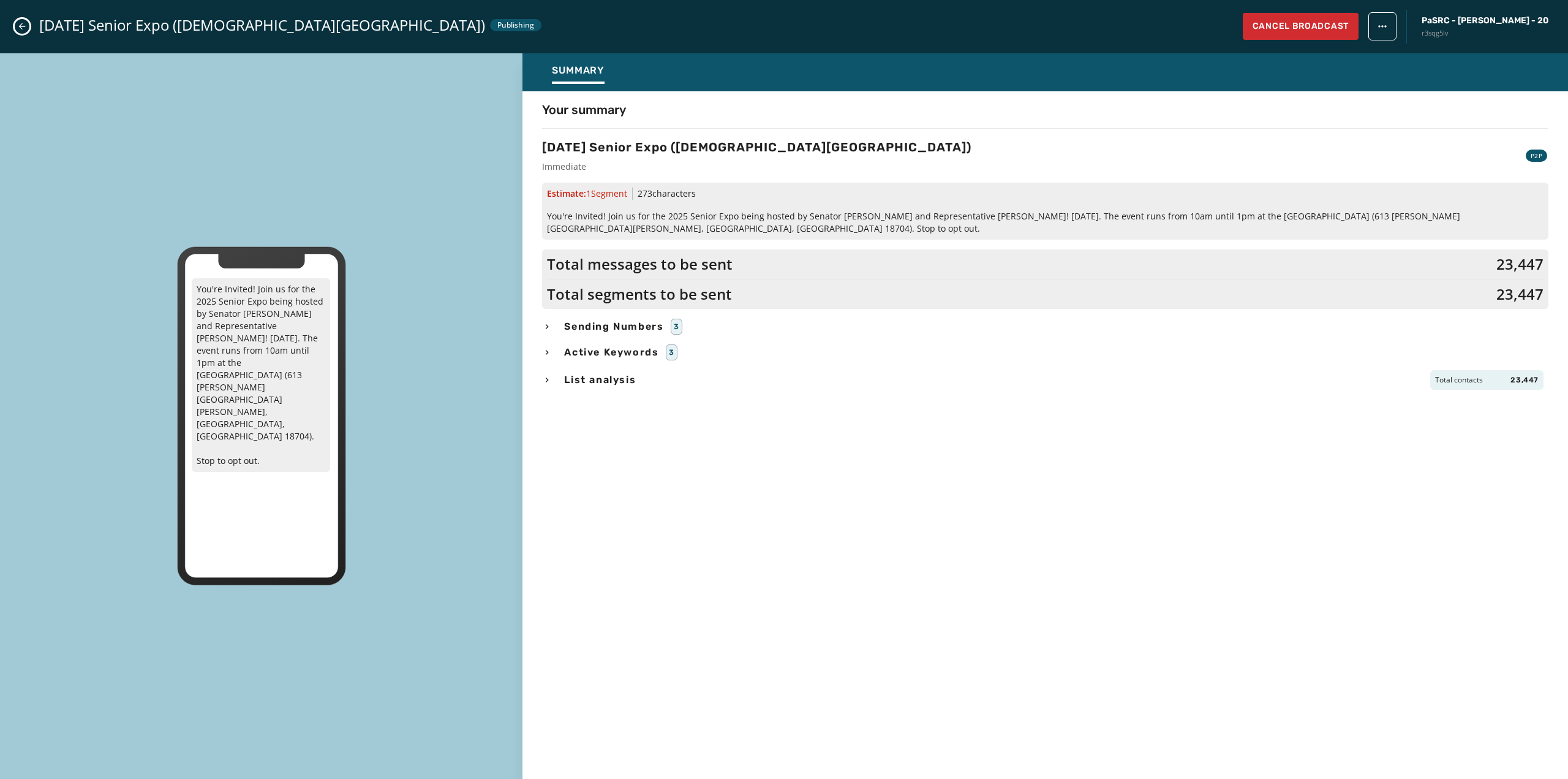
click at [21, 31] on button "Close admin drawer" at bounding box center [22, 26] width 15 height 15
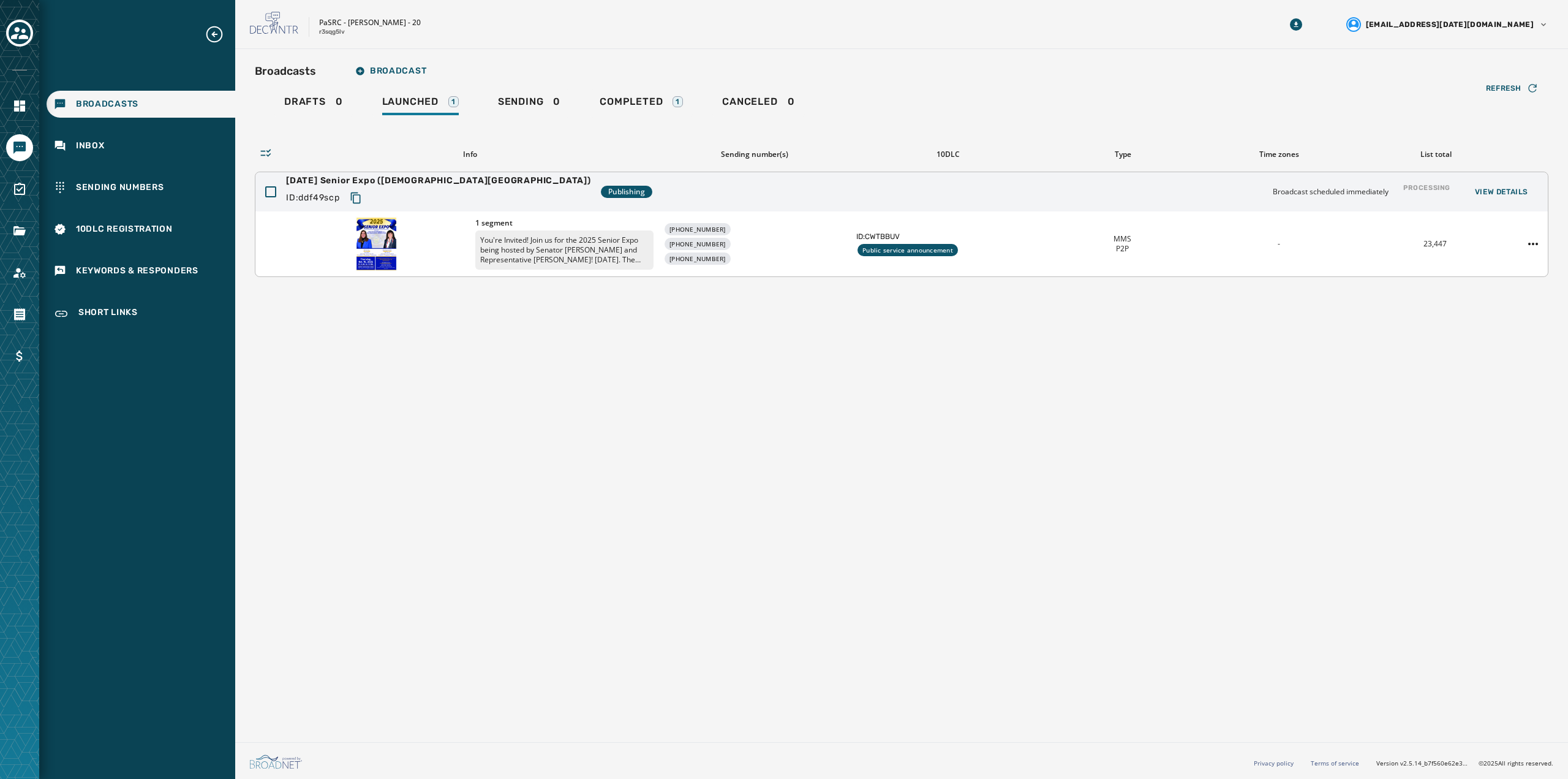
click at [450, 248] on div at bounding box center [377, 244] width 178 height 56
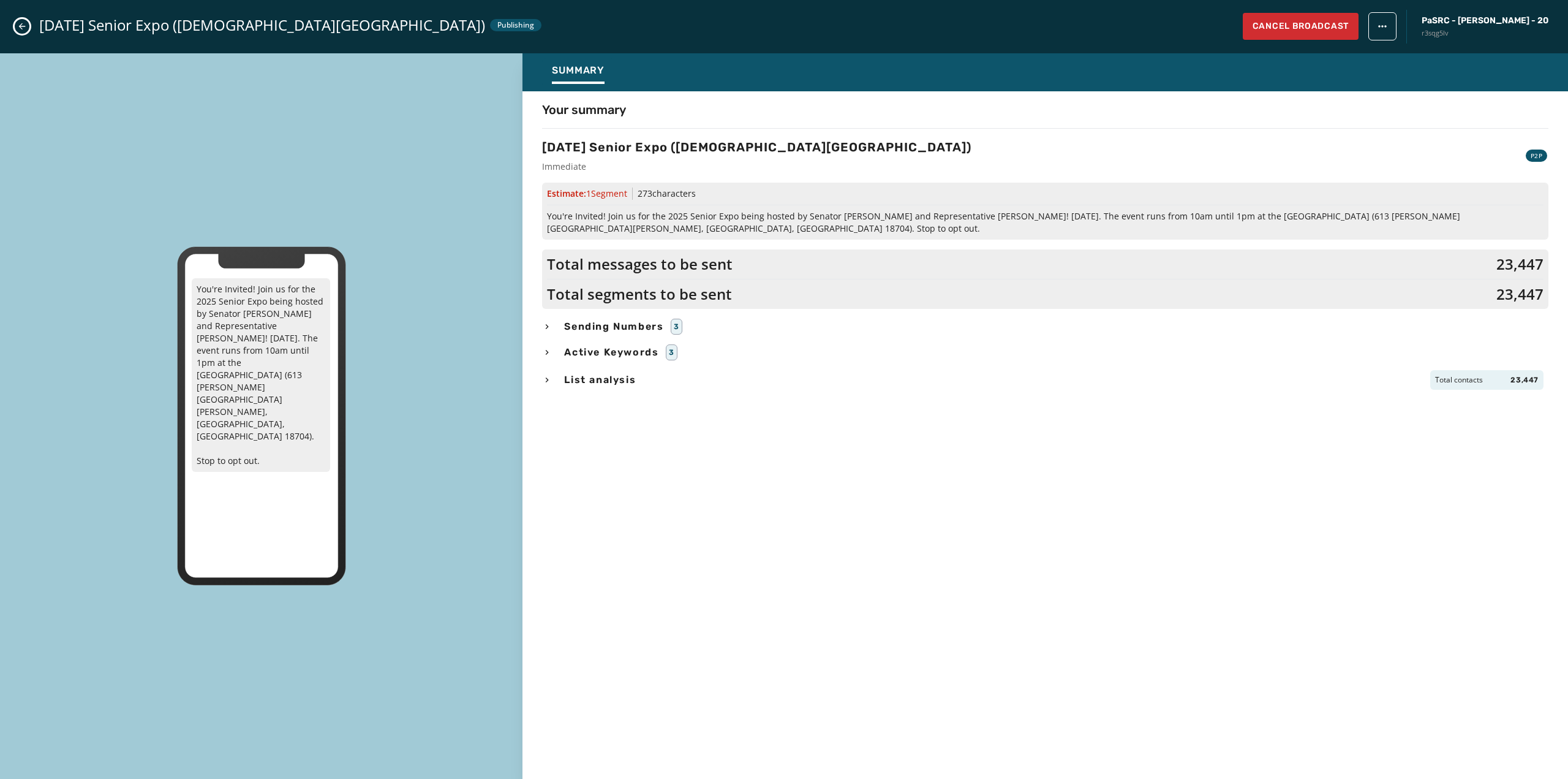
click at [1406, 25] on html "Broadcasts Inbox Sending Numbers 10DLC Registration Keywords & Responders Short…" at bounding box center [784, 390] width 1568 height 779
click at [1284, 160] on html "Broadcasts Inbox Sending Numbers 10DLC Registration Keywords & Responders Short…" at bounding box center [784, 390] width 1568 height 779
click at [22, 29] on icon "Close admin drawer" at bounding box center [22, 26] width 6 height 6
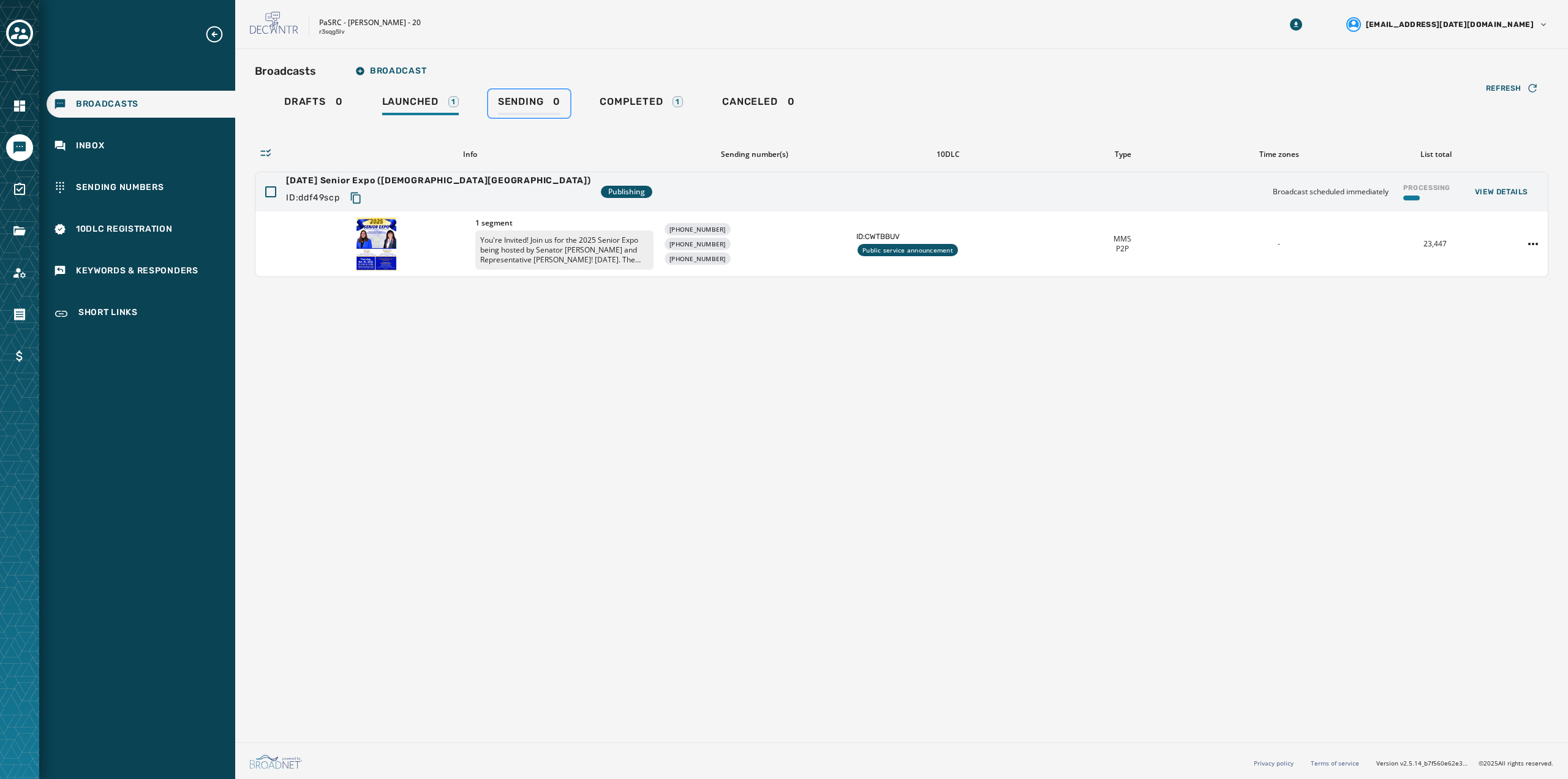
click at [542, 99] on span "Sending" at bounding box center [521, 101] width 46 height 12
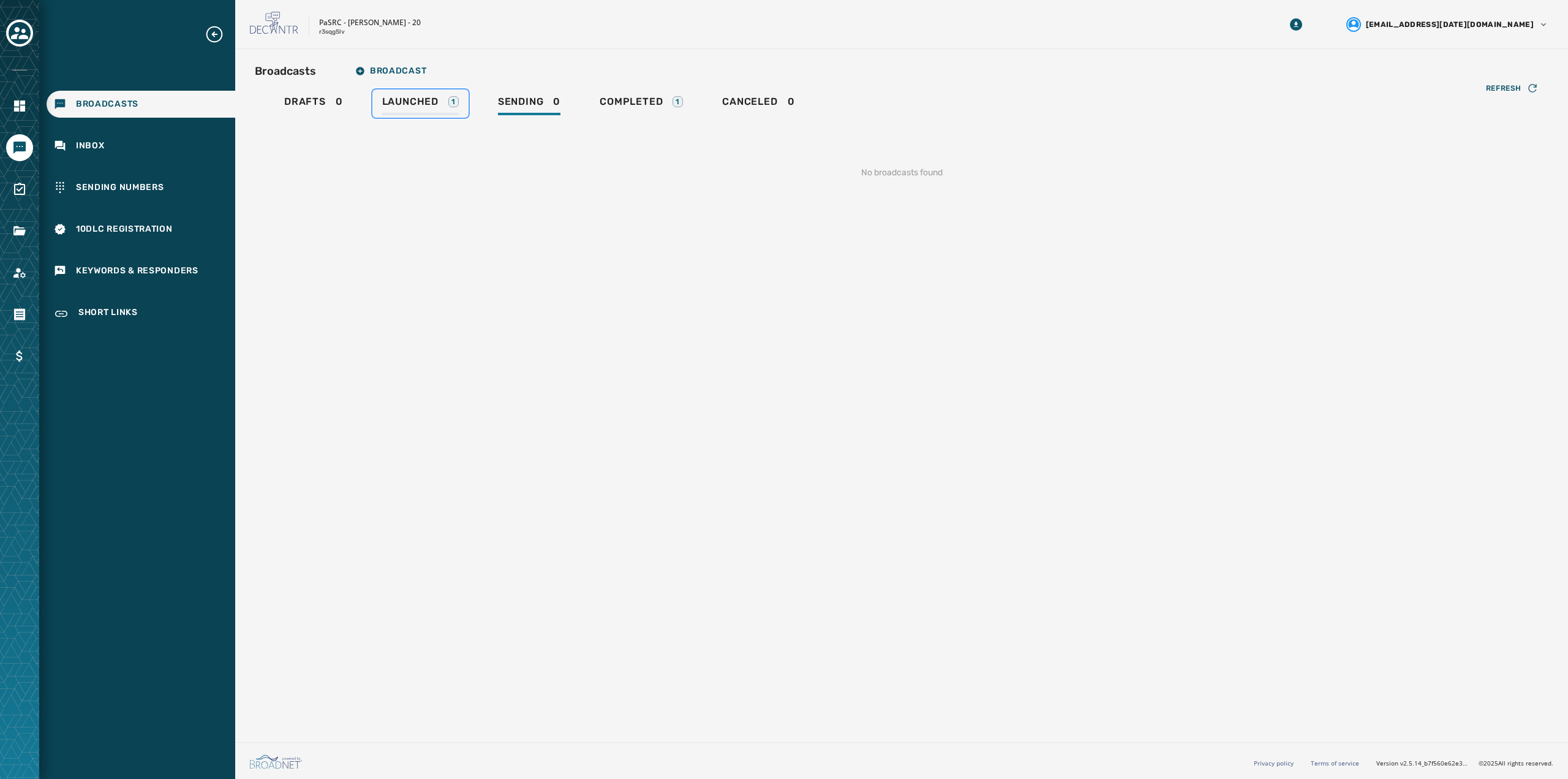
click at [427, 103] on span "Launched" at bounding box center [410, 101] width 56 height 12
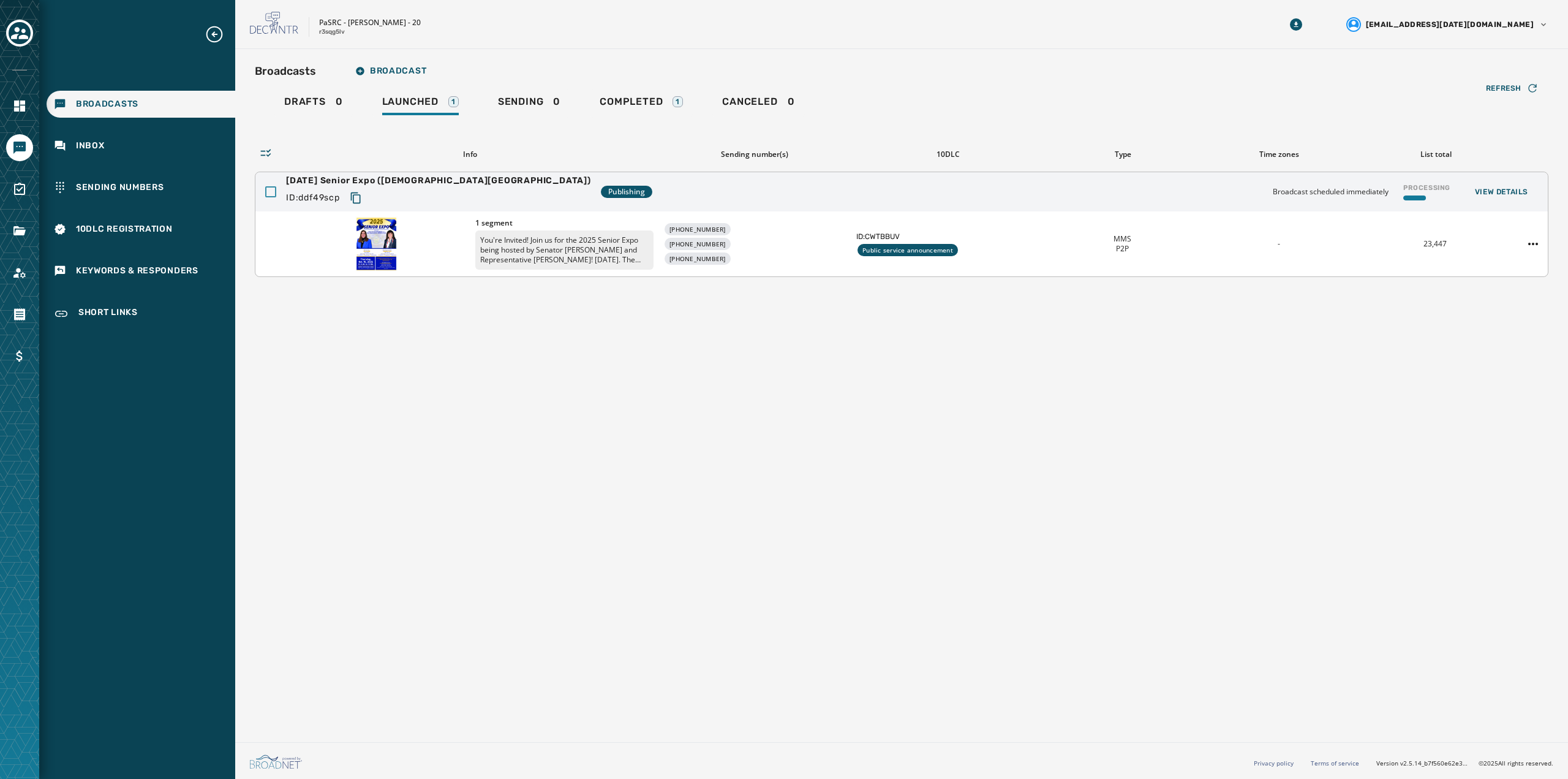
click at [272, 194] on div at bounding box center [271, 192] width 11 height 11
click at [274, 194] on icon at bounding box center [271, 192] width 11 height 11
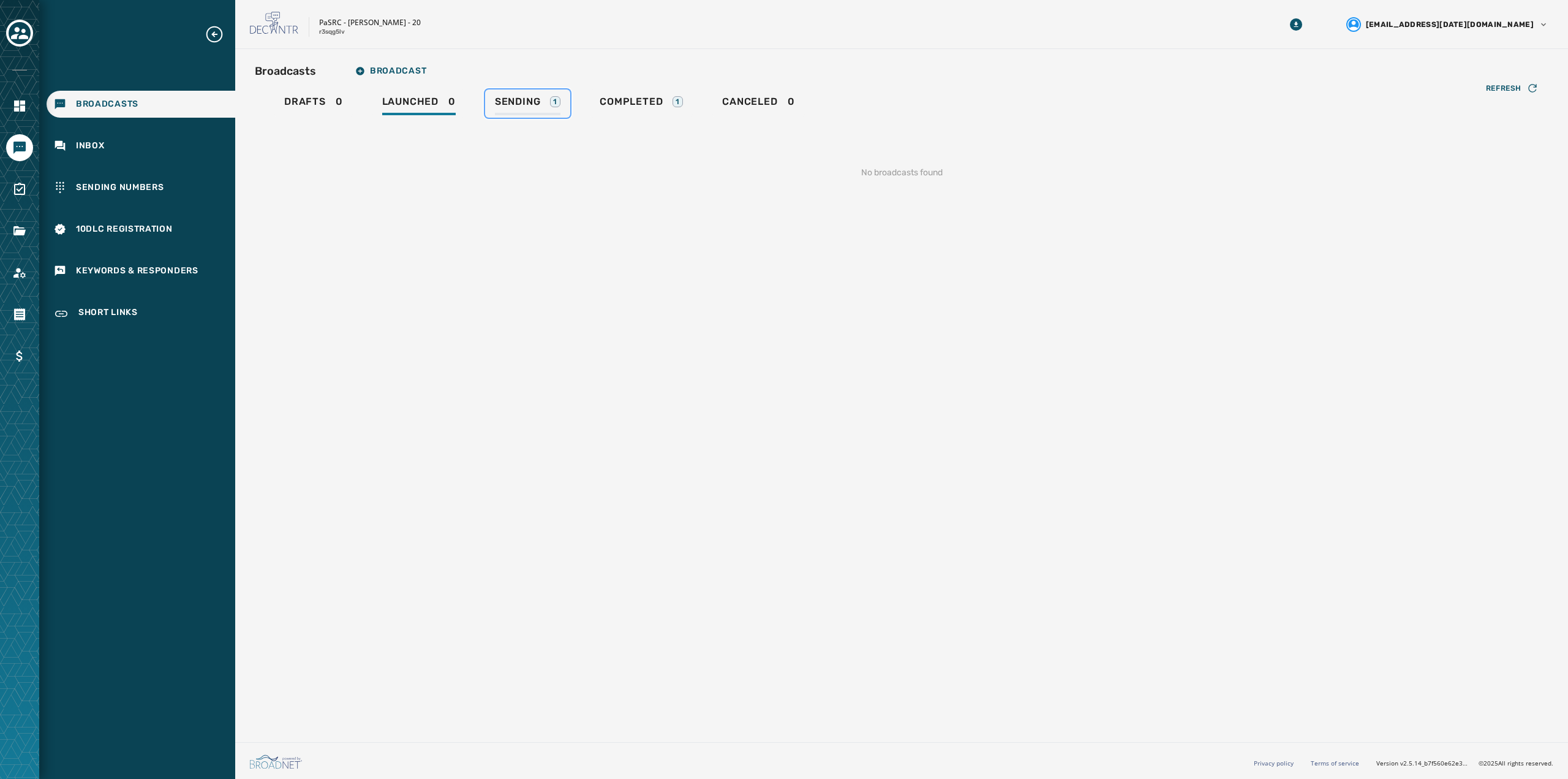
click at [515, 102] on span "Sending" at bounding box center [518, 101] width 46 height 12
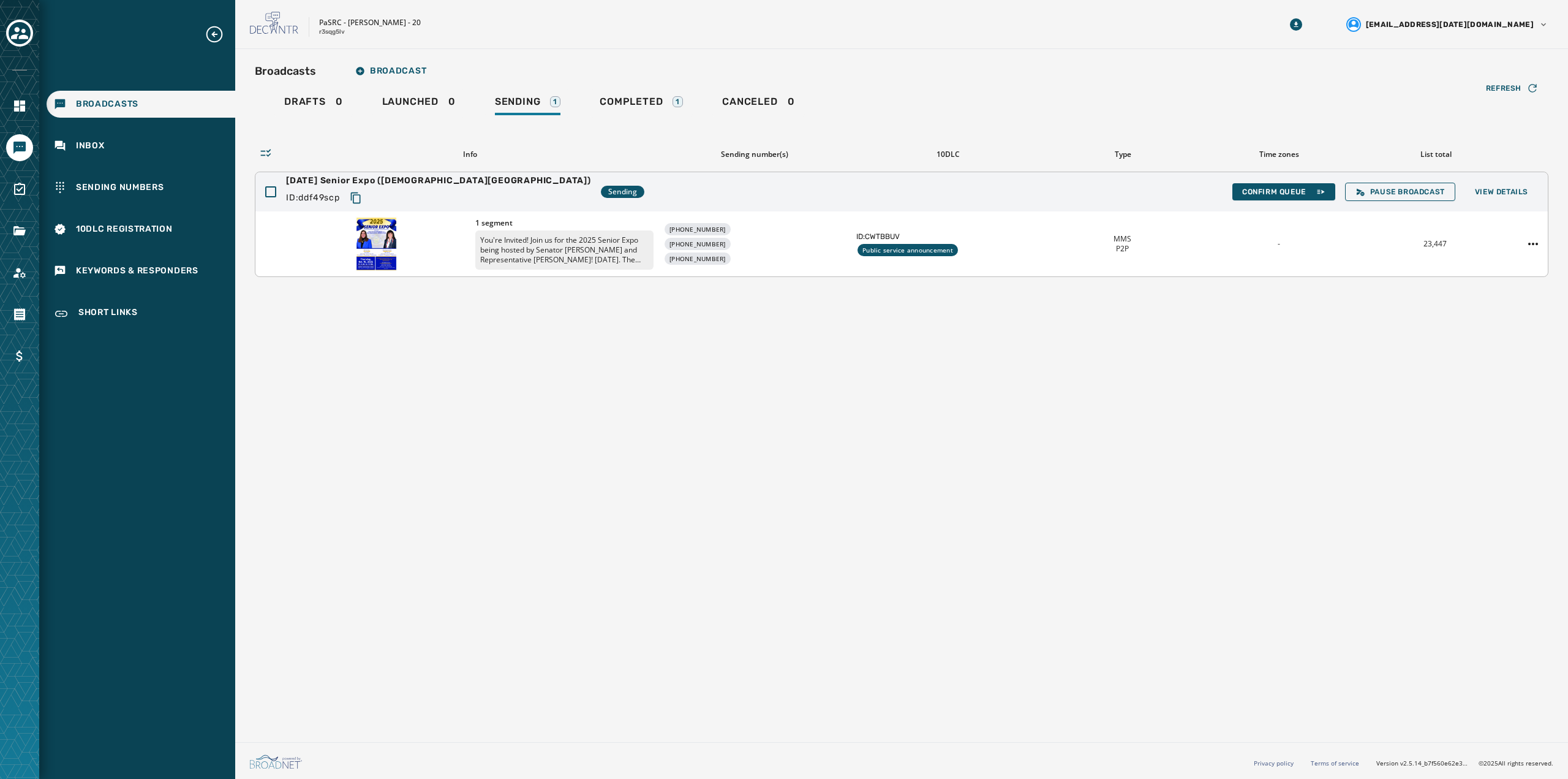
click at [308, 244] on div at bounding box center [377, 244] width 178 height 56
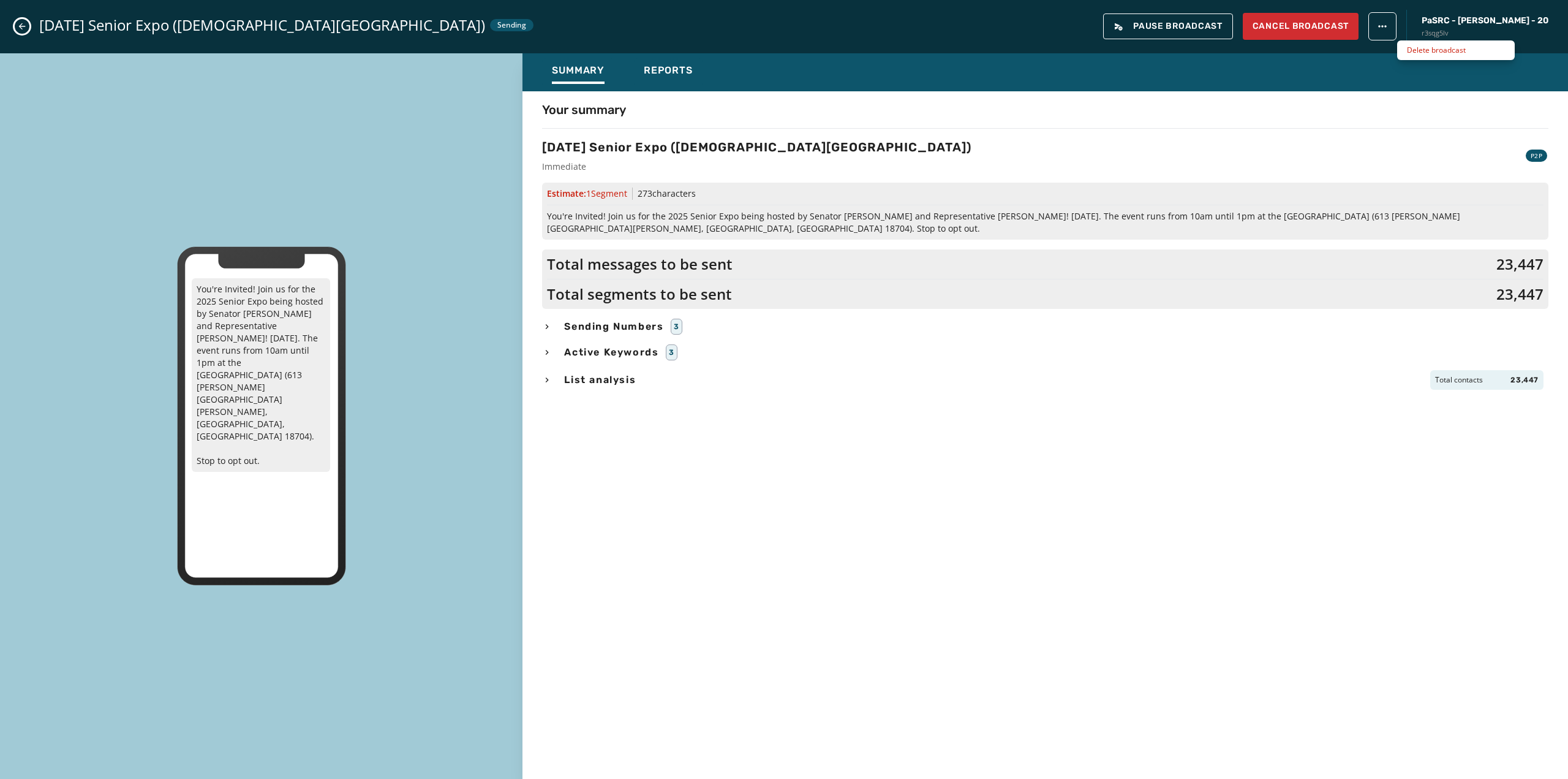
click at [1417, 26] on html "Broadcasts Inbox Sending Numbers 10DLC Registration Keywords & Responders Short…" at bounding box center [784, 390] width 1568 height 779
click at [1383, 140] on html "Broadcasts Inbox Sending Numbers 10DLC Registration Keywords & Responders Short…" at bounding box center [784, 390] width 1568 height 779
click at [28, 23] on button "Close admin drawer" at bounding box center [22, 26] width 15 height 15
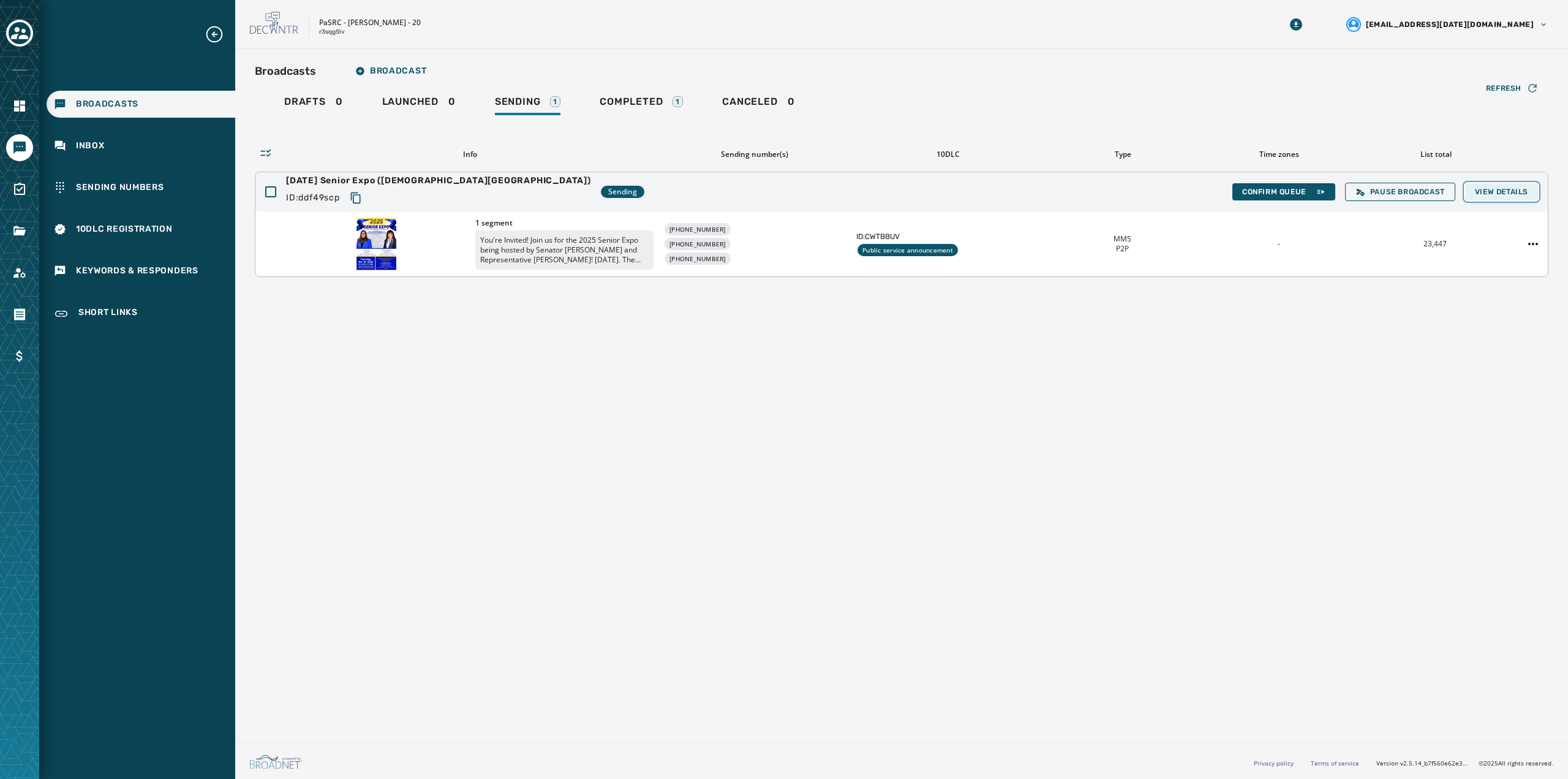
click at [1507, 192] on span "View Details" at bounding box center [1502, 191] width 54 height 10
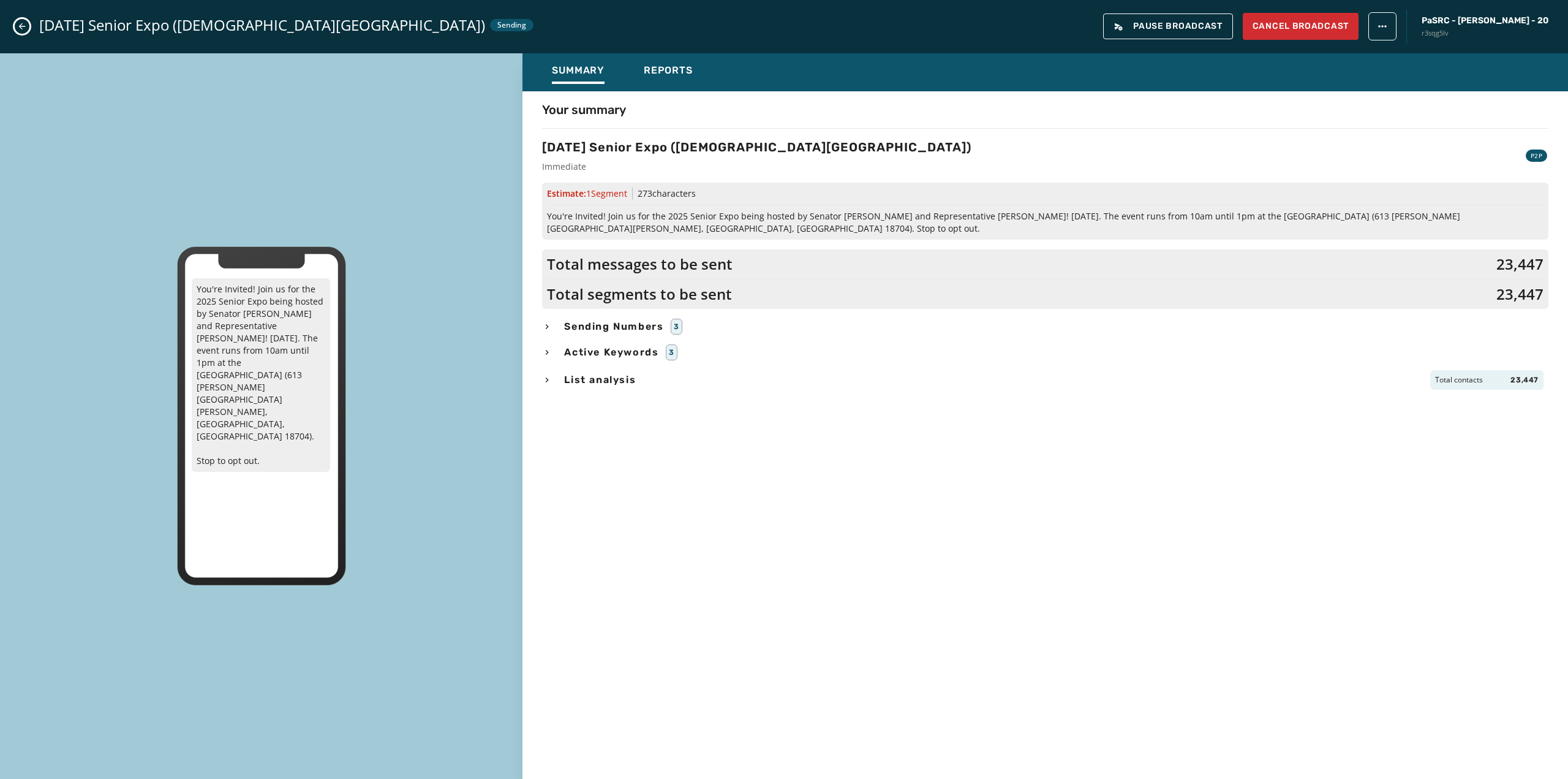
click at [24, 23] on icon "Close admin drawer" at bounding box center [22, 26] width 10 height 10
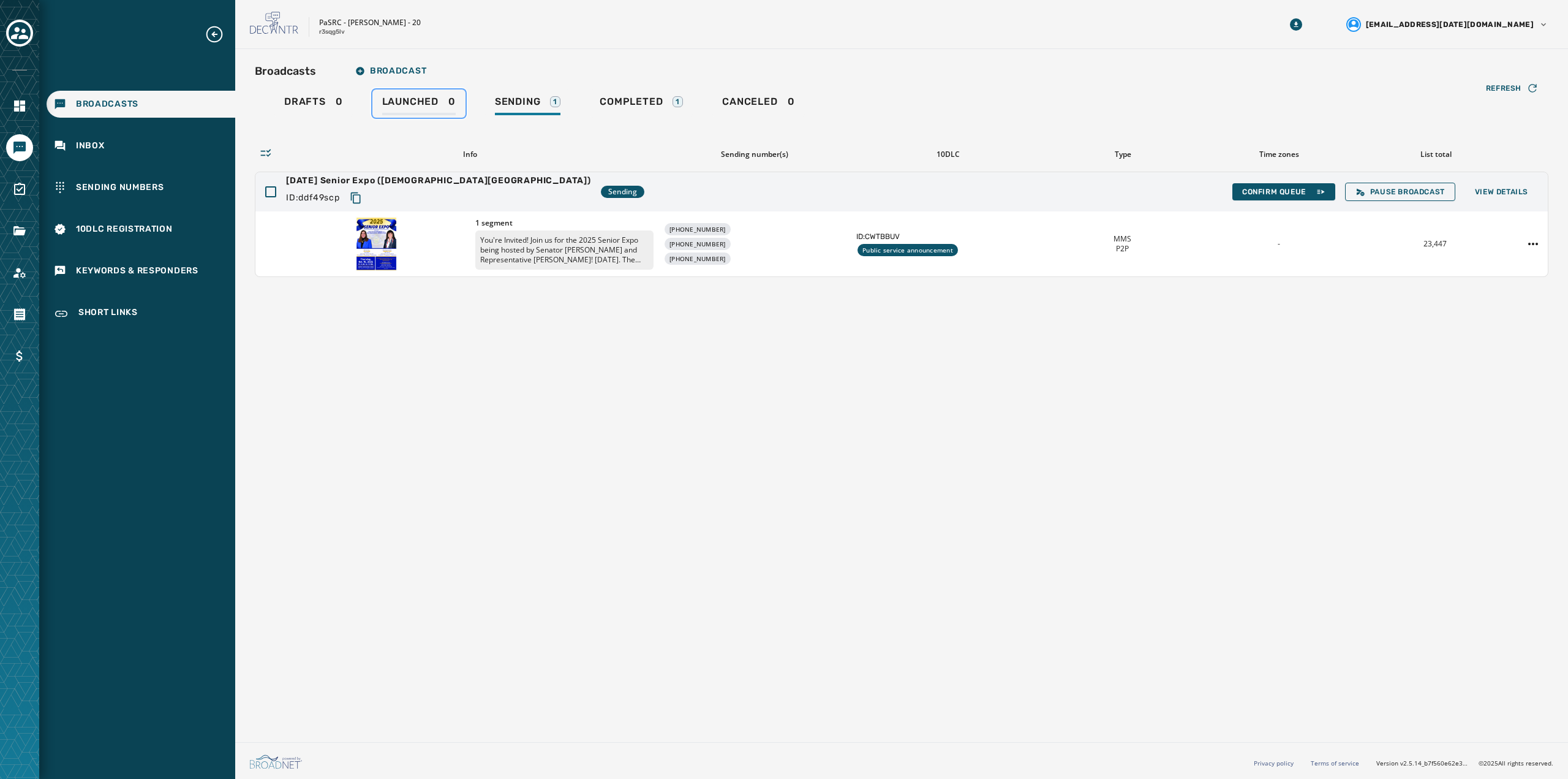
click at [413, 102] on span "Launched" at bounding box center [410, 101] width 56 height 12
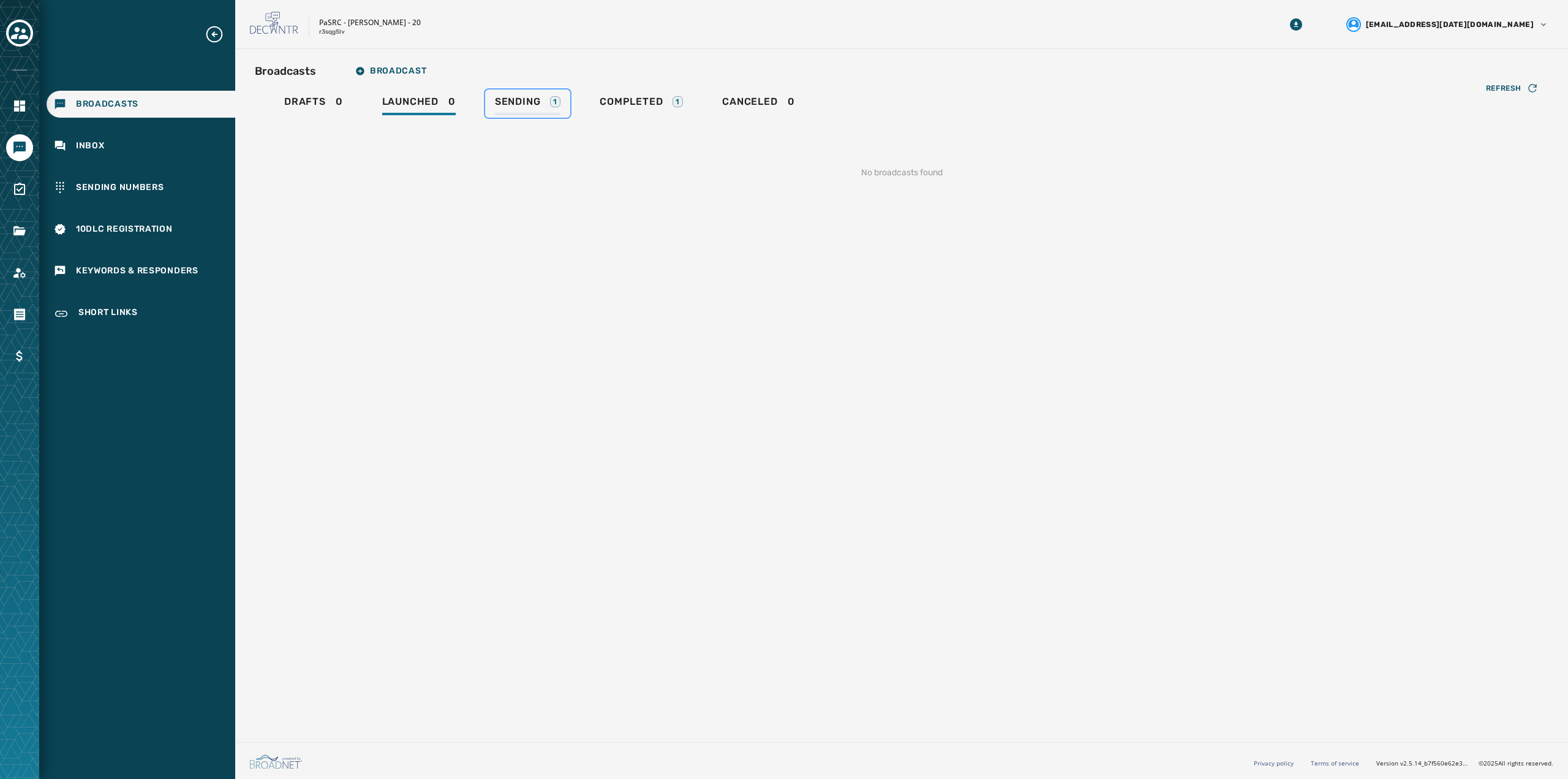
click at [508, 106] on span "Sending" at bounding box center [518, 101] width 46 height 12
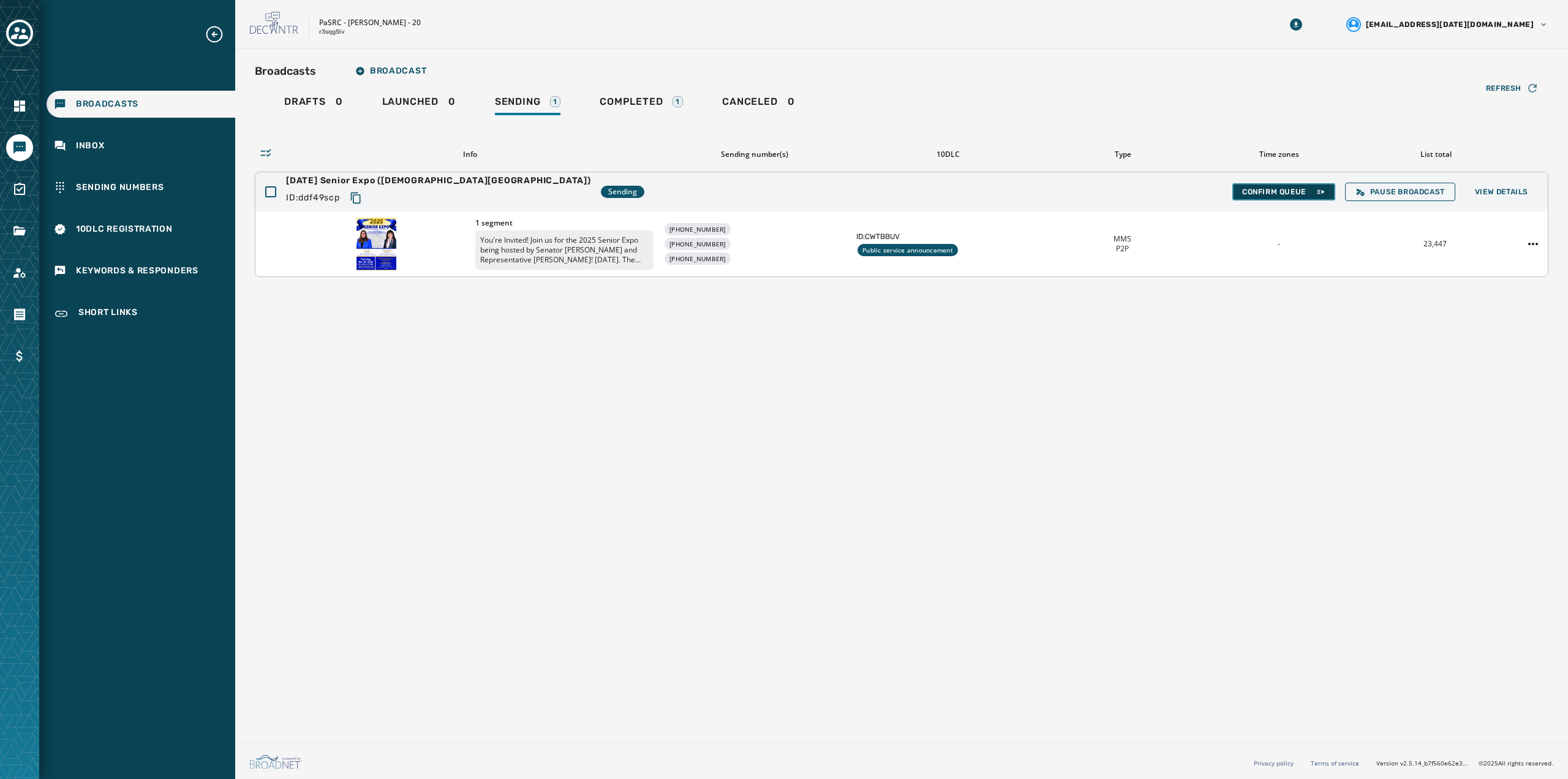
click at [1251, 197] on button "Confirm Queue" at bounding box center [1283, 191] width 103 height 17
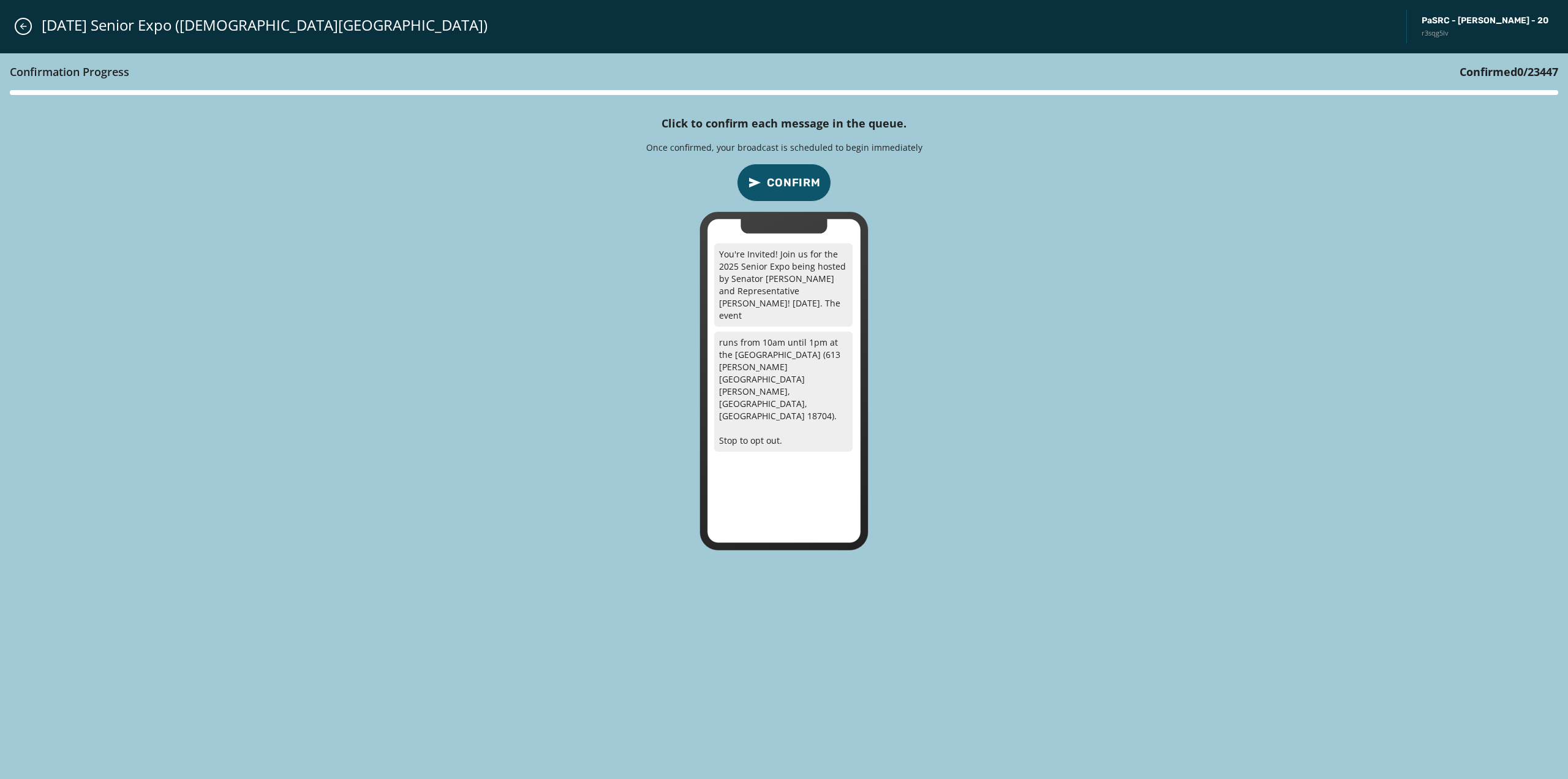
click at [783, 186] on span "Confirm" at bounding box center [793, 182] width 54 height 17
click at [19, 26] on icon "Close admin drawer" at bounding box center [23, 26] width 10 height 10
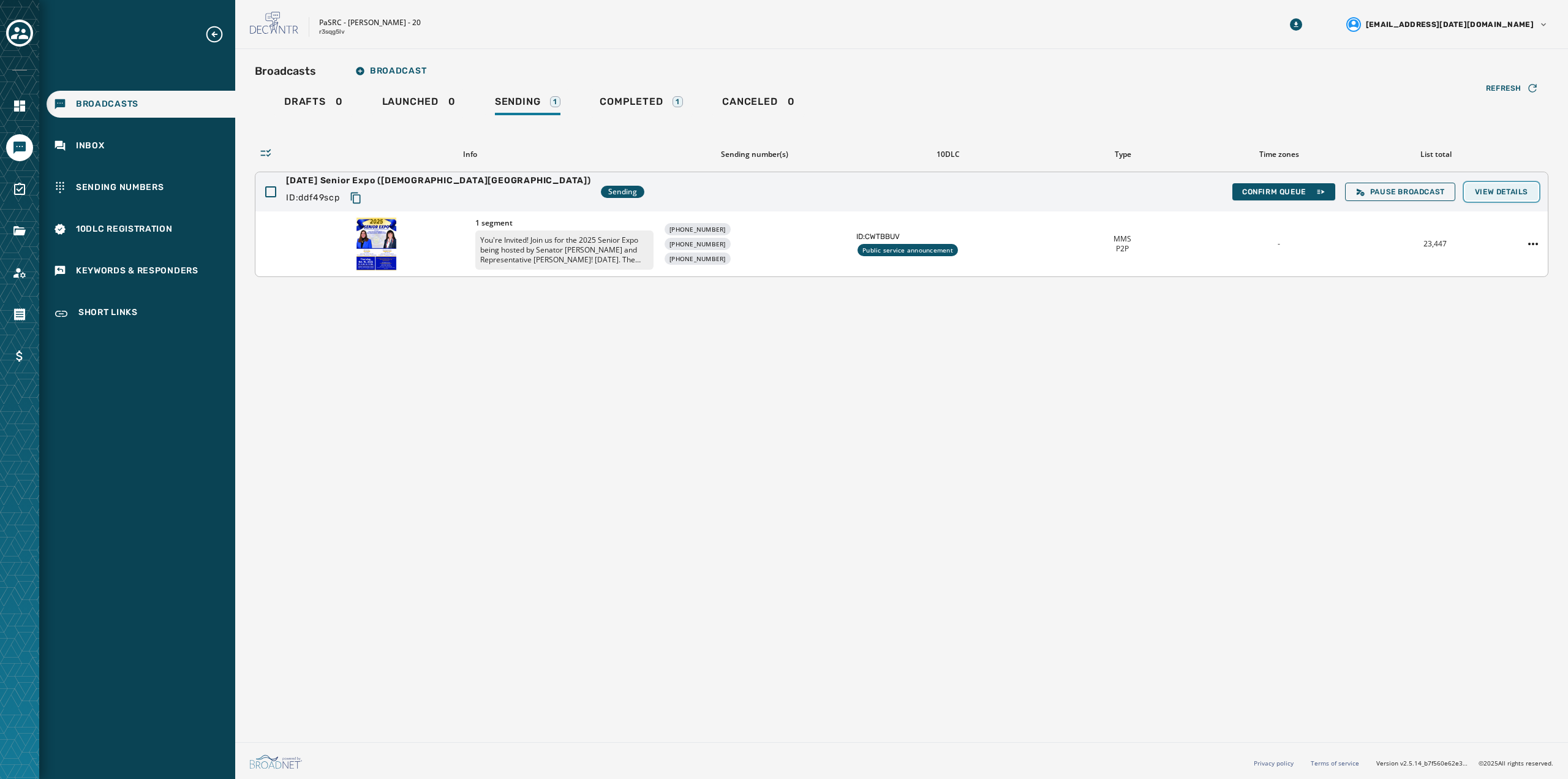
click at [1479, 188] on span "View Details" at bounding box center [1502, 191] width 54 height 10
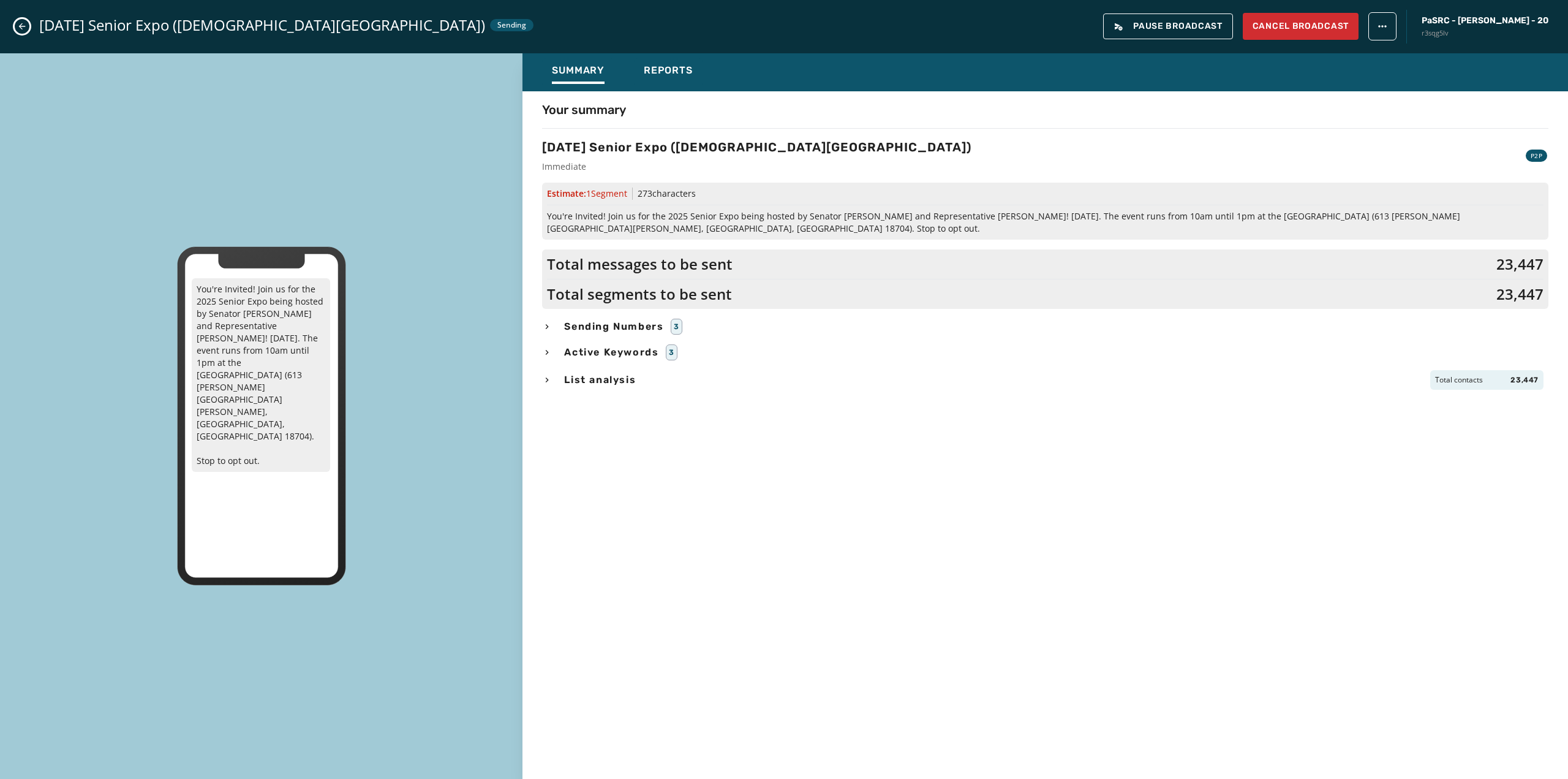
click at [23, 25] on icon "Close admin drawer" at bounding box center [22, 26] width 10 height 10
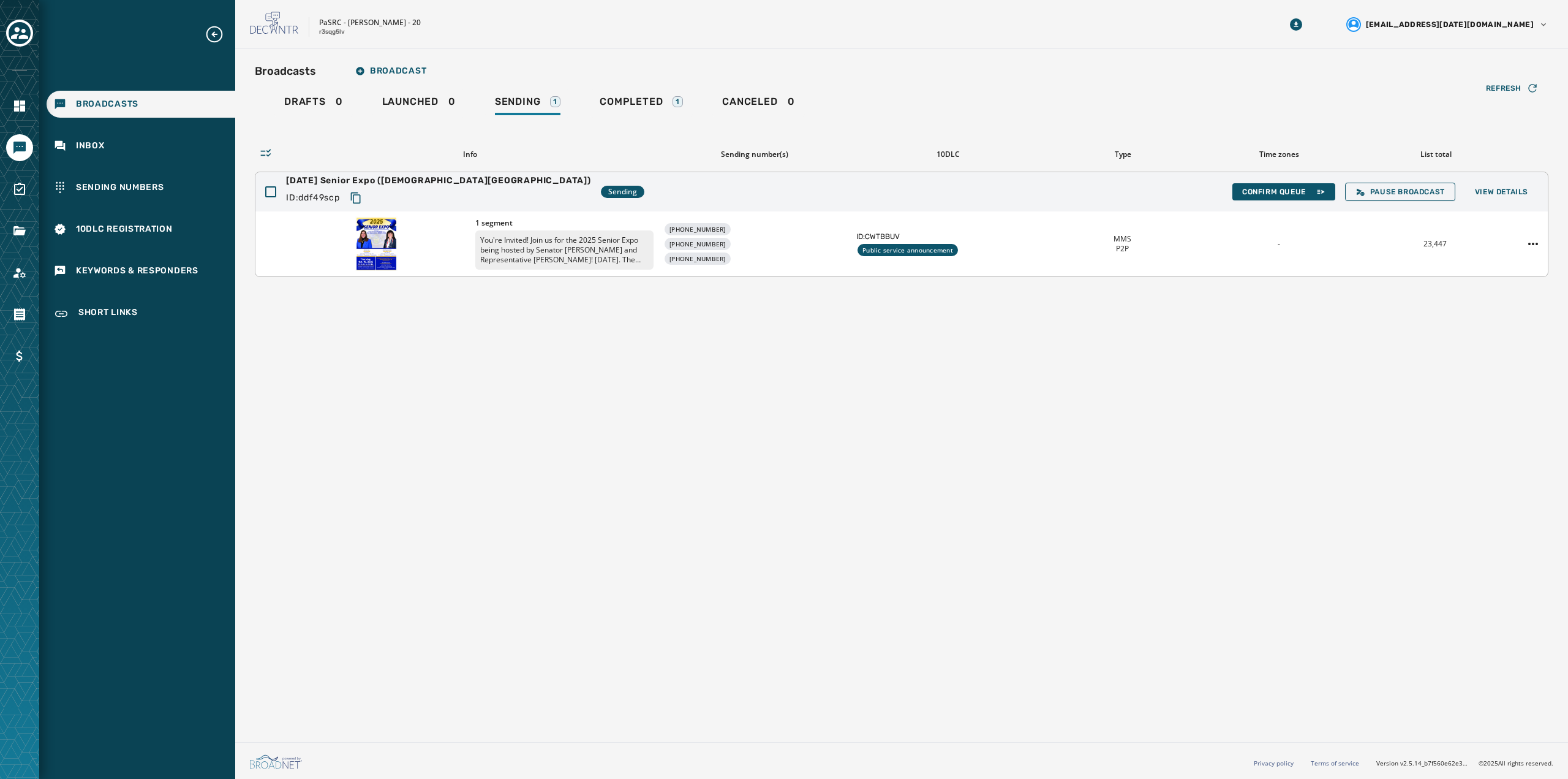
click at [368, 238] on img at bounding box center [377, 244] width 43 height 56
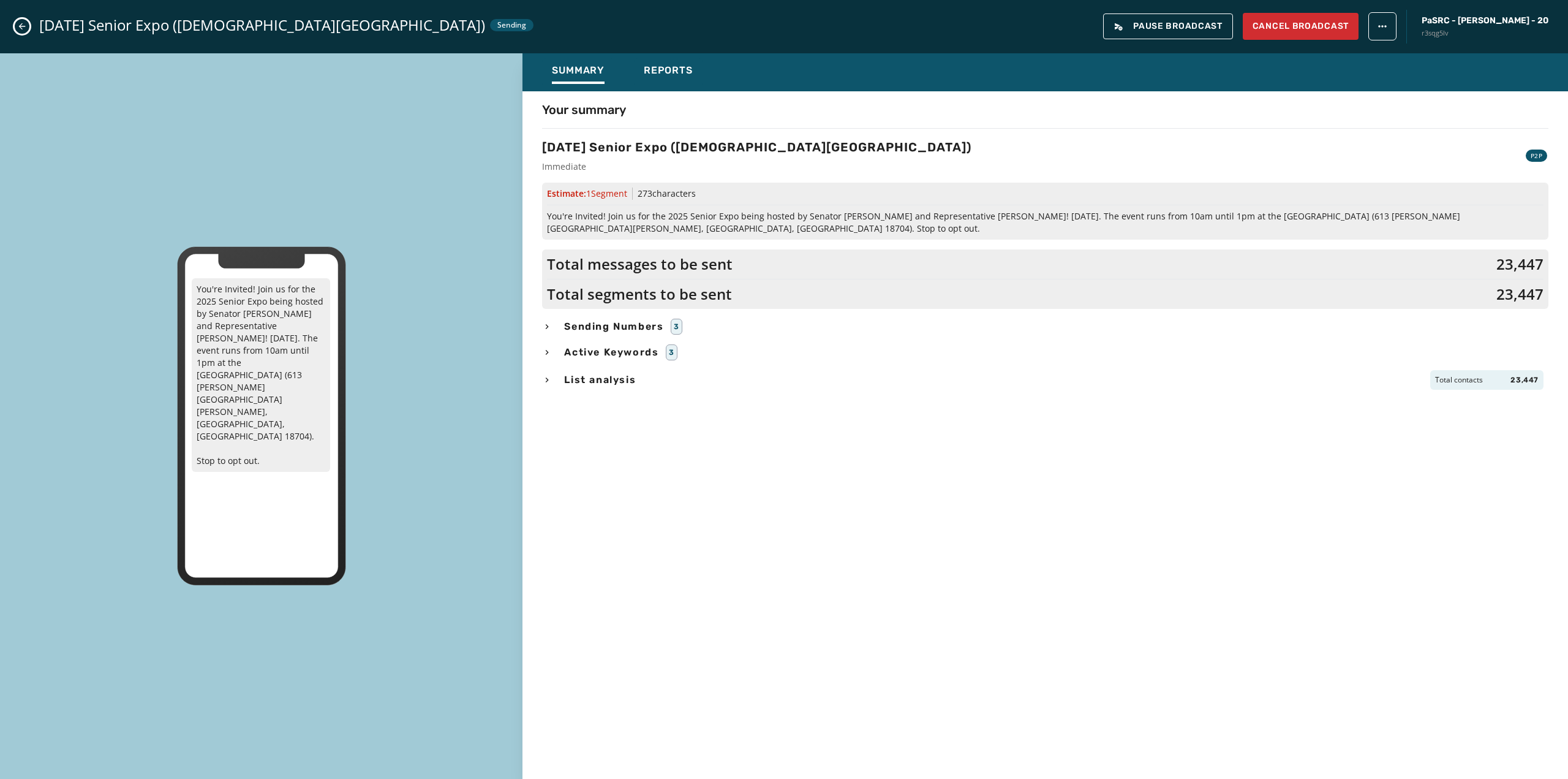
click at [275, 326] on p "You're Invited! Join us for the 2025 Senior Expo being hosted by Senator [PERSO…" at bounding box center [261, 375] width 138 height 194
click at [31, 25] on div "[DATE] Senior Expo ([DEMOGRAPHIC_DATA] Community Center) Sending Pause Broadcas…" at bounding box center [784, 26] width 1568 height 54
click at [20, 29] on icon "Close admin drawer" at bounding box center [22, 26] width 10 height 10
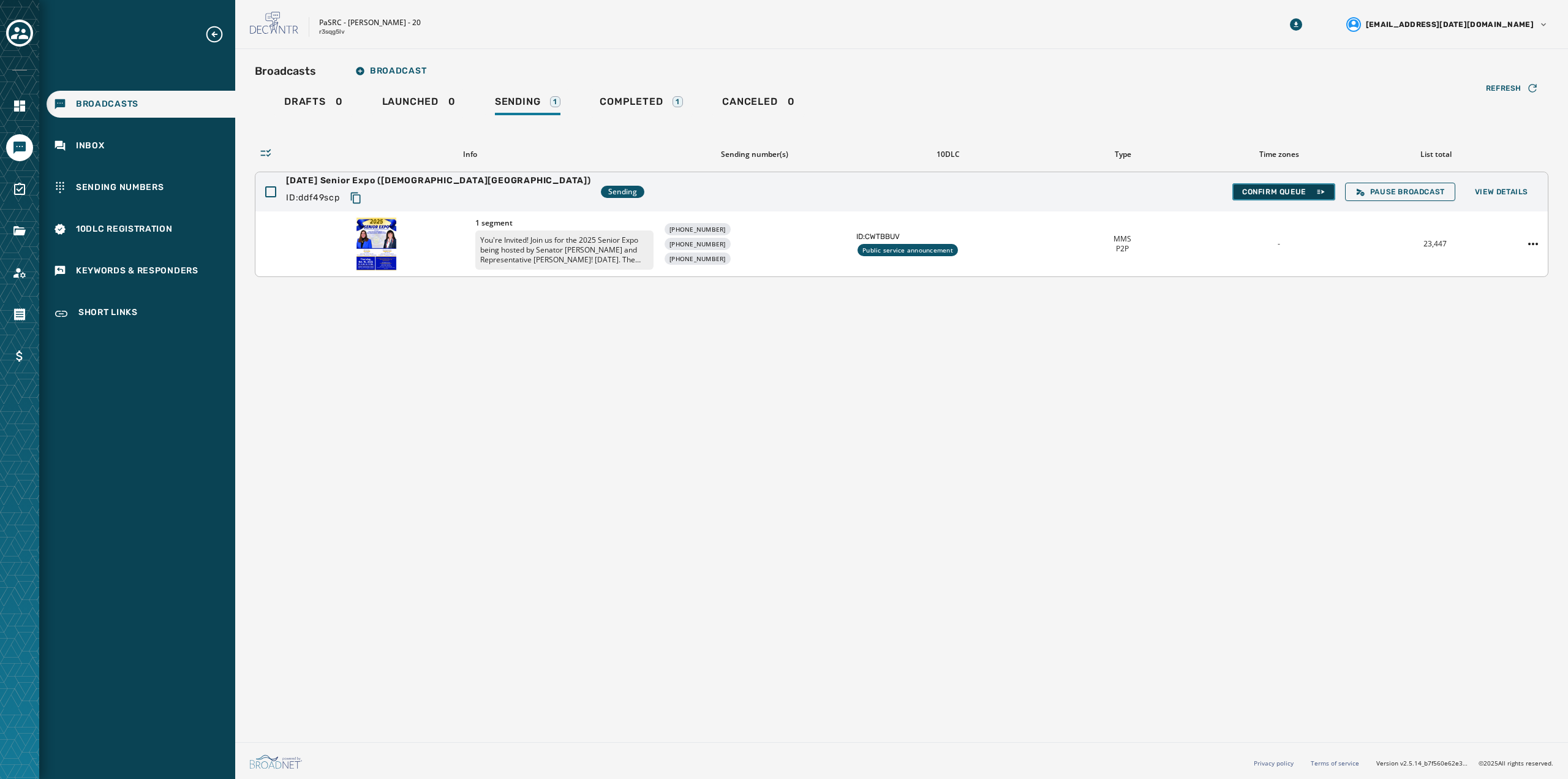
click at [1276, 194] on span "Confirm Queue" at bounding box center [1284, 191] width 84 height 10
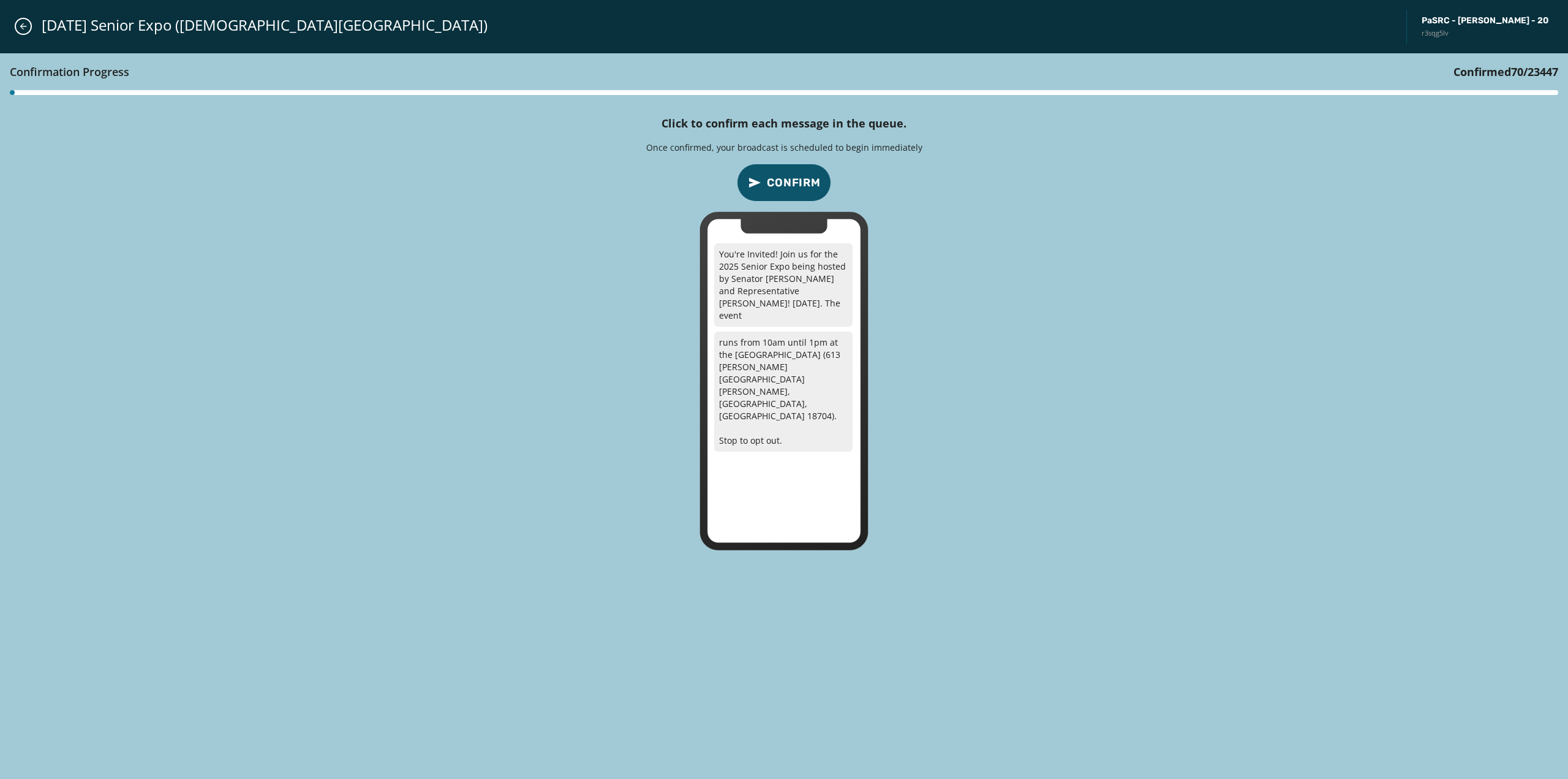
click at [790, 190] on span "Confirm" at bounding box center [793, 182] width 54 height 17
